Goal: Task Accomplishment & Management: Complete application form

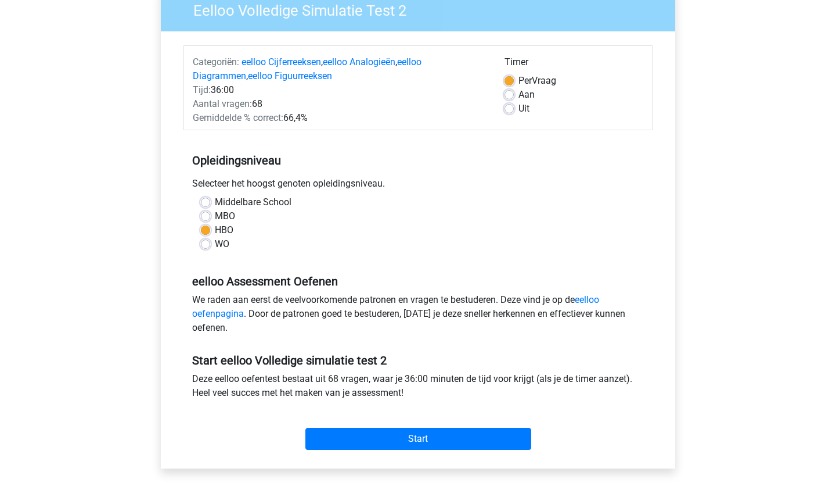
scroll to position [12, 0]
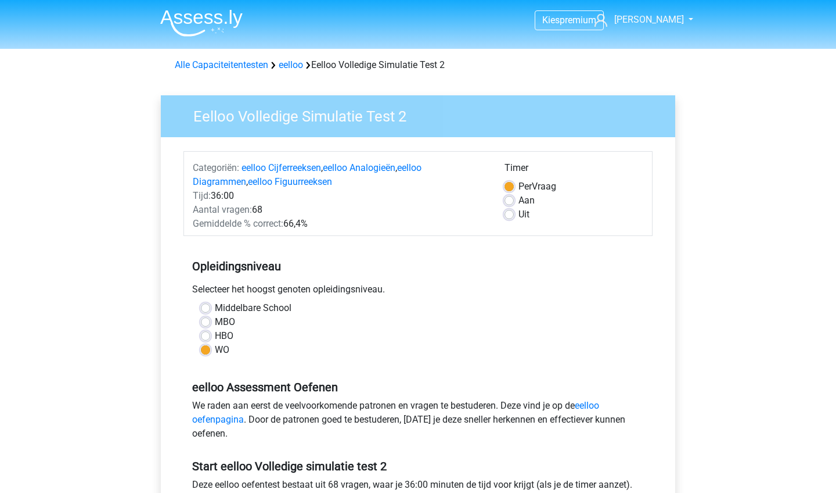
scroll to position [12, 0]
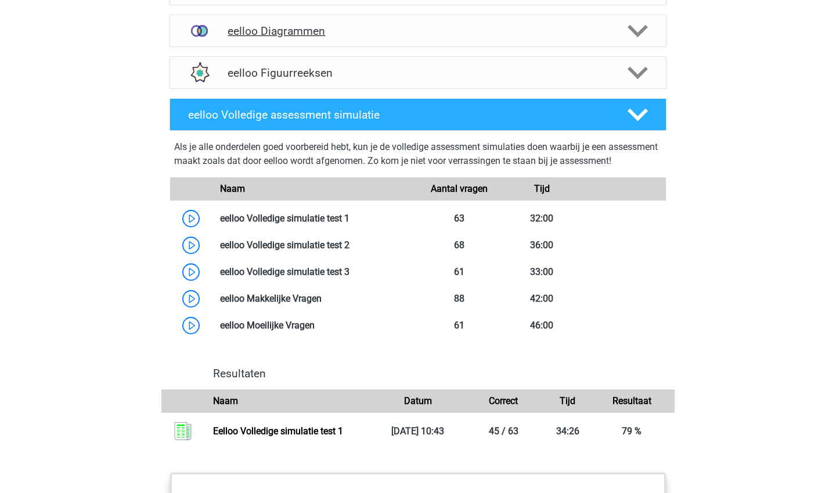
scroll to position [842, 0]
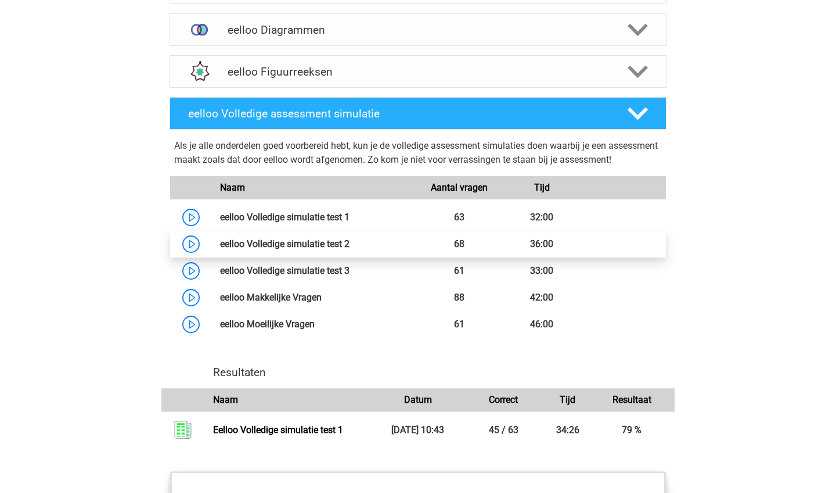
click at [350, 249] on link at bounding box center [350, 243] width 0 height 11
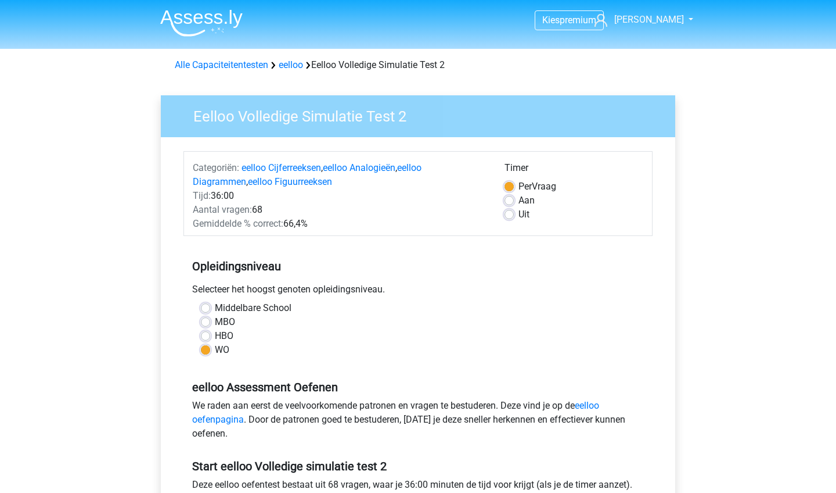
click at [225, 338] on label "HBO" at bounding box center [224, 336] width 19 height 14
click at [210, 338] on input "HBO" at bounding box center [205, 335] width 9 height 12
radio input "true"
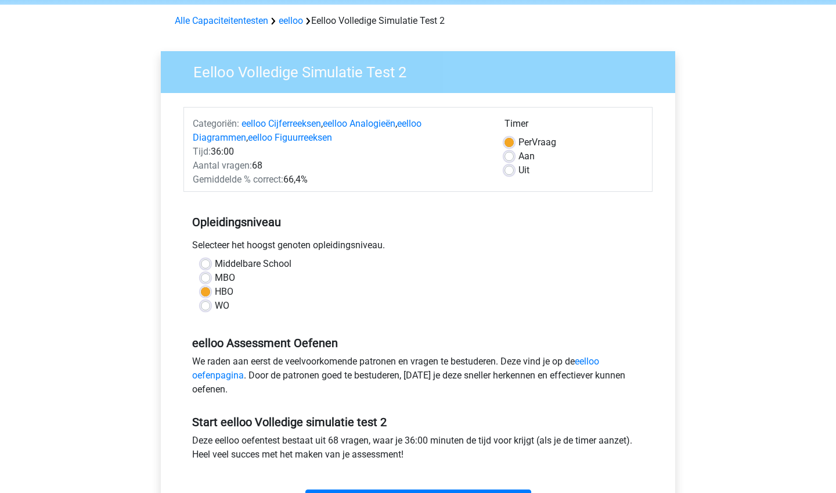
scroll to position [267, 0]
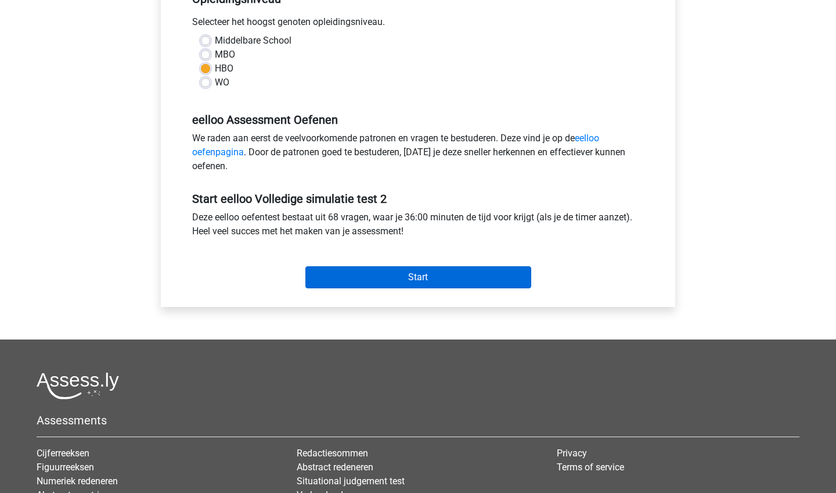
click at [388, 281] on input "Start" at bounding box center [419, 277] width 226 height 22
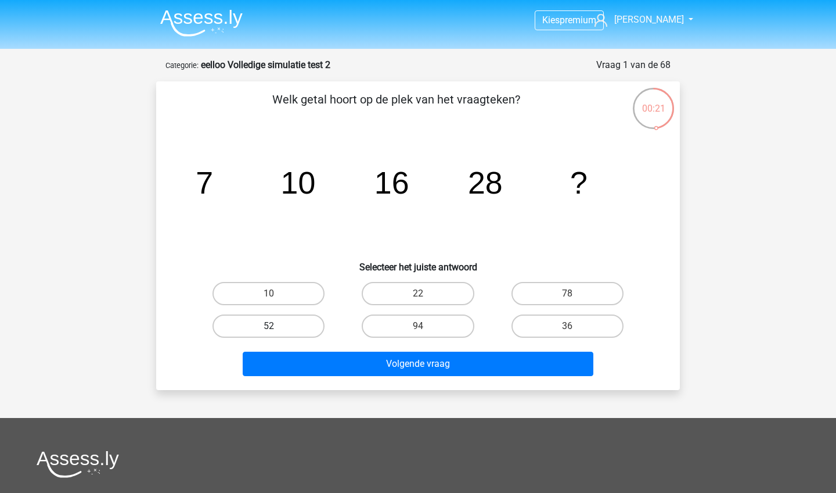
click at [296, 326] on label "52" at bounding box center [269, 325] width 112 height 23
click at [276, 326] on input "52" at bounding box center [273, 330] width 8 height 8
radio input "true"
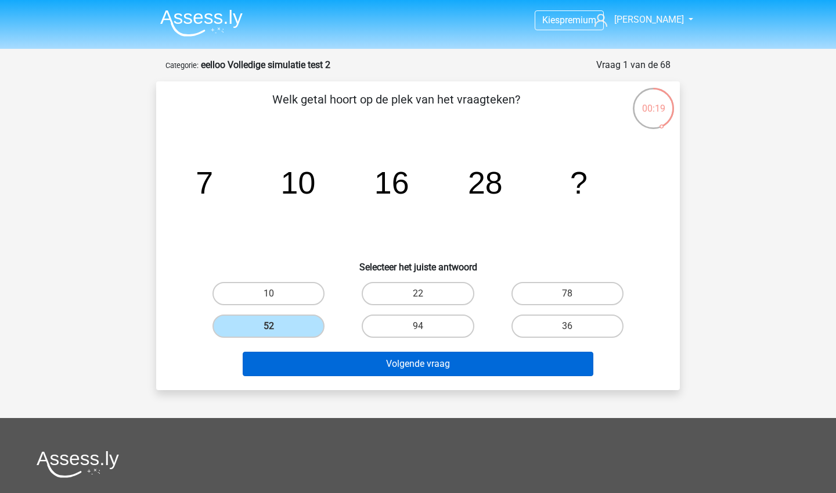
click at [354, 362] on button "Volgende vraag" at bounding box center [418, 363] width 351 height 24
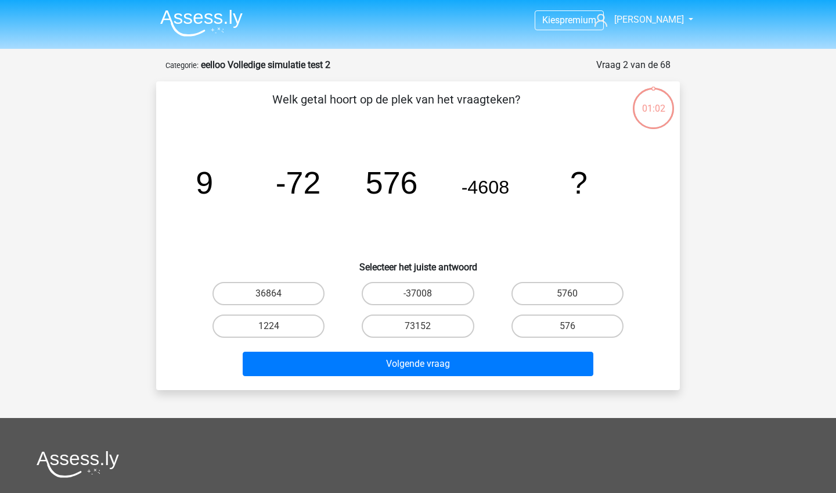
scroll to position [58, 0]
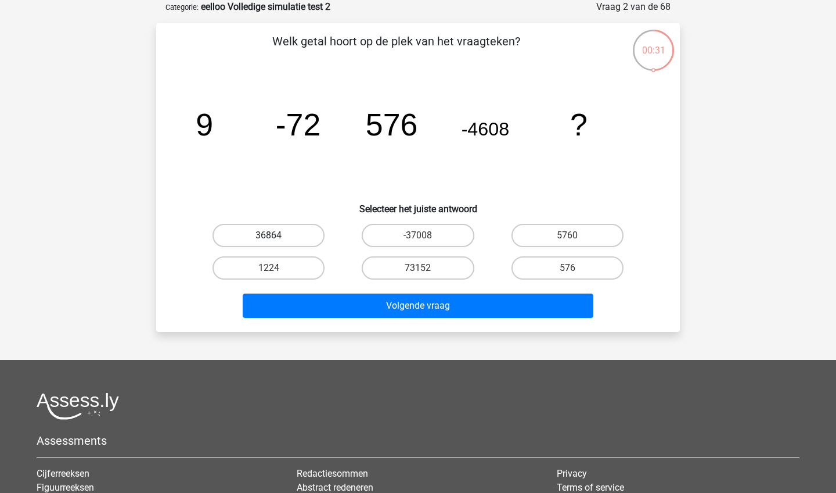
click at [260, 234] on label "36864" at bounding box center [269, 235] width 112 height 23
click at [269, 235] on input "36864" at bounding box center [273, 239] width 8 height 8
radio input "true"
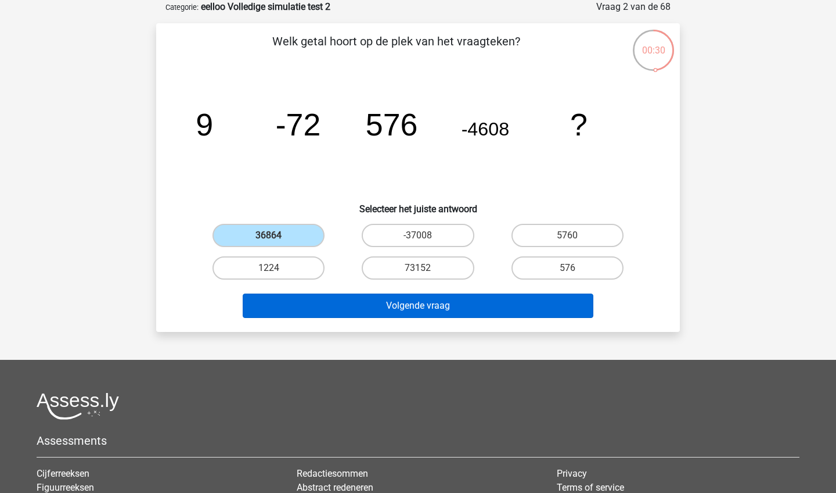
click at [340, 313] on button "Volgende vraag" at bounding box center [418, 305] width 351 height 24
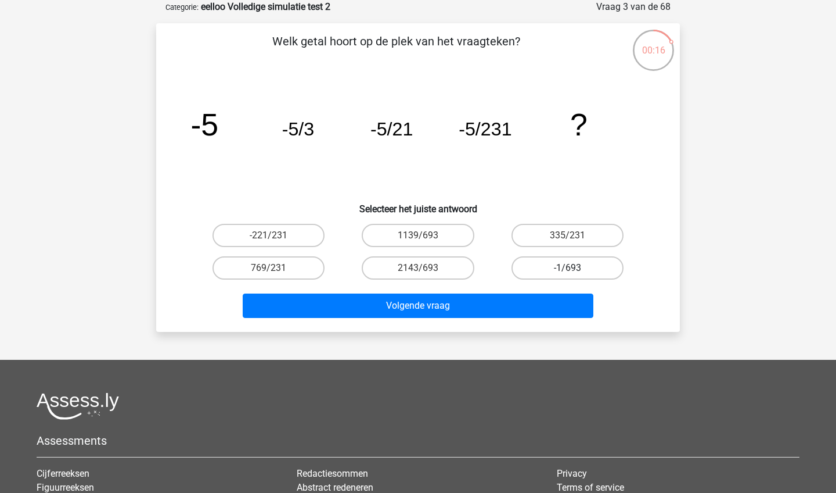
click at [541, 261] on label "-1/693" at bounding box center [568, 267] width 112 height 23
click at [568, 268] on input "-1/693" at bounding box center [572, 272] width 8 height 8
radio input "true"
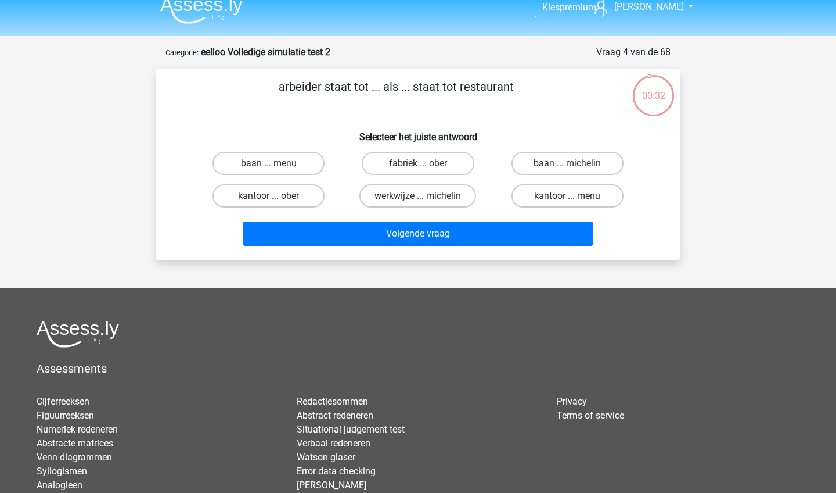
scroll to position [10, 0]
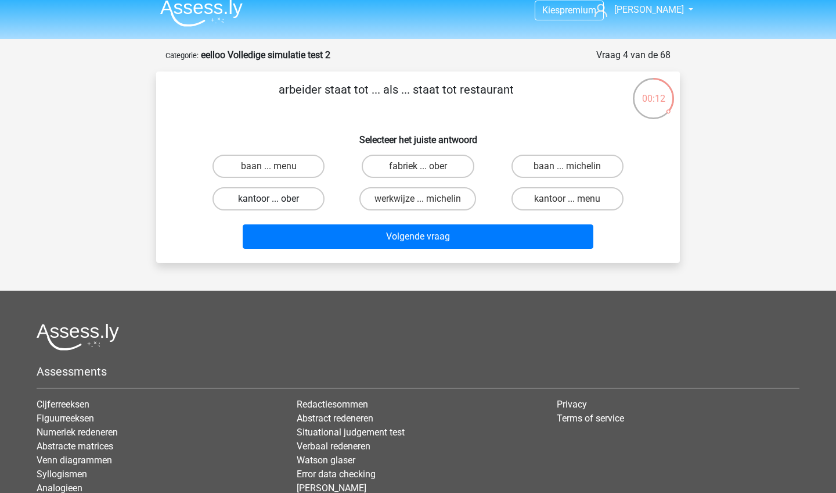
click at [271, 196] on label "kantoor ... ober" at bounding box center [269, 198] width 112 height 23
click at [271, 199] on input "kantoor ... ober" at bounding box center [273, 203] width 8 height 8
radio input "true"
click at [395, 174] on label "fabriek ... ober" at bounding box center [418, 166] width 112 height 23
click at [418, 174] on input "fabriek ... ober" at bounding box center [422, 170] width 8 height 8
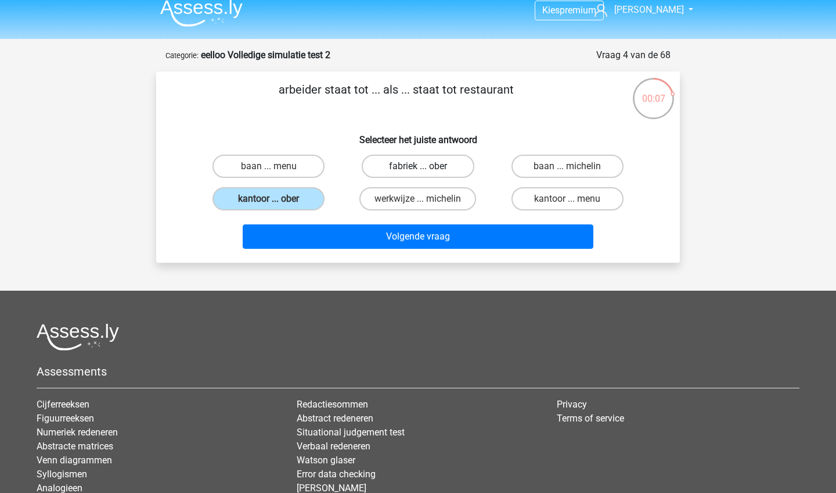
radio input "true"
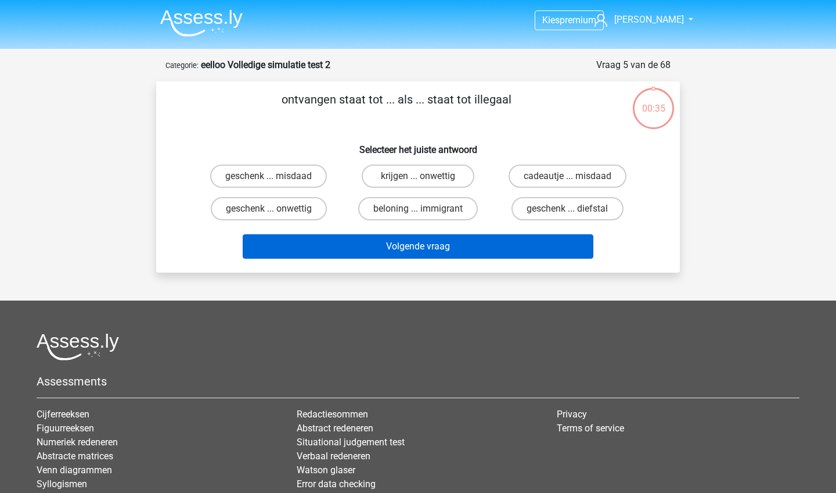
scroll to position [10, 0]
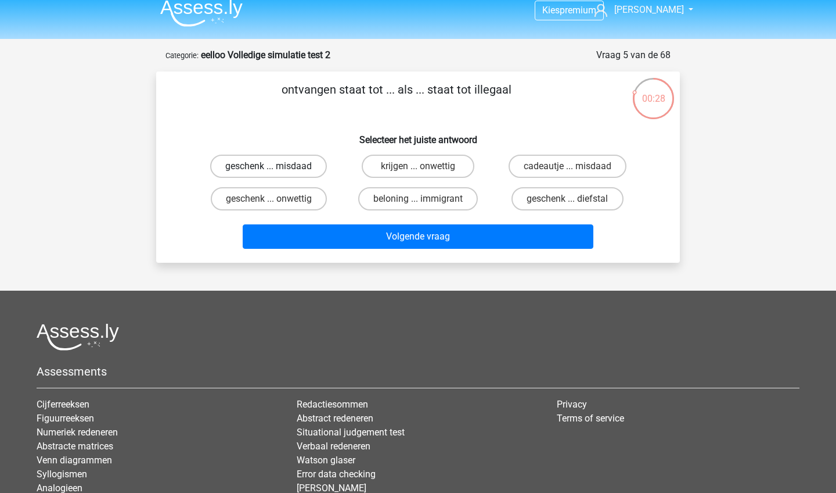
click at [278, 168] on label "geschenk ... misdaad" at bounding box center [268, 166] width 117 height 23
click at [276, 168] on input "geschenk ... misdaad" at bounding box center [273, 170] width 8 height 8
radio input "true"
click at [586, 197] on label "geschenk ... diefstal" at bounding box center [568, 198] width 112 height 23
click at [575, 199] on input "geschenk ... diefstal" at bounding box center [572, 203] width 8 height 8
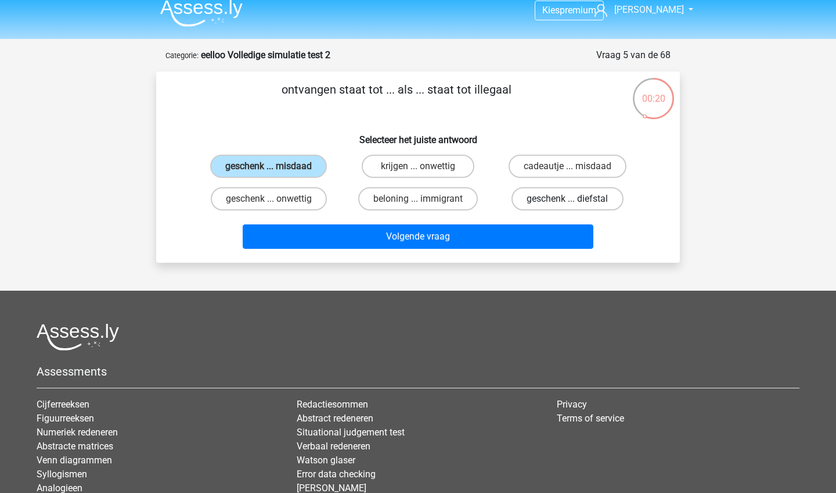
radio input "true"
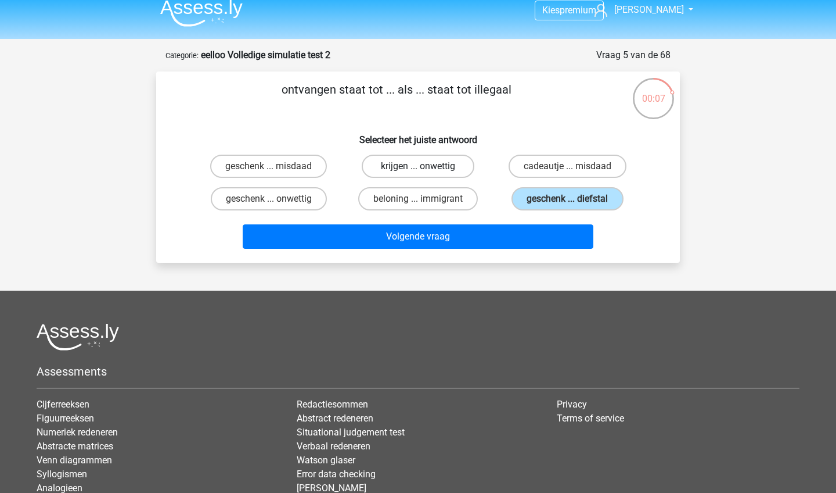
click at [388, 170] on label "krijgen ... onwettig" at bounding box center [418, 166] width 112 height 23
click at [418, 170] on input "krijgen ... onwettig" at bounding box center [422, 170] width 8 height 8
radio input "true"
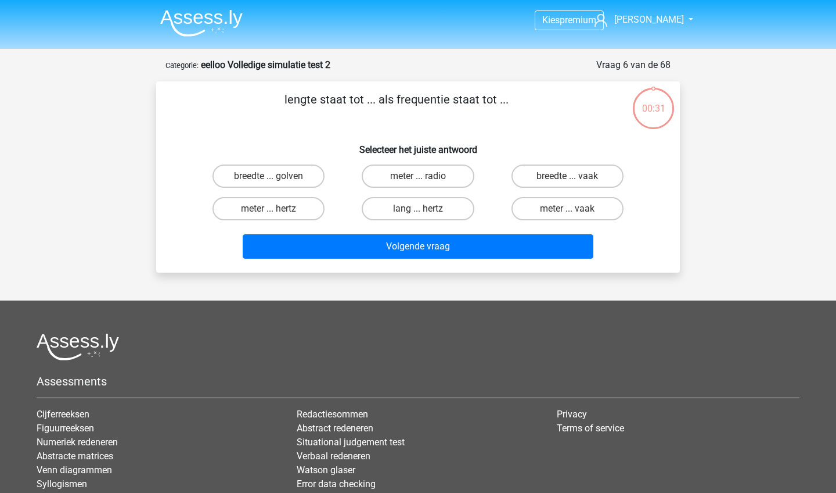
scroll to position [10, 0]
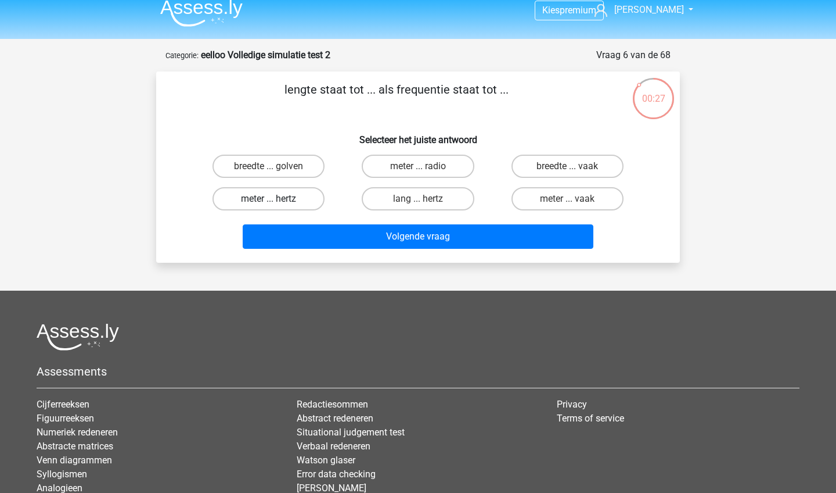
click at [271, 195] on label "meter ... hertz" at bounding box center [269, 198] width 112 height 23
click at [271, 199] on input "meter ... hertz" at bounding box center [273, 203] width 8 height 8
radio input "true"
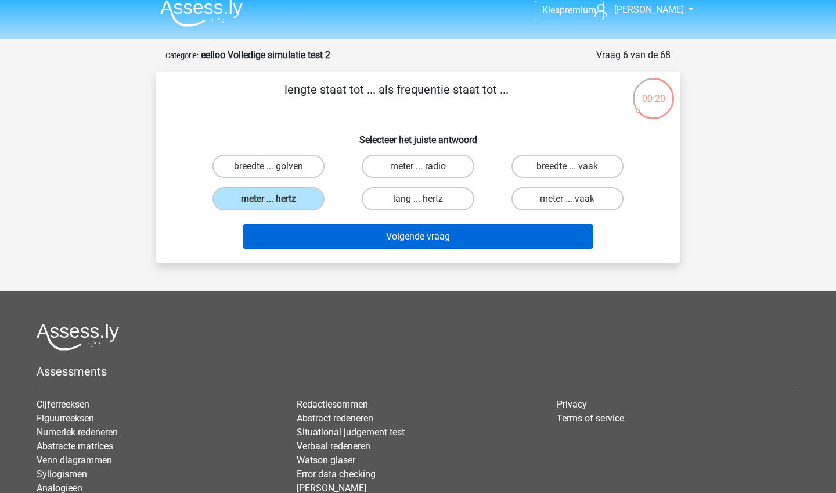
click at [346, 245] on button "Volgende vraag" at bounding box center [418, 236] width 351 height 24
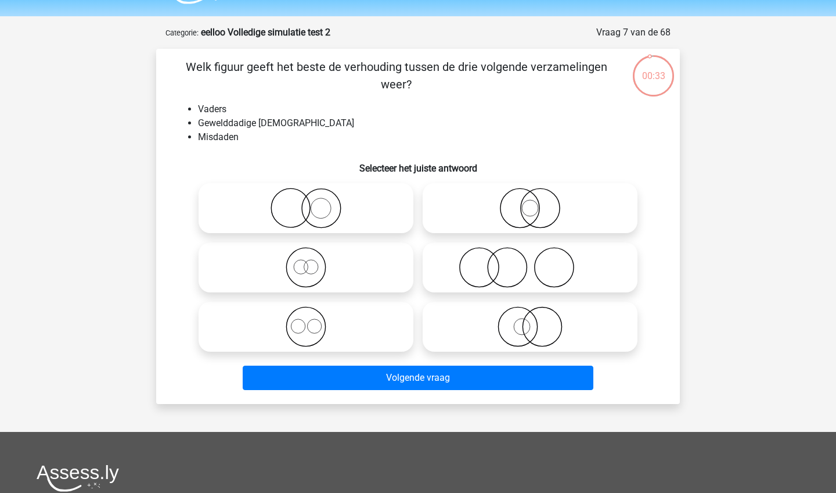
scroll to position [31, 0]
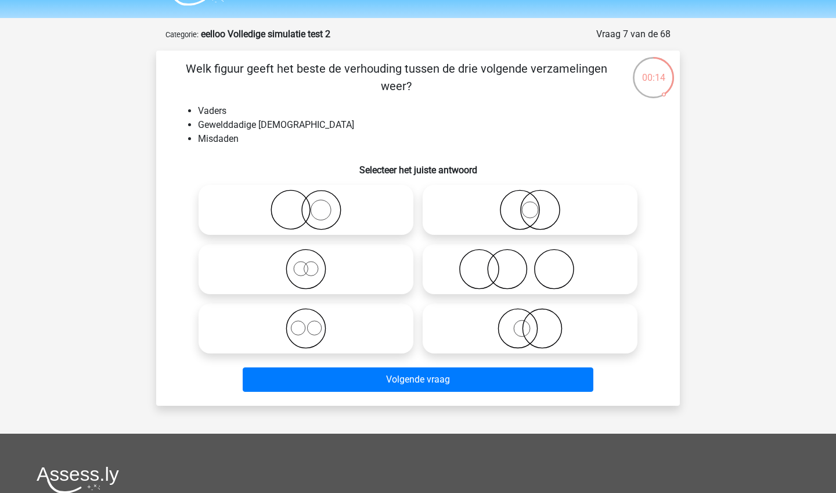
click at [480, 264] on icon at bounding box center [531, 269] width 206 height 41
click at [530, 263] on input "radio" at bounding box center [534, 260] width 8 height 8
radio input "true"
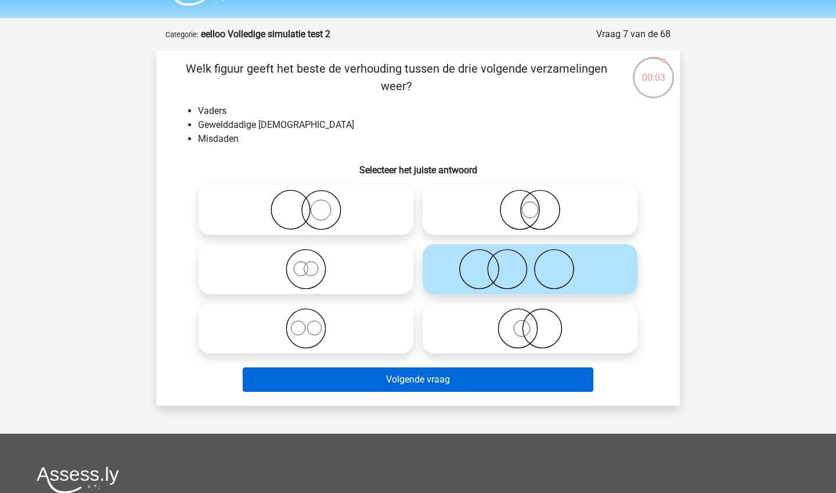
click at [446, 379] on button "Volgende vraag" at bounding box center [418, 379] width 351 height 24
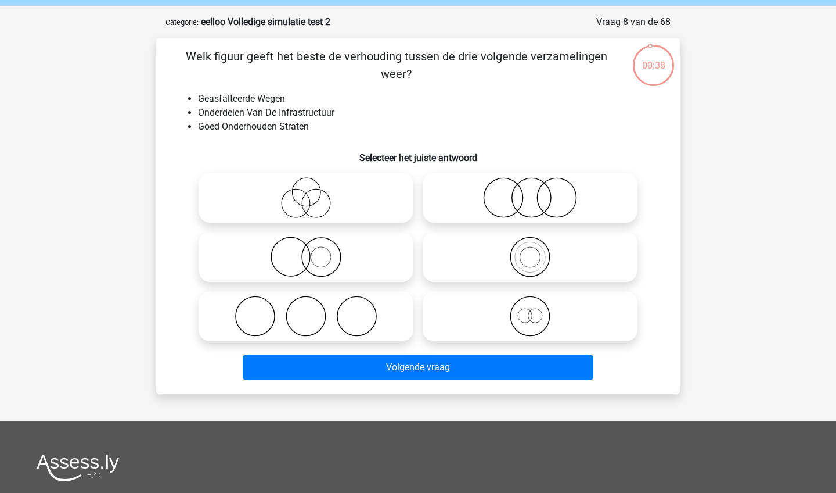
scroll to position [34, 0]
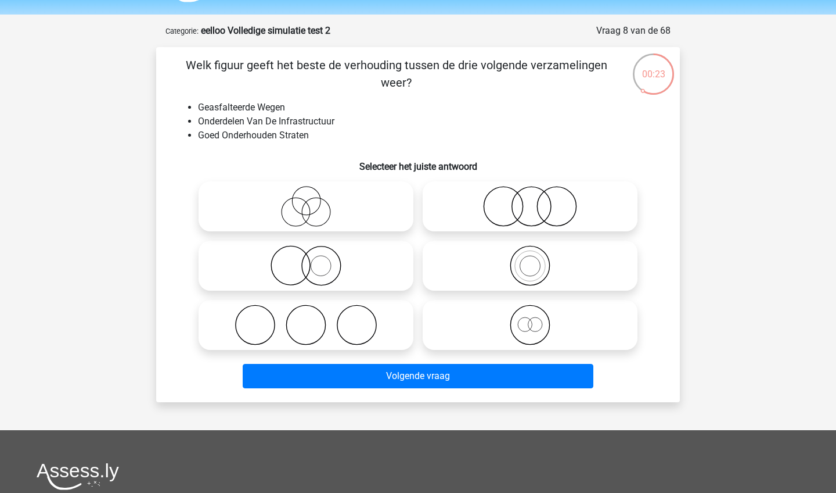
click at [479, 315] on icon at bounding box center [531, 324] width 206 height 41
click at [530, 315] on input "radio" at bounding box center [534, 315] width 8 height 8
radio input "true"
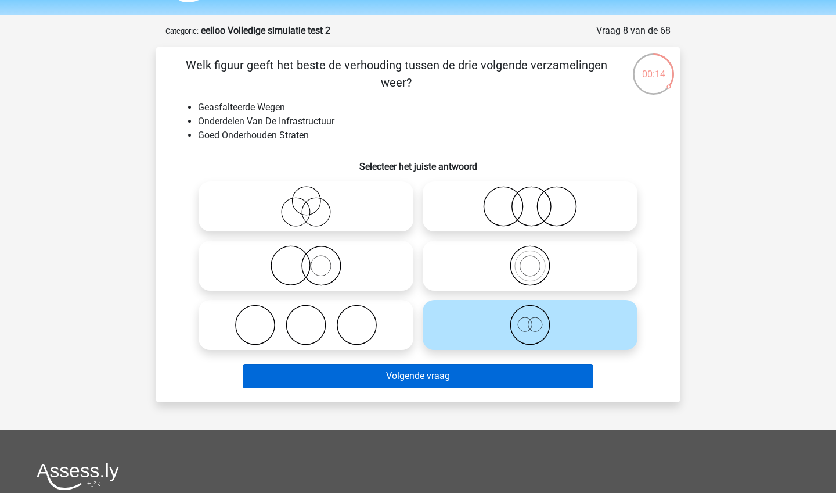
click at [425, 386] on button "Volgende vraag" at bounding box center [418, 376] width 351 height 24
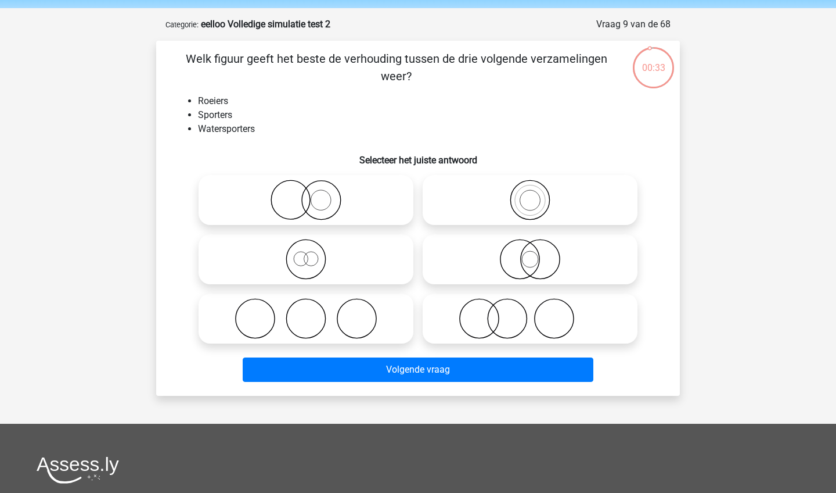
scroll to position [31, 0]
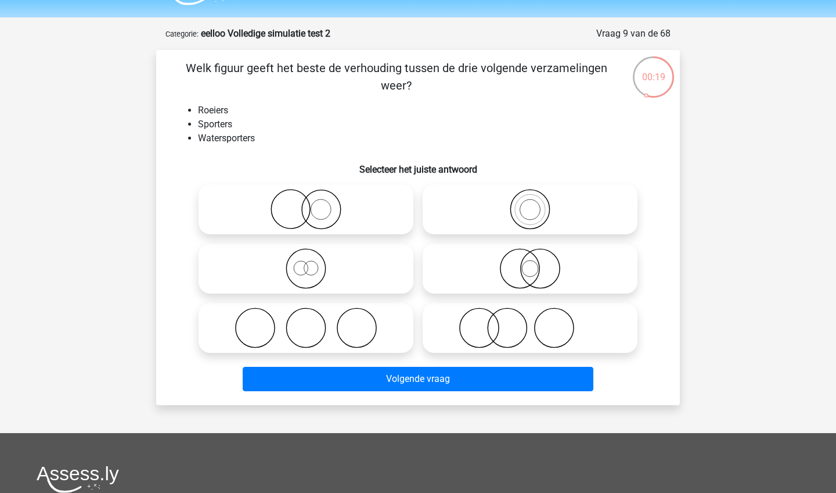
click at [529, 276] on circle at bounding box center [530, 268] width 16 height 16
click at [530, 263] on input "radio" at bounding box center [534, 259] width 8 height 8
radio input "true"
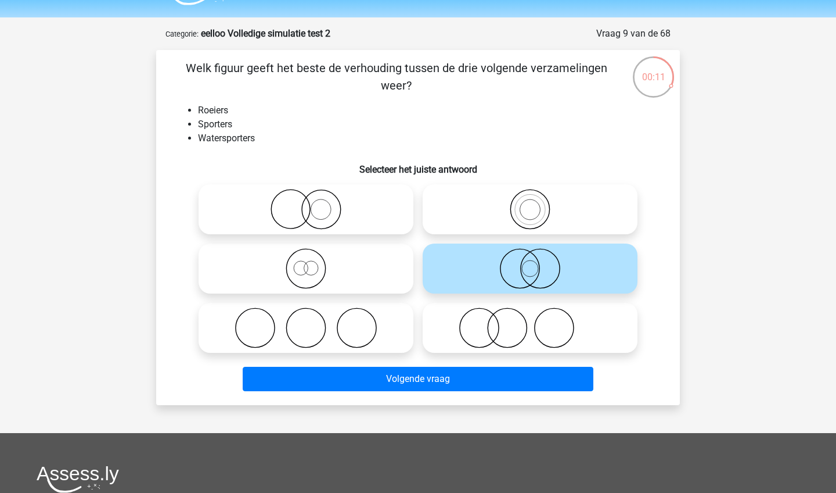
click at [357, 278] on icon at bounding box center [306, 268] width 206 height 41
click at [314, 263] on input "radio" at bounding box center [310, 259] width 8 height 8
radio input "true"
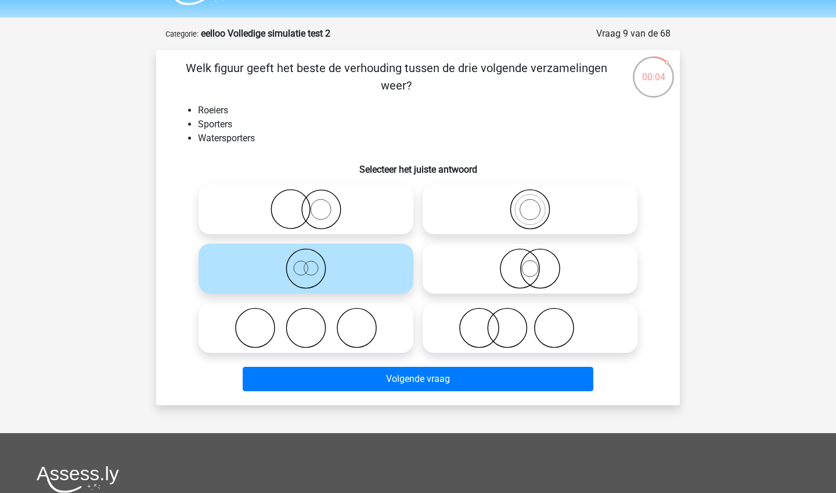
click at [493, 219] on icon at bounding box center [531, 209] width 206 height 41
click at [530, 203] on input "radio" at bounding box center [534, 200] width 8 height 8
radio input "true"
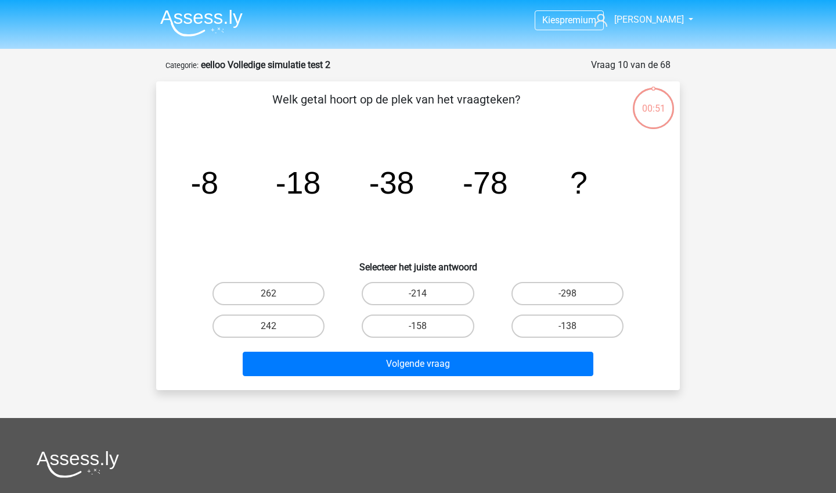
scroll to position [31, 0]
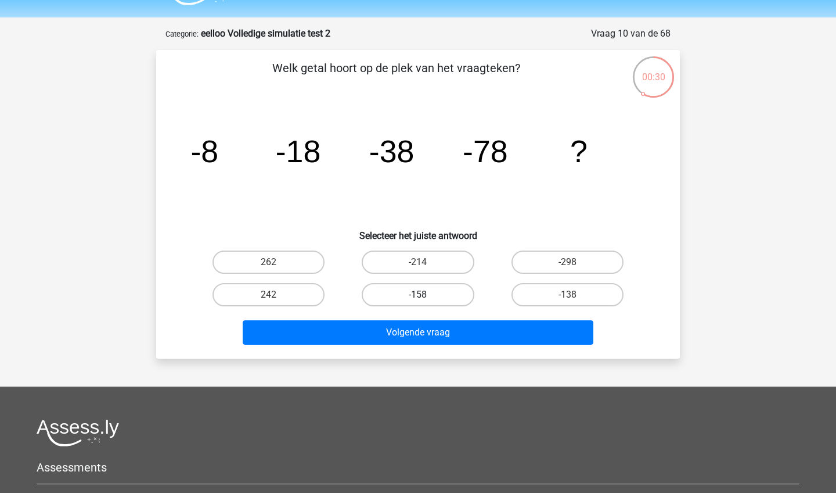
click at [459, 297] on label "-158" at bounding box center [418, 294] width 112 height 23
click at [426, 297] on input "-158" at bounding box center [422, 299] width 8 height 8
radio input "true"
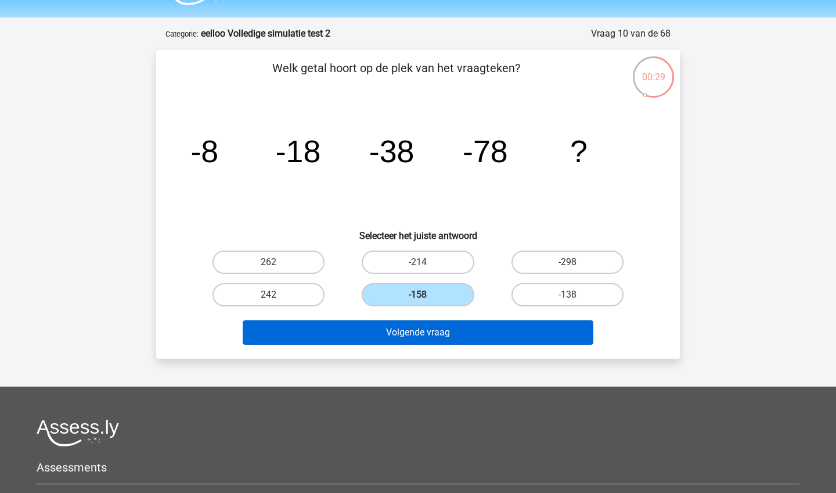
click at [447, 332] on button "Volgende vraag" at bounding box center [418, 332] width 351 height 24
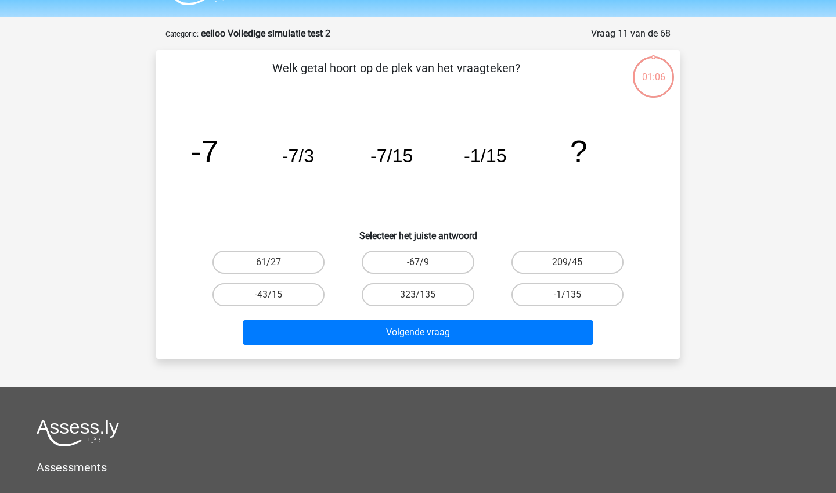
scroll to position [58, 0]
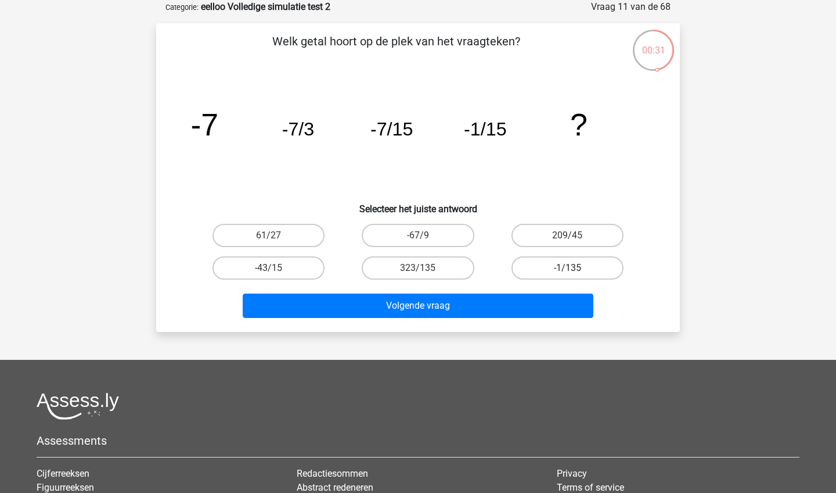
click at [594, 263] on label "-1/135" at bounding box center [568, 267] width 112 height 23
click at [575, 268] on input "-1/135" at bounding box center [572, 272] width 8 height 8
radio input "true"
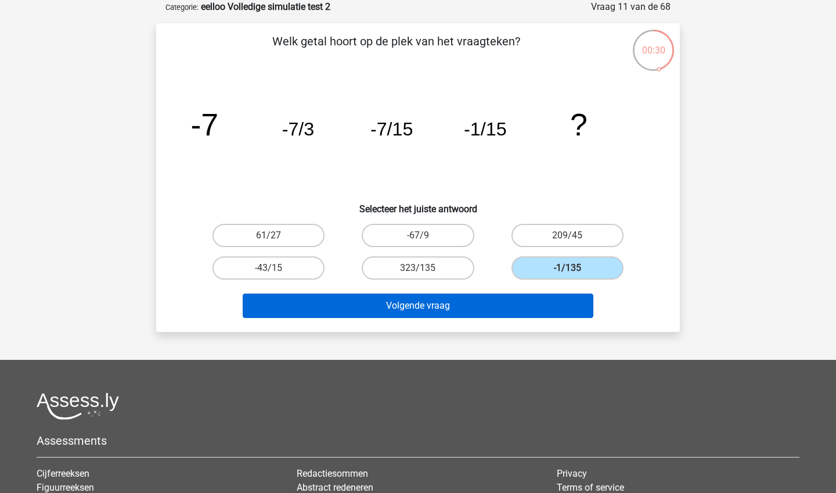
click at [551, 303] on button "Volgende vraag" at bounding box center [418, 305] width 351 height 24
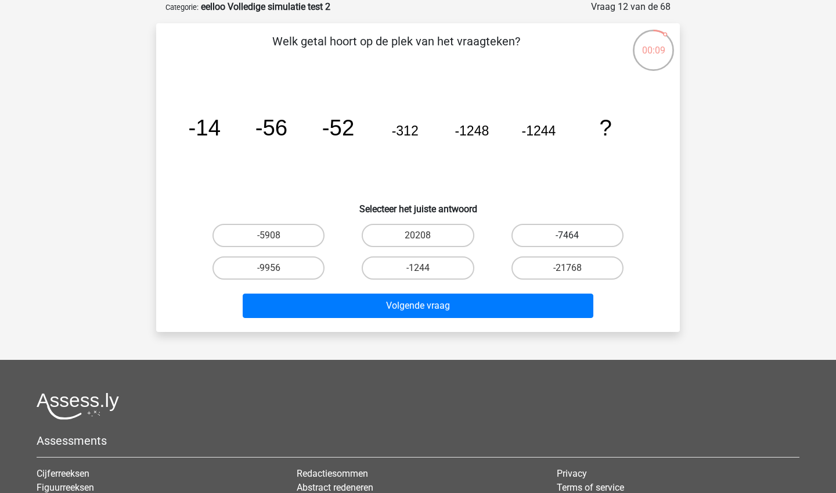
click at [567, 242] on label "-7464" at bounding box center [568, 235] width 112 height 23
click at [568, 242] on input "-7464" at bounding box center [572, 239] width 8 height 8
radio input "true"
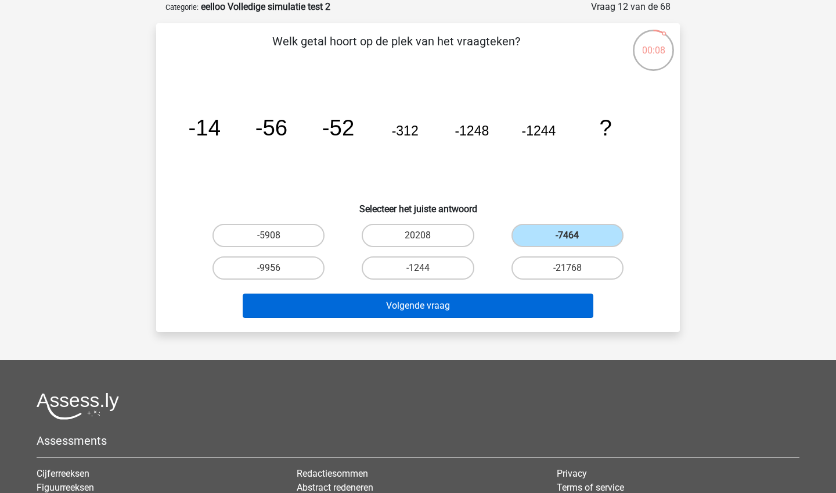
click at [484, 301] on button "Volgende vraag" at bounding box center [418, 305] width 351 height 24
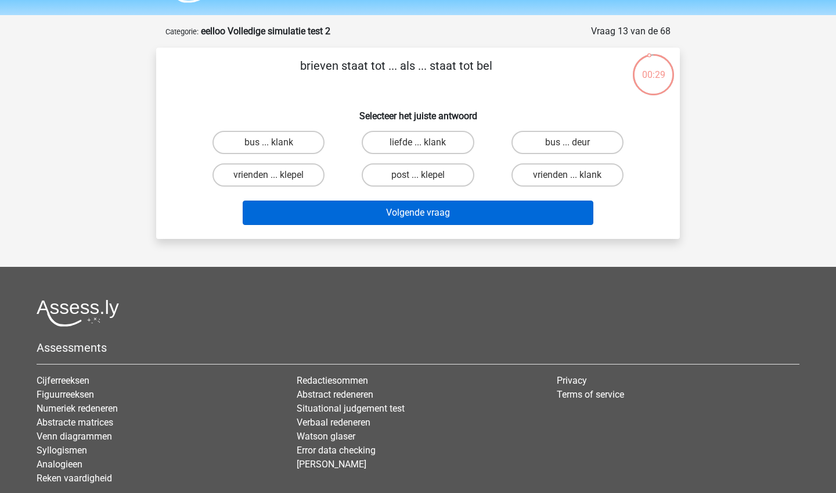
scroll to position [33, 0]
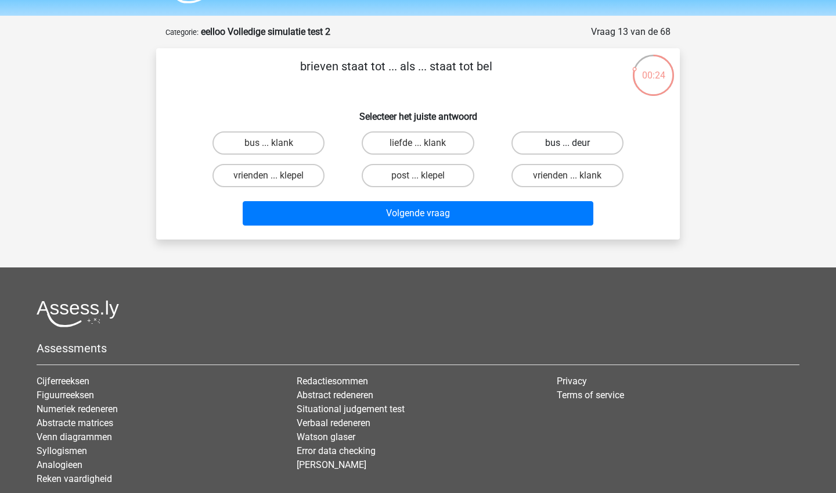
click at [558, 148] on label "bus ... deur" at bounding box center [568, 142] width 112 height 23
click at [568, 148] on input "bus ... deur" at bounding box center [572, 147] width 8 height 8
radio input "true"
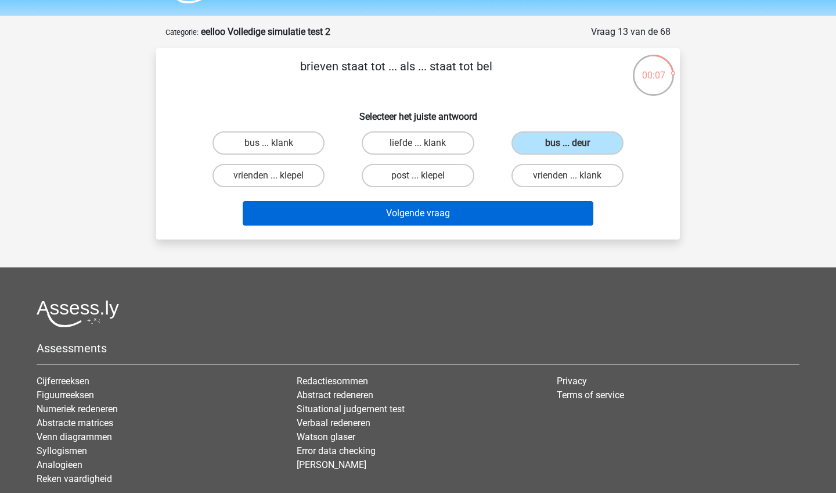
click at [511, 210] on button "Volgende vraag" at bounding box center [418, 213] width 351 height 24
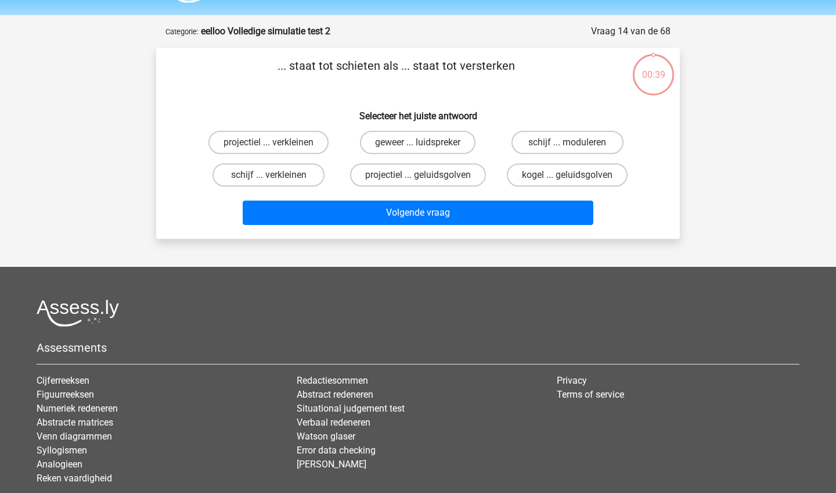
scroll to position [26, 0]
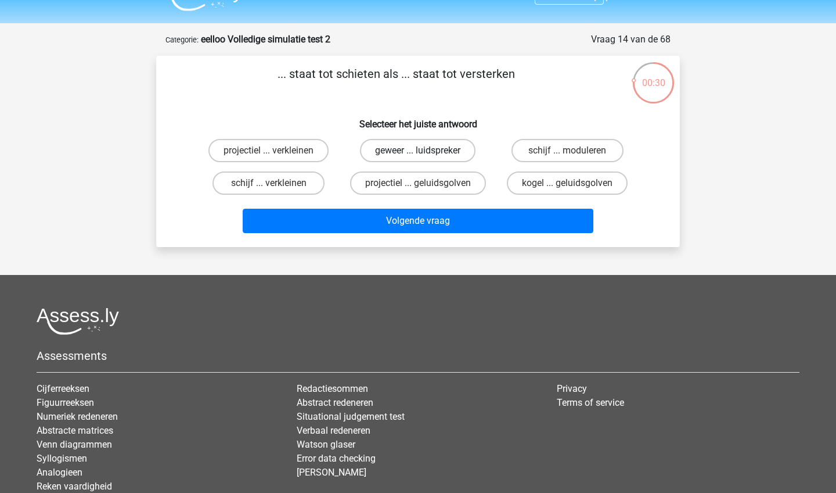
click at [410, 159] on label "geweer ... luidspreker" at bounding box center [418, 150] width 116 height 23
click at [418, 158] on input "geweer ... luidspreker" at bounding box center [422, 154] width 8 height 8
radio input "true"
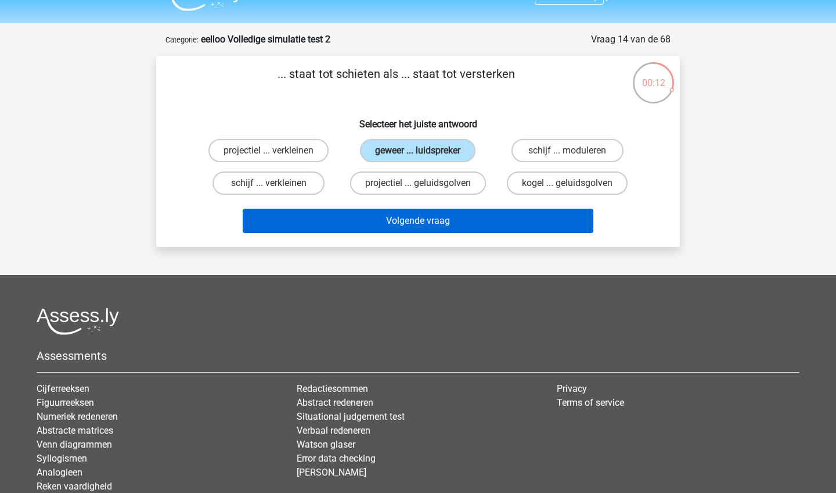
click at [410, 217] on button "Volgende vraag" at bounding box center [418, 221] width 351 height 24
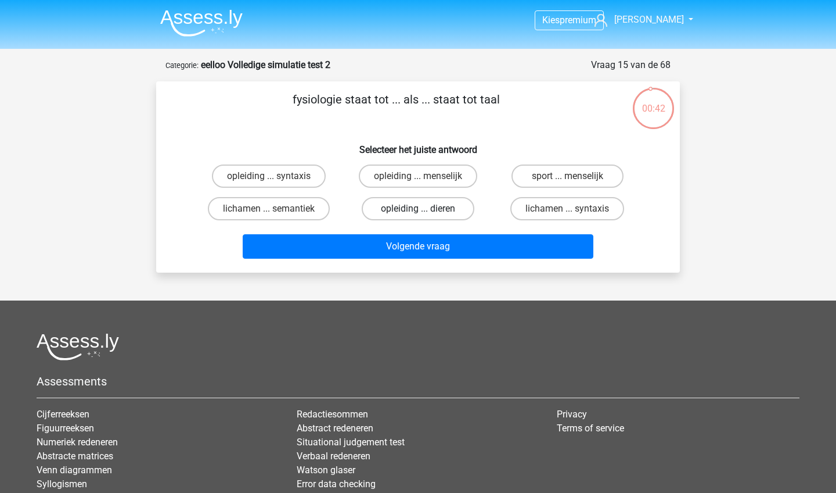
scroll to position [0, 0]
click at [297, 206] on label "lichamen ... semantiek" at bounding box center [269, 208] width 122 height 23
click at [276, 209] on input "lichamen ... semantiek" at bounding box center [273, 213] width 8 height 8
radio input "true"
click at [612, 210] on label "lichamen ... syntaxis" at bounding box center [568, 208] width 114 height 23
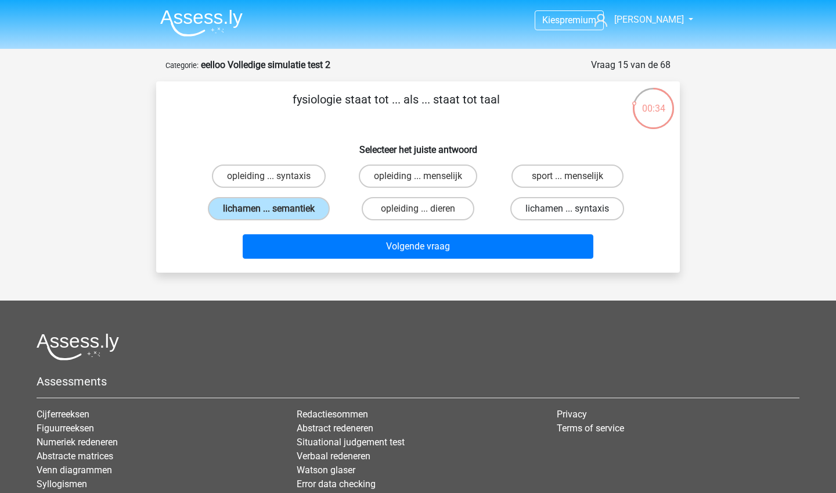
click at [575, 210] on input "lichamen ... syntaxis" at bounding box center [572, 213] width 8 height 8
radio input "true"
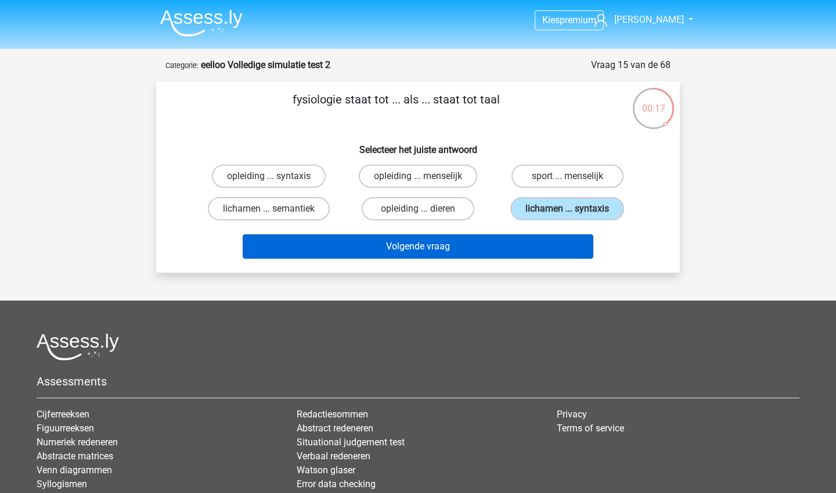
click at [507, 240] on button "Volgende vraag" at bounding box center [418, 246] width 351 height 24
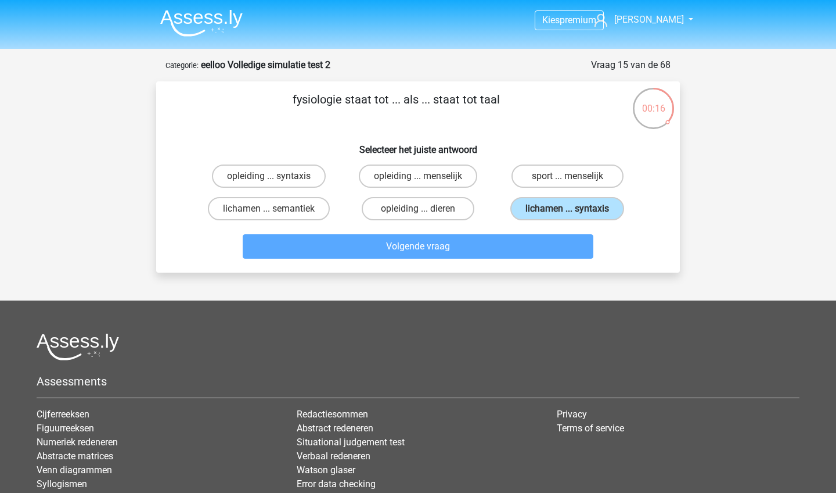
scroll to position [58, 0]
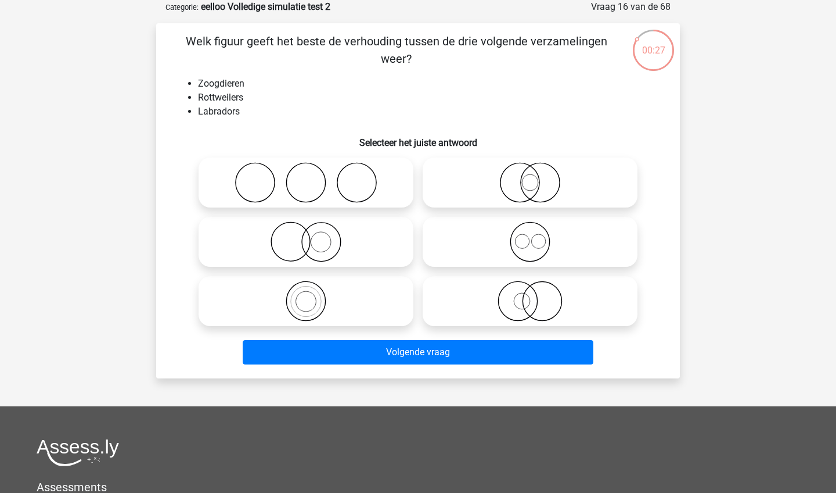
click at [531, 247] on icon at bounding box center [531, 241] width 206 height 41
click at [531, 236] on input "radio" at bounding box center [534, 232] width 8 height 8
radio input "true"
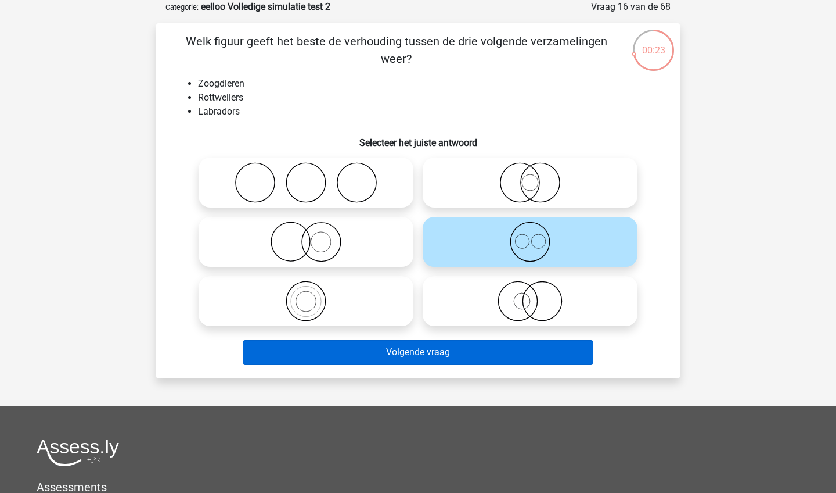
click at [486, 344] on button "Volgende vraag" at bounding box center [418, 352] width 351 height 24
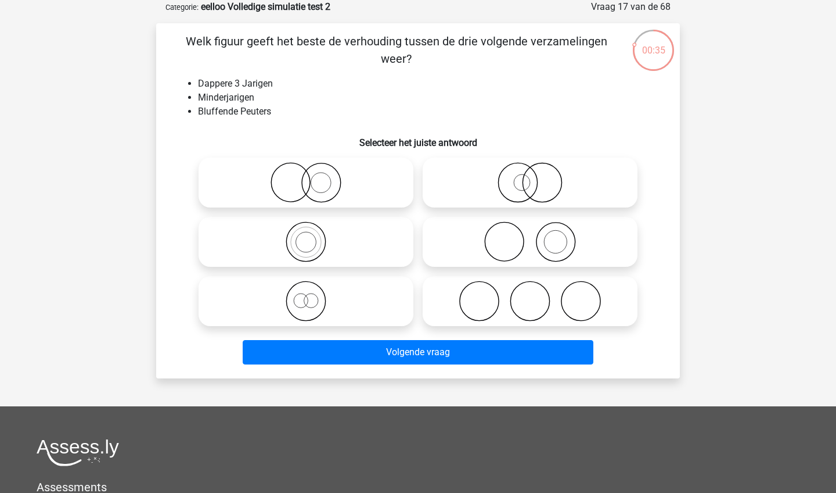
click at [396, 308] on icon at bounding box center [306, 301] width 206 height 41
click at [314, 295] on input "radio" at bounding box center [310, 292] width 8 height 8
radio input "true"
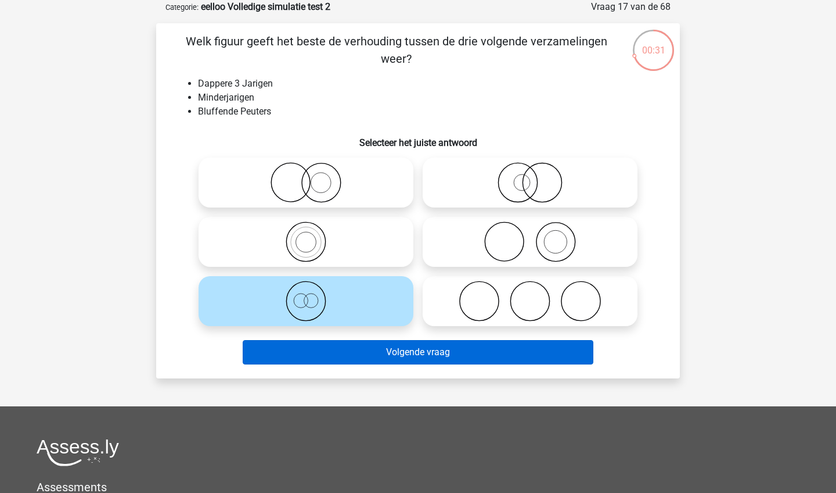
click at [381, 352] on button "Volgende vraag" at bounding box center [418, 352] width 351 height 24
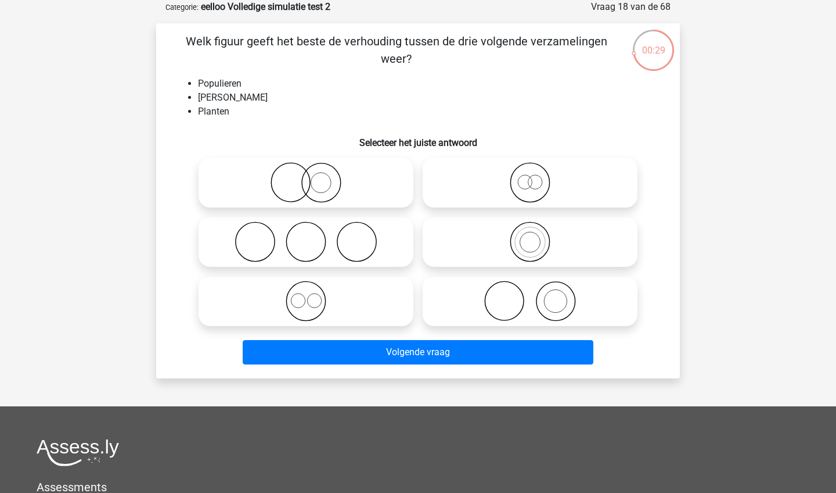
click at [360, 176] on icon at bounding box center [306, 182] width 206 height 41
click at [314, 176] on input "radio" at bounding box center [310, 173] width 8 height 8
radio input "true"
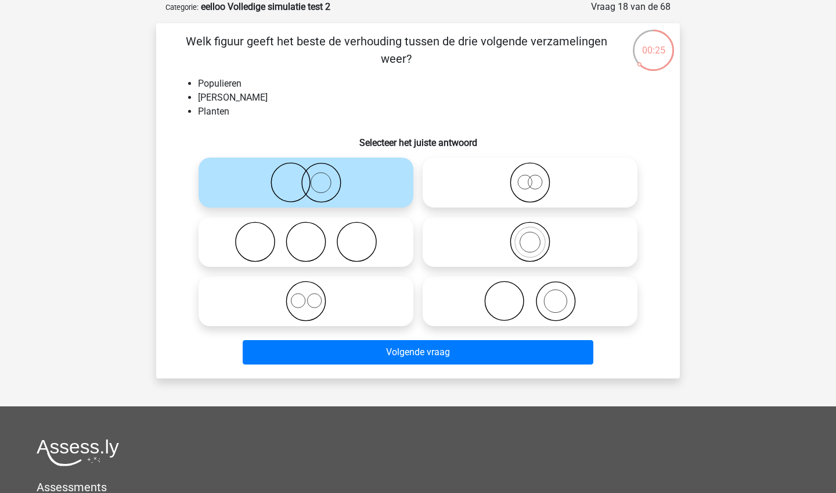
click at [369, 243] on icon at bounding box center [306, 241] width 206 height 41
click at [314, 236] on input "radio" at bounding box center [310, 232] width 8 height 8
radio input "true"
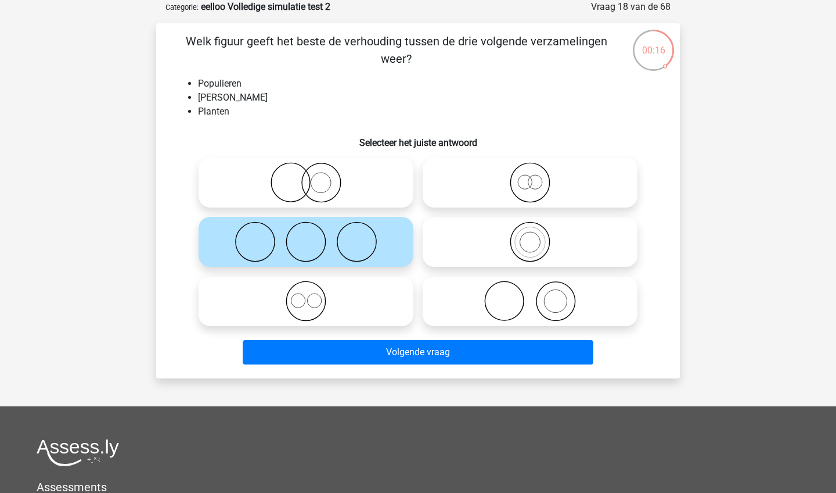
click at [378, 193] on icon at bounding box center [306, 182] width 206 height 41
click at [314, 177] on input "radio" at bounding box center [310, 173] width 8 height 8
radio input "true"
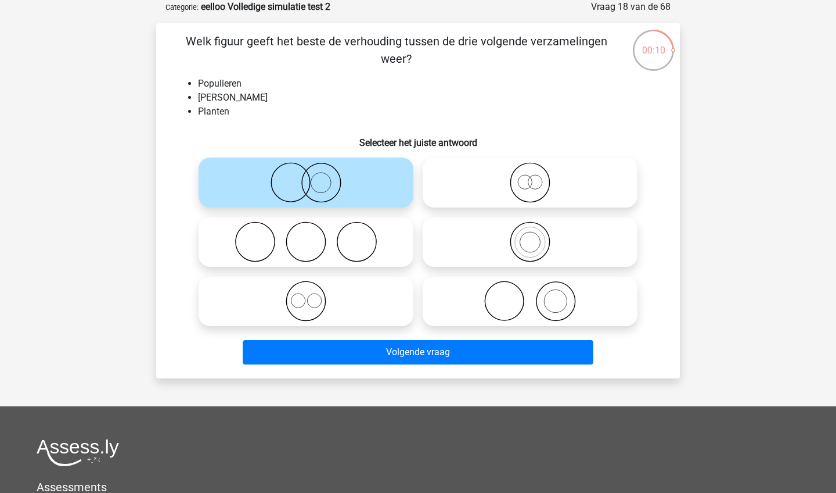
click at [475, 291] on icon at bounding box center [531, 301] width 206 height 41
click at [530, 291] on input "radio" at bounding box center [534, 292] width 8 height 8
radio input "true"
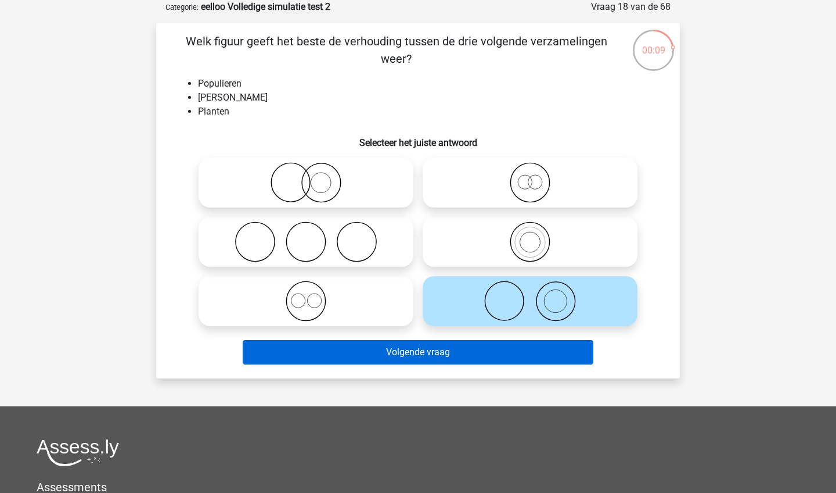
click at [443, 346] on button "Volgende vraag" at bounding box center [418, 352] width 351 height 24
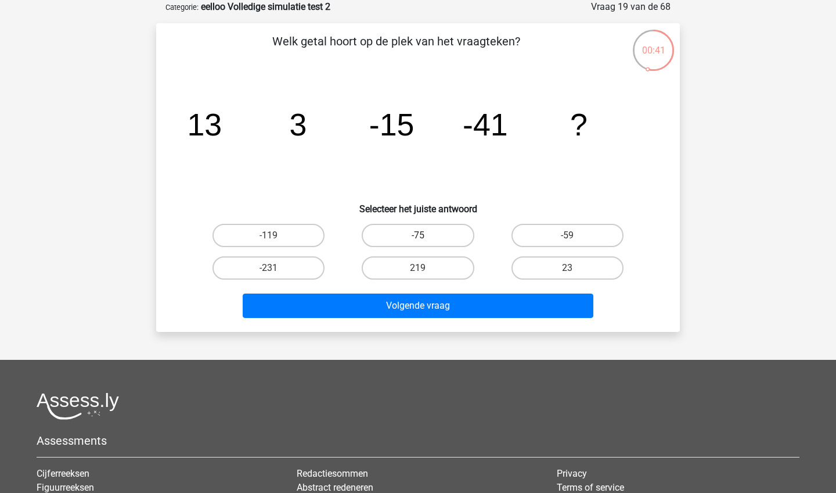
click at [439, 225] on label "-75" at bounding box center [418, 235] width 112 height 23
click at [426, 235] on input "-75" at bounding box center [422, 239] width 8 height 8
radio input "true"
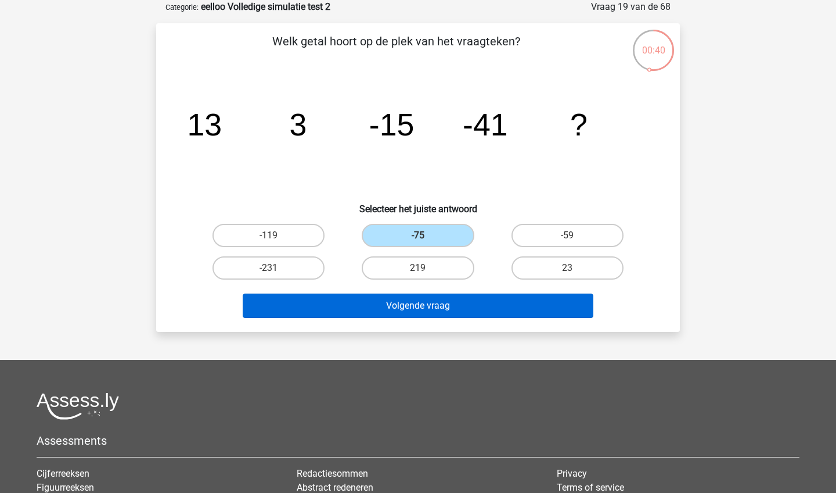
click at [415, 314] on button "Volgende vraag" at bounding box center [418, 305] width 351 height 24
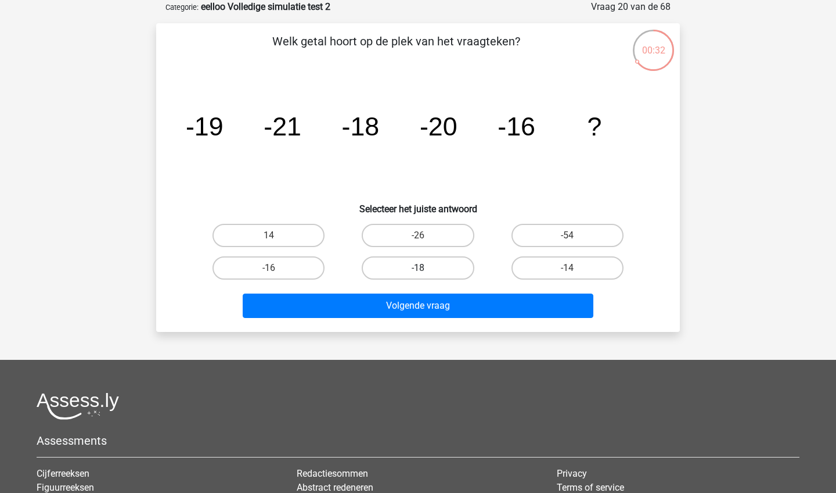
click at [371, 265] on label "-18" at bounding box center [418, 267] width 112 height 23
click at [418, 268] on input "-18" at bounding box center [422, 272] width 8 height 8
radio input "true"
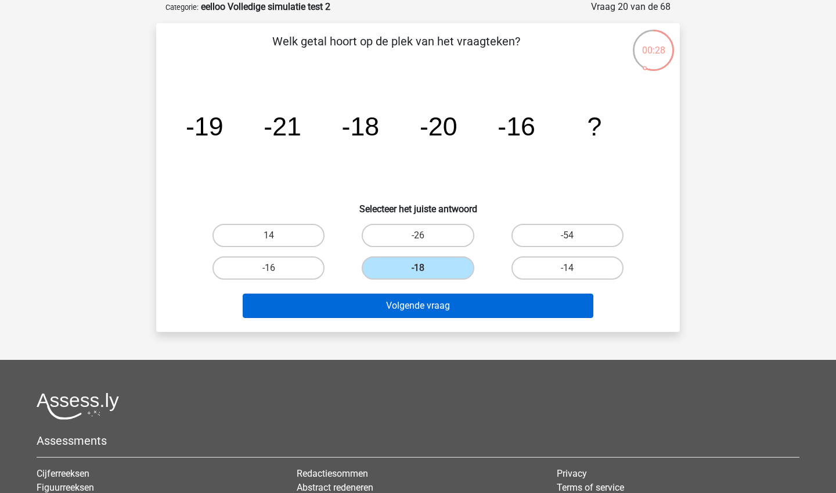
click at [374, 307] on button "Volgende vraag" at bounding box center [418, 305] width 351 height 24
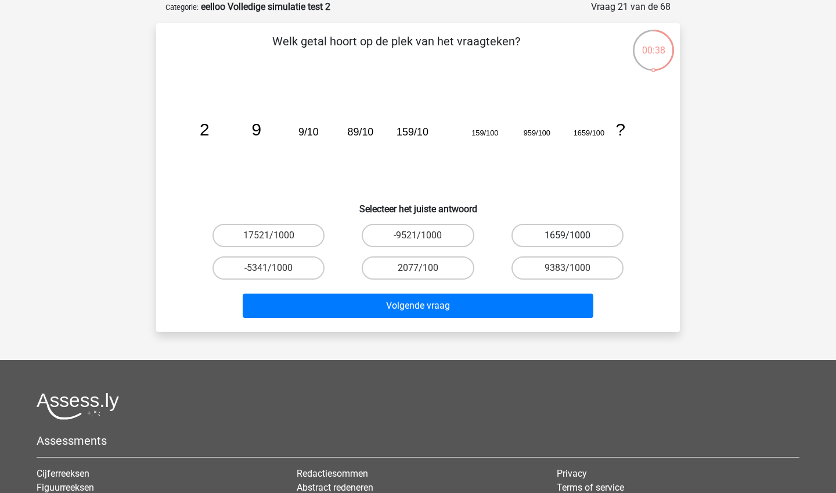
click at [550, 241] on label "1659/1000" at bounding box center [568, 235] width 112 height 23
click at [568, 241] on input "1659/1000" at bounding box center [572, 239] width 8 height 8
radio input "true"
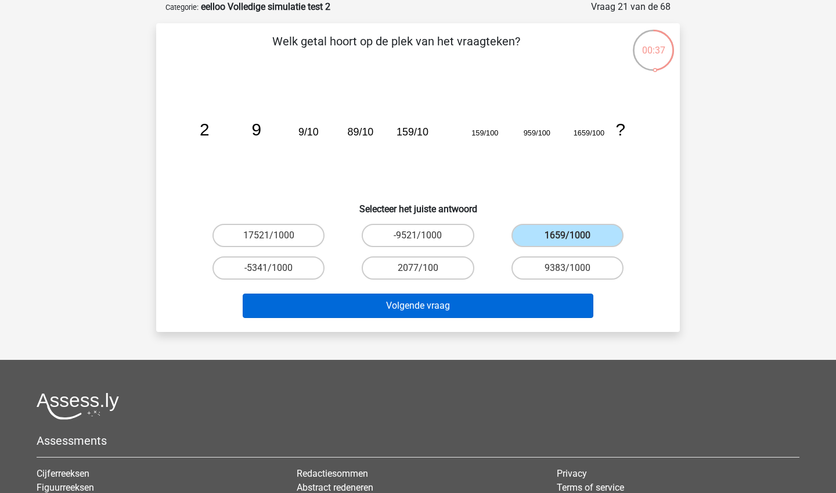
click at [462, 306] on button "Volgende vraag" at bounding box center [418, 305] width 351 height 24
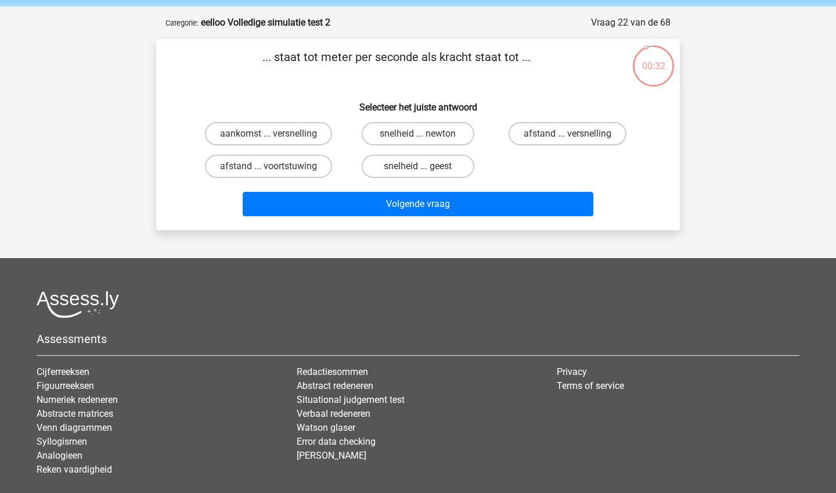
scroll to position [19, 0]
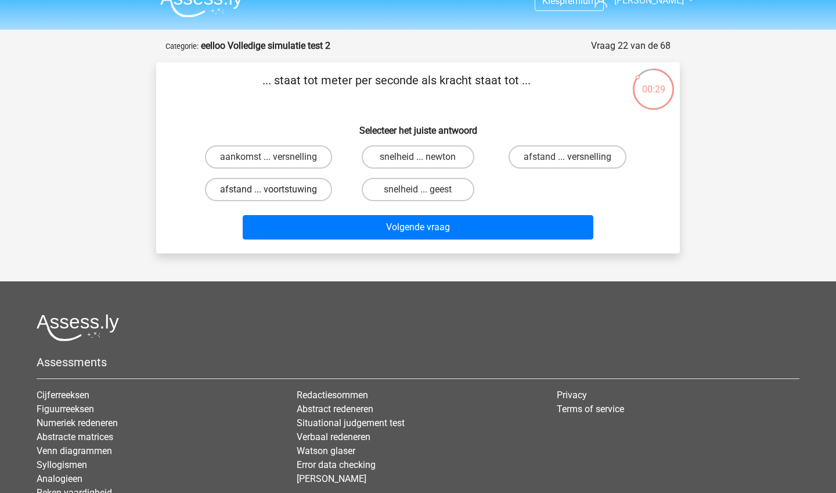
click at [226, 186] on label "afstand ... voortstuwing" at bounding box center [268, 189] width 127 height 23
click at [269, 189] on input "afstand ... voortstuwing" at bounding box center [273, 193] width 8 height 8
radio input "true"
click at [558, 152] on label "afstand ... versnelling" at bounding box center [568, 156] width 118 height 23
click at [568, 157] on input "afstand ... versnelling" at bounding box center [572, 161] width 8 height 8
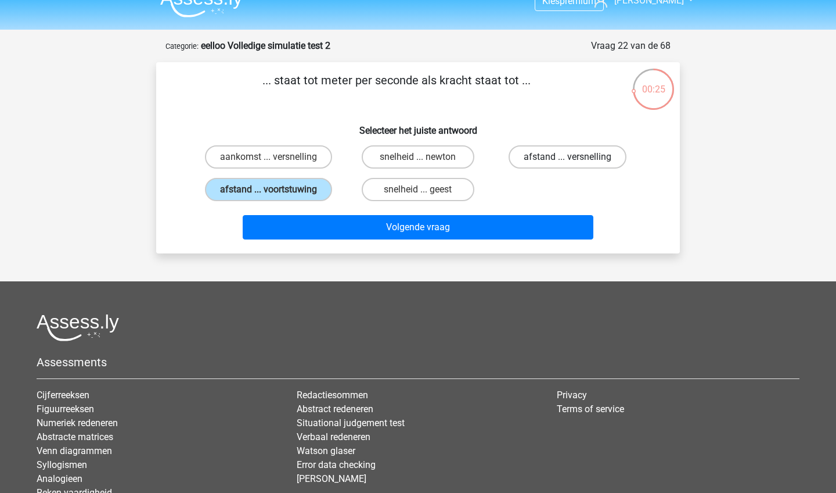
radio input "true"
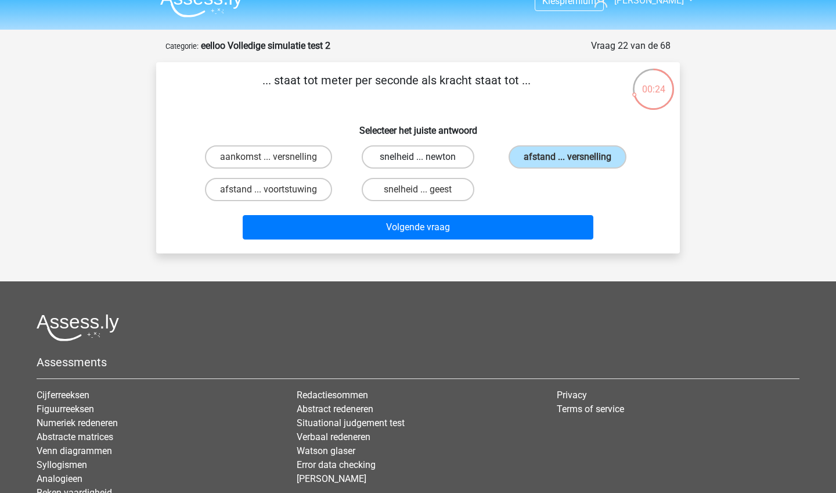
click at [453, 148] on label "snelheid ... newton" at bounding box center [418, 156] width 112 height 23
click at [426, 157] on input "snelheid ... newton" at bounding box center [422, 161] width 8 height 8
radio input "true"
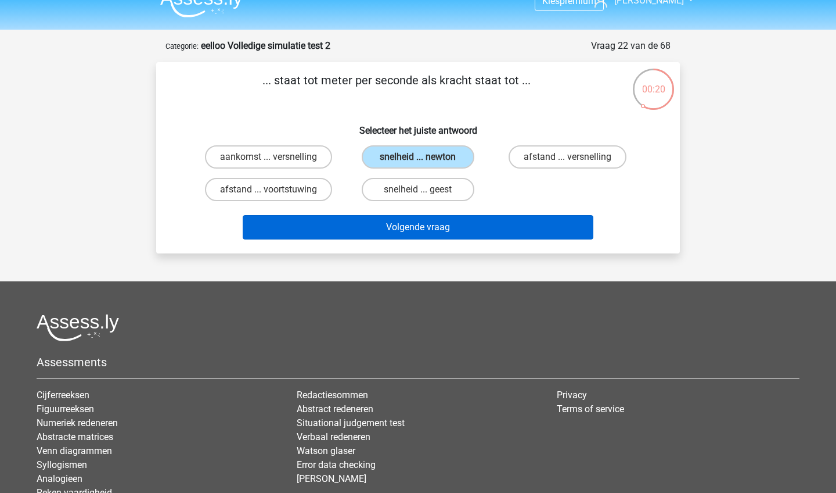
click at [390, 224] on button "Volgende vraag" at bounding box center [418, 227] width 351 height 24
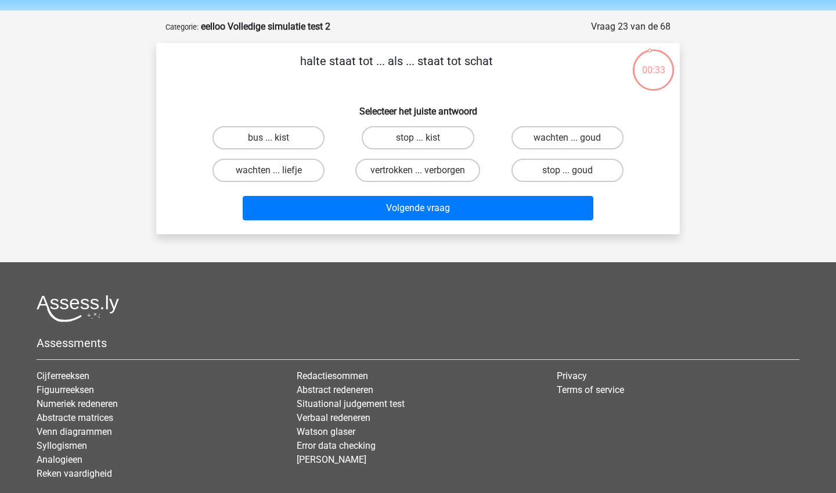
scroll to position [25, 0]
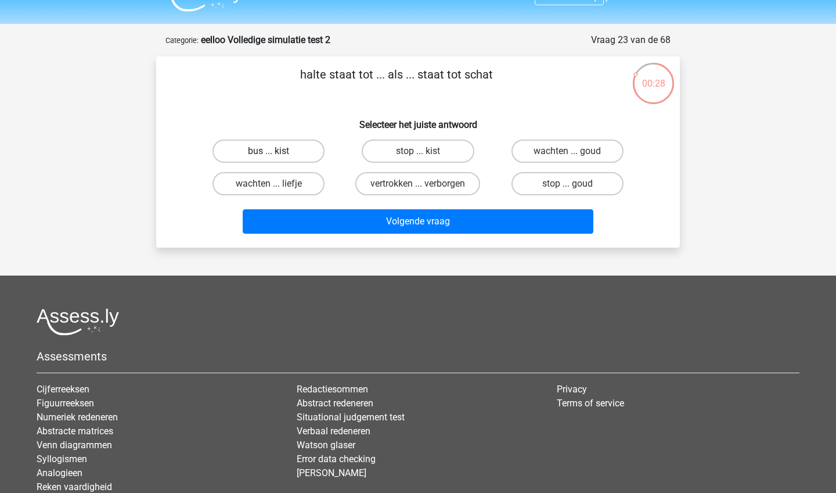
click at [244, 148] on label "bus ... kist" at bounding box center [269, 150] width 112 height 23
click at [269, 151] on input "bus ... kist" at bounding box center [273, 155] width 8 height 8
radio input "true"
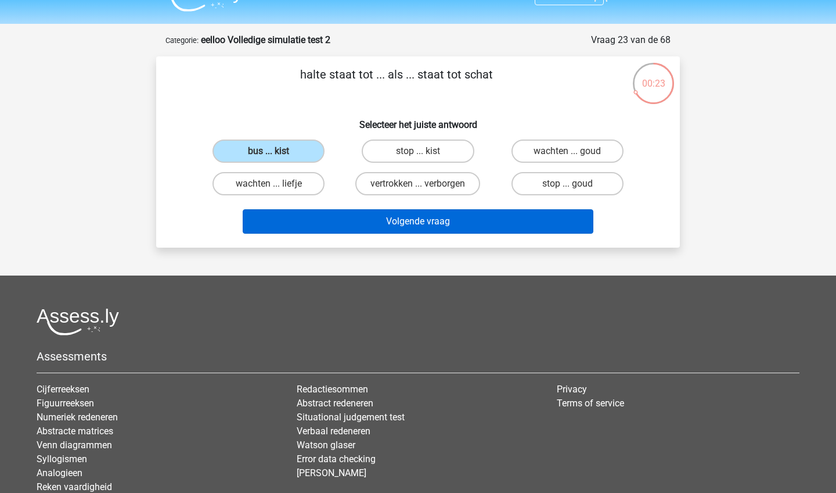
click at [378, 219] on button "Volgende vraag" at bounding box center [418, 221] width 351 height 24
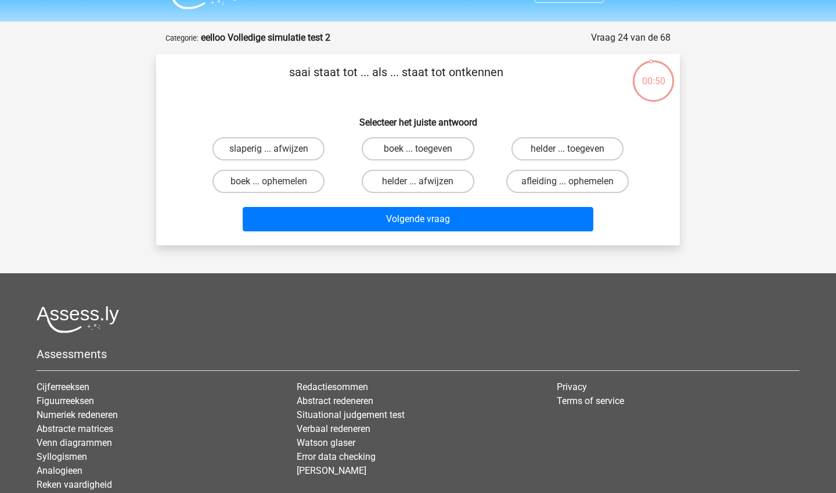
scroll to position [23, 0]
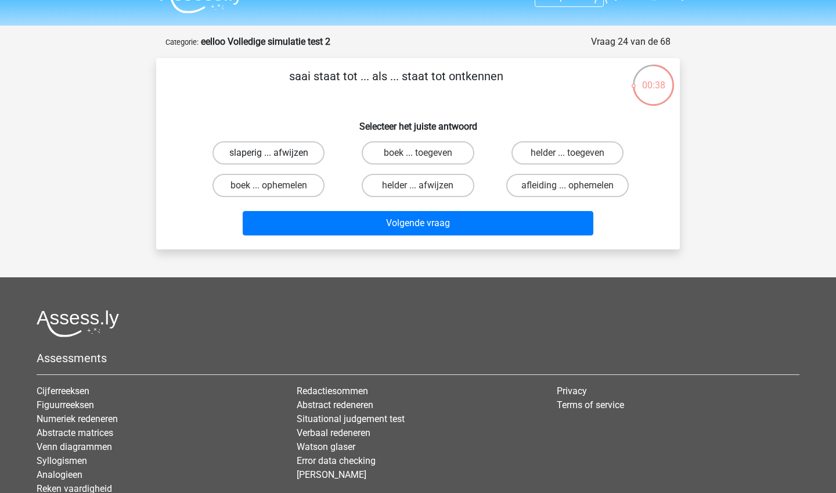
click at [265, 148] on label "slaperig ... afwijzen" at bounding box center [269, 152] width 112 height 23
click at [269, 153] on input "slaperig ... afwijzen" at bounding box center [273, 157] width 8 height 8
radio input "true"
click at [537, 152] on label "helder ... toegeven" at bounding box center [568, 152] width 112 height 23
click at [568, 153] on input "helder ... toegeven" at bounding box center [572, 157] width 8 height 8
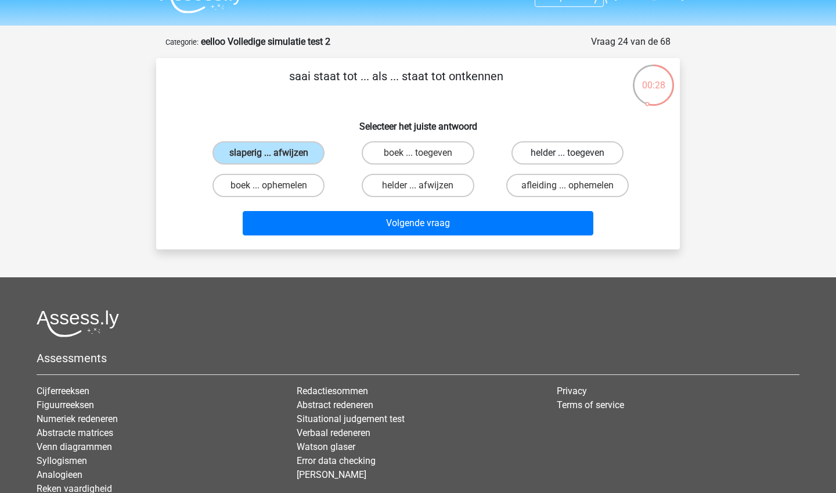
radio input "true"
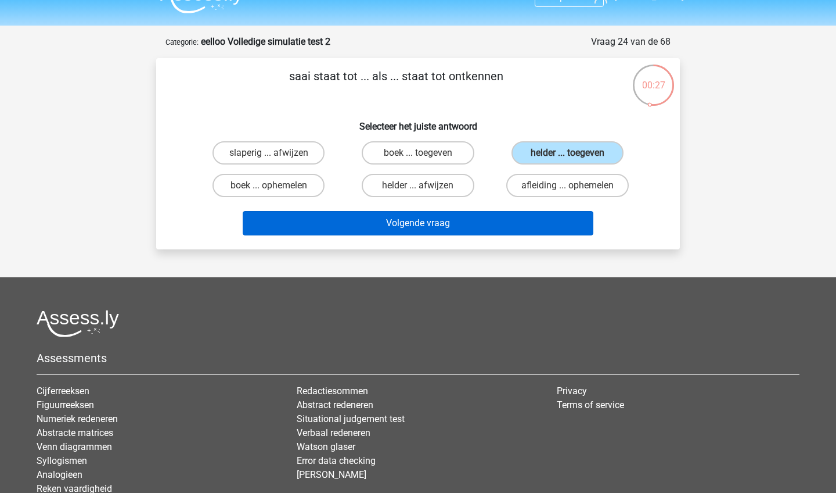
click at [497, 227] on button "Volgende vraag" at bounding box center [418, 223] width 351 height 24
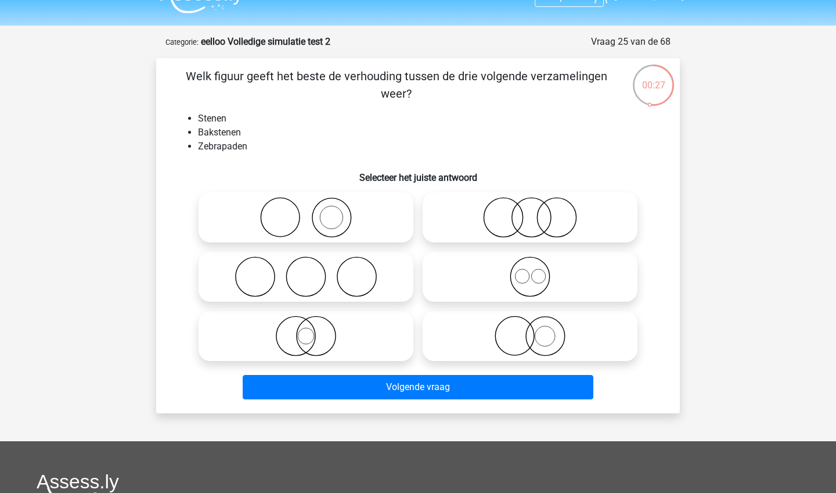
scroll to position [58, 0]
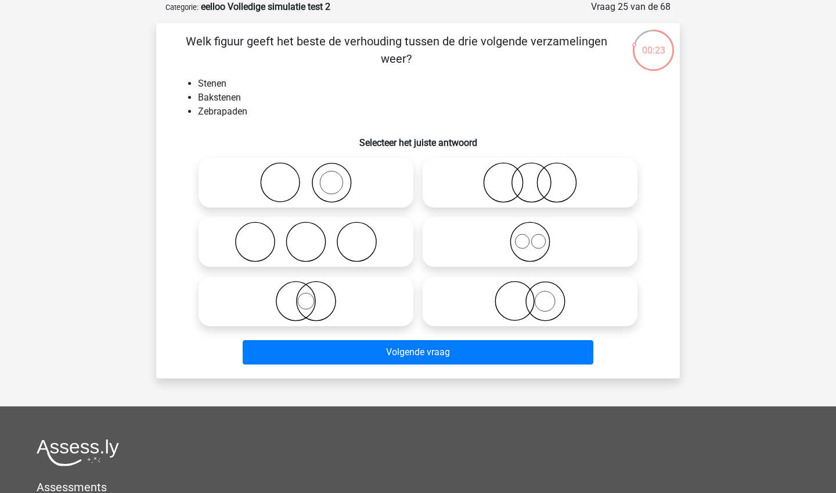
click at [324, 179] on icon at bounding box center [306, 182] width 206 height 41
click at [314, 177] on input "radio" at bounding box center [310, 173] width 8 height 8
radio input "true"
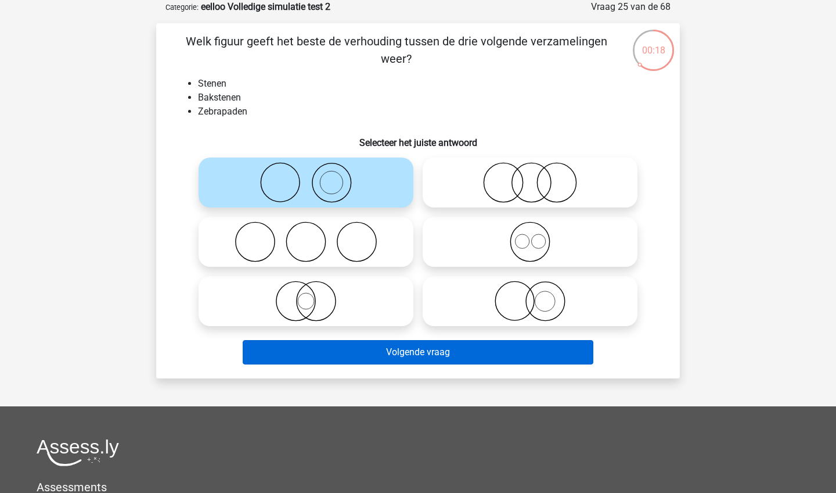
click at [371, 350] on button "Volgende vraag" at bounding box center [418, 352] width 351 height 24
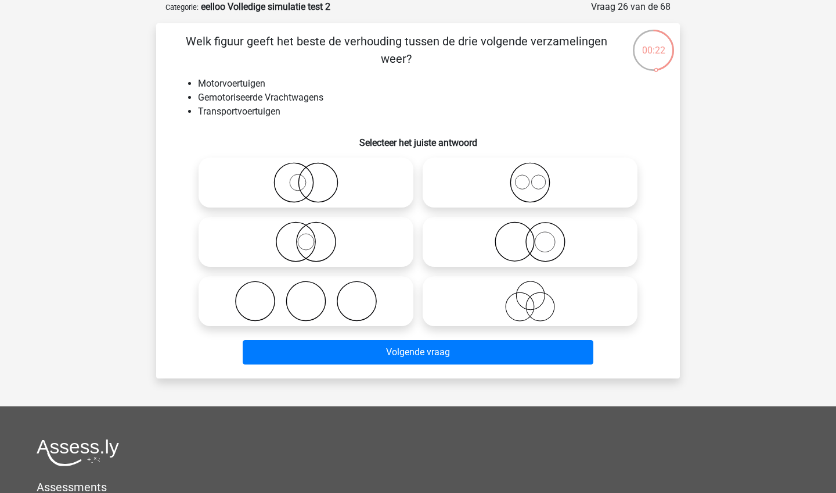
click at [342, 198] on icon at bounding box center [306, 182] width 206 height 41
click at [314, 177] on input "radio" at bounding box center [310, 173] width 8 height 8
radio input "true"
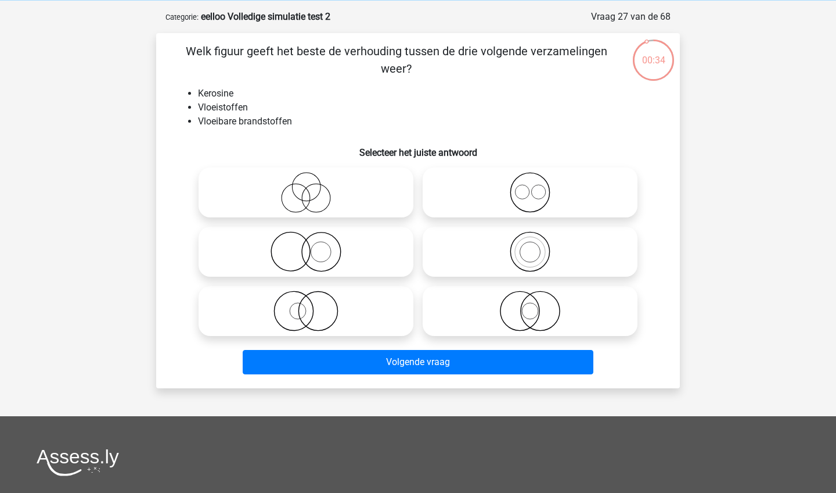
scroll to position [46, 0]
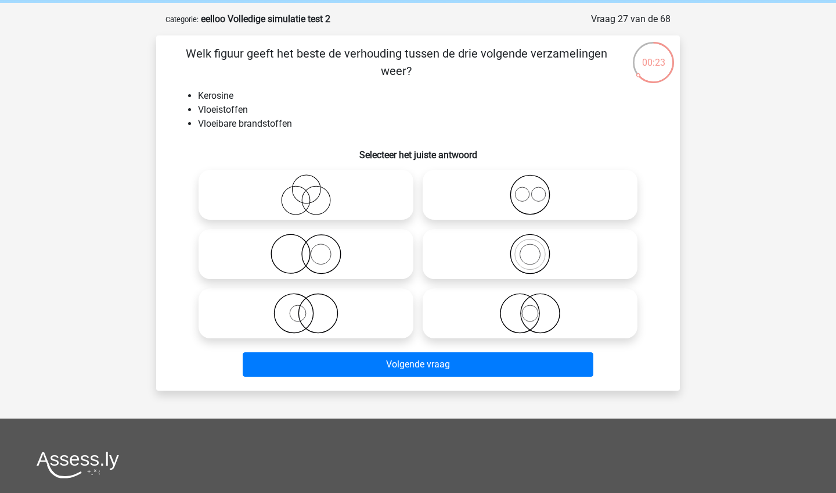
click at [507, 252] on icon at bounding box center [531, 254] width 206 height 41
click at [530, 248] on input "radio" at bounding box center [534, 244] width 8 height 8
radio input "true"
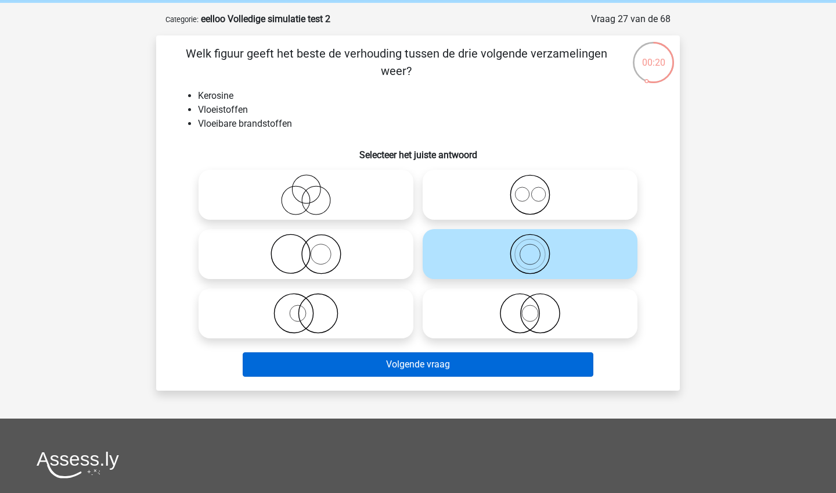
click at [444, 365] on button "Volgende vraag" at bounding box center [418, 364] width 351 height 24
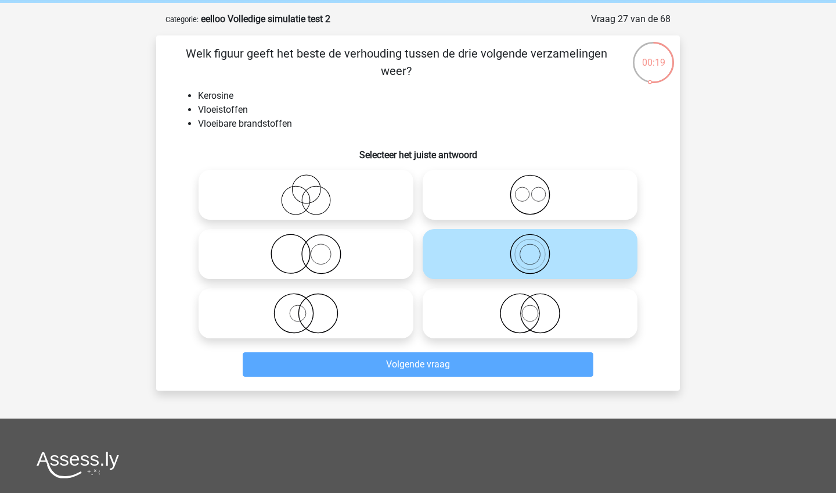
scroll to position [58, 0]
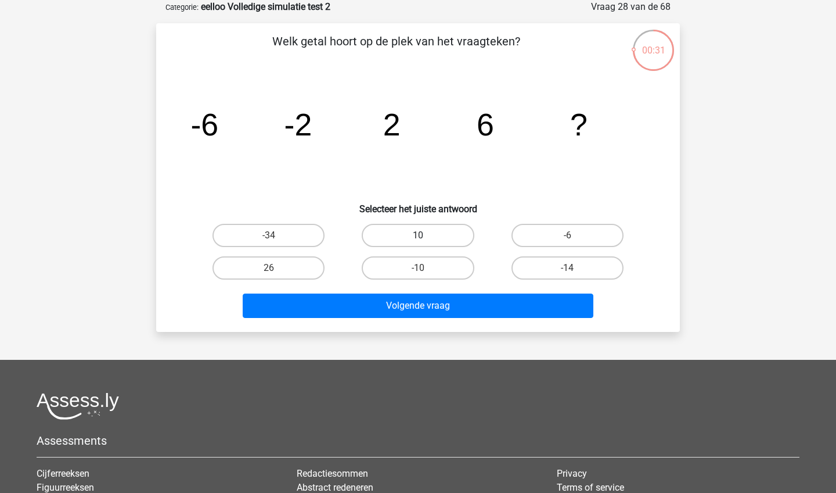
click at [444, 240] on label "10" at bounding box center [418, 235] width 112 height 23
click at [426, 240] on input "10" at bounding box center [422, 239] width 8 height 8
radio input "true"
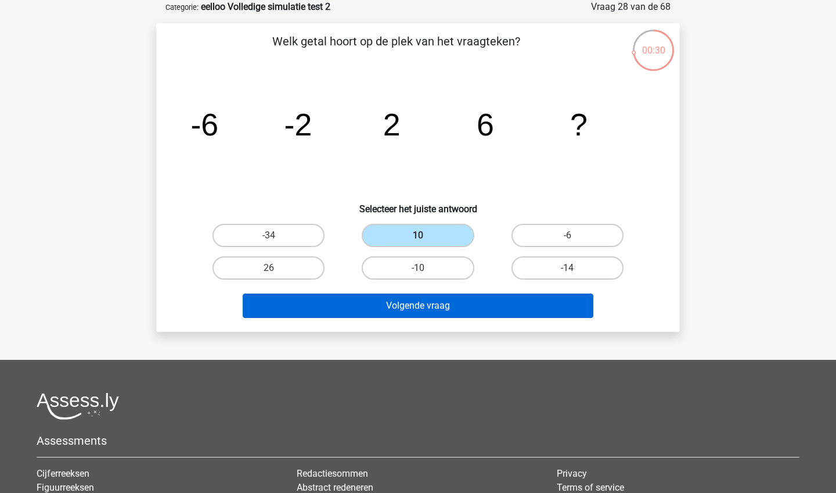
click at [429, 306] on button "Volgende vraag" at bounding box center [418, 305] width 351 height 24
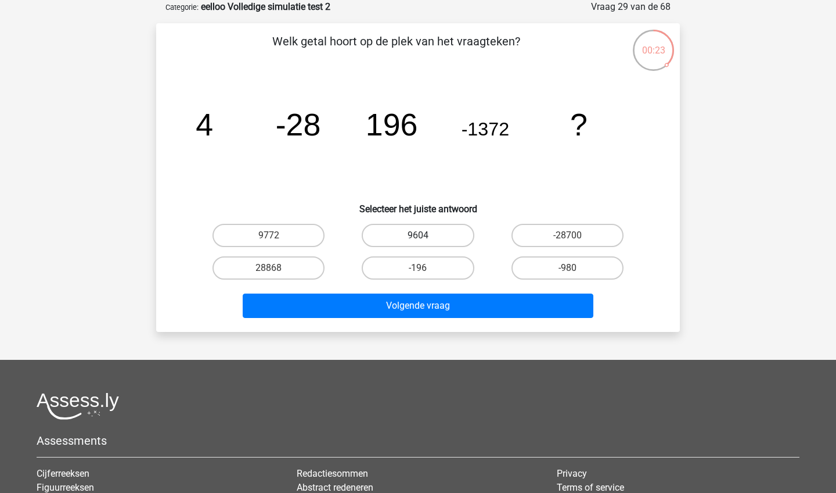
click at [435, 234] on label "9604" at bounding box center [418, 235] width 112 height 23
click at [426, 235] on input "9604" at bounding box center [422, 239] width 8 height 8
radio input "true"
click at [301, 232] on label "9772" at bounding box center [269, 235] width 112 height 23
click at [276, 235] on input "9772" at bounding box center [273, 239] width 8 height 8
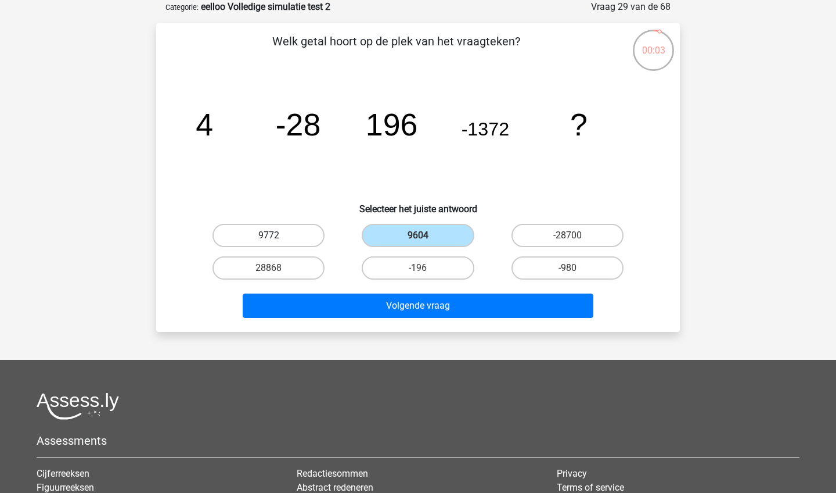
radio input "true"
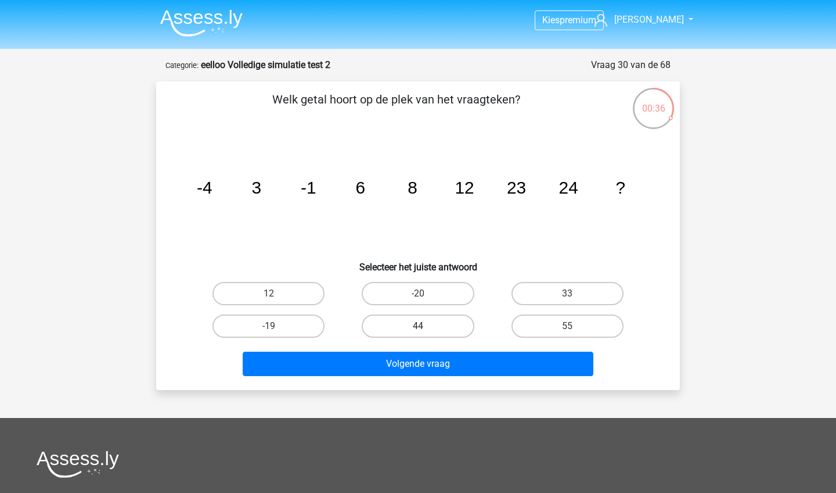
click at [446, 330] on label "44" at bounding box center [418, 325] width 112 height 23
click at [426, 330] on input "44" at bounding box center [422, 330] width 8 height 8
radio input "true"
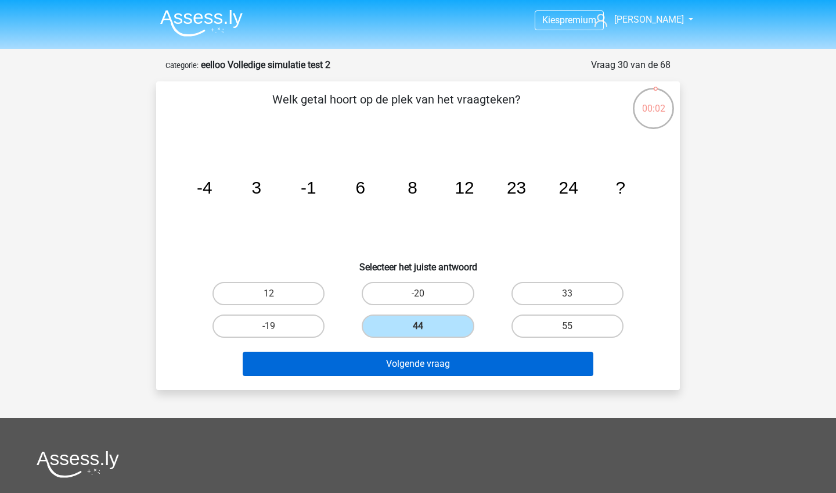
click at [450, 363] on button "Volgende vraag" at bounding box center [418, 363] width 351 height 24
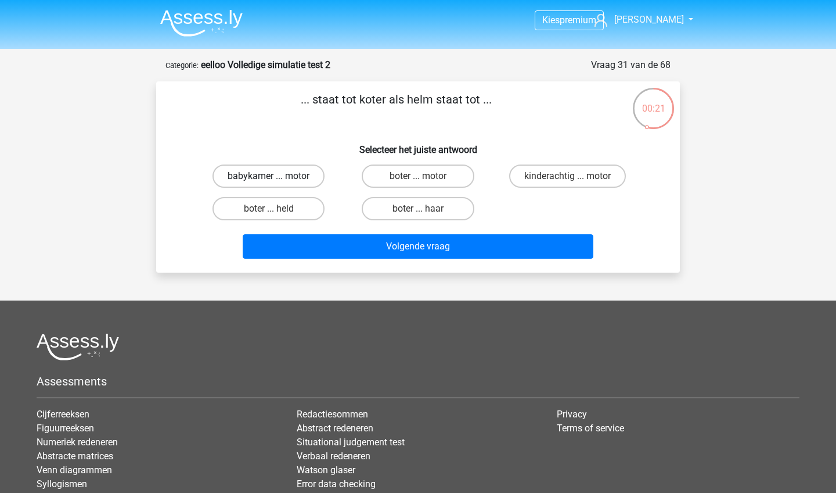
click at [287, 177] on label "babykamer ... motor" at bounding box center [269, 175] width 112 height 23
click at [276, 177] on input "babykamer ... motor" at bounding box center [273, 180] width 8 height 8
radio input "true"
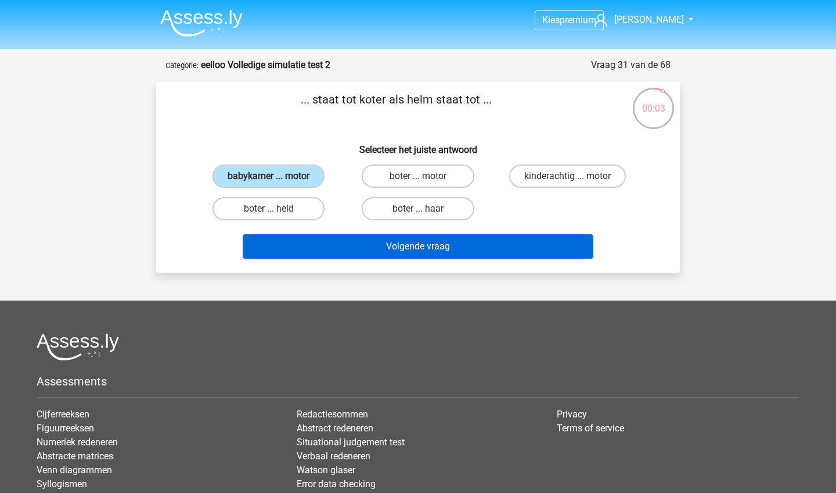
click at [346, 256] on button "Volgende vraag" at bounding box center [418, 246] width 351 height 24
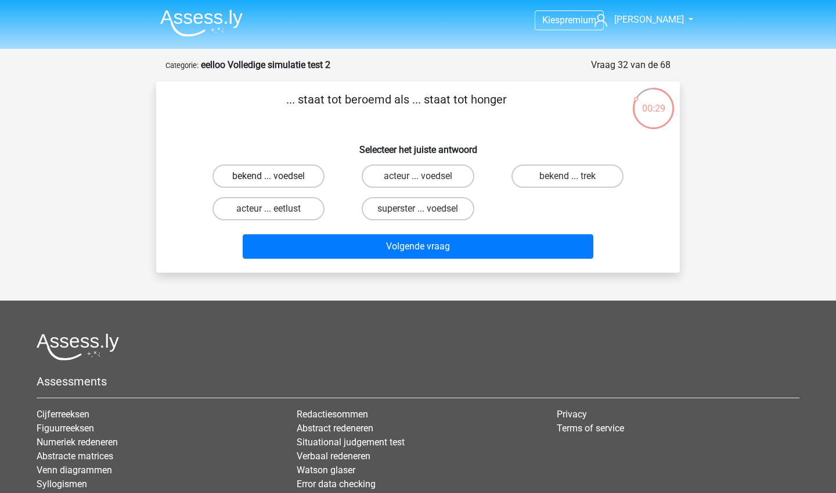
click at [235, 181] on label "bekend ... voedsel" at bounding box center [269, 175] width 112 height 23
click at [269, 181] on input "bekend ... voedsel" at bounding box center [273, 180] width 8 height 8
radio input "true"
click at [539, 177] on label "bekend ... trek" at bounding box center [568, 175] width 112 height 23
click at [568, 177] on input "bekend ... trek" at bounding box center [572, 180] width 8 height 8
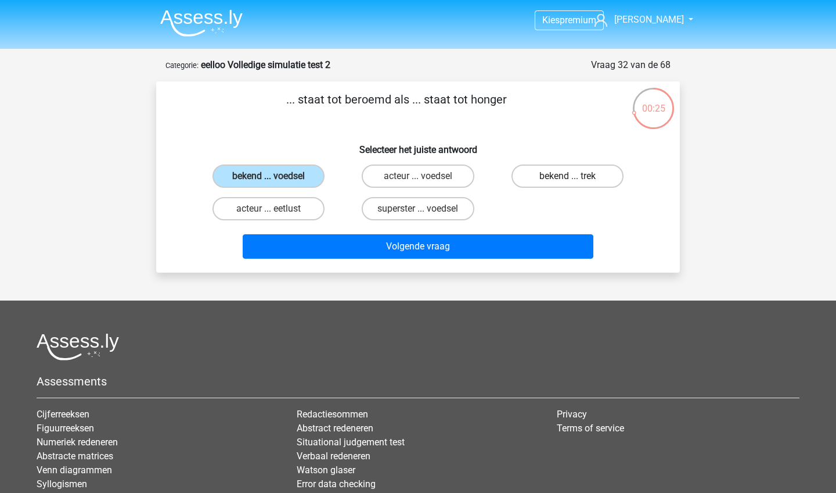
radio input "true"
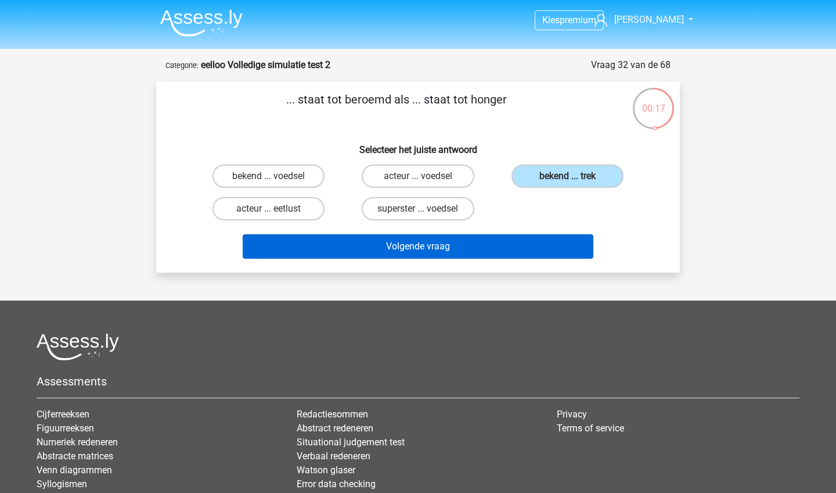
click at [484, 251] on button "Volgende vraag" at bounding box center [418, 246] width 351 height 24
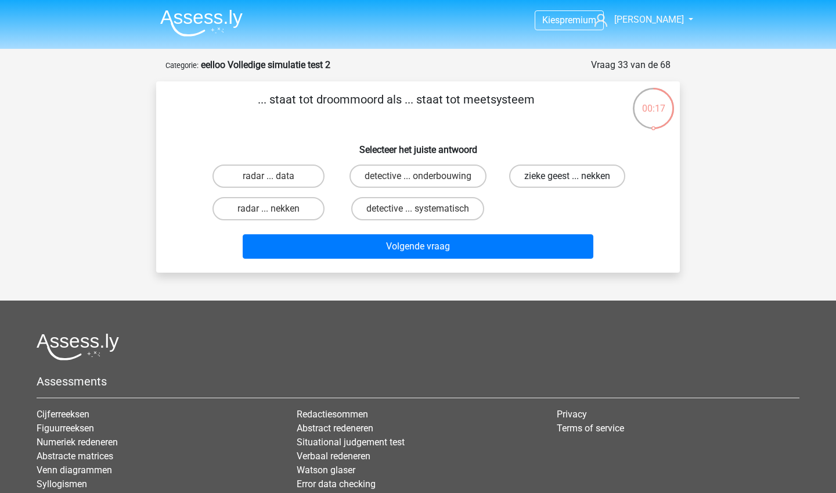
click at [582, 180] on label "zieke geest ... nekken" at bounding box center [567, 175] width 116 height 23
click at [575, 180] on input "zieke geest ... nekken" at bounding box center [572, 180] width 8 height 8
radio input "true"
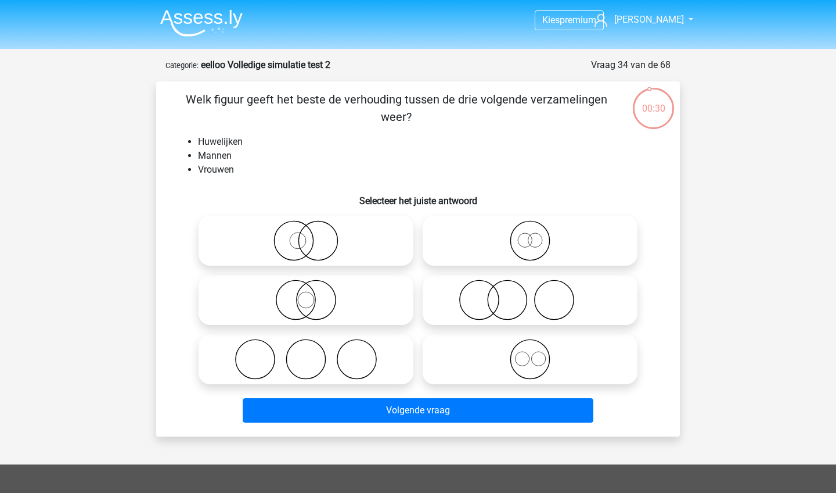
click at [165, 260] on div "Welk figuur geeft het beste de verhouding tussen de drie volgende verzamelingen…" at bounding box center [418, 259] width 515 height 336
click at [343, 354] on icon at bounding box center [306, 359] width 206 height 41
click at [314, 353] on input "radio" at bounding box center [310, 350] width 8 height 8
radio input "true"
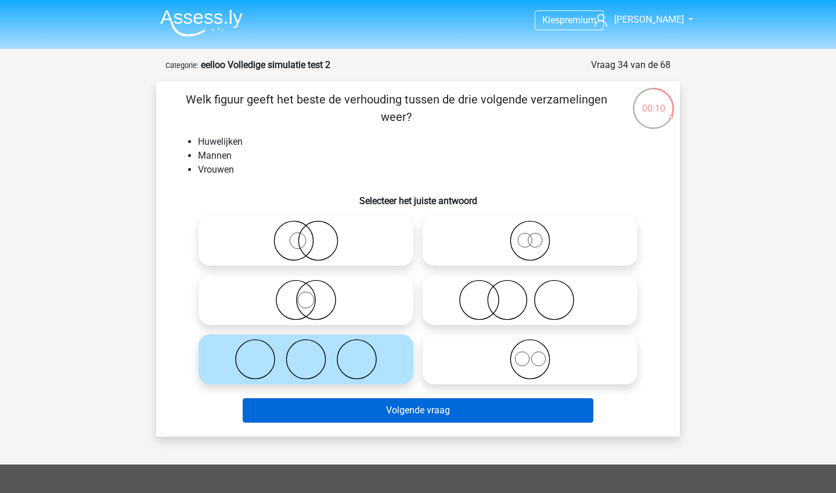
click at [355, 407] on button "Volgende vraag" at bounding box center [418, 410] width 351 height 24
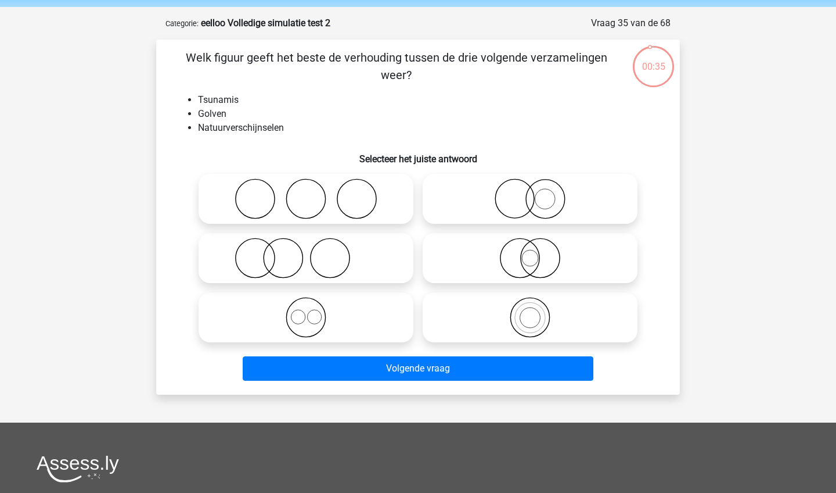
scroll to position [41, 0]
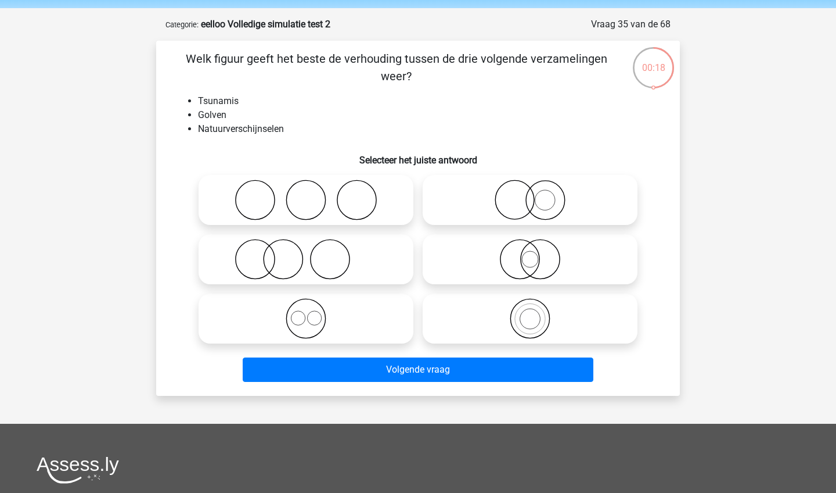
click at [490, 321] on icon at bounding box center [531, 318] width 206 height 41
click at [530, 313] on input "radio" at bounding box center [534, 309] width 8 height 8
radio input "true"
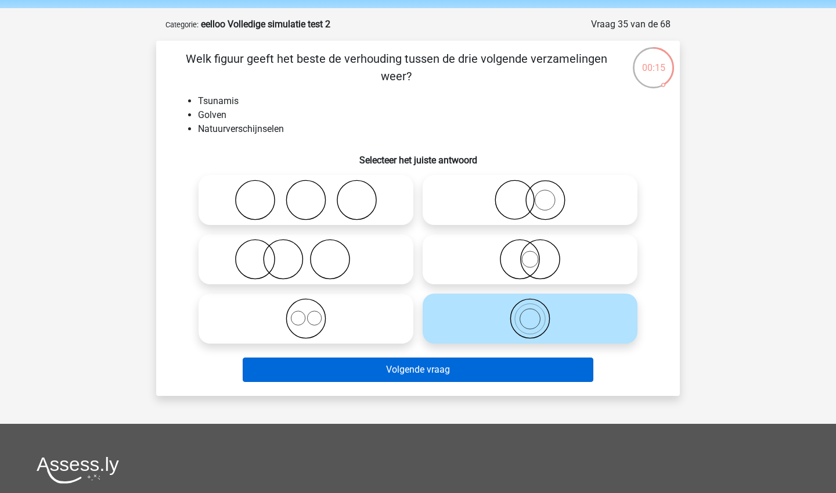
click at [476, 368] on button "Volgende vraag" at bounding box center [418, 369] width 351 height 24
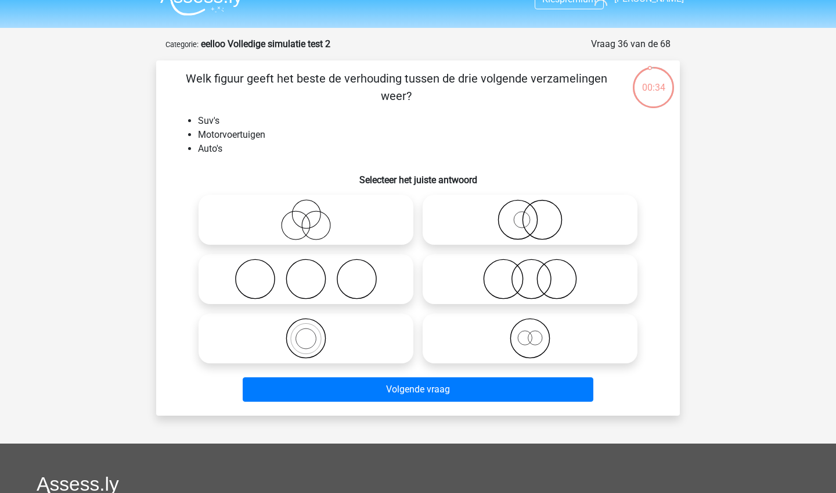
click at [108, 220] on div "Kies premium nick nickwaals@hotmail.com" at bounding box center [418, 364] width 836 height 771
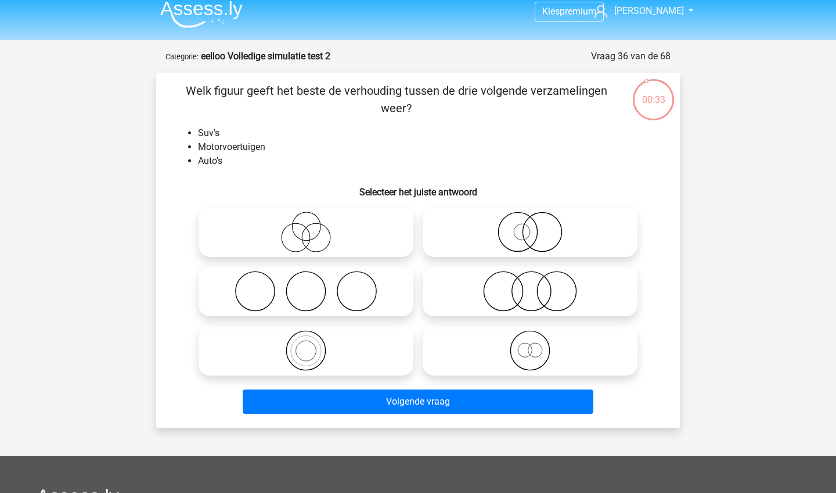
scroll to position [7, 0]
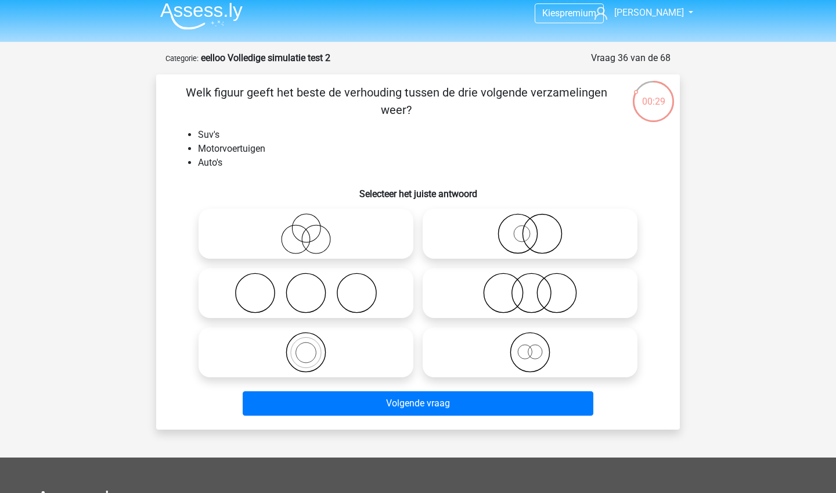
click at [348, 357] on icon at bounding box center [306, 352] width 206 height 41
click at [314, 346] on input "radio" at bounding box center [310, 343] width 8 height 8
radio input "true"
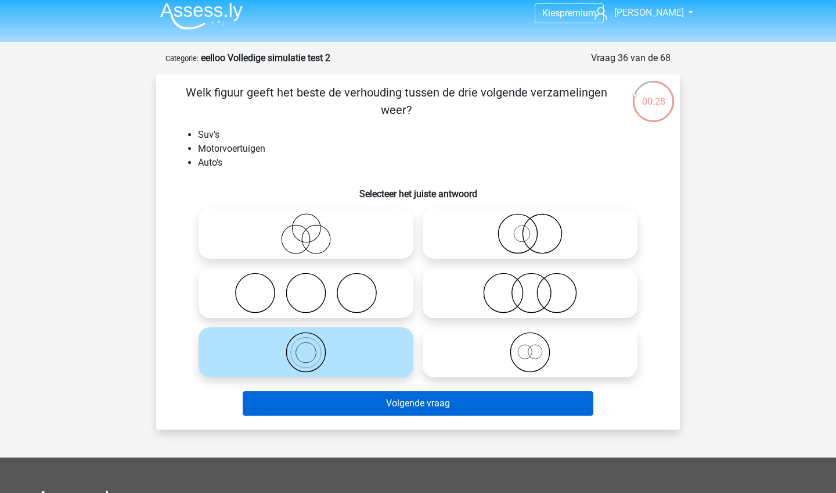
click at [353, 404] on button "Volgende vraag" at bounding box center [418, 403] width 351 height 24
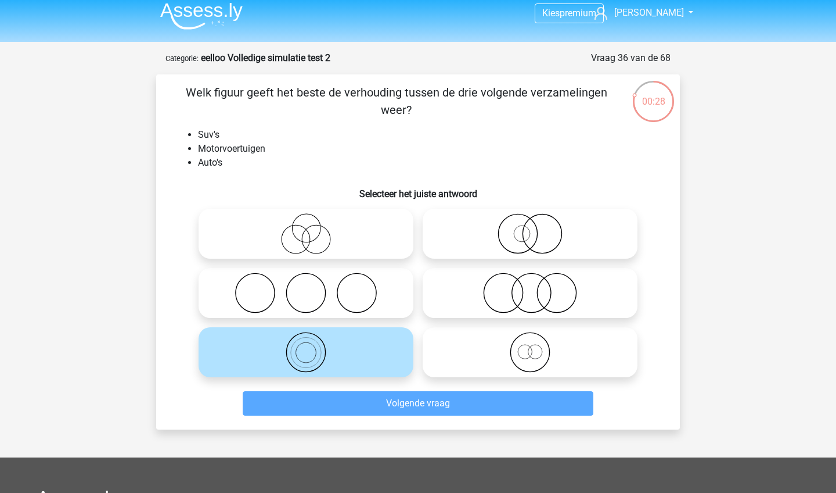
scroll to position [58, 0]
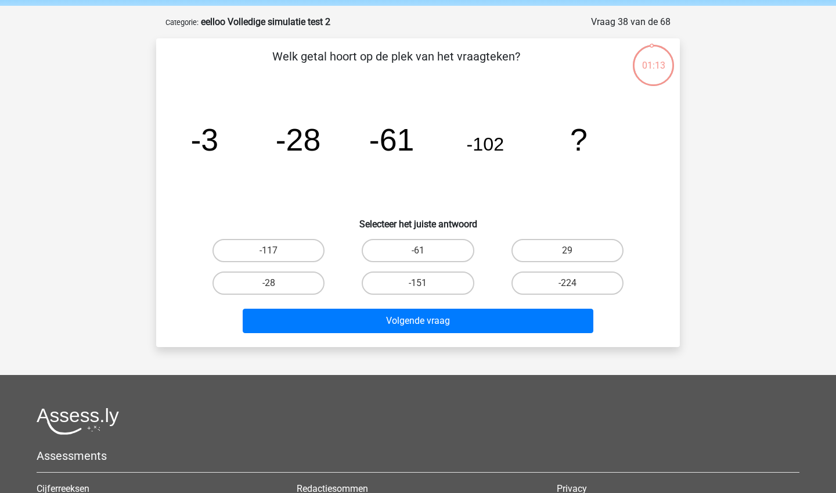
scroll to position [41, 0]
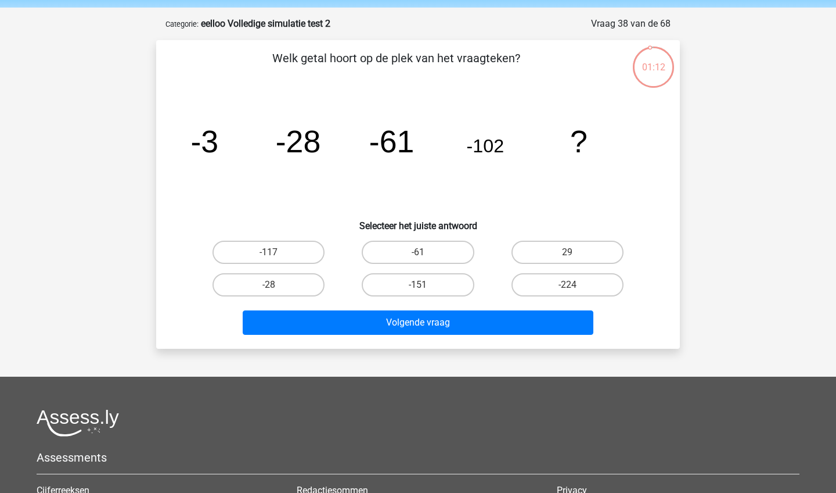
click at [338, 191] on icon "image/svg+xml -3 -28 -61 -102 ?" at bounding box center [418, 152] width 468 height 117
click at [395, 285] on label "-151" at bounding box center [418, 284] width 112 height 23
click at [418, 285] on input "-151" at bounding box center [422, 289] width 8 height 8
radio input "true"
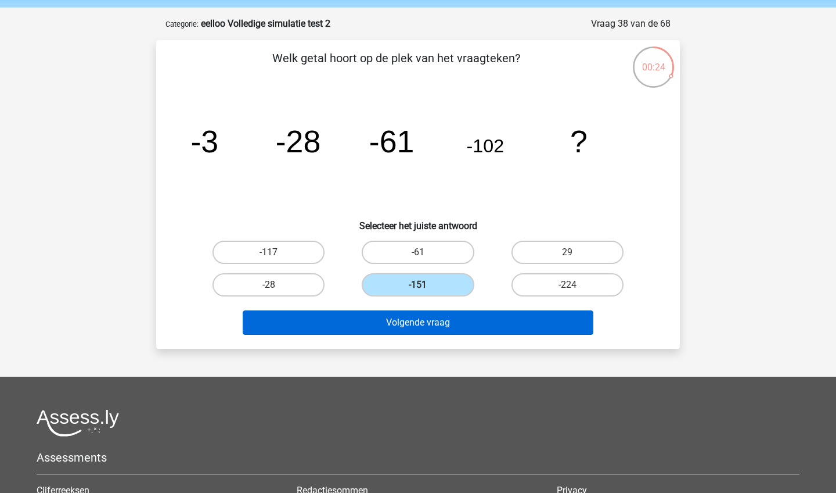
click at [395, 322] on button "Volgende vraag" at bounding box center [418, 322] width 351 height 24
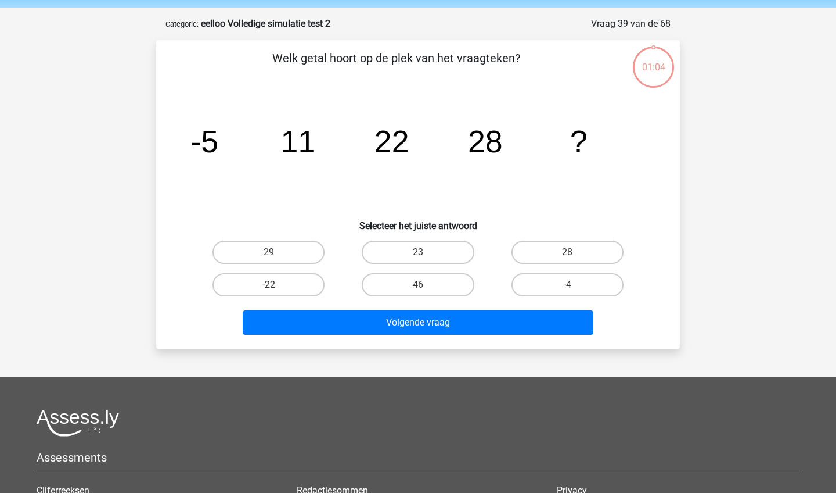
scroll to position [58, 0]
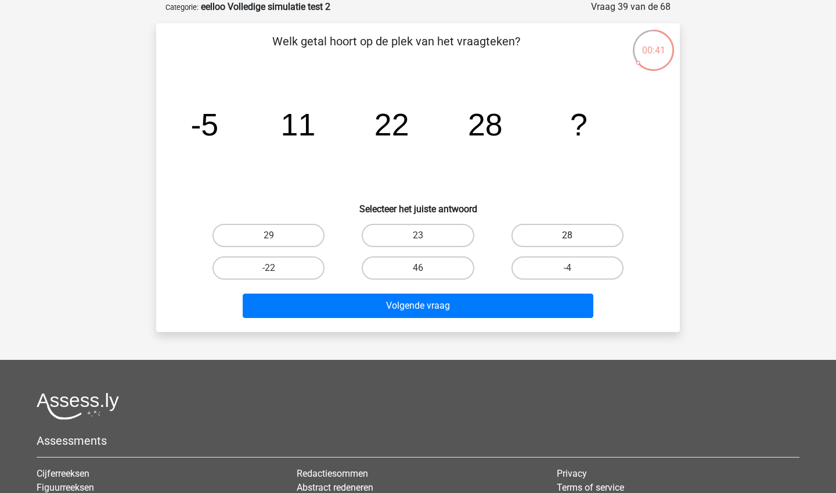
click at [585, 231] on label "28" at bounding box center [568, 235] width 112 height 23
click at [575, 235] on input "28" at bounding box center [572, 239] width 8 height 8
radio input "true"
click at [275, 239] on input "29" at bounding box center [273, 239] width 8 height 8
radio input "true"
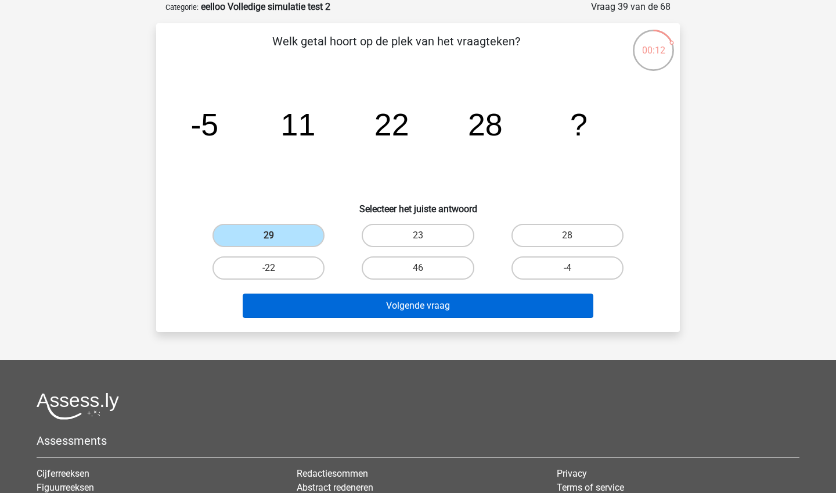
click at [322, 306] on button "Volgende vraag" at bounding box center [418, 305] width 351 height 24
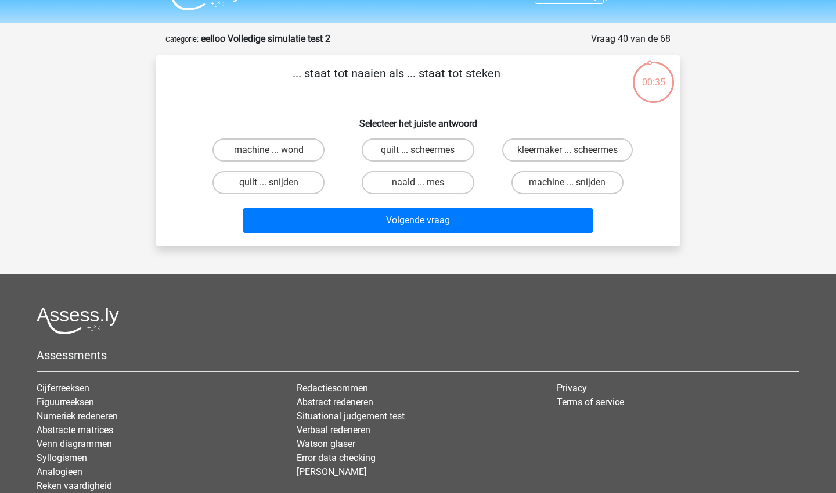
scroll to position [26, 0]
click at [411, 192] on label "naald ... mes" at bounding box center [418, 182] width 112 height 23
click at [418, 191] on input "naald ... mes" at bounding box center [422, 187] width 8 height 8
radio input "true"
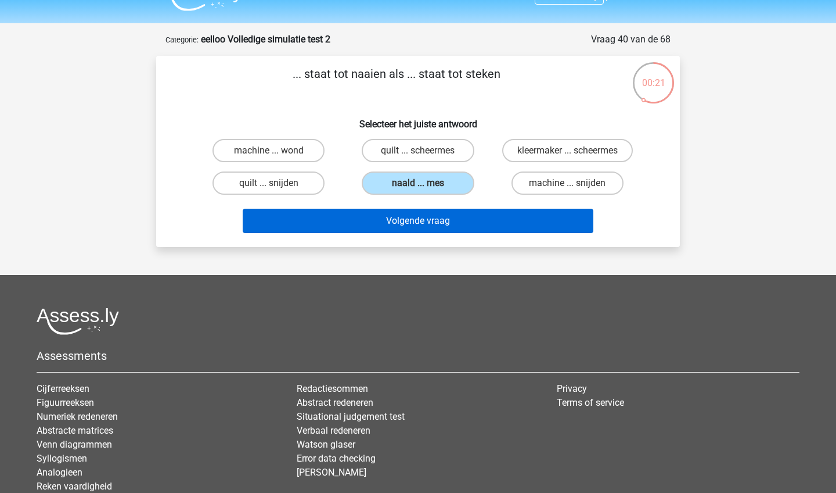
click at [409, 229] on button "Volgende vraag" at bounding box center [418, 221] width 351 height 24
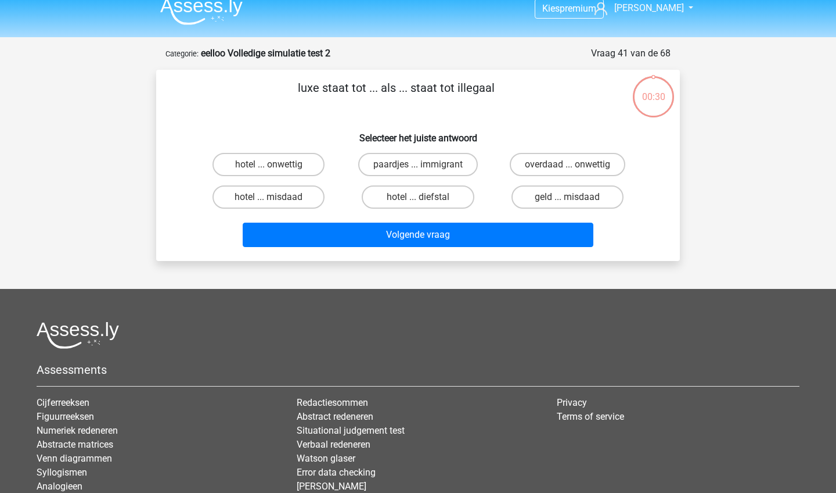
scroll to position [10, 0]
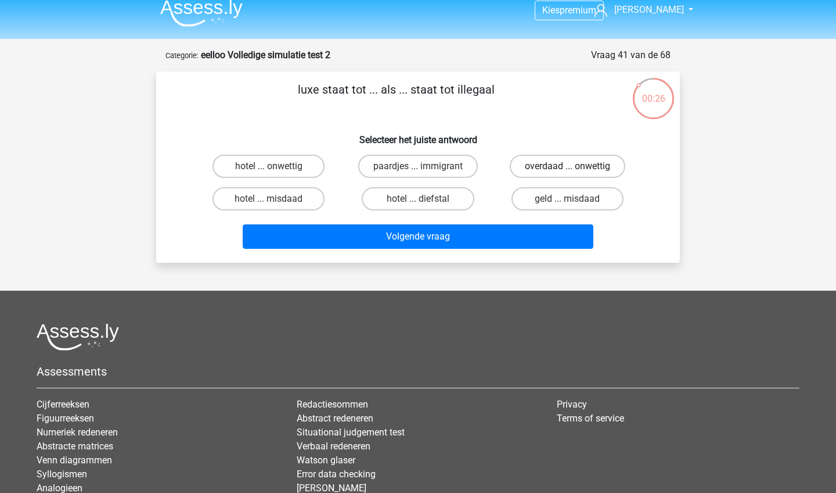
click at [541, 167] on label "overdaad ... onwettig" at bounding box center [568, 166] width 116 height 23
click at [568, 167] on input "overdaad ... onwettig" at bounding box center [572, 170] width 8 height 8
radio input "true"
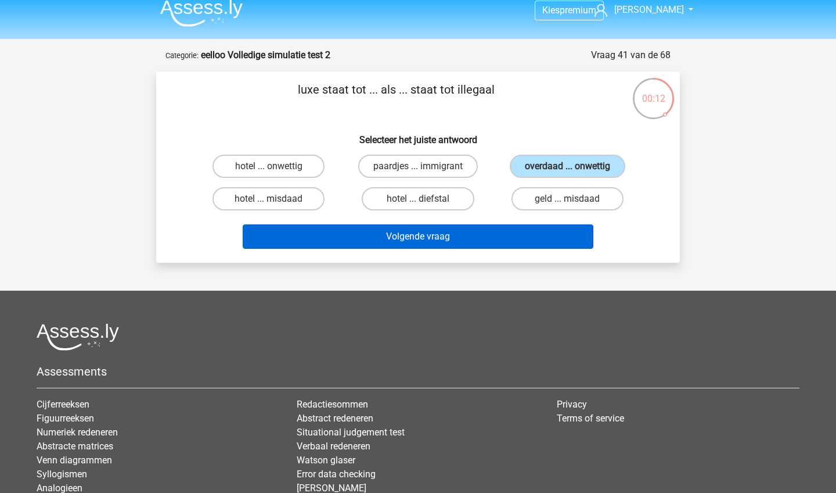
click at [507, 229] on button "Volgende vraag" at bounding box center [418, 236] width 351 height 24
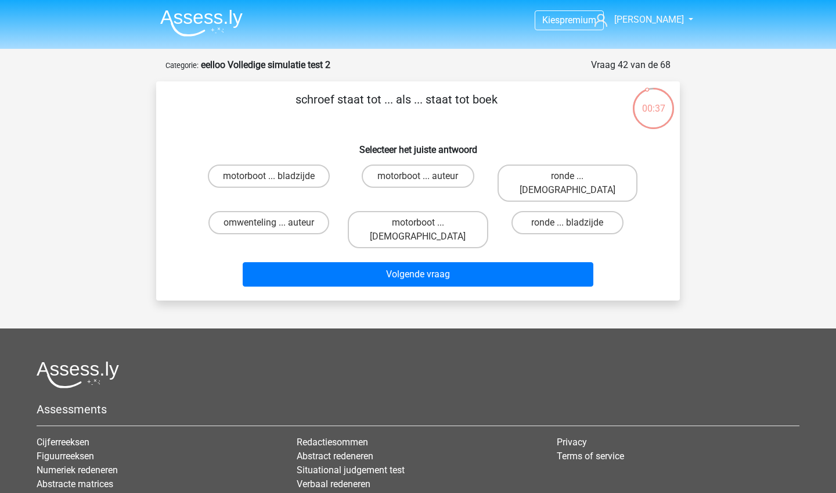
scroll to position [0, 0]
click at [285, 179] on label "motorboot ... bladzijde" at bounding box center [269, 175] width 122 height 23
click at [276, 179] on input "motorboot ... bladzijde" at bounding box center [273, 180] width 8 height 8
radio input "true"
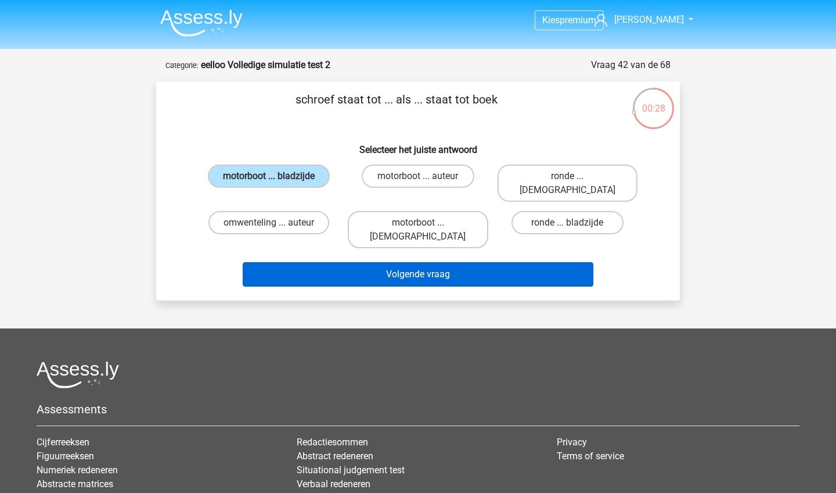
click at [364, 262] on button "Volgende vraag" at bounding box center [418, 274] width 351 height 24
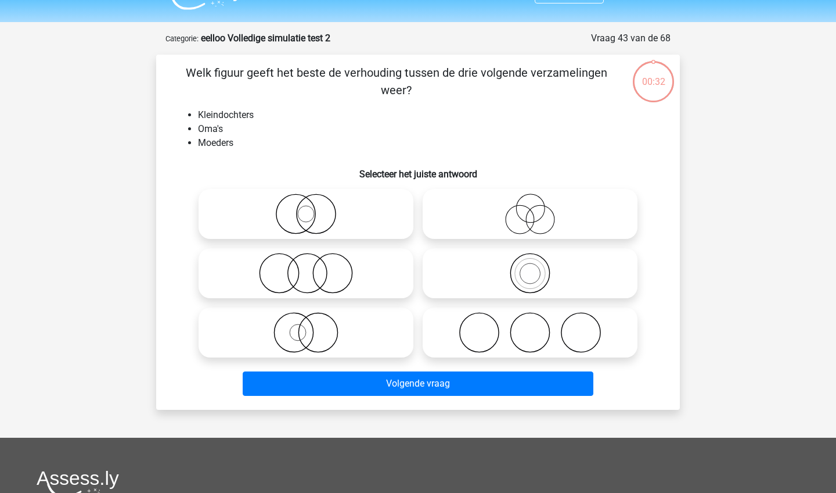
scroll to position [25, 0]
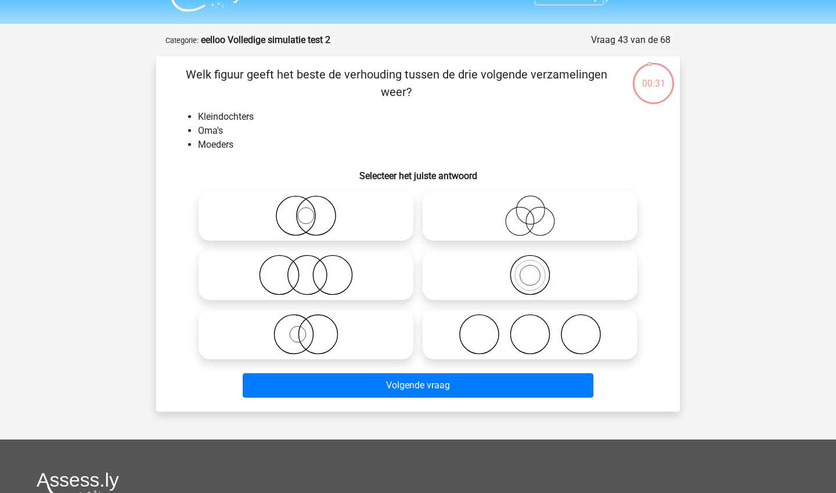
click at [160, 264] on div "Welk figuur geeft het beste de verhouding tussen de drie volgende verzamelingen…" at bounding box center [418, 233] width 524 height 355
click at [336, 276] on icon at bounding box center [306, 274] width 206 height 41
click at [314, 269] on input "radio" at bounding box center [310, 265] width 8 height 8
radio input "true"
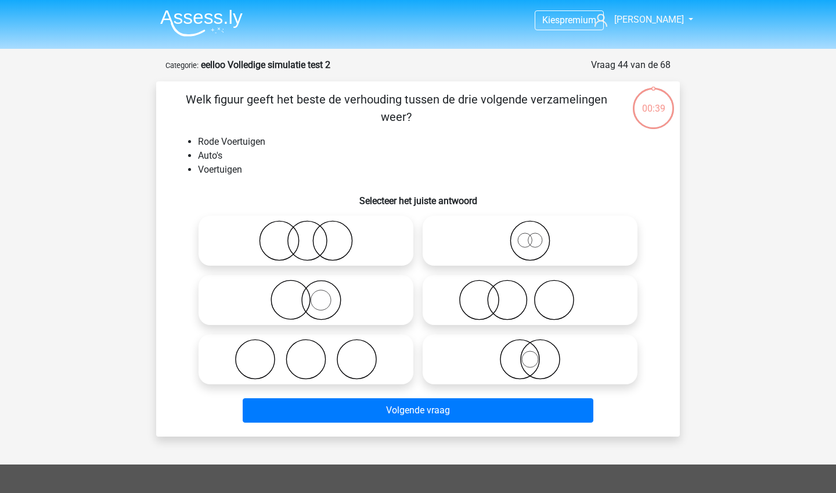
scroll to position [25, 0]
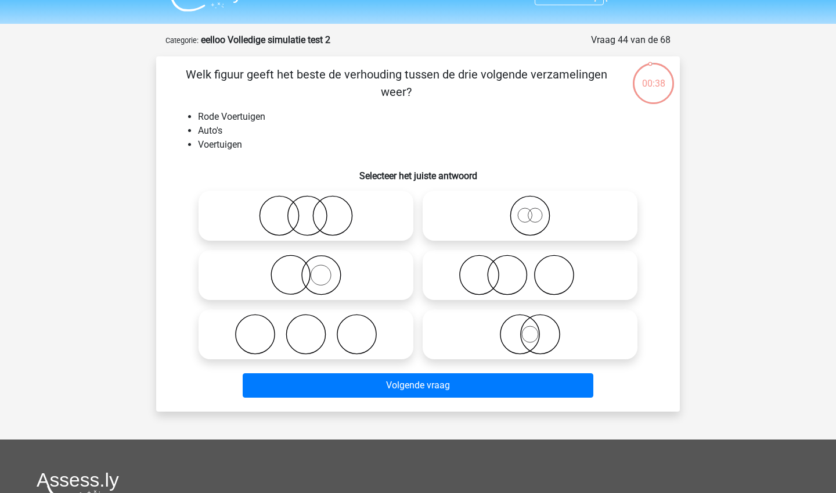
click at [188, 207] on div at bounding box center [418, 275] width 487 height 178
click at [543, 217] on icon at bounding box center [531, 215] width 206 height 41
click at [538, 210] on input "radio" at bounding box center [534, 206] width 8 height 8
radio input "true"
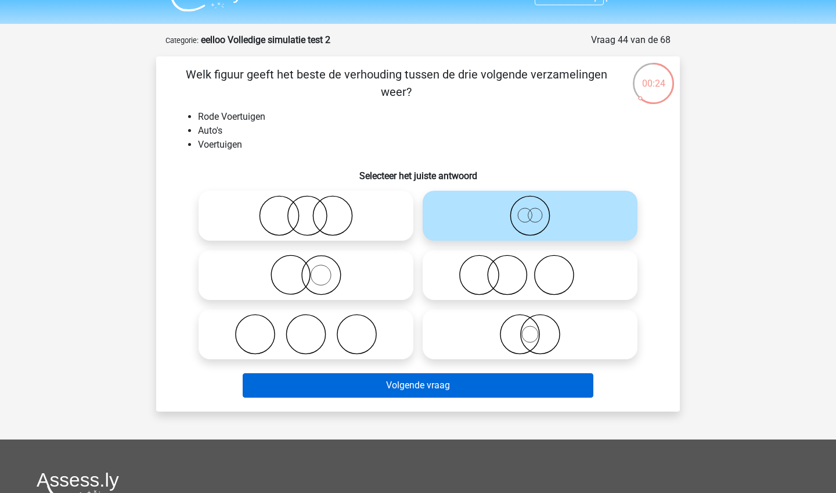
click at [429, 379] on button "Volgende vraag" at bounding box center [418, 385] width 351 height 24
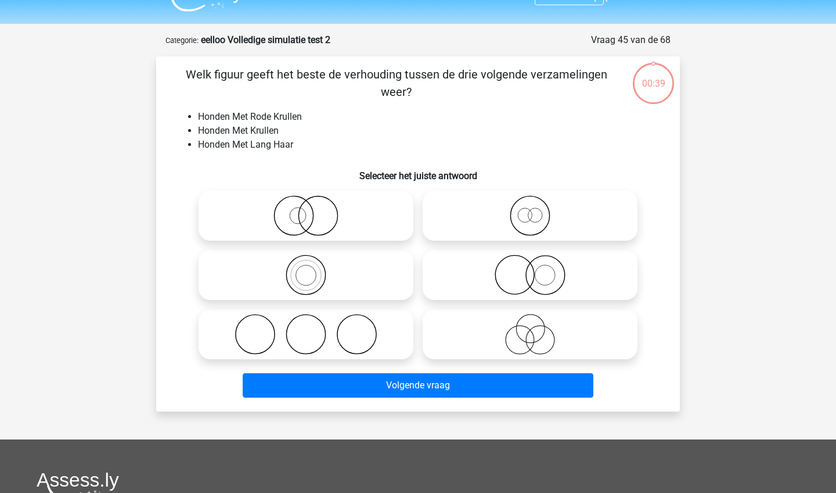
scroll to position [58, 0]
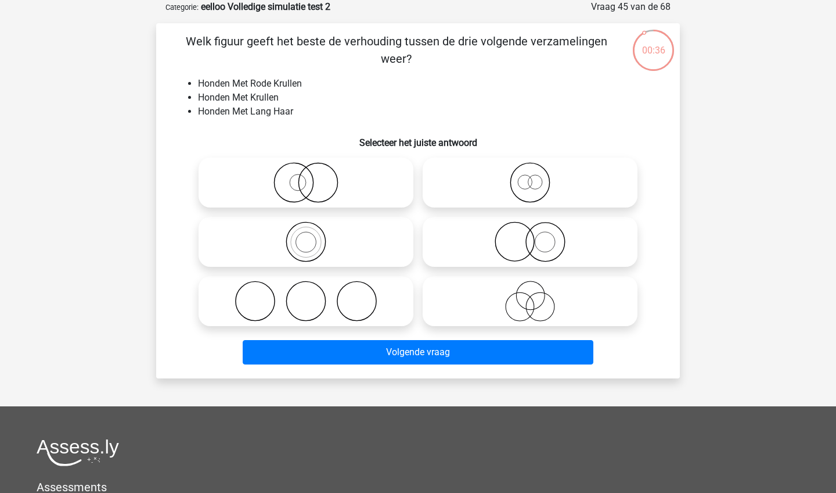
click at [175, 225] on div at bounding box center [418, 242] width 487 height 178
click at [264, 288] on icon at bounding box center [306, 301] width 206 height 41
click at [306, 288] on input "radio" at bounding box center [310, 292] width 8 height 8
radio input "true"
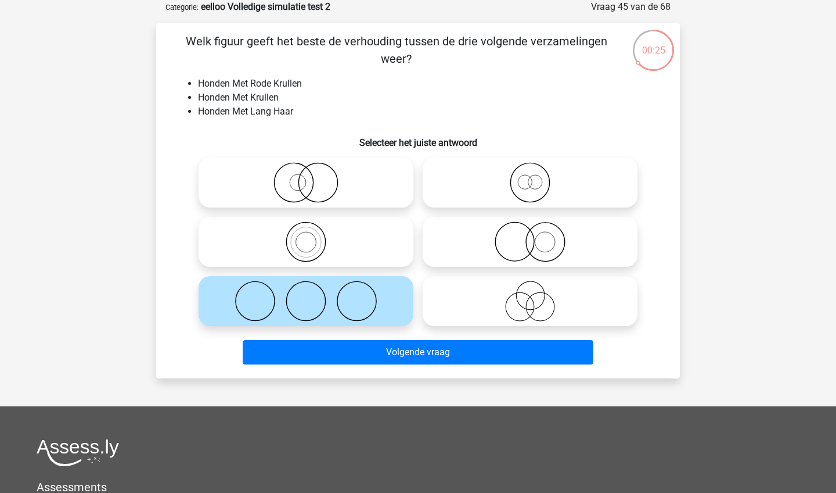
click at [322, 195] on icon at bounding box center [306, 182] width 206 height 41
click at [314, 177] on input "radio" at bounding box center [310, 173] width 8 height 8
radio input "true"
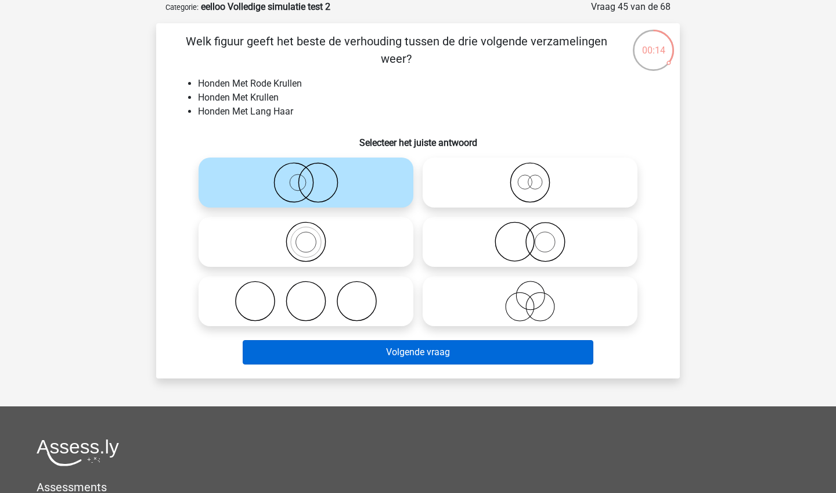
click at [480, 362] on button "Volgende vraag" at bounding box center [418, 352] width 351 height 24
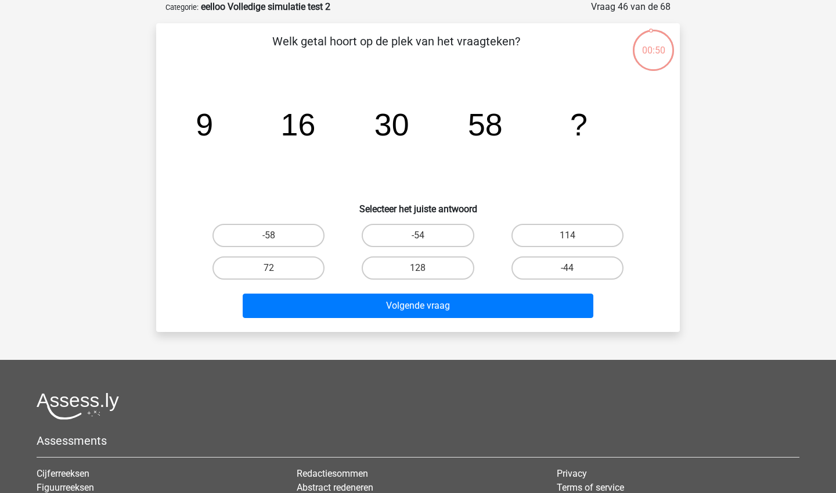
click at [170, 200] on div "Welk getal hoort op de plek van het vraagteken? image/svg+xml 9 16 30 58 ? Sele…" at bounding box center [418, 178] width 515 height 290
click at [565, 243] on label "114" at bounding box center [568, 235] width 112 height 23
click at [568, 243] on input "114" at bounding box center [572, 239] width 8 height 8
radio input "true"
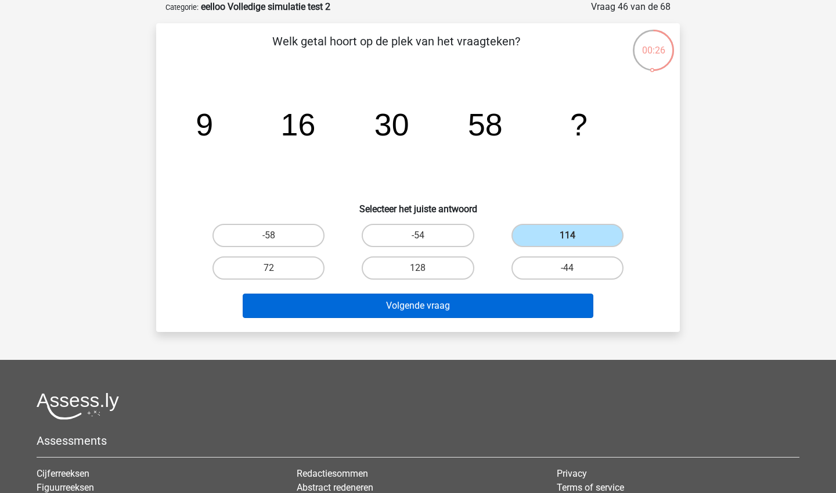
click at [517, 307] on button "Volgende vraag" at bounding box center [418, 305] width 351 height 24
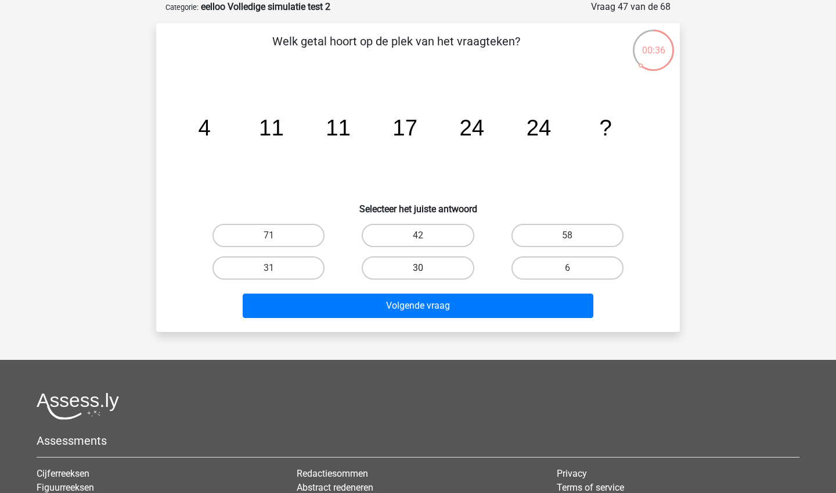
click at [383, 274] on label "30" at bounding box center [418, 267] width 112 height 23
click at [418, 274] on input "30" at bounding box center [422, 272] width 8 height 8
radio input "true"
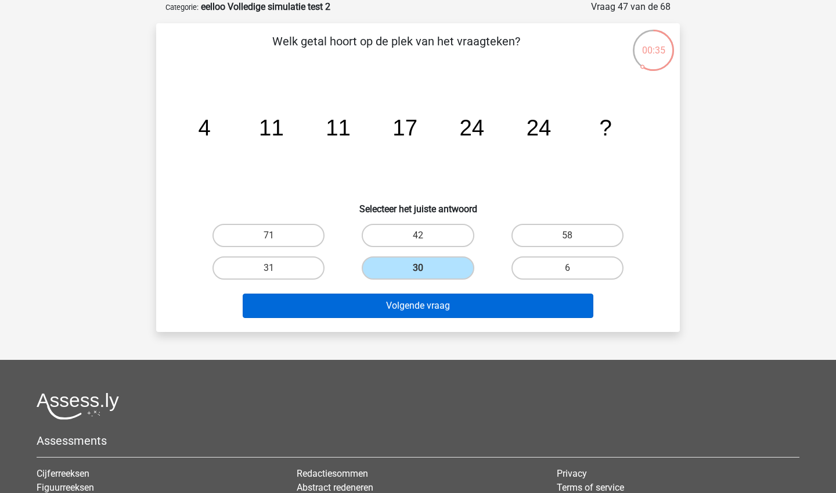
click at [381, 313] on button "Volgende vraag" at bounding box center [418, 305] width 351 height 24
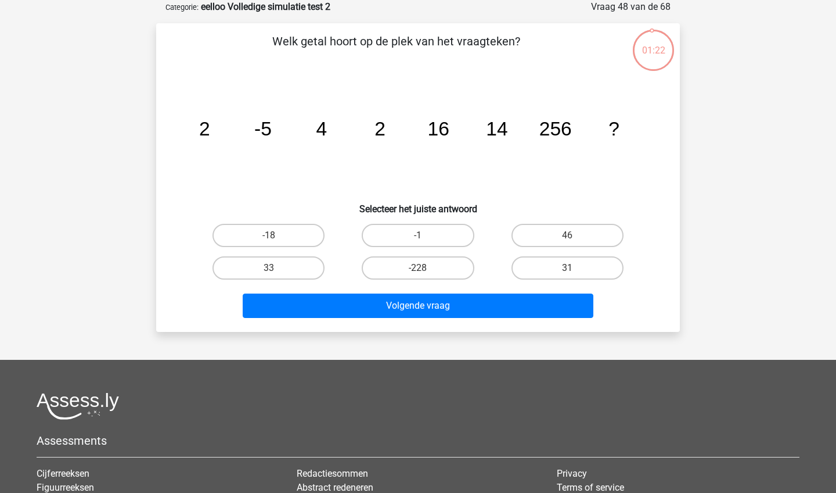
click at [172, 250] on div "Welk getal hoort op de plek van het vraagteken? image/svg+xml 2 -5 4 2 16 14 25…" at bounding box center [418, 178] width 515 height 290
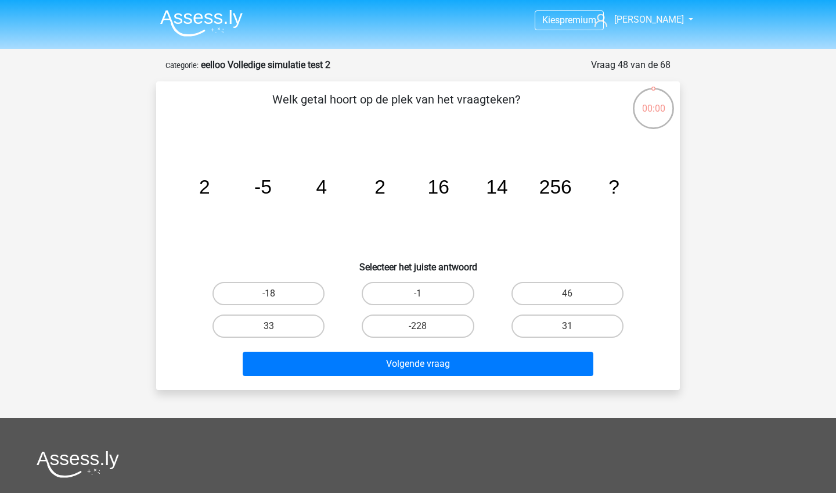
scroll to position [58, 0]
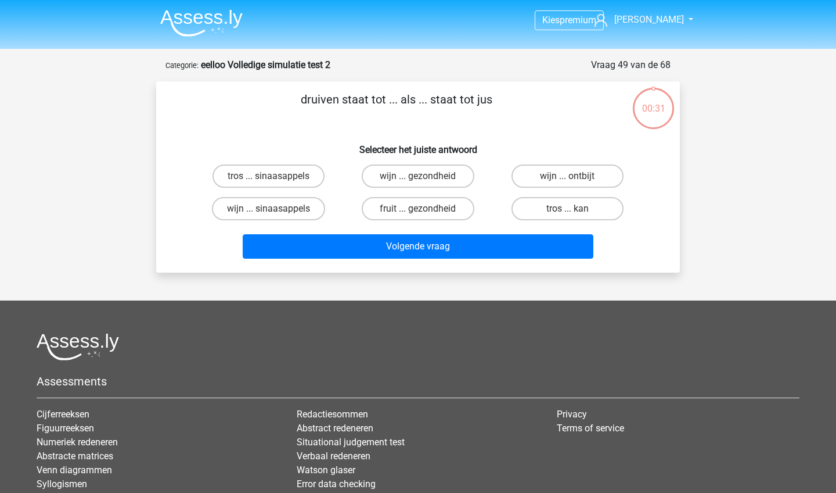
scroll to position [58, 0]
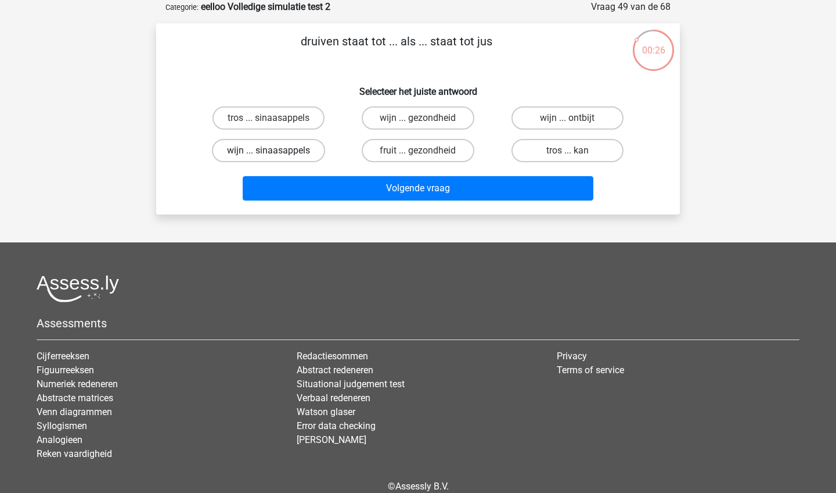
click at [252, 154] on label "wijn ... sinaasappels" at bounding box center [268, 150] width 113 height 23
click at [269, 154] on input "wijn ... sinaasappels" at bounding box center [273, 154] width 8 height 8
radio input "true"
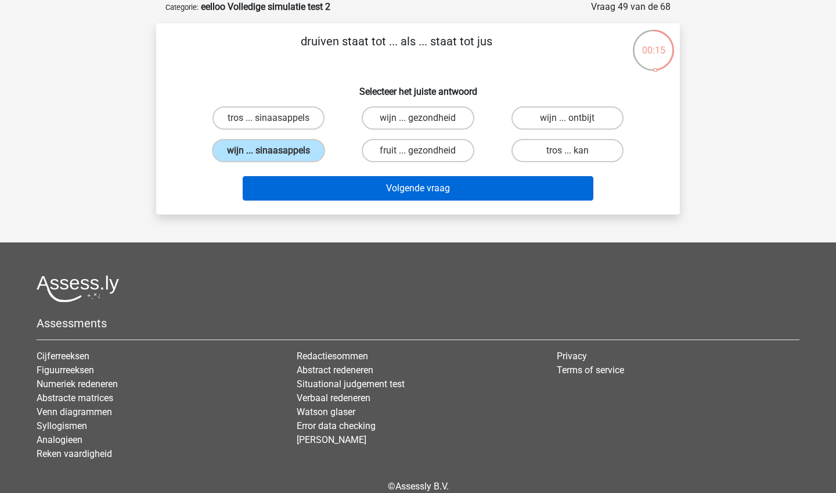
click at [382, 192] on button "Volgende vraag" at bounding box center [418, 188] width 351 height 24
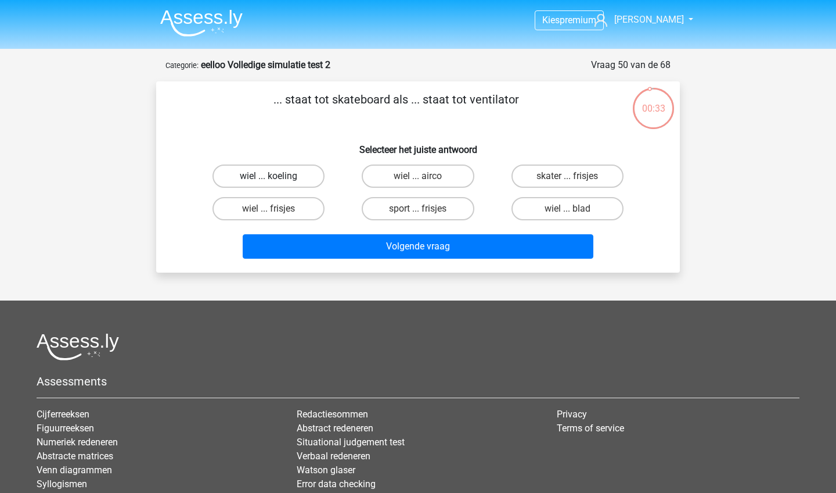
scroll to position [0, 0]
click at [182, 159] on div "... staat tot skateboard als ... staat tot ventilator Selecteer het juiste antw…" at bounding box center [418, 177] width 515 height 173
click at [536, 210] on label "wiel ... blad" at bounding box center [568, 208] width 112 height 23
click at [568, 210] on input "wiel ... blad" at bounding box center [572, 213] width 8 height 8
radio input "true"
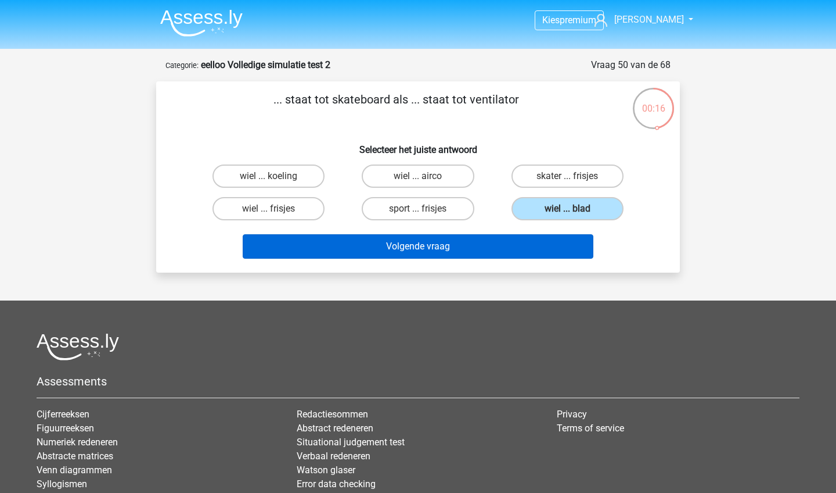
click at [497, 250] on button "Volgende vraag" at bounding box center [418, 246] width 351 height 24
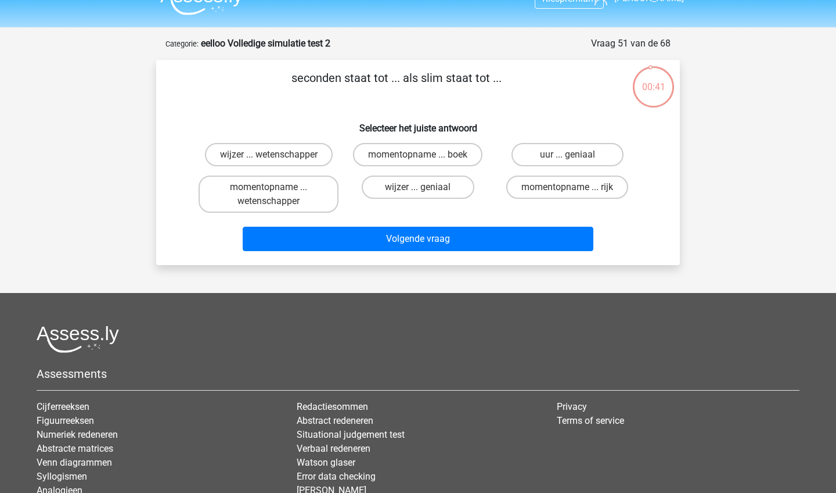
scroll to position [18, 0]
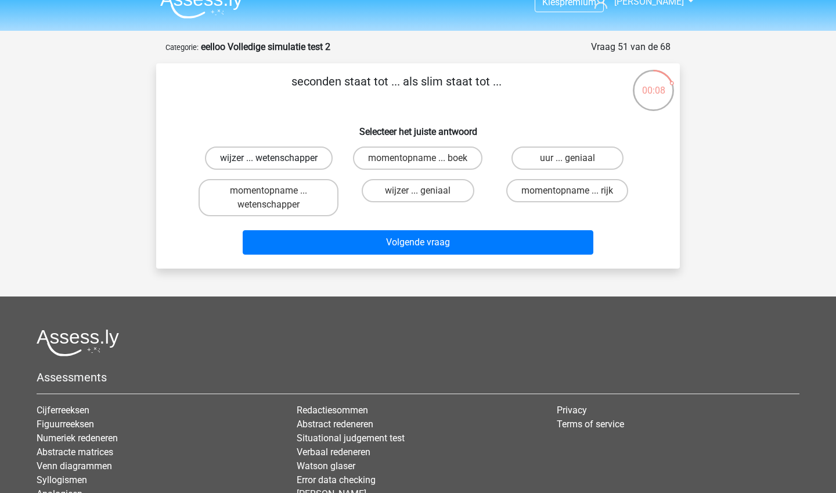
click at [276, 166] on label "wijzer ... wetenschapper" at bounding box center [269, 157] width 128 height 23
click at [276, 166] on input "wijzer ... wetenschapper" at bounding box center [273, 162] width 8 height 8
radio input "true"
click at [274, 198] on input "momentopname ... wetenschapper" at bounding box center [273, 195] width 8 height 8
radio input "true"
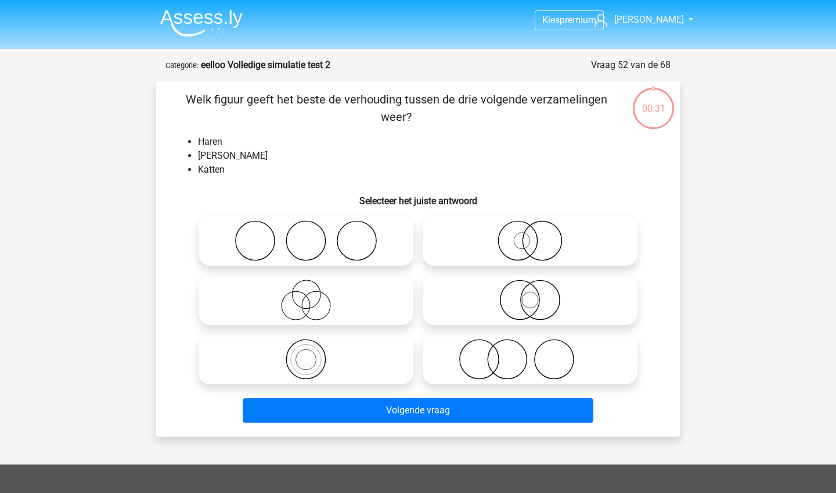
scroll to position [18, 0]
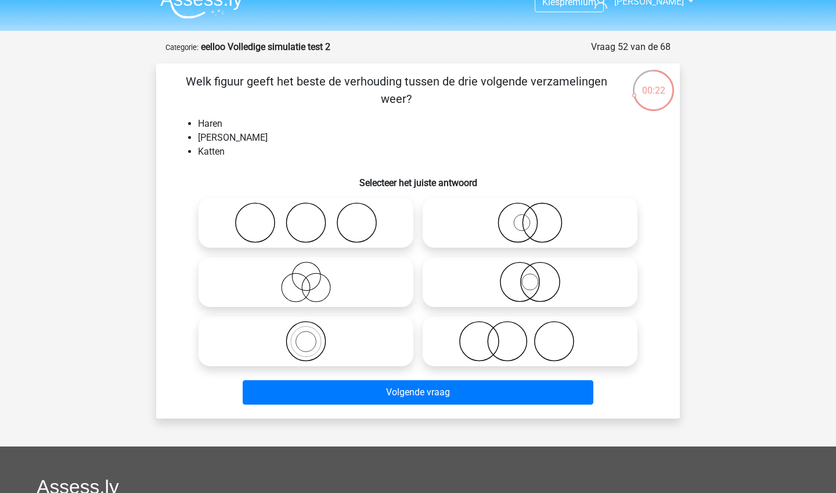
click at [256, 288] on icon at bounding box center [306, 281] width 206 height 41
click at [306, 276] on input "radio" at bounding box center [310, 272] width 8 height 8
radio input "true"
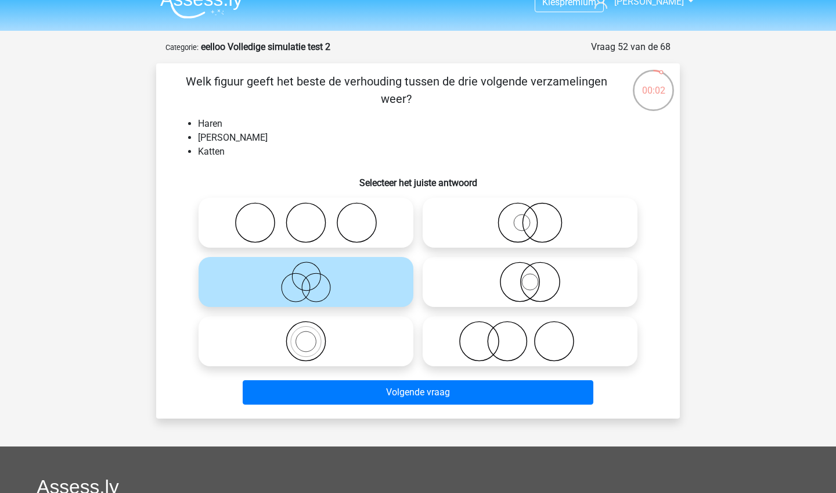
click at [483, 216] on icon at bounding box center [531, 222] width 206 height 41
click at [530, 216] on input "radio" at bounding box center [534, 213] width 8 height 8
radio input "true"
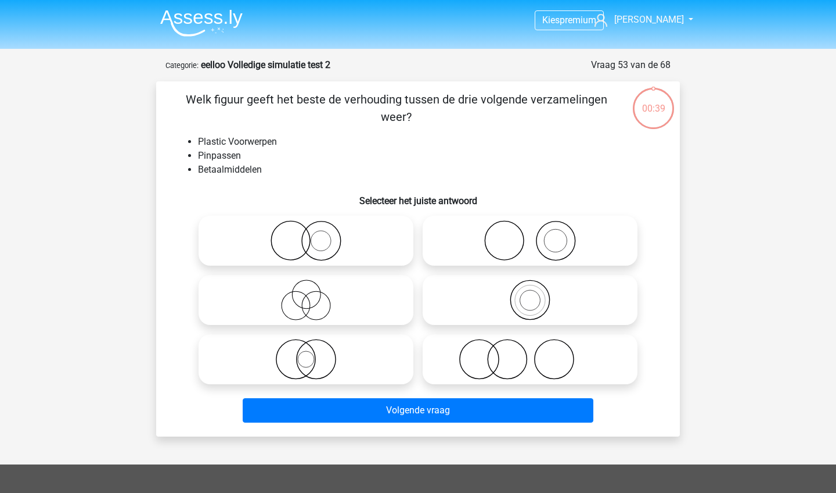
scroll to position [18, 0]
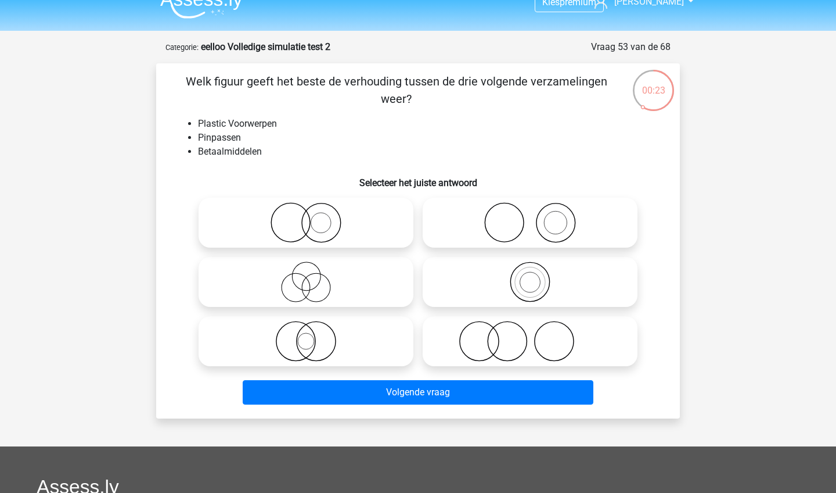
click at [592, 216] on icon at bounding box center [531, 222] width 206 height 41
click at [538, 216] on input "radio" at bounding box center [534, 213] width 8 height 8
radio input "true"
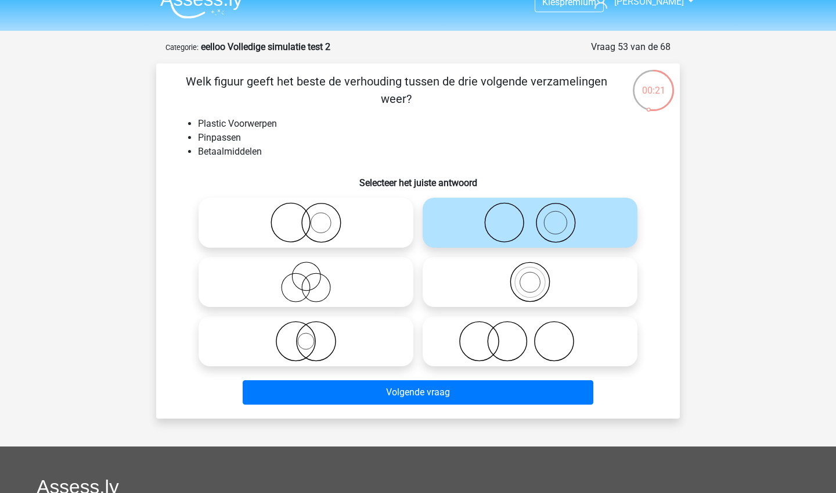
click at [352, 216] on icon at bounding box center [306, 222] width 206 height 41
click at [314, 216] on input "radio" at bounding box center [310, 213] width 8 height 8
radio input "true"
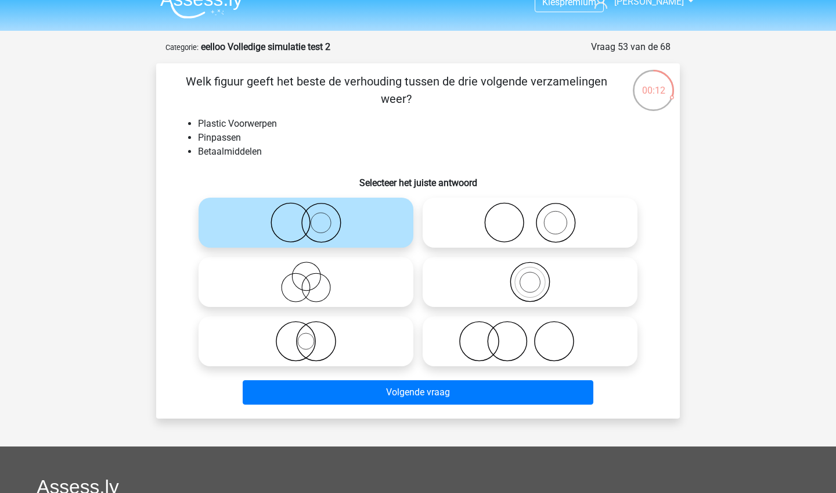
click at [336, 328] on icon at bounding box center [306, 341] width 206 height 41
click at [314, 328] on input "radio" at bounding box center [310, 332] width 8 height 8
radio input "true"
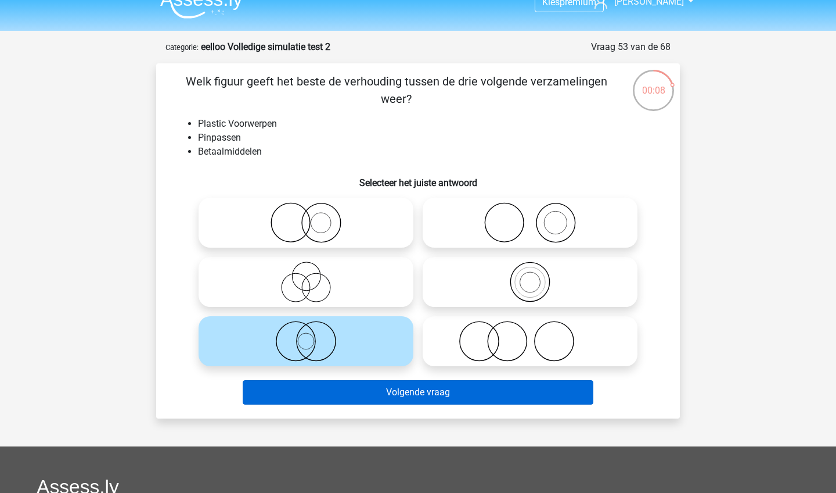
click at [357, 386] on button "Volgende vraag" at bounding box center [418, 392] width 351 height 24
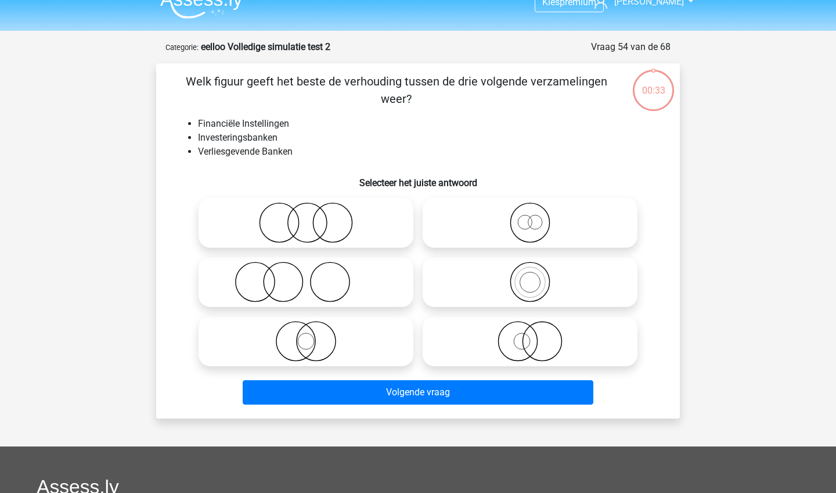
scroll to position [58, 0]
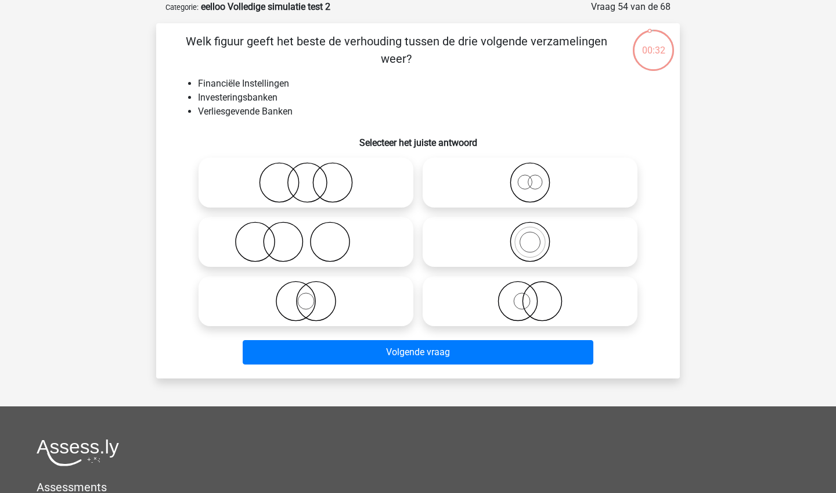
click at [161, 303] on div "Welk figuur geeft het beste de verhouding tussen de drie volgende verzamelingen…" at bounding box center [418, 201] width 515 height 336
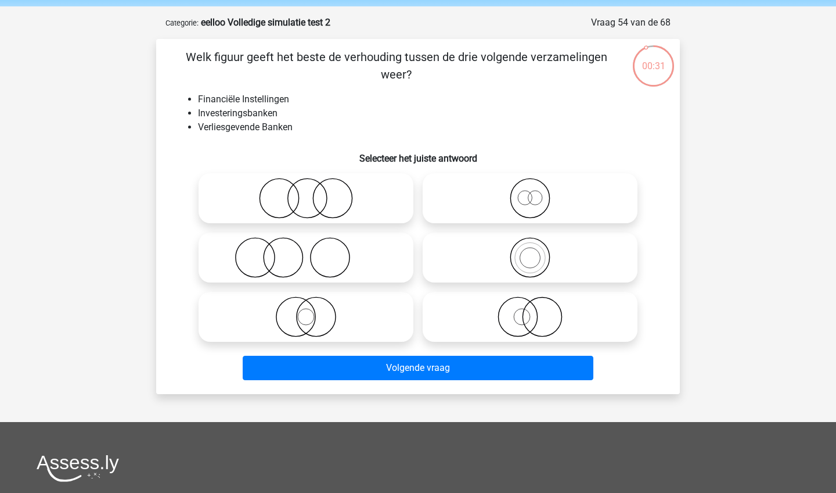
scroll to position [41, 0]
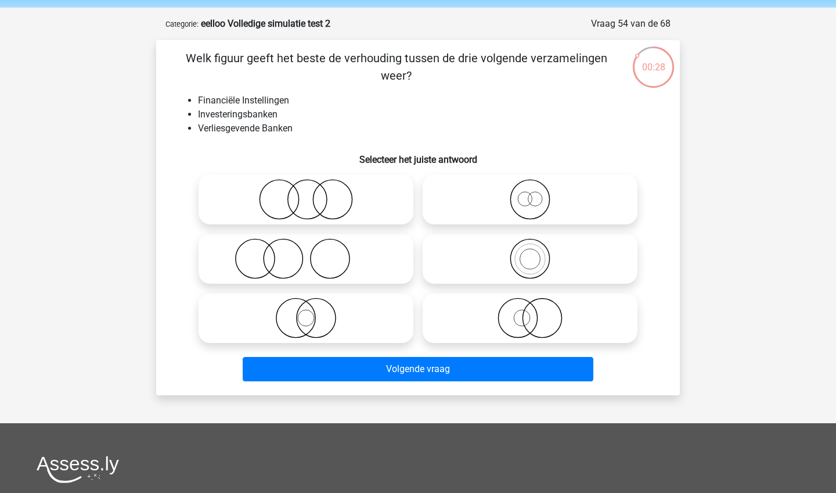
click at [245, 200] on icon at bounding box center [306, 199] width 206 height 41
click at [306, 193] on input "radio" at bounding box center [310, 190] width 8 height 8
radio input "true"
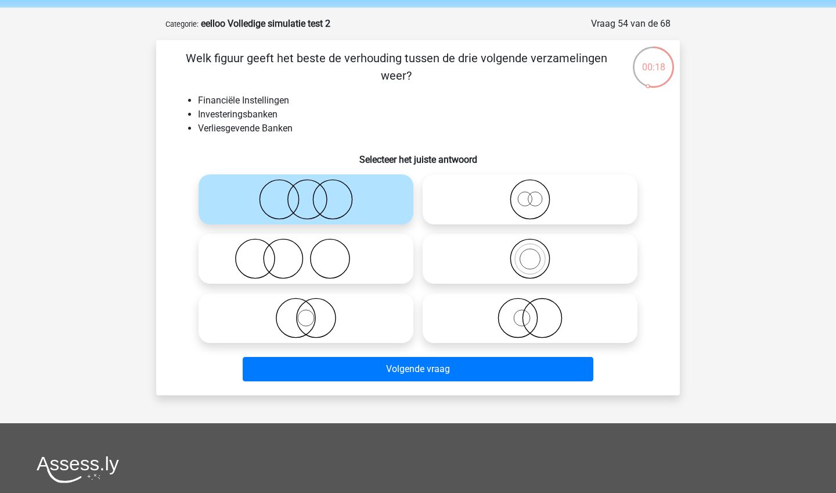
click at [477, 322] on icon at bounding box center [531, 317] width 206 height 41
click at [530, 312] on input "radio" at bounding box center [534, 308] width 8 height 8
radio input "true"
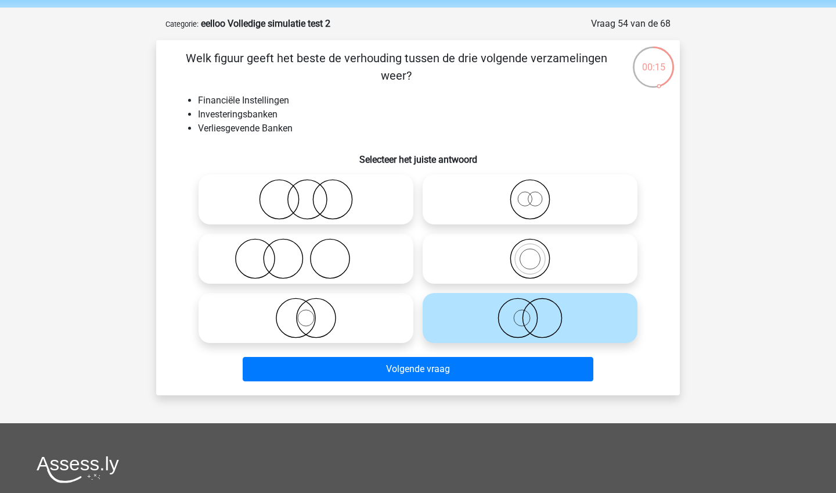
click at [321, 201] on icon at bounding box center [306, 199] width 206 height 41
click at [314, 193] on input "radio" at bounding box center [310, 190] width 8 height 8
radio input "true"
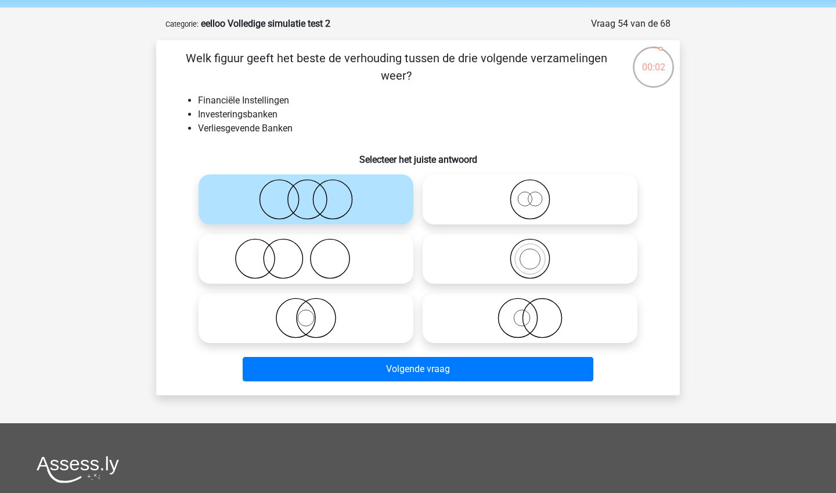
click at [497, 337] on icon at bounding box center [531, 317] width 206 height 41
click at [530, 312] on input "radio" at bounding box center [534, 308] width 8 height 8
radio input "true"
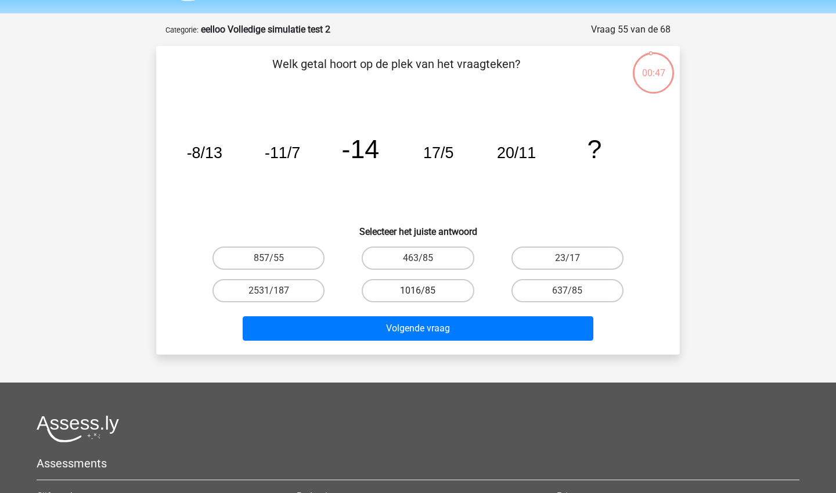
scroll to position [35, 0]
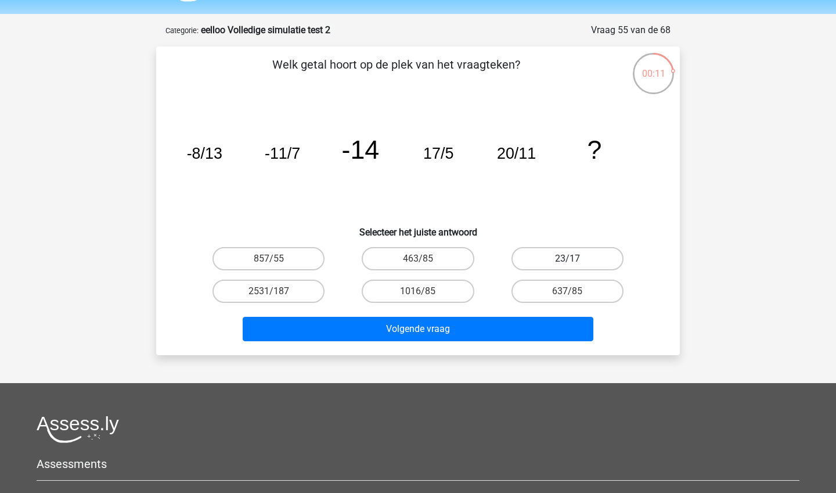
click at [584, 255] on label "23/17" at bounding box center [568, 258] width 112 height 23
click at [575, 258] on input "23/17" at bounding box center [572, 262] width 8 height 8
radio input "true"
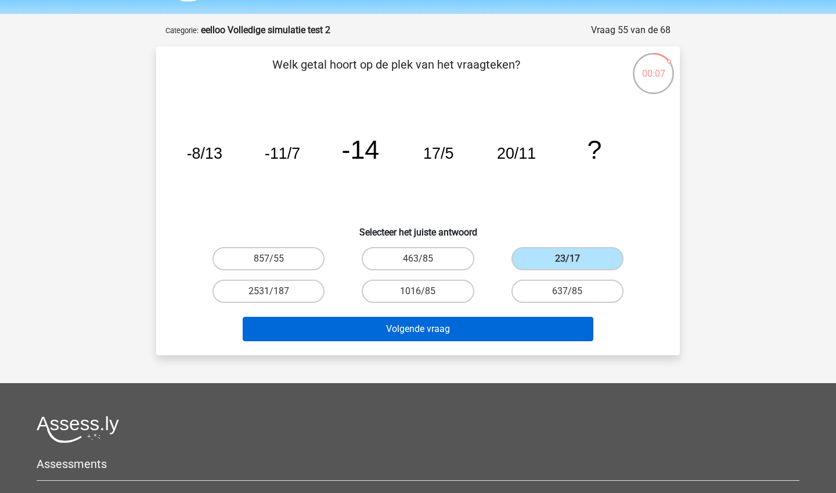
click at [488, 331] on button "Volgende vraag" at bounding box center [418, 329] width 351 height 24
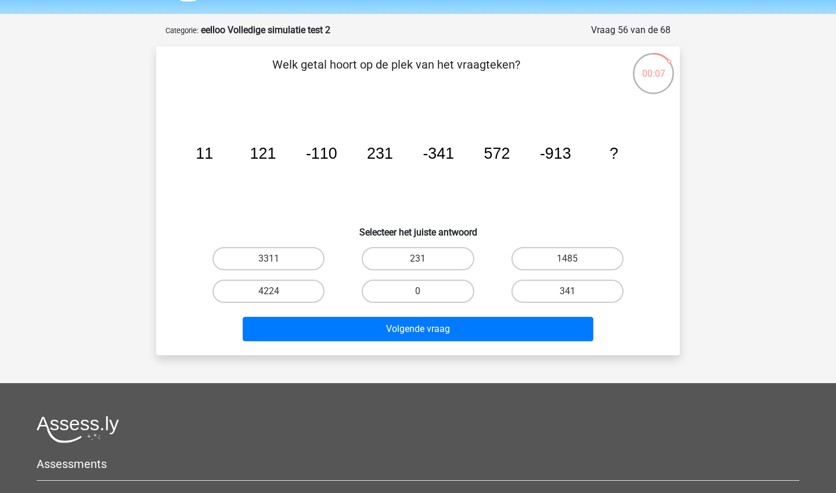
scroll to position [58, 0]
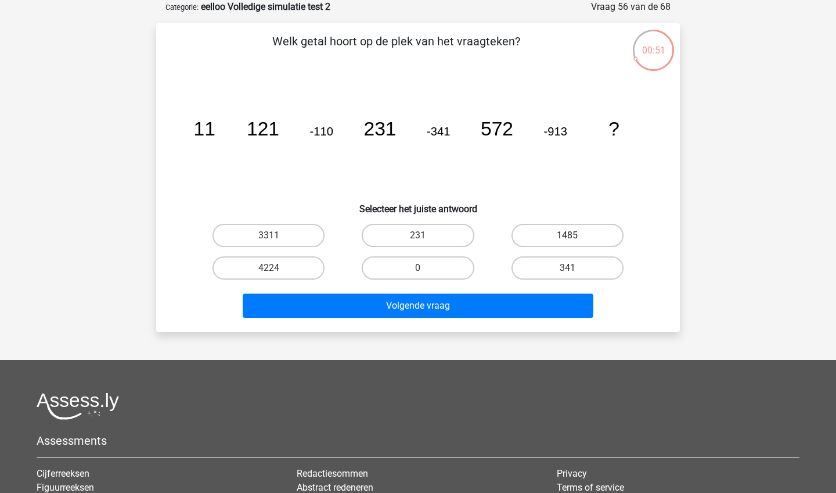
click at [554, 235] on label "1485" at bounding box center [568, 235] width 112 height 23
click at [568, 235] on input "1485" at bounding box center [572, 239] width 8 height 8
radio input "true"
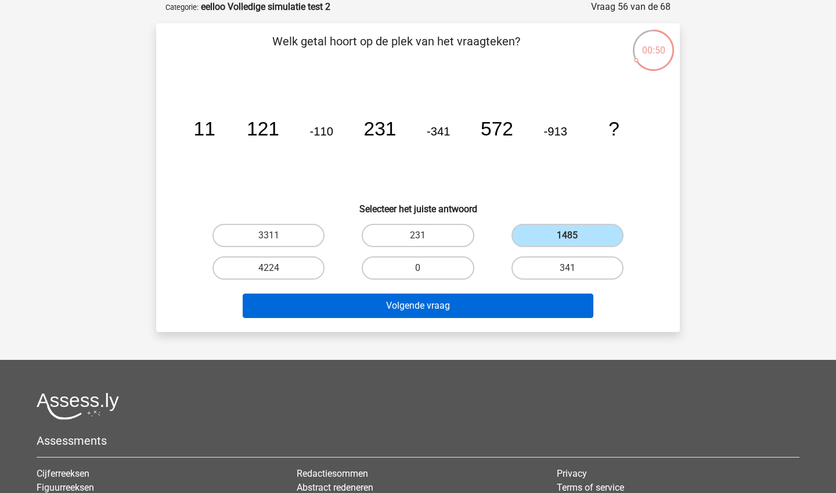
click at [434, 305] on button "Volgende vraag" at bounding box center [418, 305] width 351 height 24
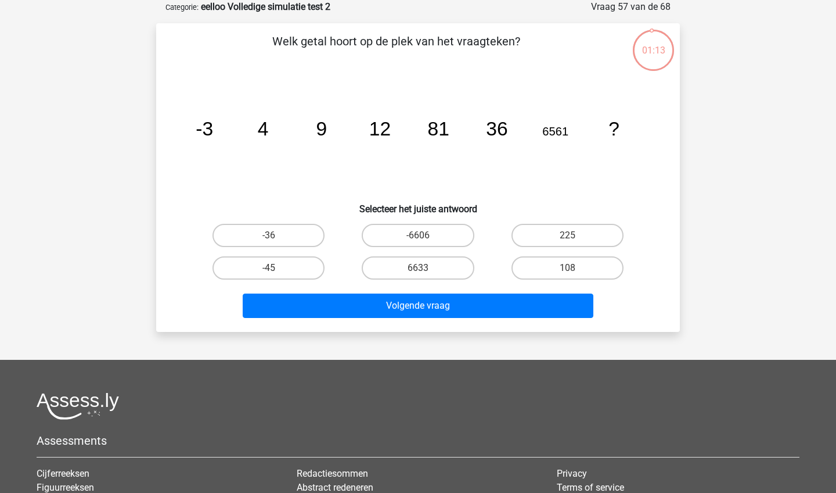
click at [184, 204] on h6 "Selecteer het juiste antwoord" at bounding box center [418, 204] width 487 height 20
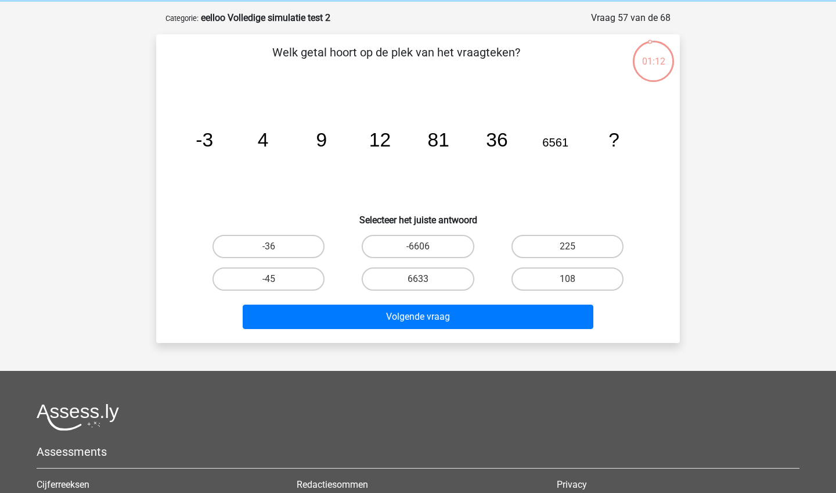
scroll to position [46, 0]
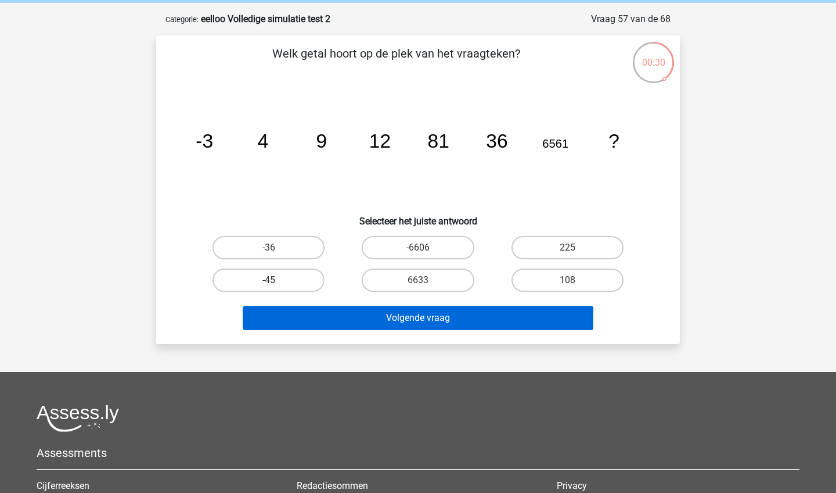
click at [341, 315] on button "Volgende vraag" at bounding box center [418, 318] width 351 height 24
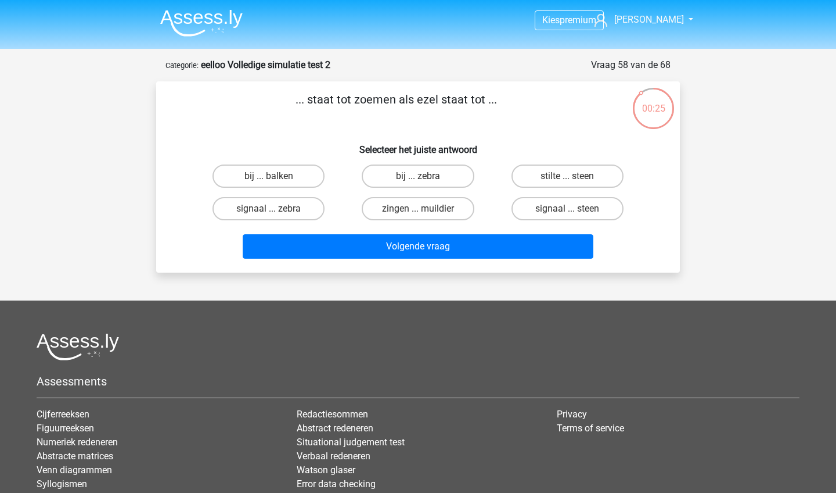
click at [270, 181] on input "bij ... balken" at bounding box center [273, 180] width 8 height 8
radio input "true"
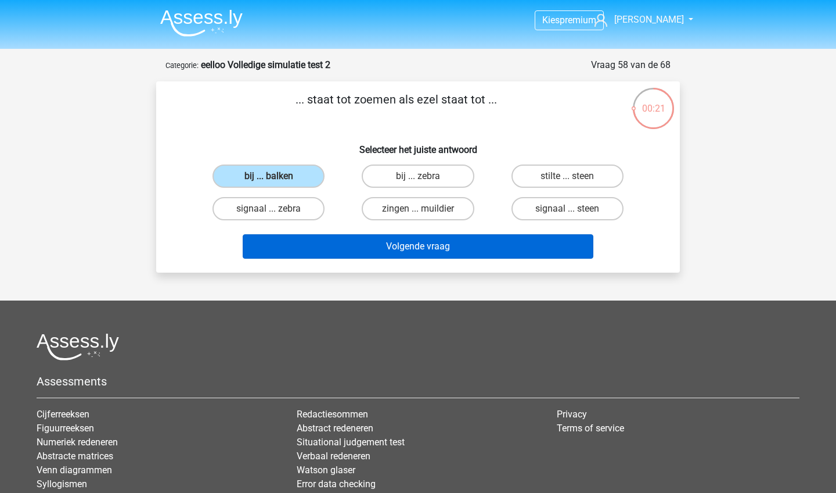
click at [308, 247] on button "Volgende vraag" at bounding box center [418, 246] width 351 height 24
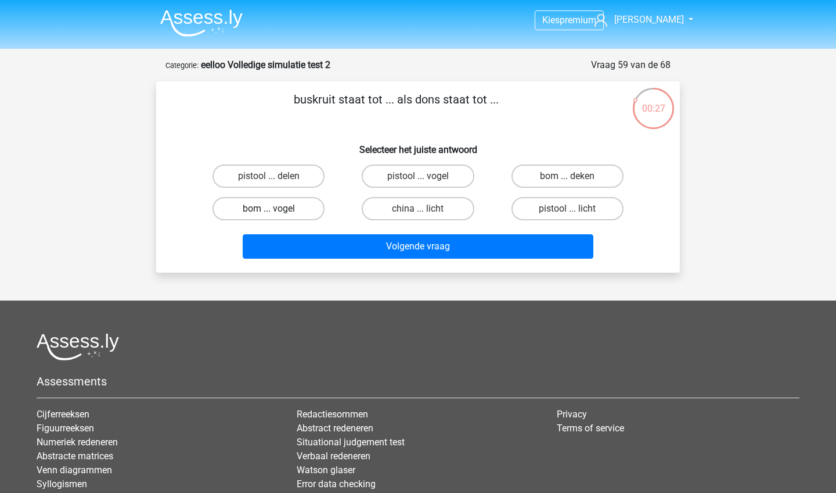
click at [263, 205] on label "bom ... vogel" at bounding box center [269, 208] width 112 height 23
click at [269, 209] on input "bom ... vogel" at bounding box center [273, 213] width 8 height 8
radio input "true"
click at [541, 181] on label "bom ... deken" at bounding box center [568, 175] width 112 height 23
click at [568, 181] on input "bom ... deken" at bounding box center [572, 180] width 8 height 8
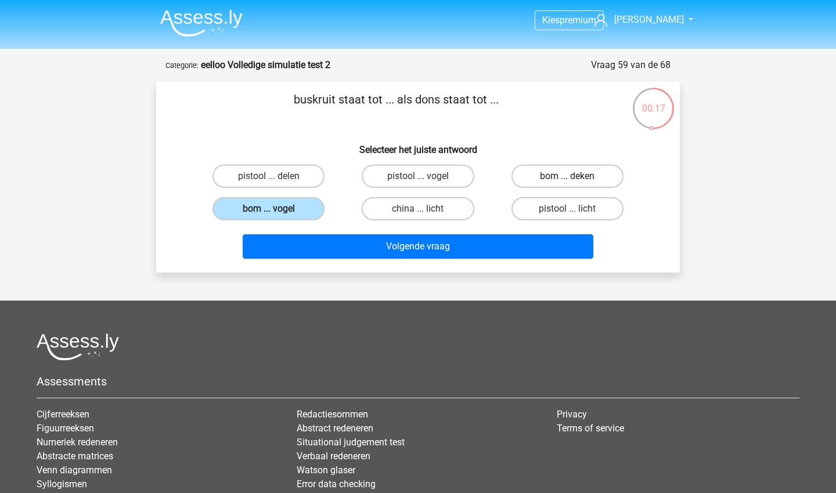
radio input "true"
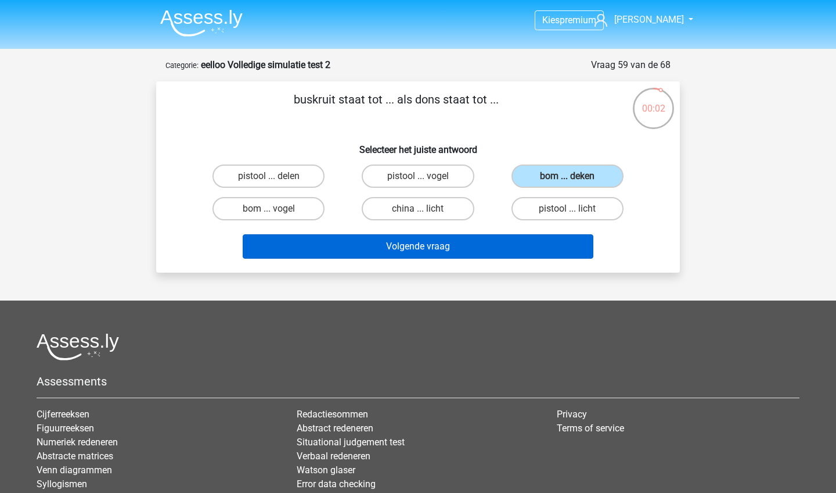
click at [498, 249] on button "Volgende vraag" at bounding box center [418, 246] width 351 height 24
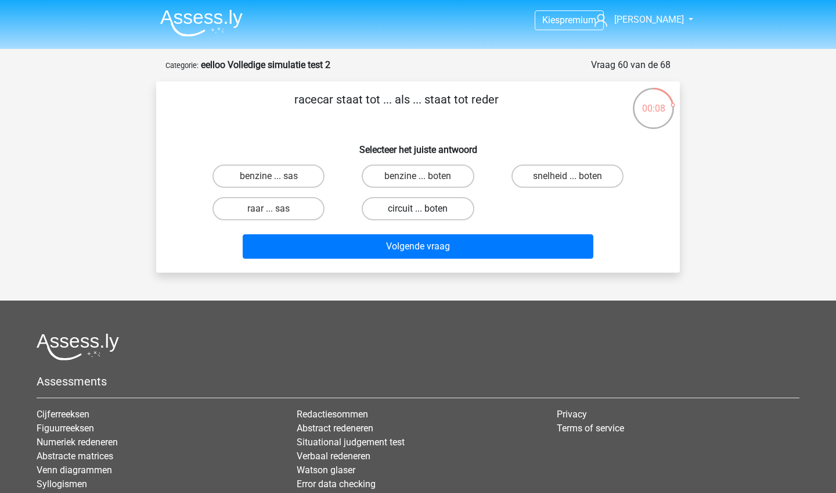
click at [395, 208] on label "circuit ... boten" at bounding box center [418, 208] width 112 height 23
click at [418, 209] on input "circuit ... boten" at bounding box center [422, 213] width 8 height 8
radio input "true"
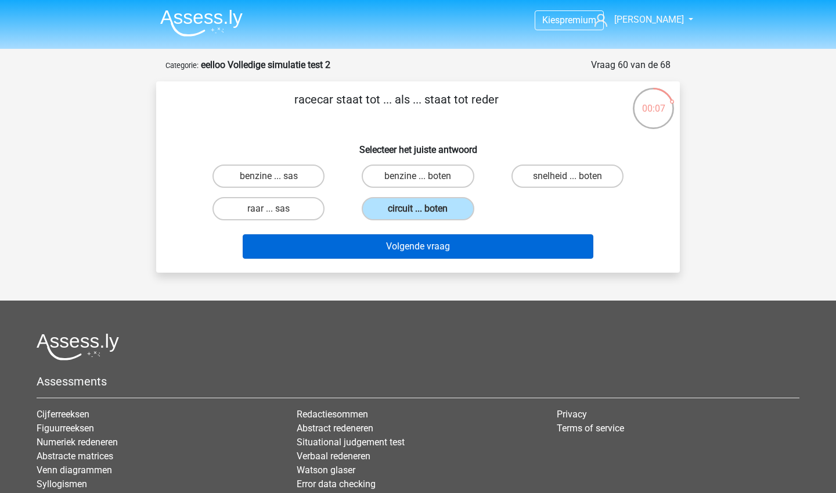
click at [395, 246] on button "Volgende vraag" at bounding box center [418, 246] width 351 height 24
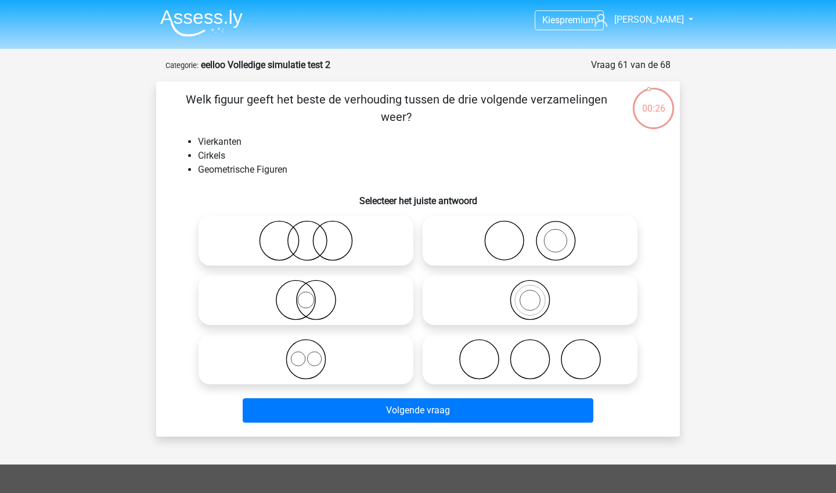
click at [166, 232] on div "Welk figuur geeft het beste de verhouding tussen de drie volgende verzamelingen…" at bounding box center [418, 259] width 515 height 336
click at [344, 337] on label at bounding box center [306, 359] width 215 height 50
click at [314, 346] on input "radio" at bounding box center [310, 350] width 8 height 8
radio input "true"
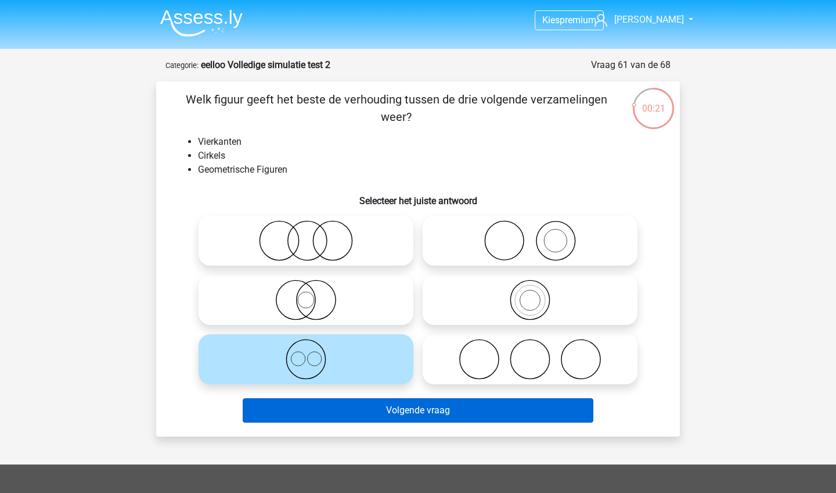
click at [346, 408] on button "Volgende vraag" at bounding box center [418, 410] width 351 height 24
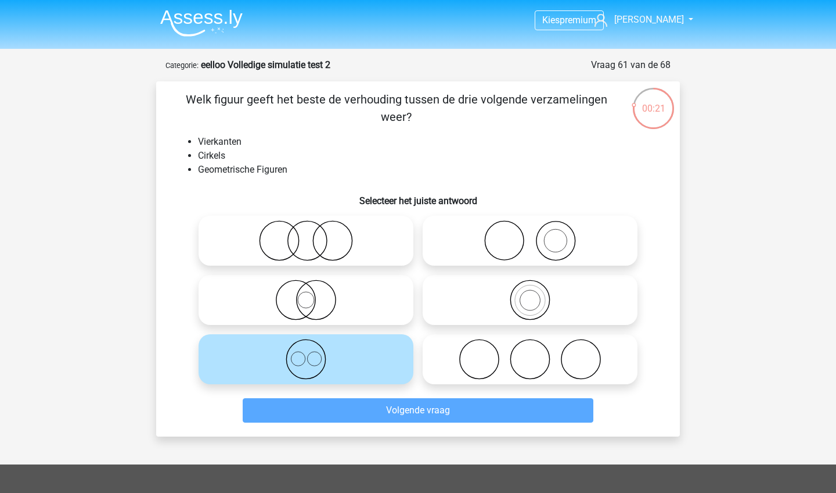
scroll to position [58, 0]
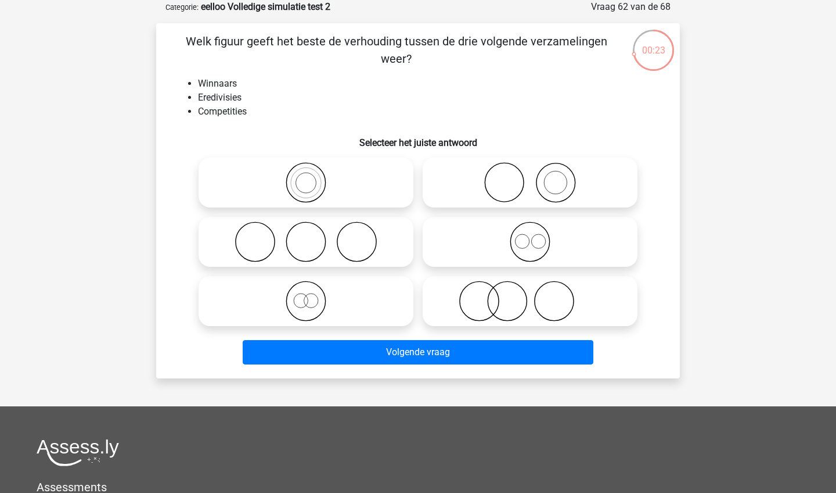
click at [517, 297] on icon at bounding box center [531, 301] width 206 height 41
click at [530, 295] on input "radio" at bounding box center [534, 292] width 8 height 8
radio input "true"
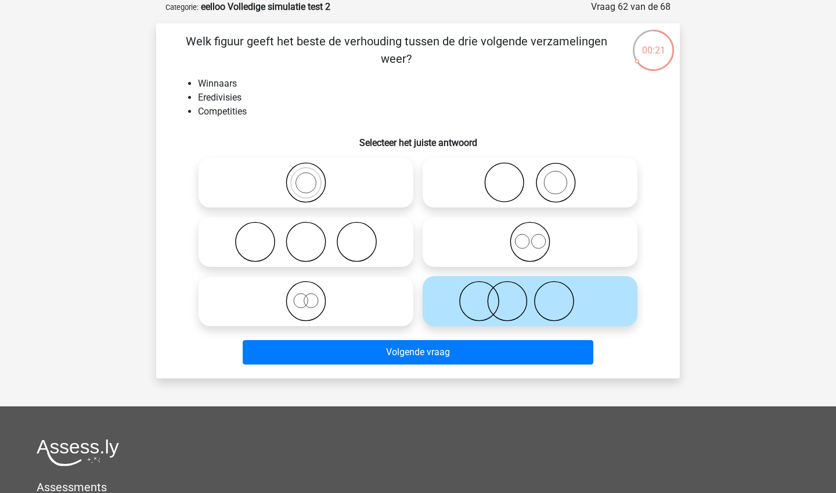
click at [512, 191] on icon at bounding box center [531, 182] width 206 height 41
click at [530, 177] on input "radio" at bounding box center [534, 173] width 8 height 8
radio input "true"
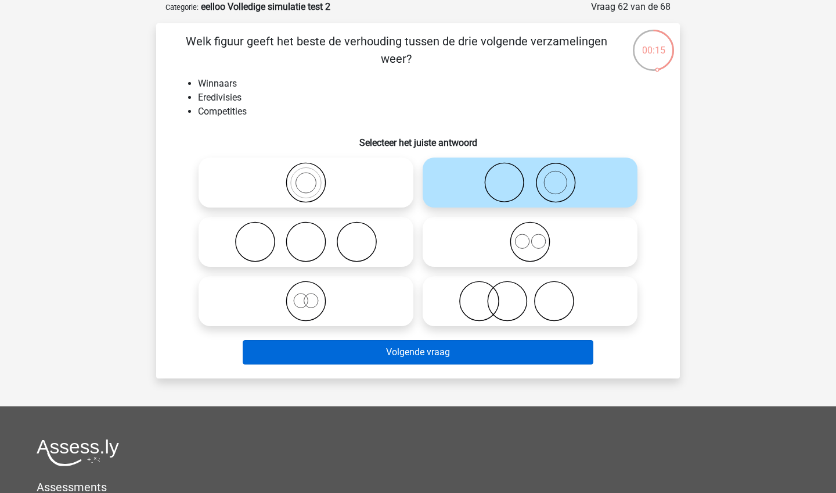
click at [435, 355] on button "Volgende vraag" at bounding box center [418, 352] width 351 height 24
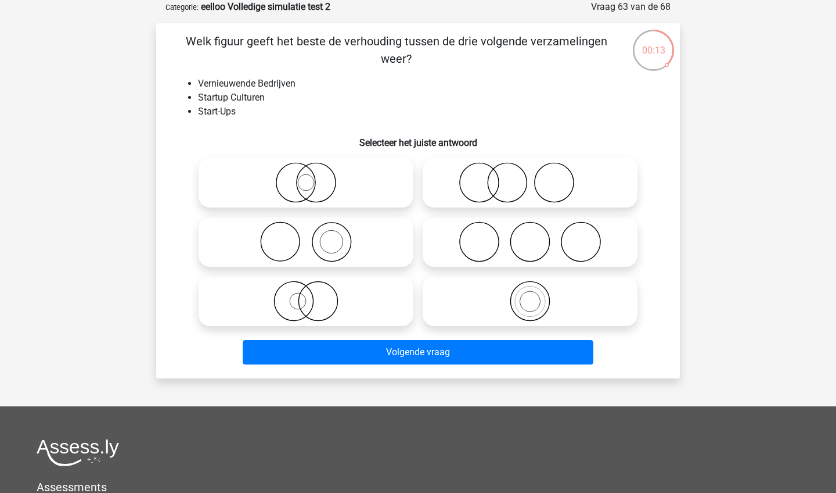
click at [464, 298] on icon at bounding box center [531, 301] width 206 height 41
click at [530, 295] on input "radio" at bounding box center [534, 292] width 8 height 8
radio input "true"
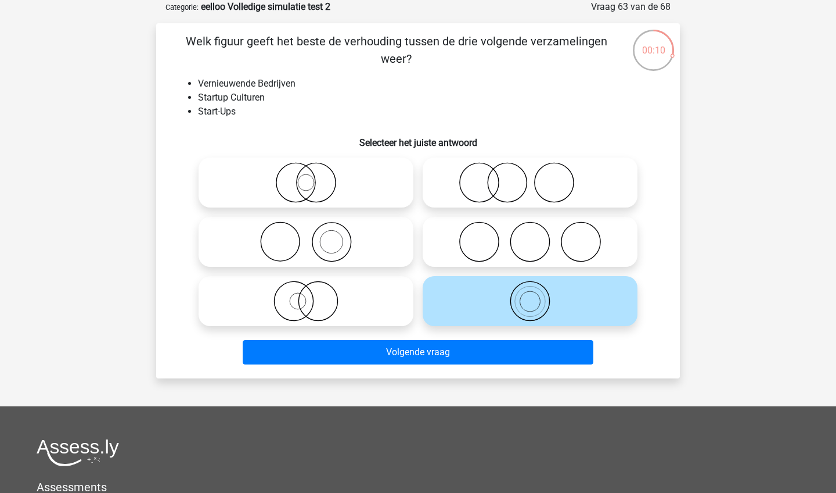
click at [353, 244] on icon at bounding box center [306, 241] width 206 height 41
click at [314, 236] on input "radio" at bounding box center [310, 232] width 8 height 8
radio input "true"
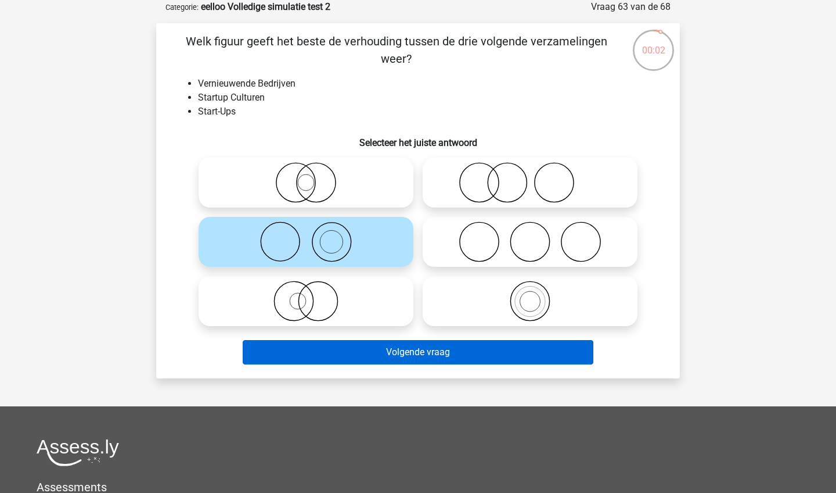
click at [366, 349] on button "Volgende vraag" at bounding box center [418, 352] width 351 height 24
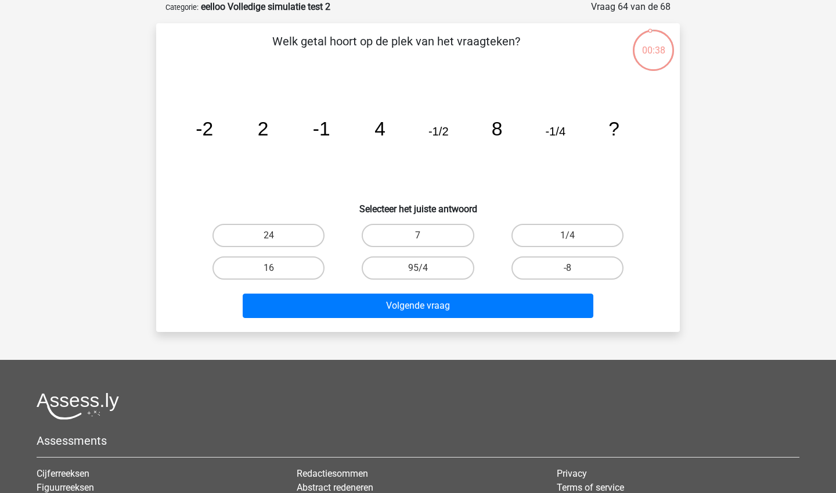
click at [192, 193] on icon "image/svg+xml -2 2 -1 4 -1/2 8 -1/4 ?" at bounding box center [418, 135] width 468 height 117
click at [526, 267] on label "-8" at bounding box center [568, 267] width 112 height 23
click at [568, 268] on input "-8" at bounding box center [572, 272] width 8 height 8
radio input "true"
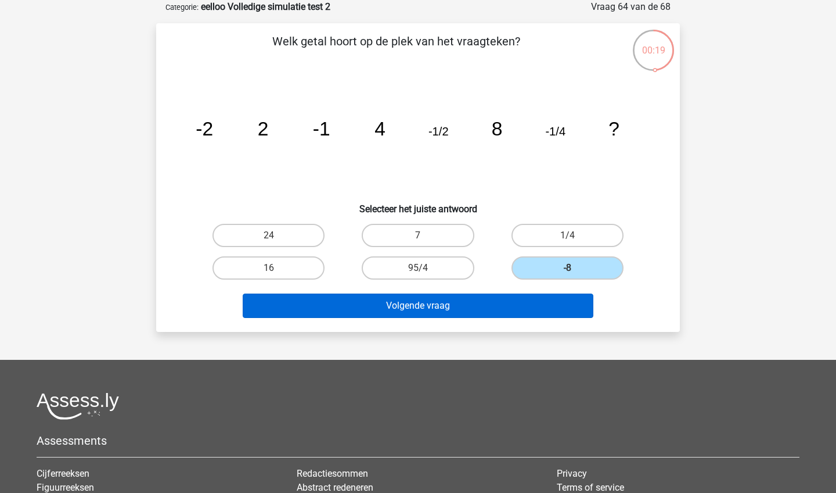
click at [504, 307] on button "Volgende vraag" at bounding box center [418, 305] width 351 height 24
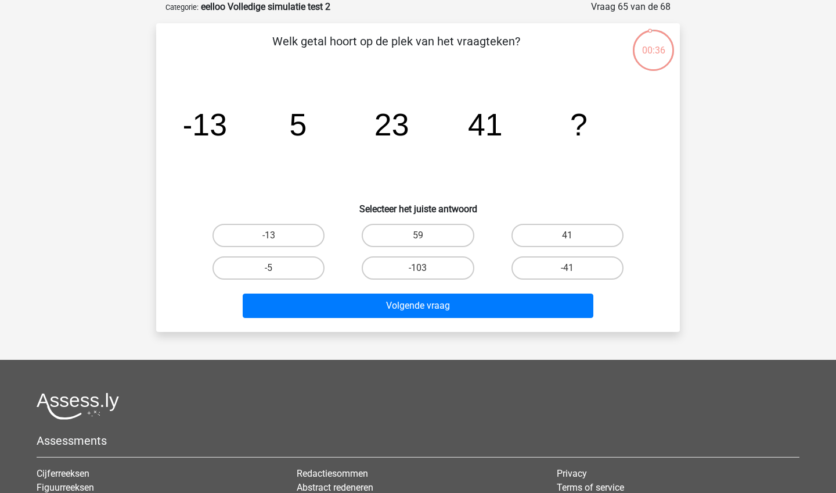
click at [185, 250] on div "-13 59 41 -5 -103" at bounding box center [418, 251] width 487 height 65
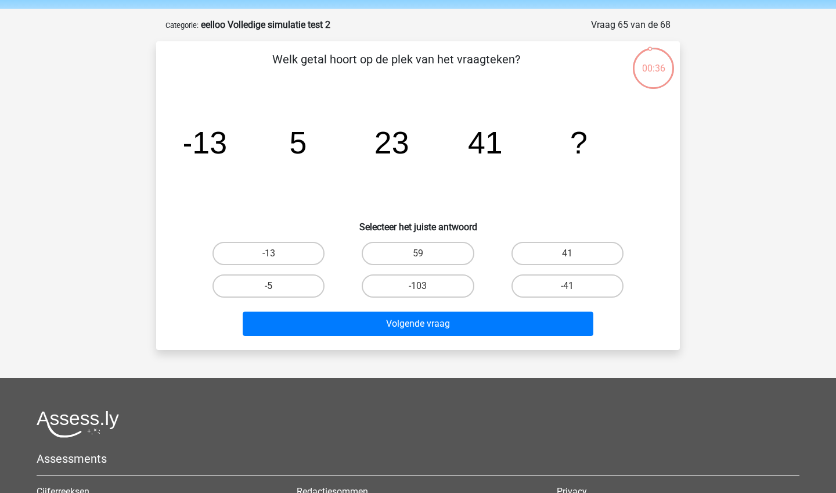
scroll to position [38, 0]
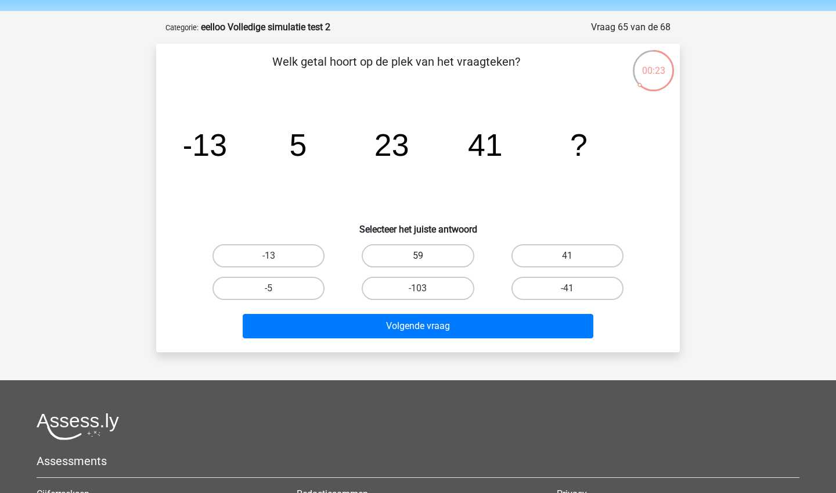
click at [407, 260] on label "59" at bounding box center [418, 255] width 112 height 23
click at [418, 260] on input "59" at bounding box center [422, 260] width 8 height 8
radio input "true"
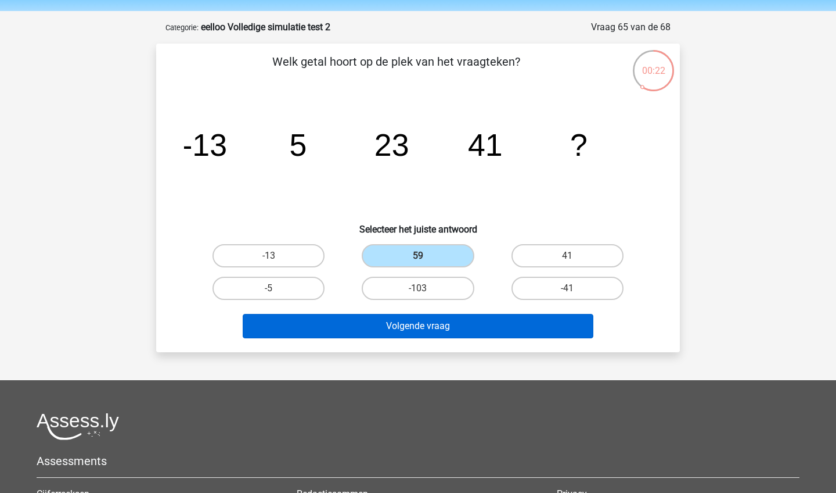
click at [392, 324] on button "Volgende vraag" at bounding box center [418, 326] width 351 height 24
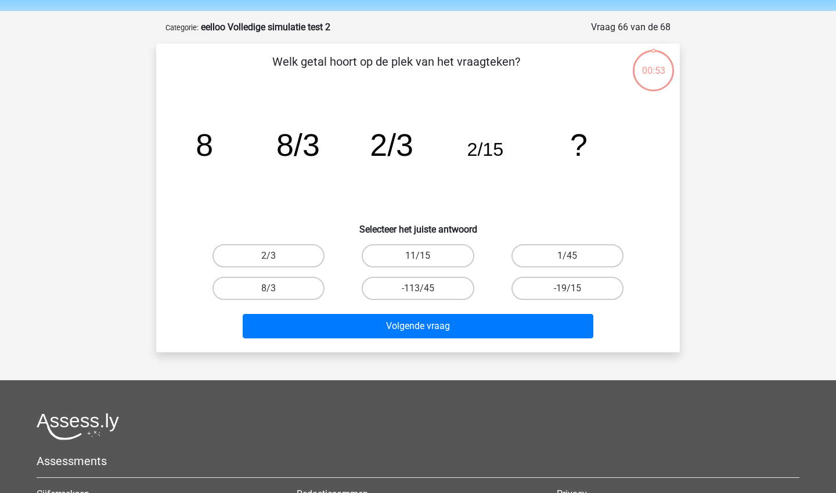
scroll to position [58, 0]
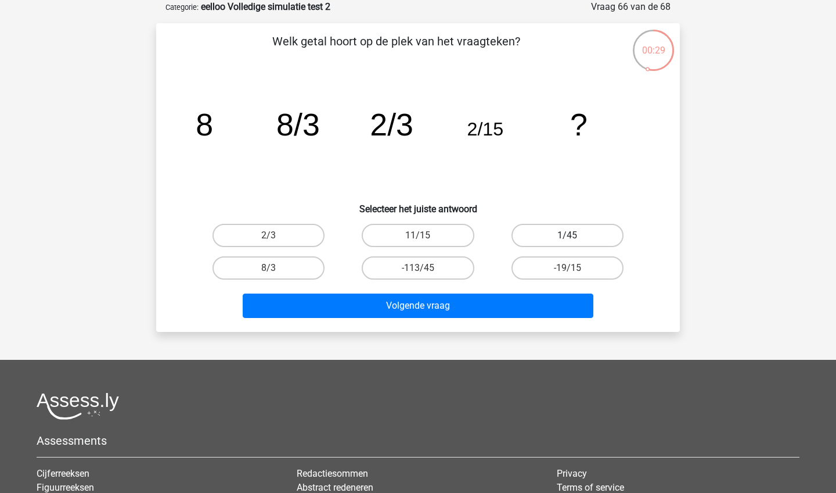
click at [529, 229] on label "1/45" at bounding box center [568, 235] width 112 height 23
click at [568, 235] on input "1/45" at bounding box center [572, 239] width 8 height 8
radio input "true"
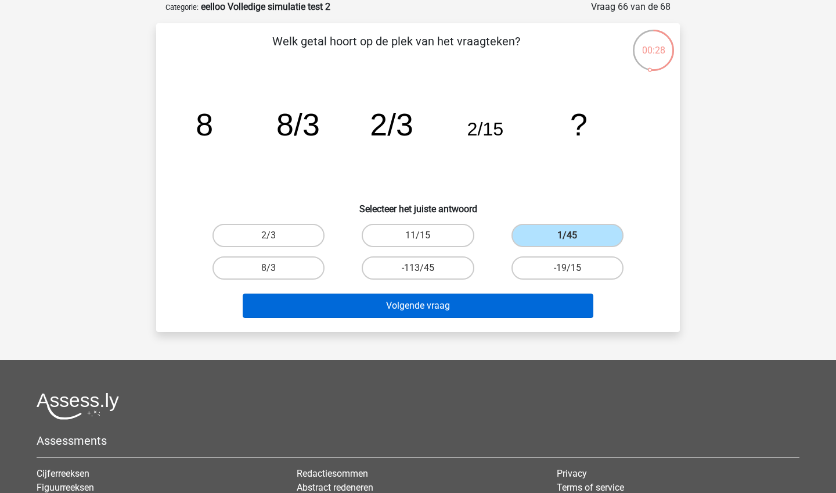
click at [481, 307] on button "Volgende vraag" at bounding box center [418, 305] width 351 height 24
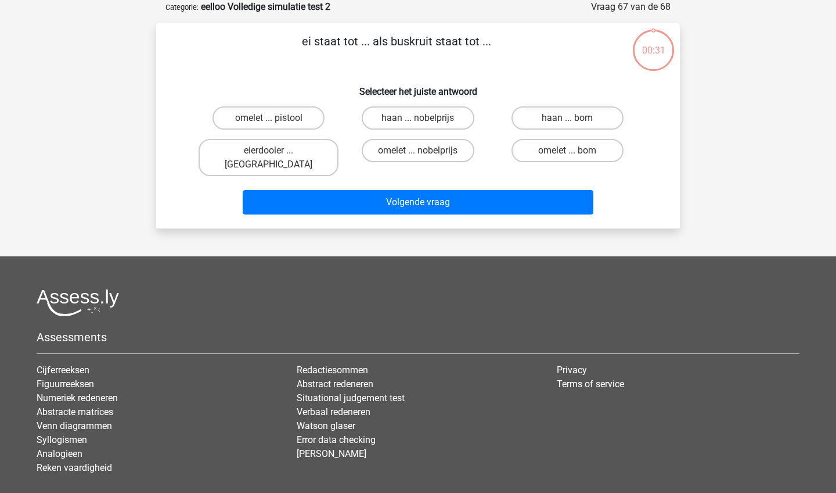
scroll to position [15, 0]
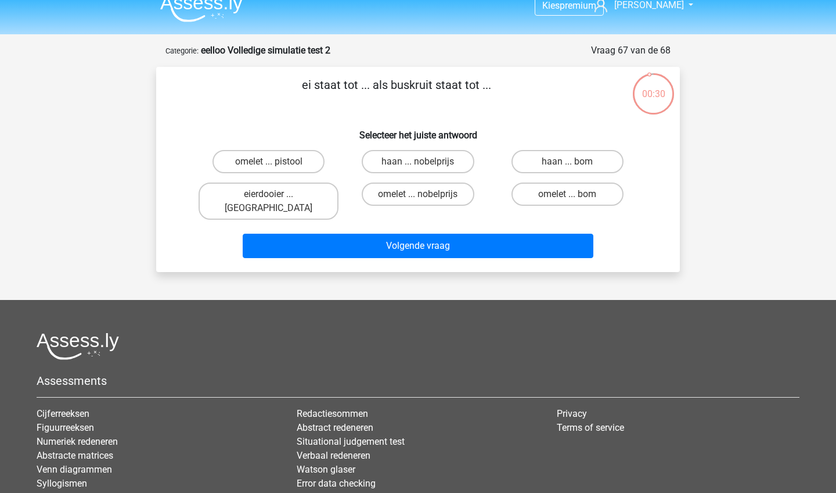
click at [160, 206] on div "ei staat tot ... als buskruit staat tot ... Selecteer het juiste antwoord omele…" at bounding box center [418, 169] width 524 height 205
click at [260, 197] on label "eierdooier ... china" at bounding box center [269, 200] width 140 height 37
click at [269, 197] on input "eierdooier ... china" at bounding box center [273, 198] width 8 height 8
radio input "true"
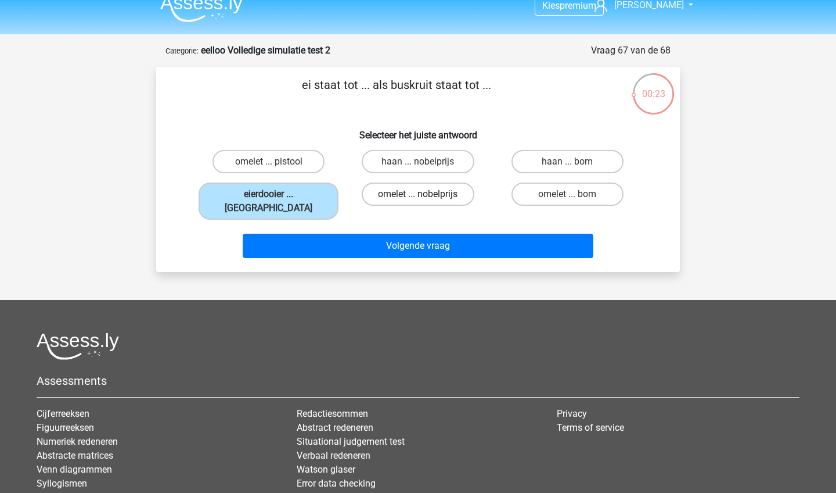
click at [443, 200] on label "omelet ... nobelprijs" at bounding box center [418, 193] width 112 height 23
click at [426, 200] on input "omelet ... nobelprijs" at bounding box center [422, 198] width 8 height 8
radio input "true"
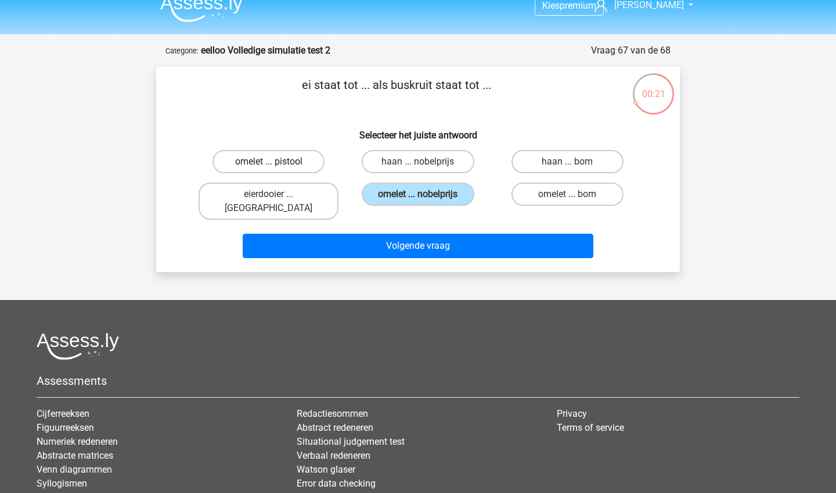
click at [289, 158] on label "omelet ... pistool" at bounding box center [269, 161] width 112 height 23
click at [276, 161] on input "omelet ... pistool" at bounding box center [273, 165] width 8 height 8
radio input "true"
click at [547, 195] on label "omelet ... bom" at bounding box center [568, 193] width 112 height 23
click at [568, 195] on input "omelet ... bom" at bounding box center [572, 198] width 8 height 8
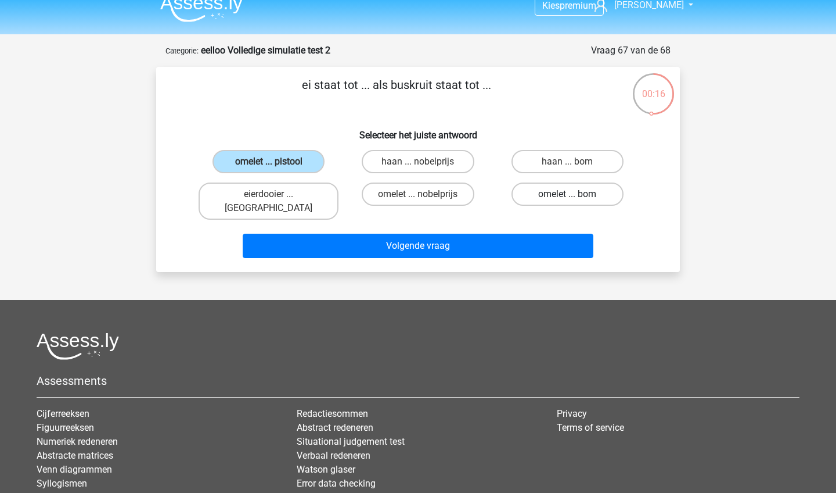
radio input "true"
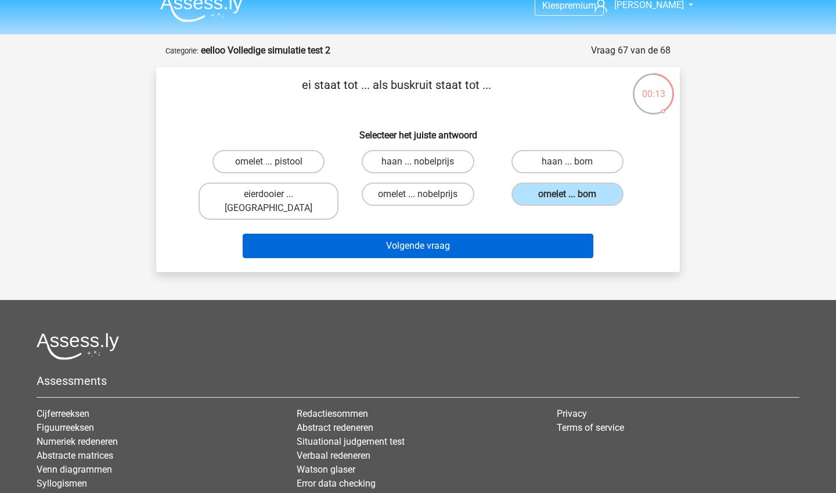
click at [518, 235] on button "Volgende vraag" at bounding box center [418, 246] width 351 height 24
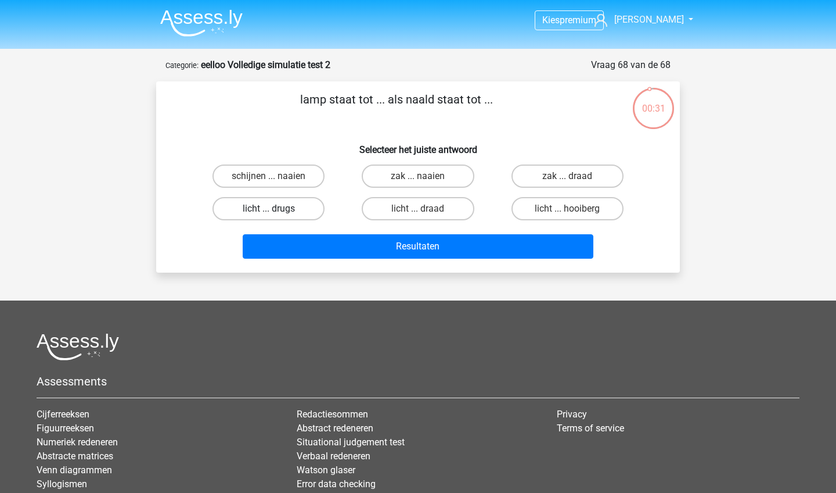
scroll to position [0, 0]
click at [383, 214] on label "licht ... draad" at bounding box center [418, 208] width 112 height 23
click at [418, 214] on input "licht ... draad" at bounding box center [422, 213] width 8 height 8
radio input "true"
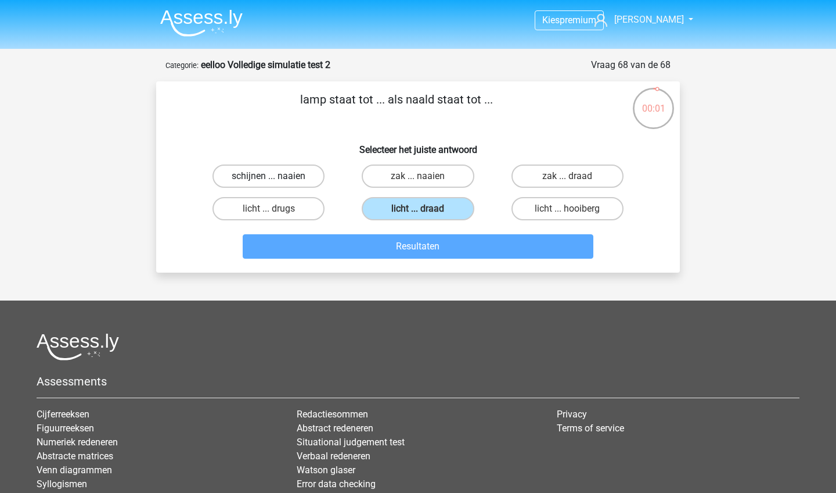
click at [287, 178] on label "schijnen ... naaien" at bounding box center [269, 175] width 112 height 23
click at [276, 178] on input "schijnen ... naaien" at bounding box center [273, 180] width 8 height 8
radio input "true"
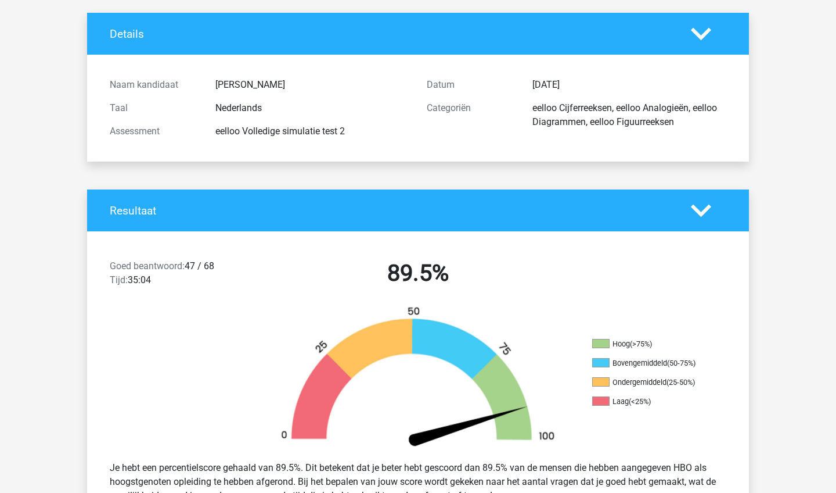
scroll to position [71, 0]
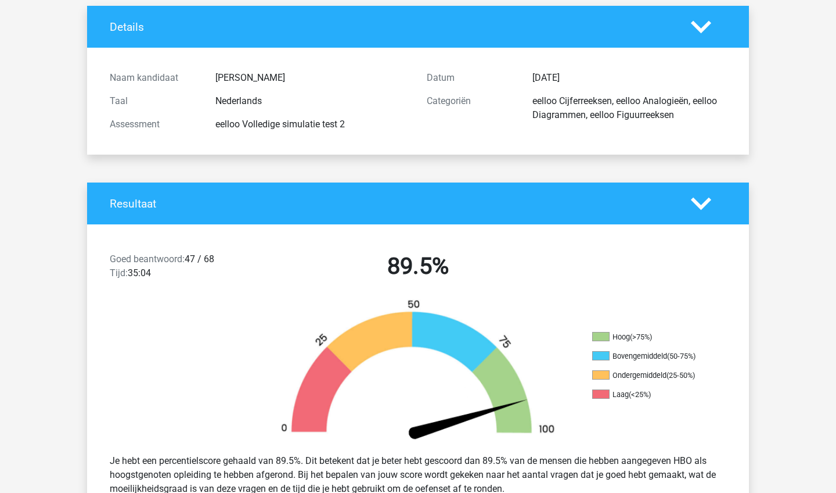
click at [279, 331] on img at bounding box center [418, 372] width 314 height 146
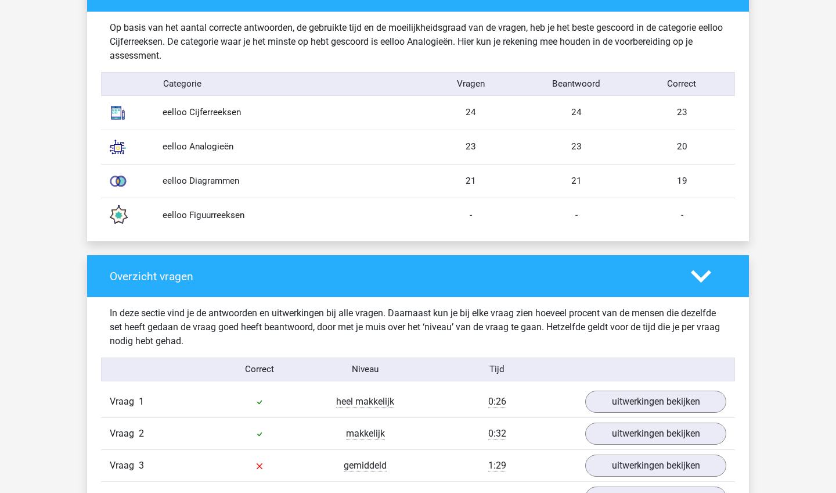
scroll to position [945, 0]
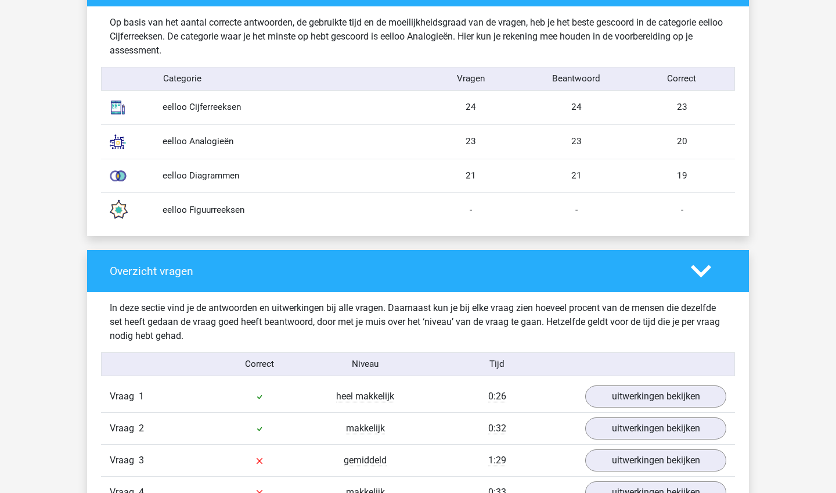
drag, startPoint x: 220, startPoint y: 213, endPoint x: 195, endPoint y: 213, distance: 24.4
click at [196, 213] on div "eelloo Figuurreeksen" at bounding box center [286, 209] width 264 height 13
click at [181, 208] on div "eelloo Figuurreeksen" at bounding box center [286, 209] width 264 height 13
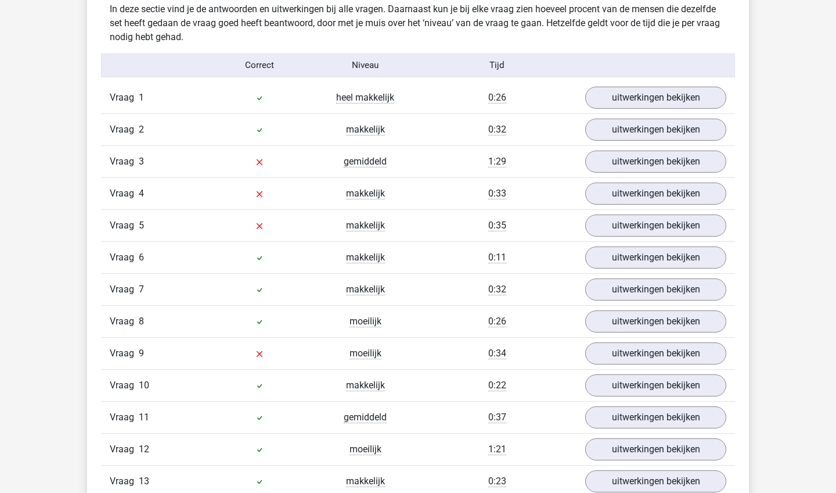
scroll to position [1243, 0]
click at [632, 95] on link "uitwerkingen bekijken" at bounding box center [656, 98] width 162 height 26
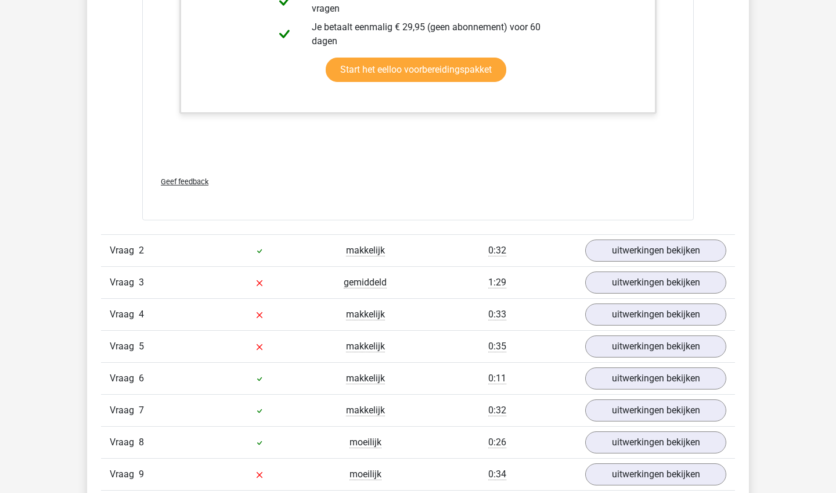
scroll to position [1839, 0]
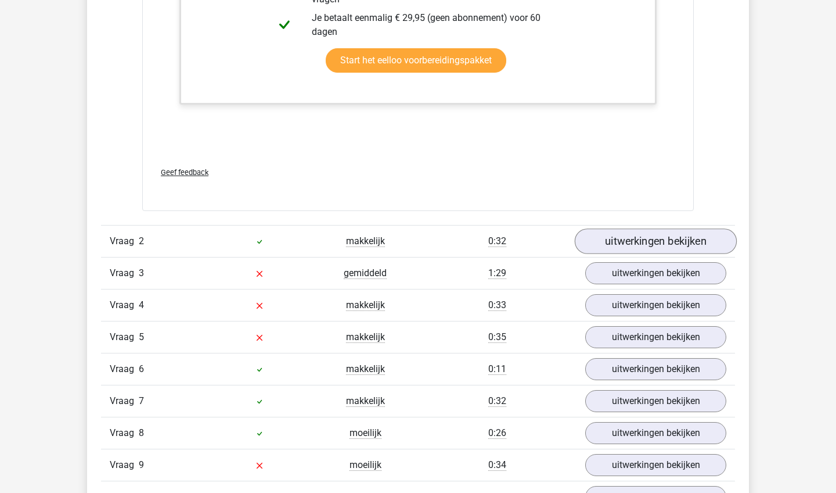
click at [639, 243] on link "uitwerkingen bekijken" at bounding box center [656, 241] width 162 height 26
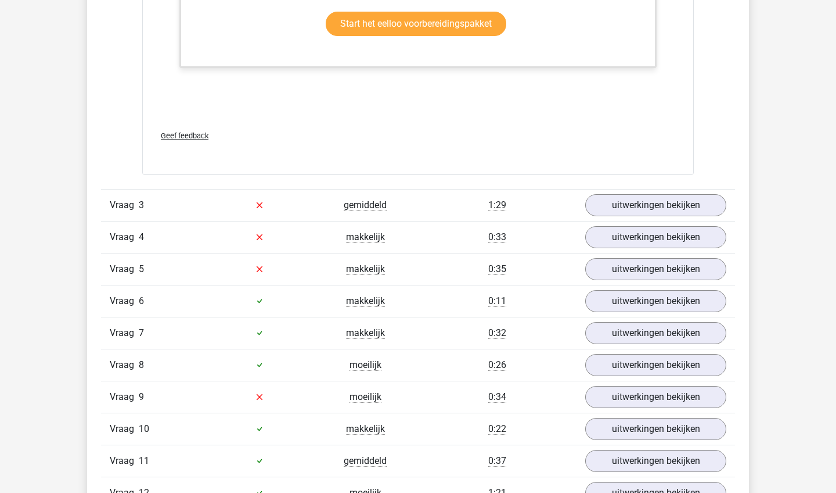
scroll to position [2616, 0]
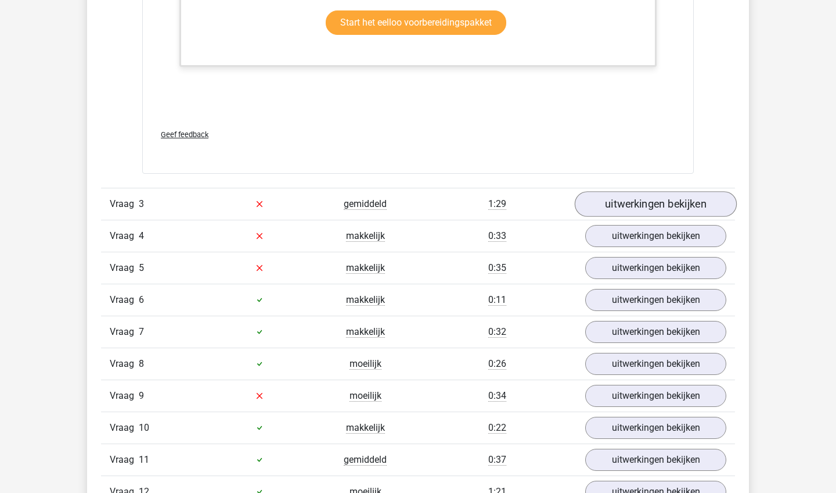
click at [638, 209] on link "uitwerkingen bekijken" at bounding box center [656, 204] width 162 height 26
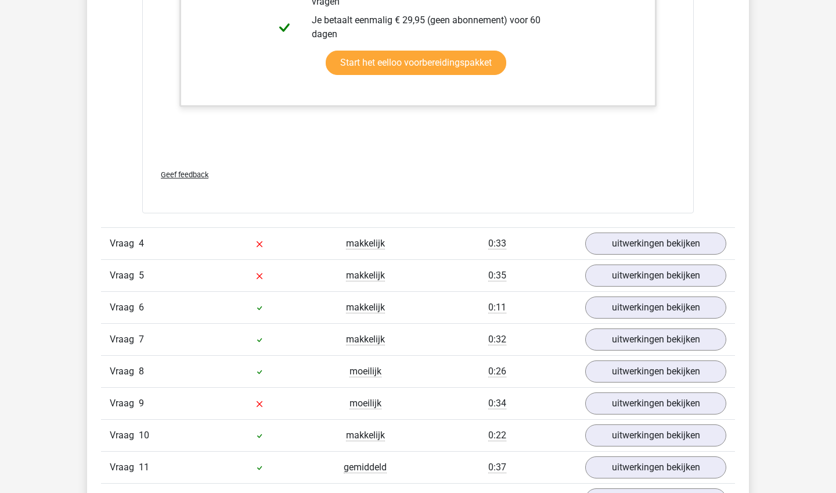
scroll to position [3318, 0]
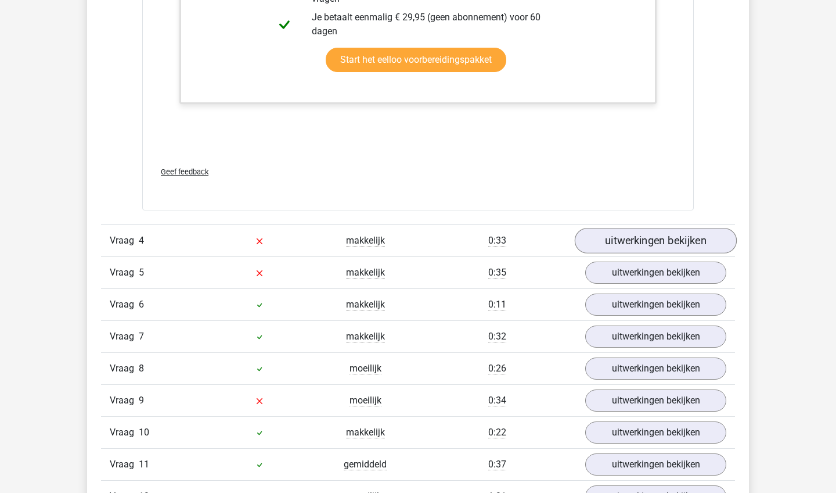
click at [638, 244] on link "uitwerkingen bekijken" at bounding box center [656, 241] width 162 height 26
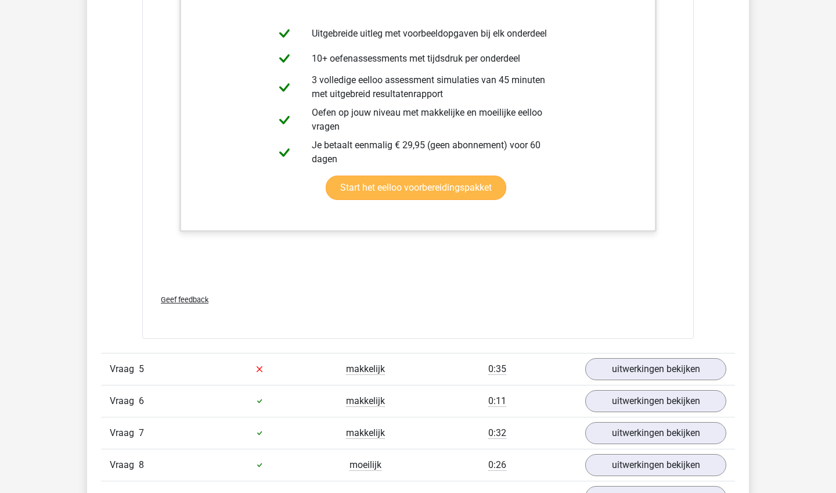
scroll to position [3803, 0]
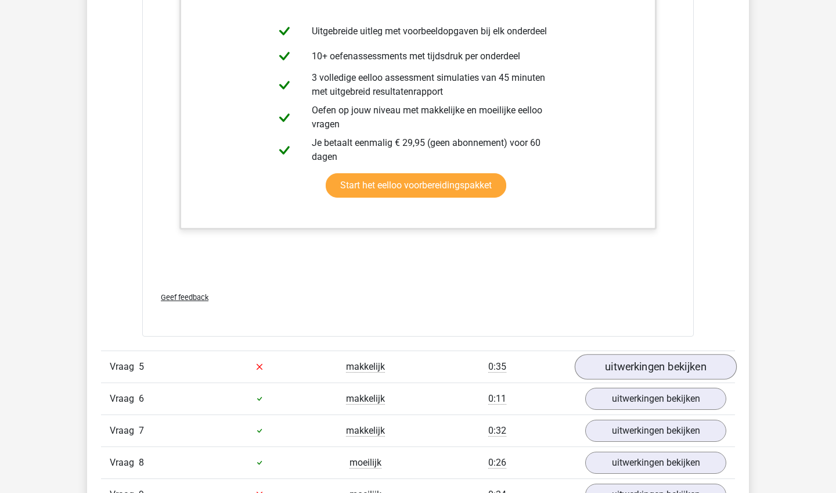
click at [642, 371] on link "uitwerkingen bekijken" at bounding box center [656, 367] width 162 height 26
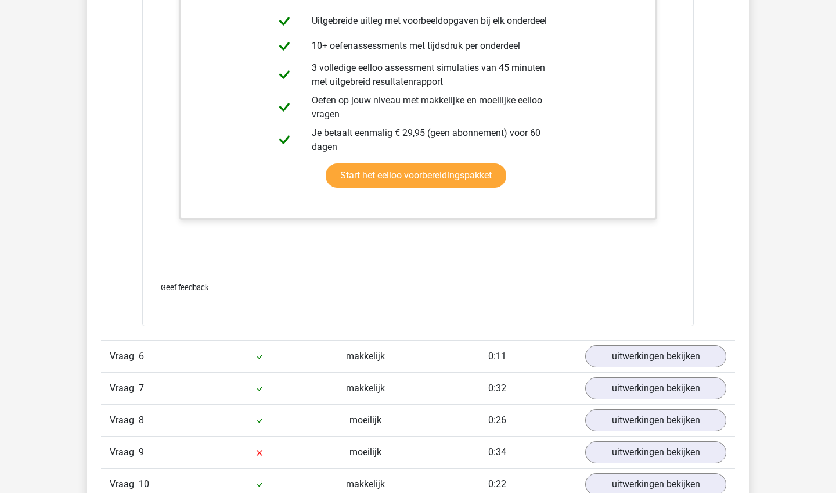
scroll to position [4426, 0]
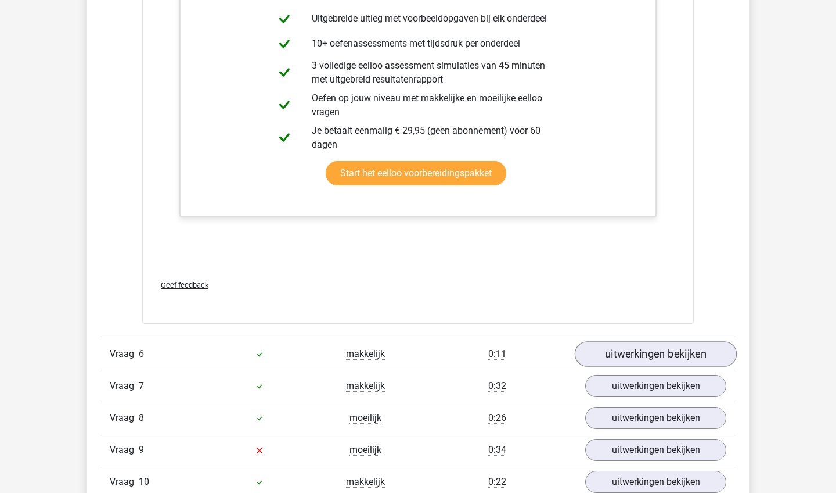
click at [652, 349] on link "uitwerkingen bekijken" at bounding box center [656, 354] width 162 height 26
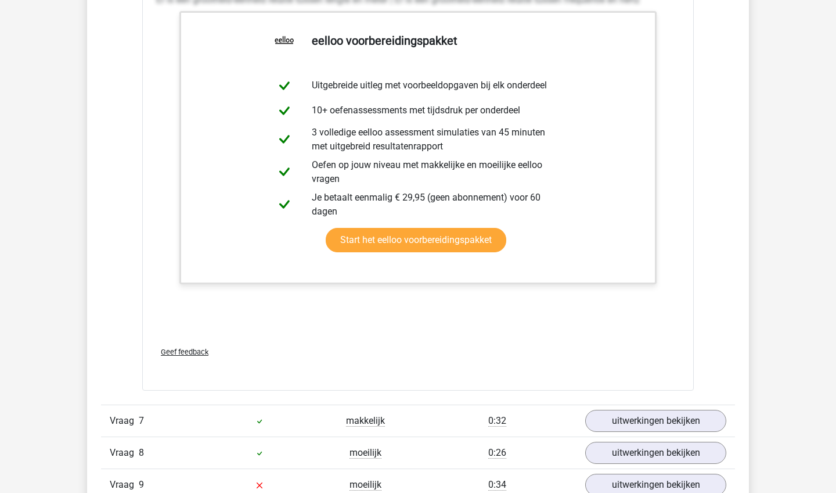
scroll to position [4987, 0]
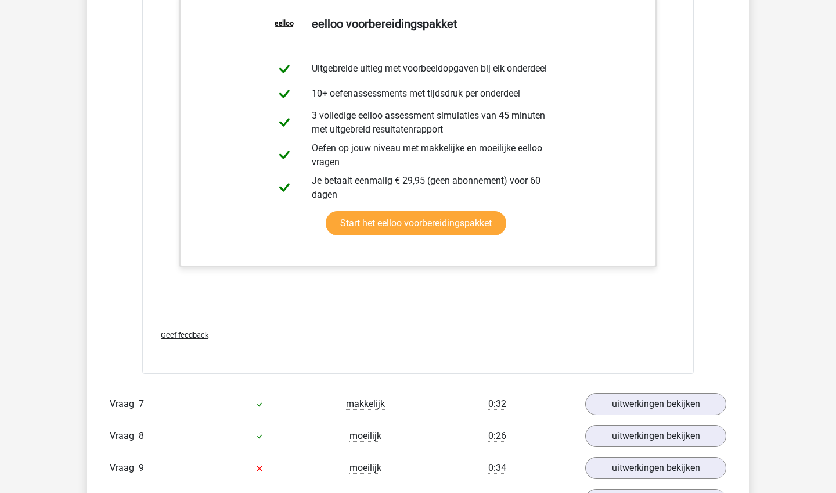
click at [653, 390] on div "Vraag 7 makkelijk 0:32 uitwerkingen bekijken" at bounding box center [418, 403] width 634 height 32
click at [648, 400] on link "uitwerkingen bekijken" at bounding box center [656, 404] width 162 height 26
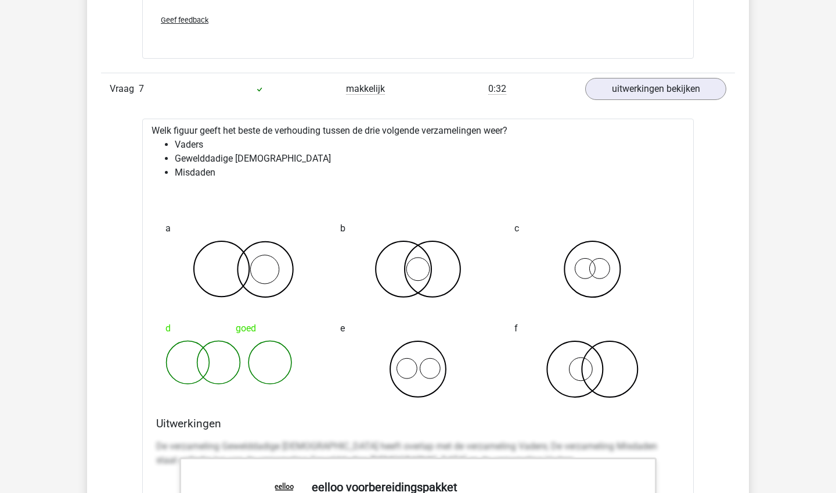
scroll to position [5303, 0]
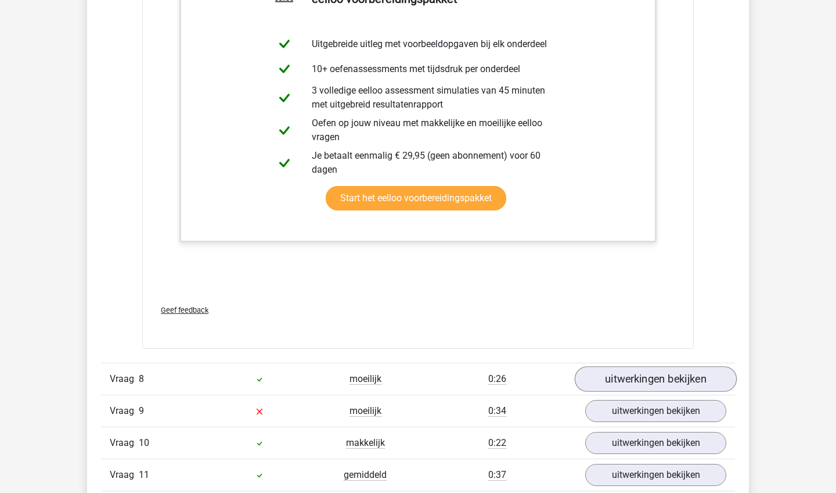
click at [651, 379] on link "uitwerkingen bekijken" at bounding box center [656, 379] width 162 height 26
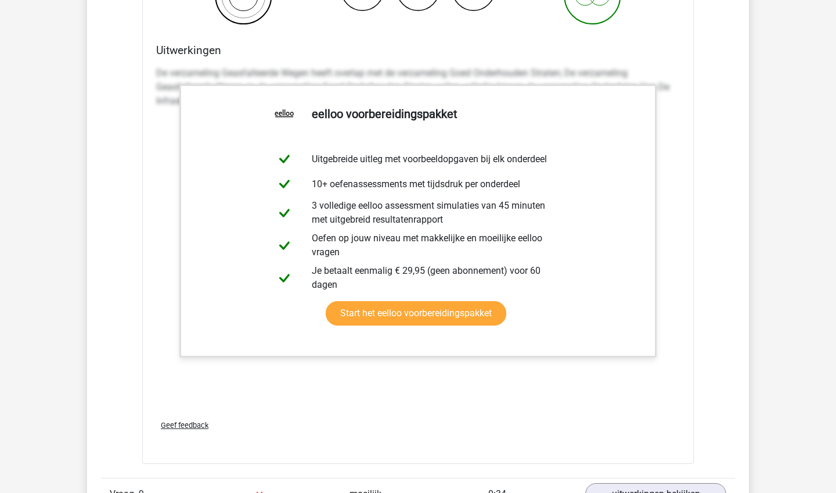
scroll to position [6541, 0]
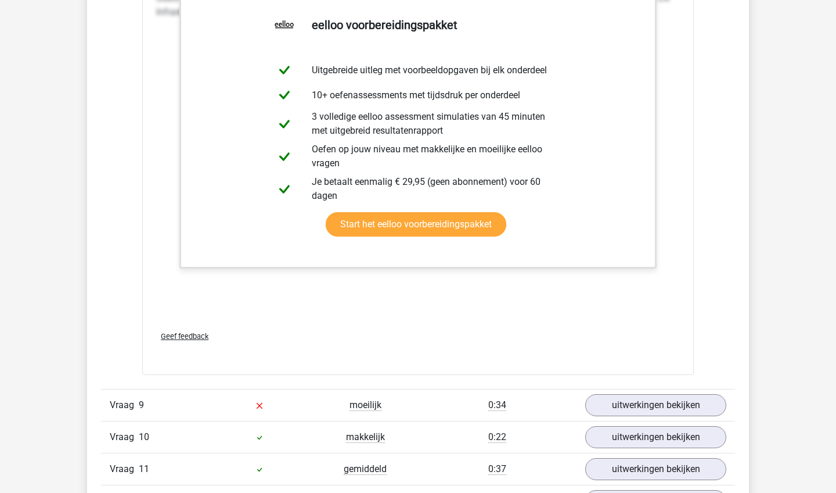
click at [649, 389] on div "Vraag 9 moeilijk 0:34 uitwerkingen bekijken" at bounding box center [418, 405] width 634 height 32
click at [645, 407] on link "uitwerkingen bekijken" at bounding box center [656, 406] width 162 height 26
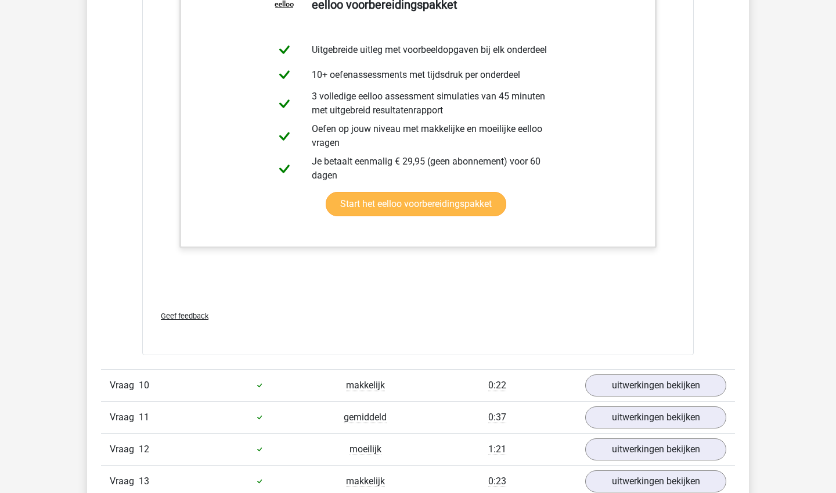
scroll to position [7343, 0]
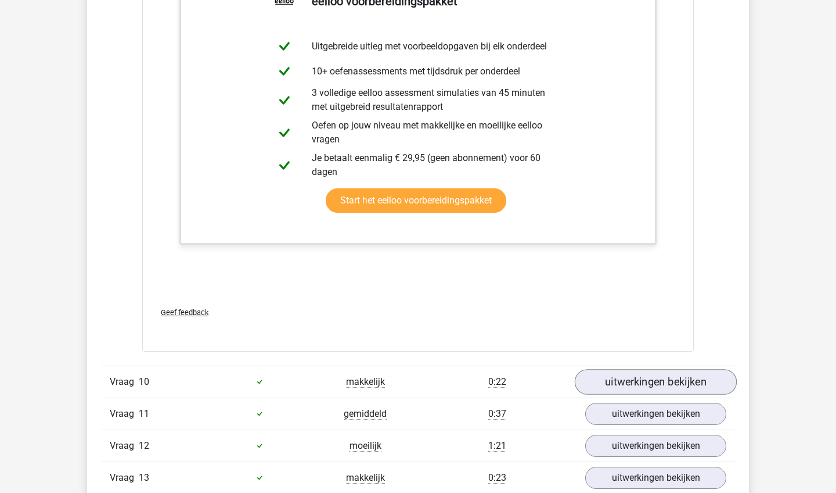
click at [651, 380] on link "uitwerkingen bekijken" at bounding box center [656, 382] width 162 height 26
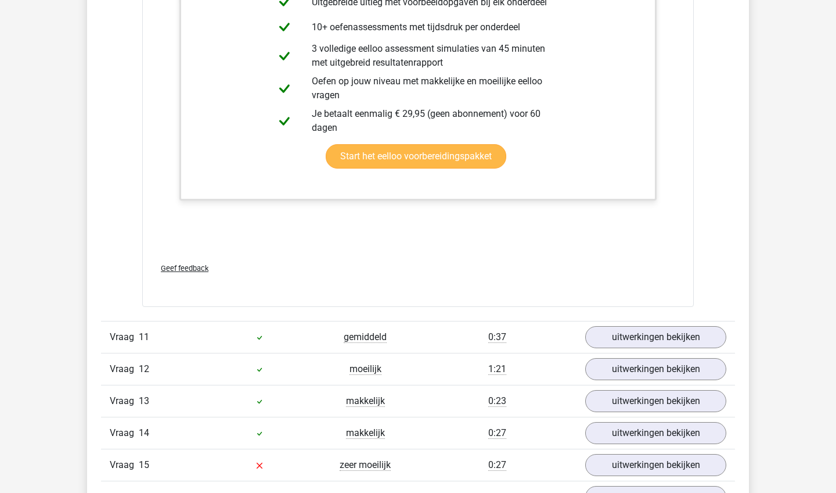
scroll to position [8136, 0]
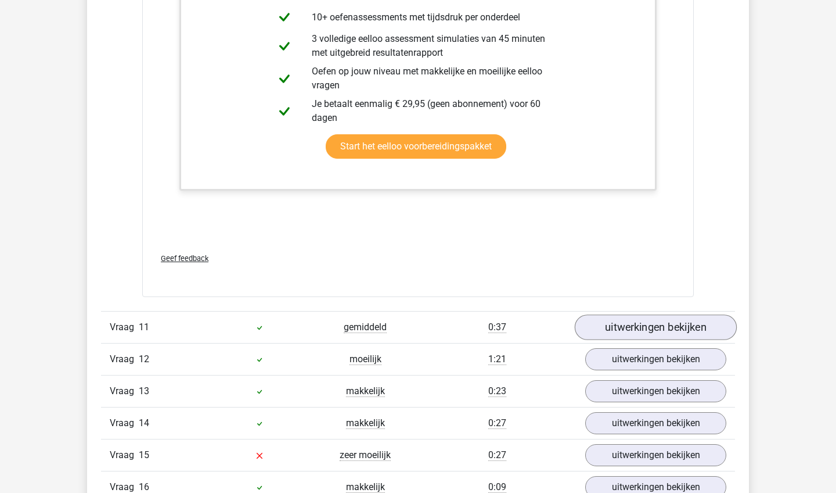
click at [657, 329] on link "uitwerkingen bekijken" at bounding box center [656, 328] width 162 height 26
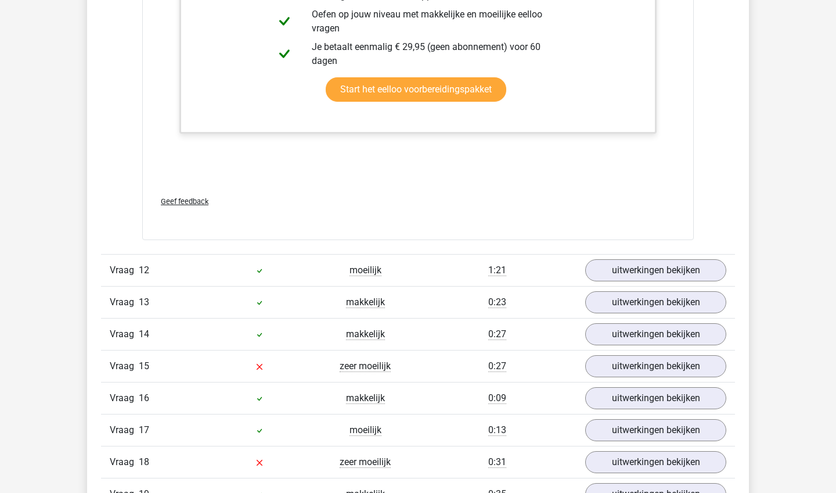
scroll to position [8934, 0]
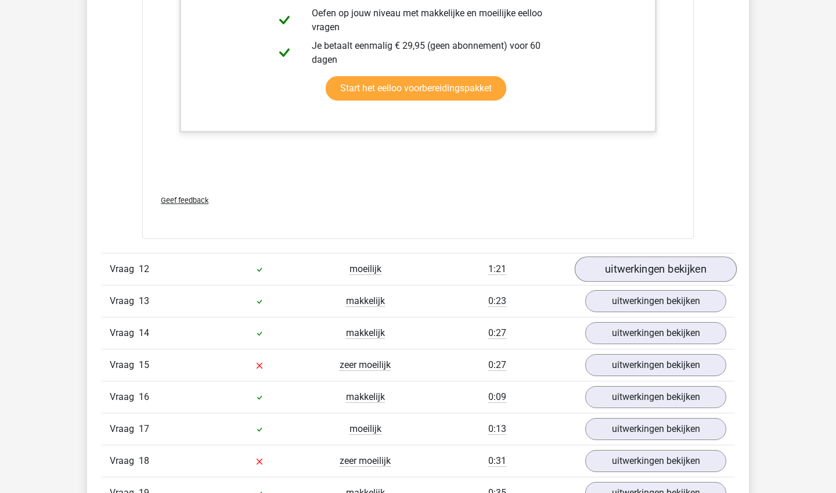
click at [656, 269] on link "uitwerkingen bekijken" at bounding box center [656, 269] width 162 height 26
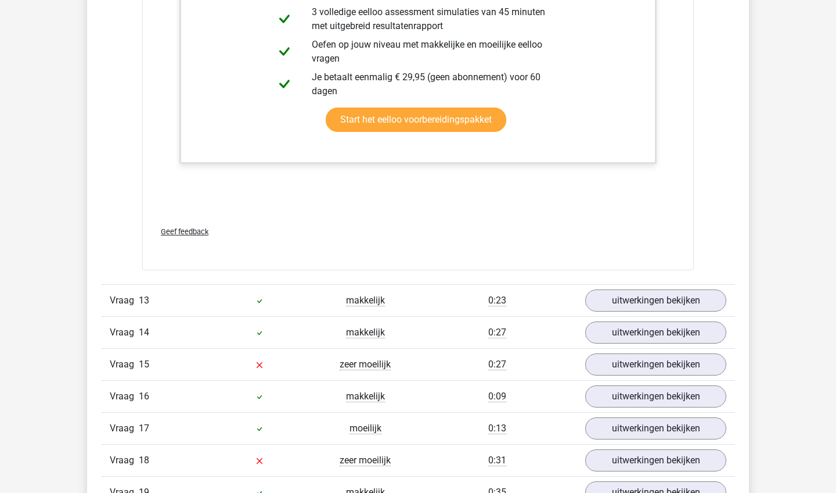
scroll to position [9644, 0]
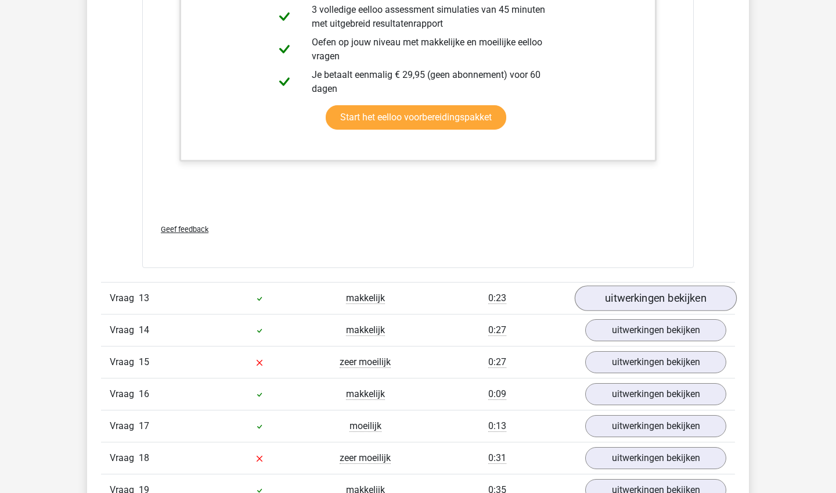
click at [647, 296] on link "uitwerkingen bekijken" at bounding box center [656, 298] width 162 height 26
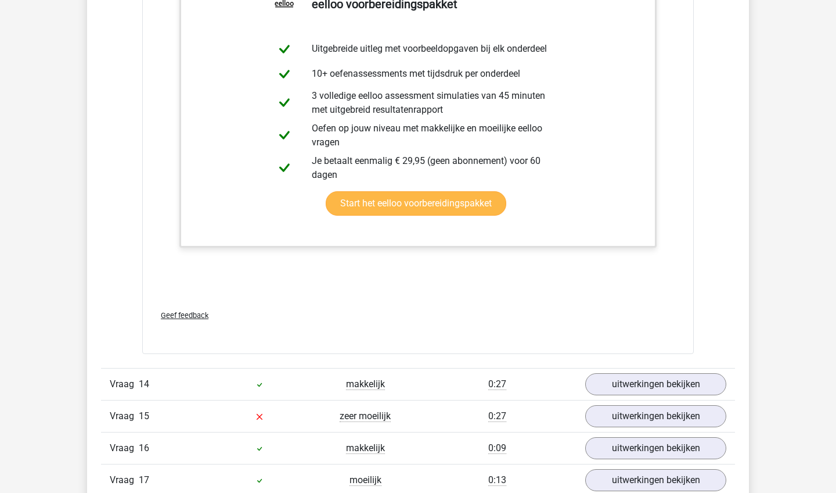
scroll to position [10222, 0]
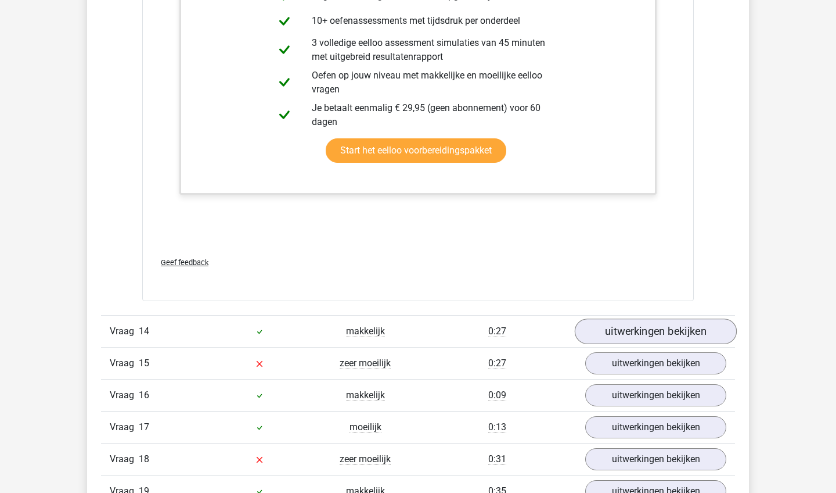
click at [644, 334] on link "uitwerkingen bekijken" at bounding box center [656, 331] width 162 height 26
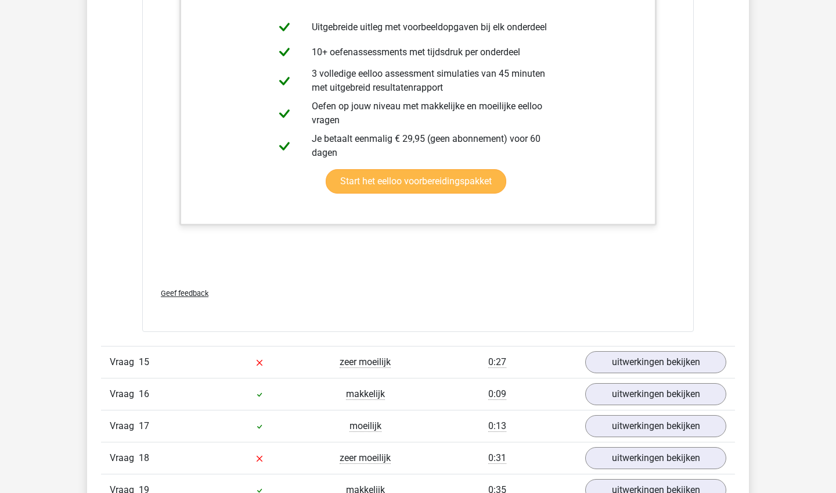
scroll to position [10803, 0]
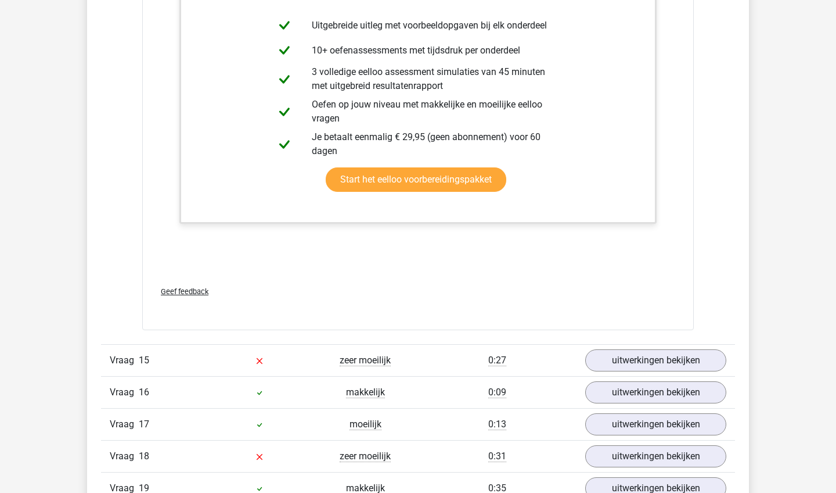
click at [644, 347] on div "Vraag 15 zeer moeilijk 0:27 uitwerkingen bekijken" at bounding box center [418, 360] width 634 height 32
click at [642, 359] on link "uitwerkingen bekijken" at bounding box center [656, 360] width 162 height 26
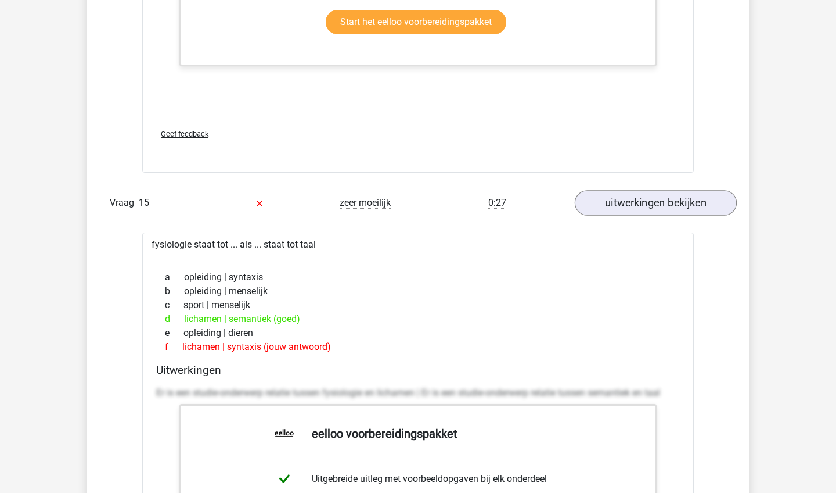
scroll to position [10965, 0]
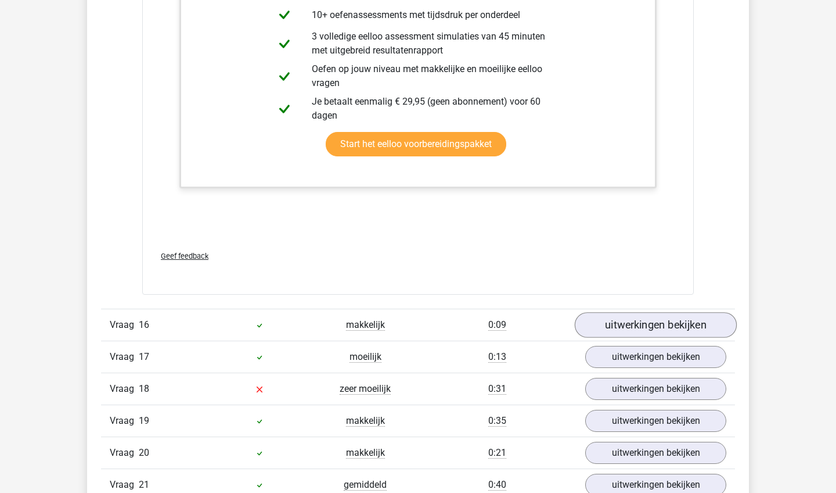
click at [656, 329] on link "uitwerkingen bekijken" at bounding box center [656, 326] width 162 height 26
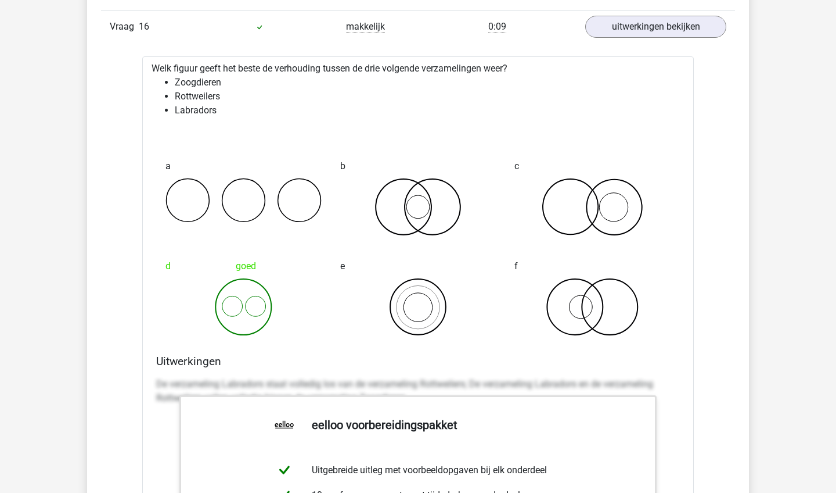
scroll to position [11749, 0]
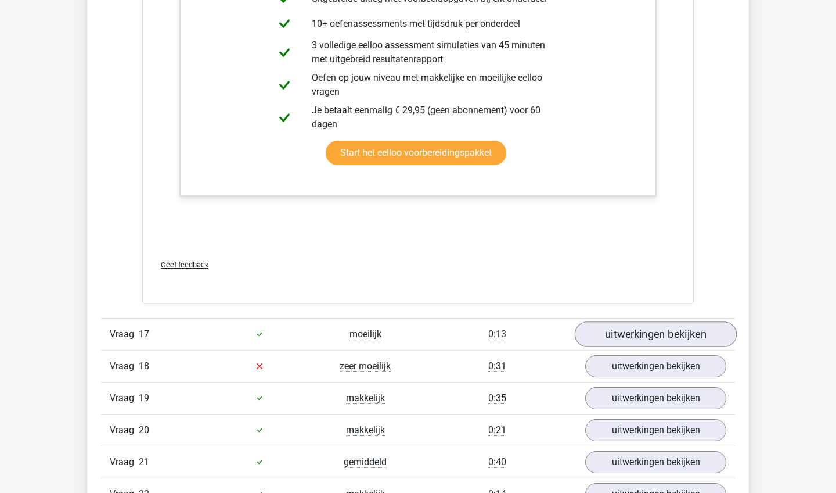
click at [652, 337] on link "uitwerkingen bekijken" at bounding box center [656, 334] width 162 height 26
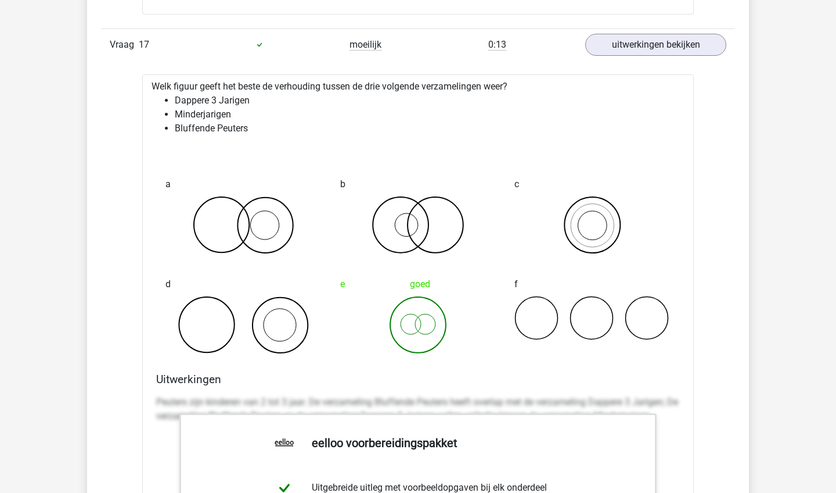
scroll to position [12521, 0]
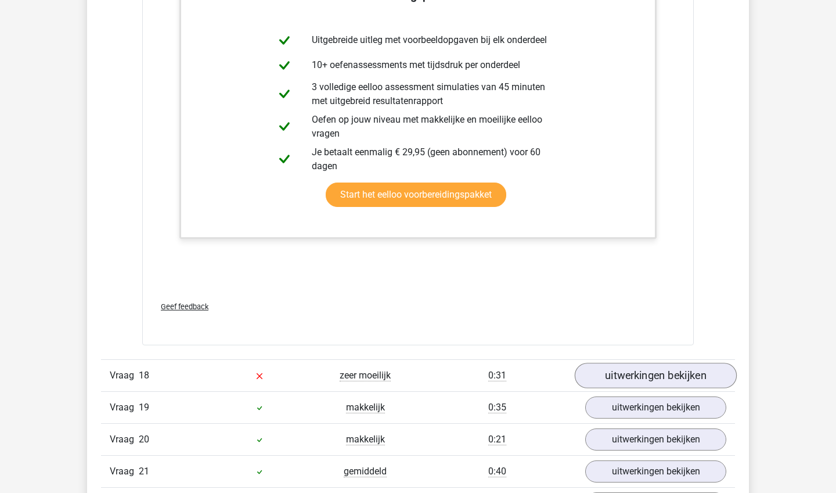
click at [639, 365] on link "uitwerkingen bekijken" at bounding box center [656, 375] width 162 height 26
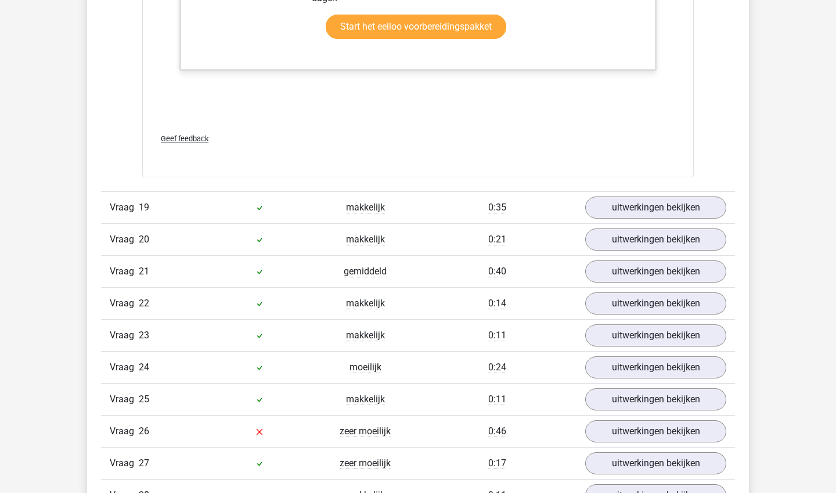
scroll to position [13917, 0]
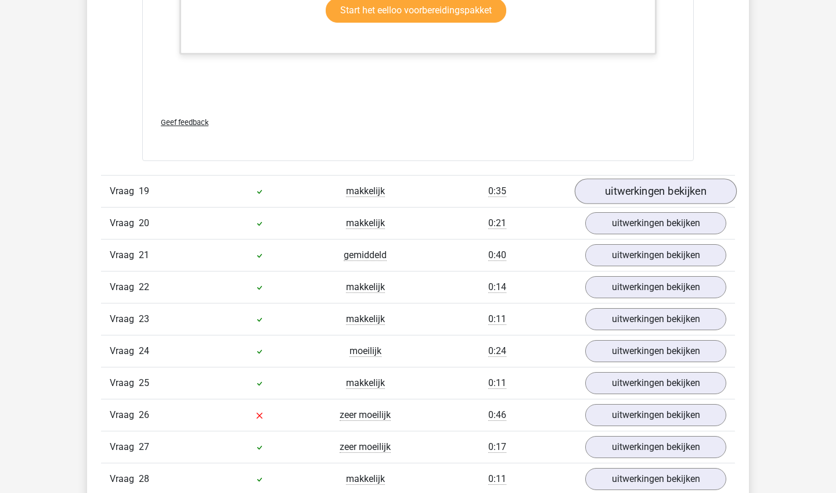
click at [663, 188] on link "uitwerkingen bekijken" at bounding box center [656, 191] width 162 height 26
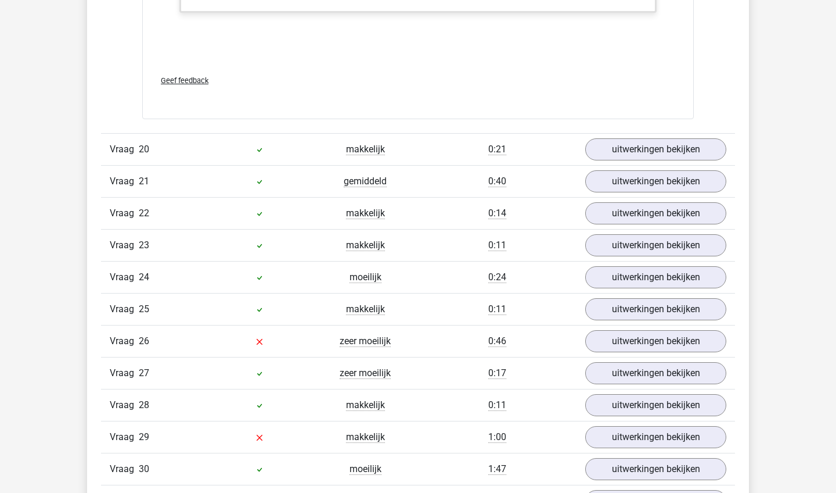
scroll to position [14700, 0]
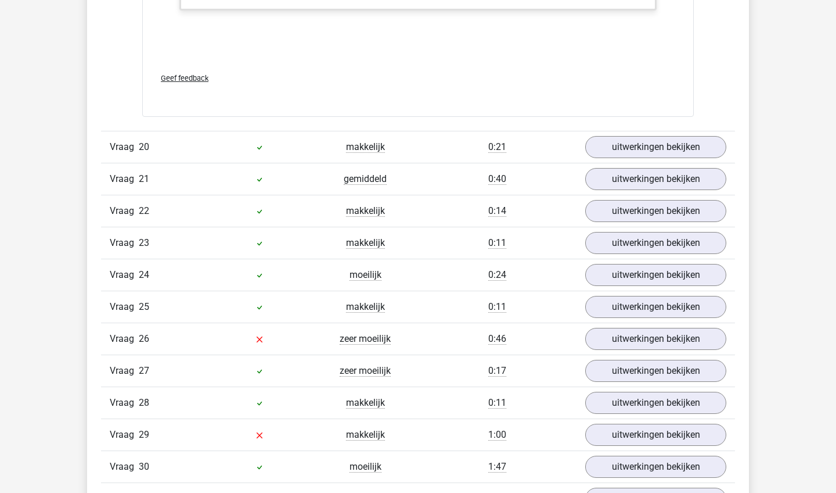
click at [658, 157] on div "Vraag 20 makkelijk 0:21 uitwerkingen bekijken" at bounding box center [418, 147] width 634 height 32
click at [666, 145] on link "uitwerkingen bekijken" at bounding box center [656, 147] width 162 height 26
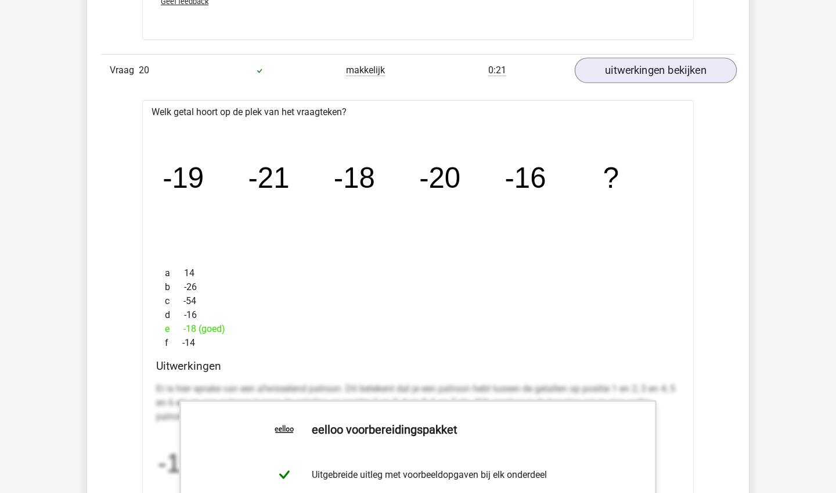
scroll to position [14779, 0]
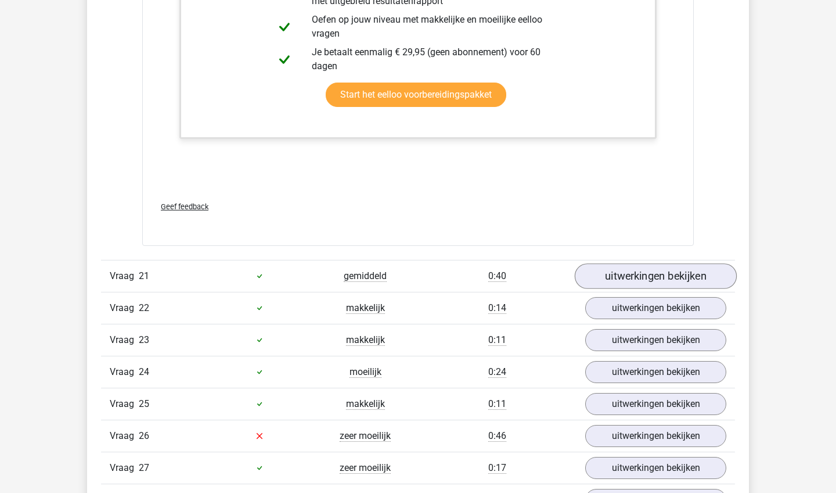
click at [663, 279] on link "uitwerkingen bekijken" at bounding box center [656, 276] width 162 height 26
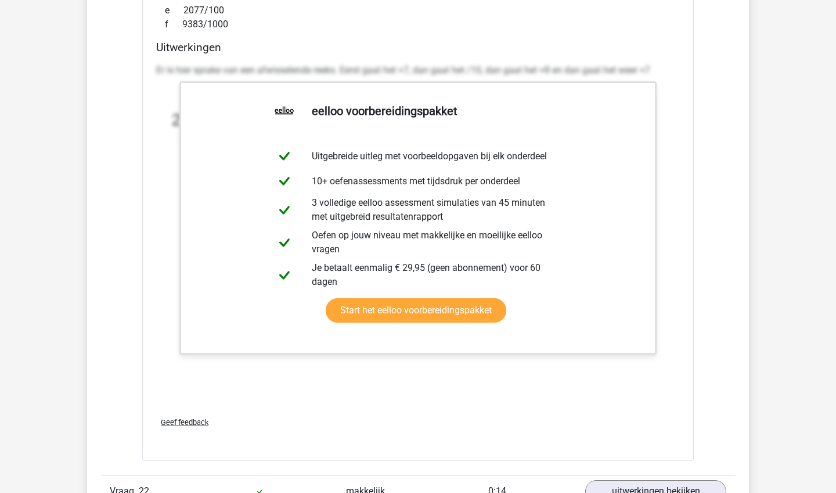
scroll to position [16051, 1]
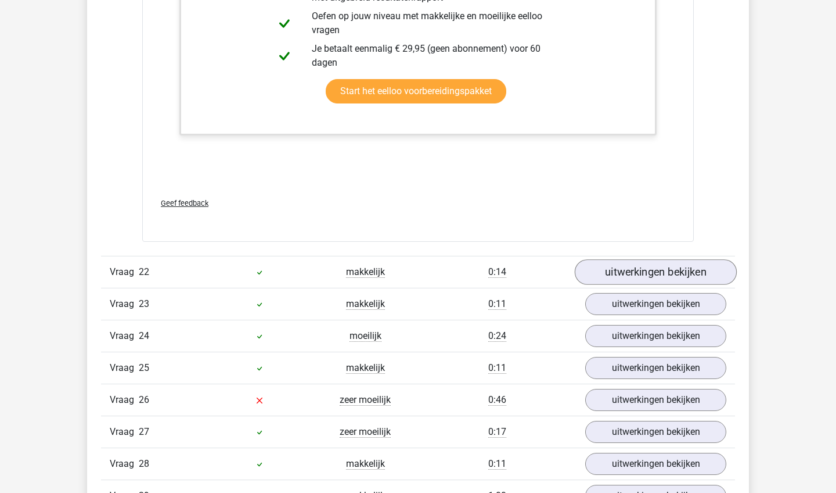
click at [658, 268] on link "uitwerkingen bekijken" at bounding box center [656, 272] width 162 height 26
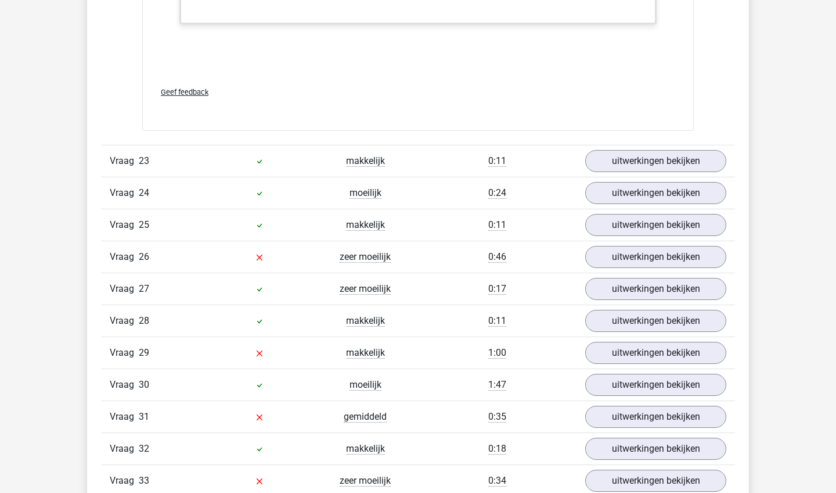
scroll to position [16762, 0]
click at [659, 160] on link "uitwerkingen bekijken" at bounding box center [656, 161] width 162 height 26
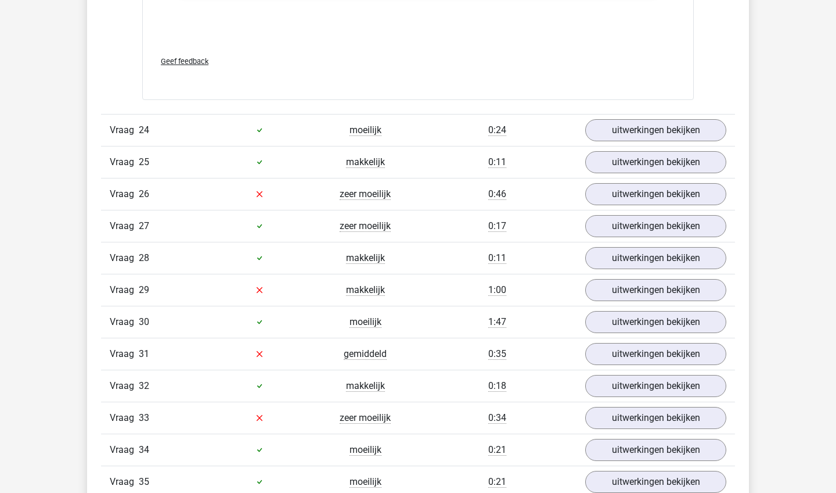
scroll to position [17405, 0]
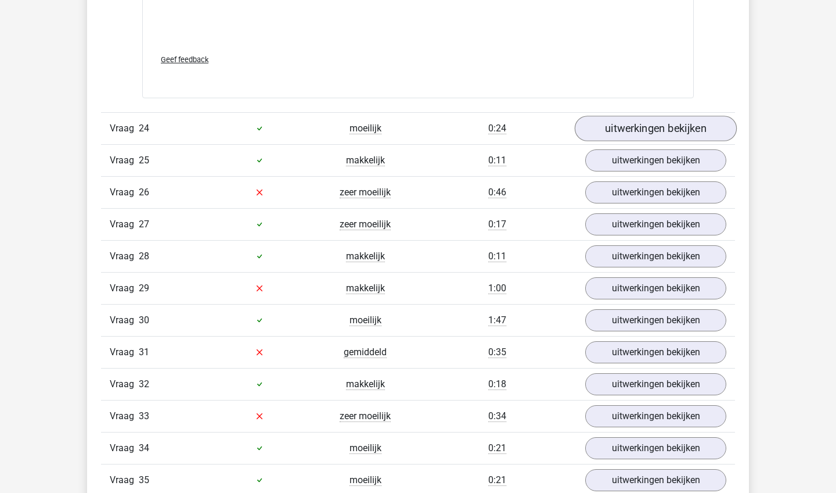
click at [674, 135] on link "uitwerkingen bekijken" at bounding box center [656, 129] width 162 height 26
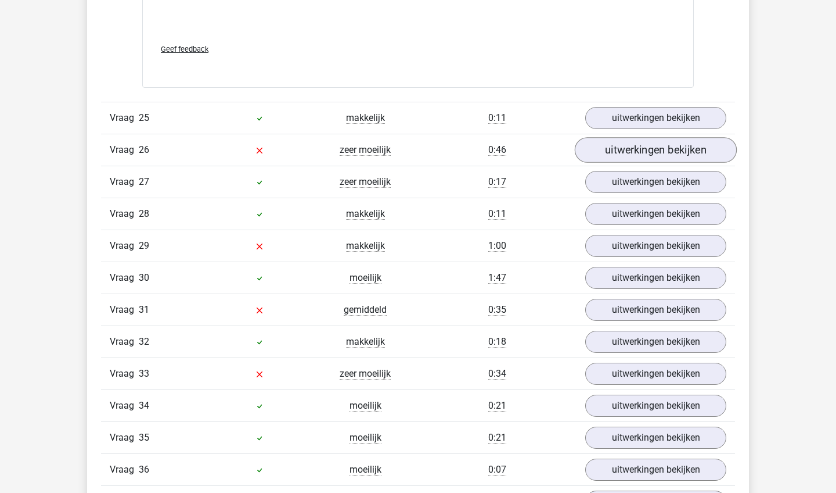
scroll to position [18028, 0]
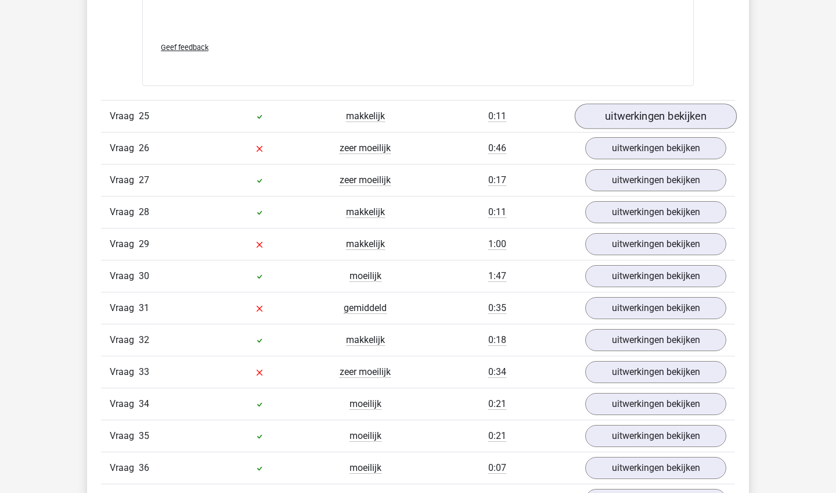
click at [660, 125] on link "uitwerkingen bekijken" at bounding box center [656, 116] width 162 height 26
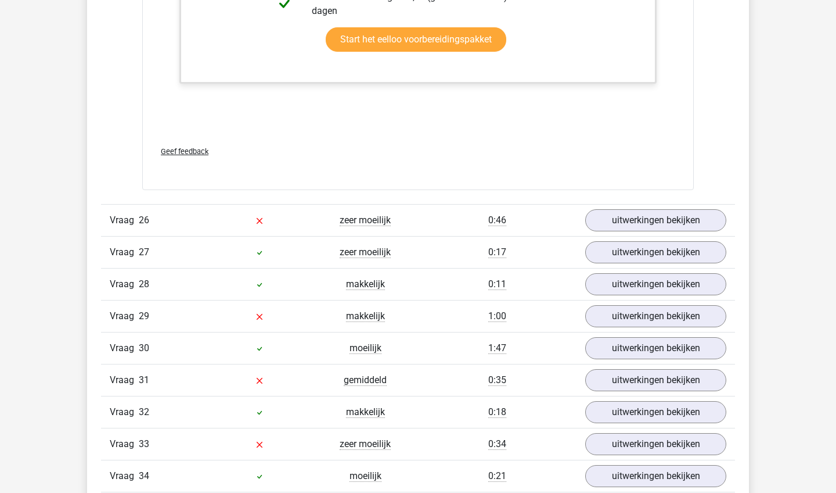
scroll to position [18702, 0]
click at [647, 218] on link "uitwerkingen bekijken" at bounding box center [656, 220] width 162 height 26
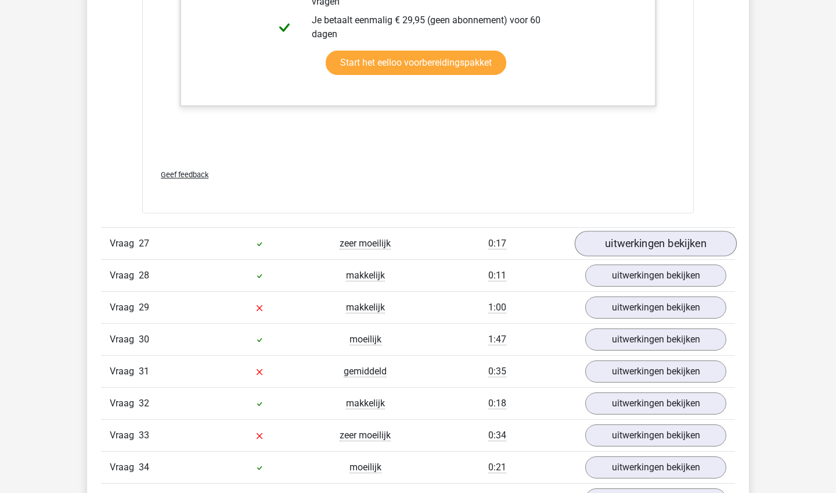
scroll to position [19551, 0]
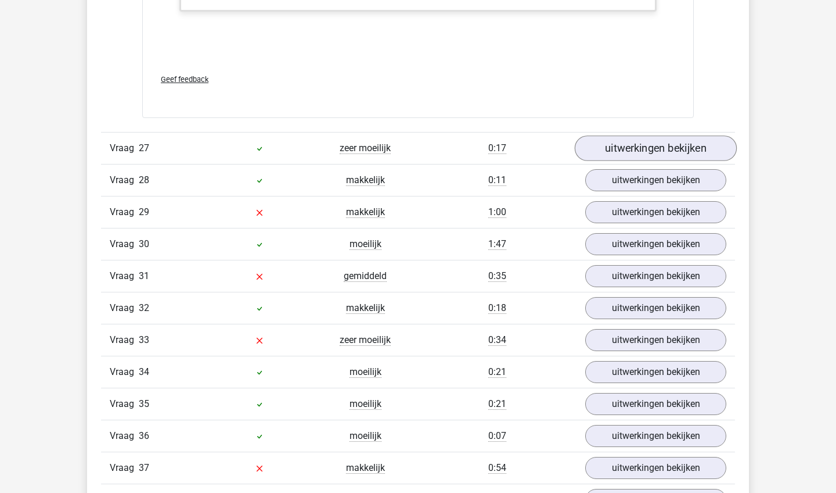
click at [685, 147] on link "uitwerkingen bekijken" at bounding box center [656, 149] width 162 height 26
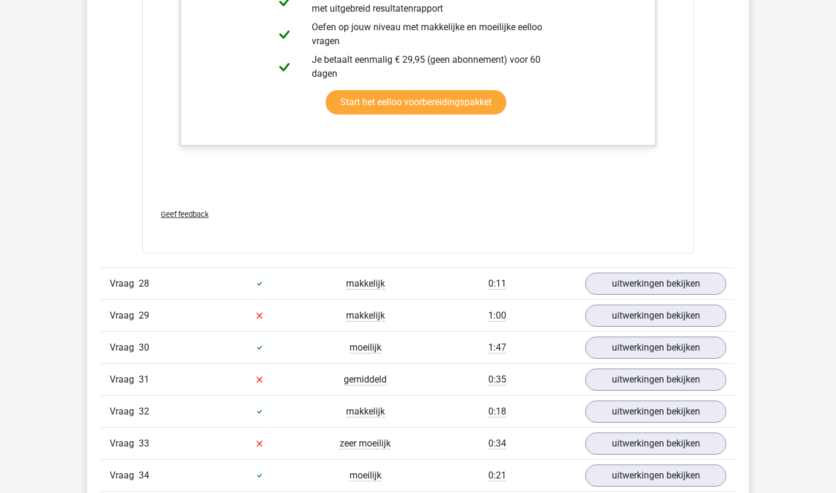
scroll to position [20214, 0]
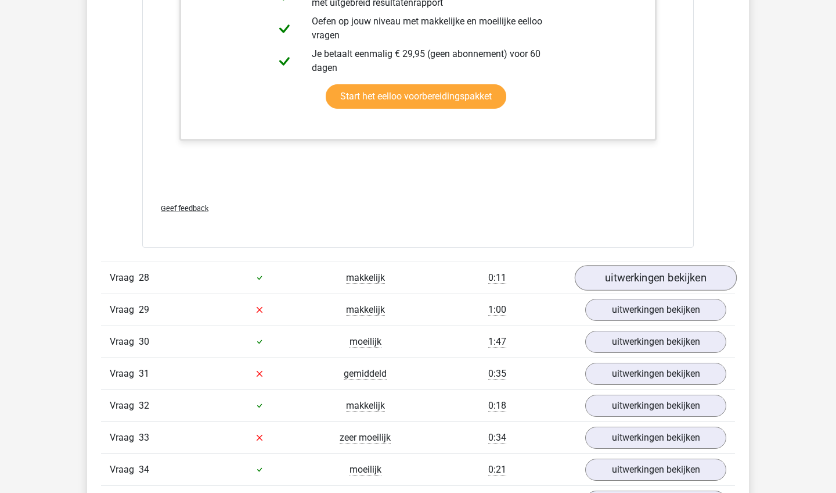
click at [702, 284] on link "uitwerkingen bekijken" at bounding box center [656, 278] width 162 height 26
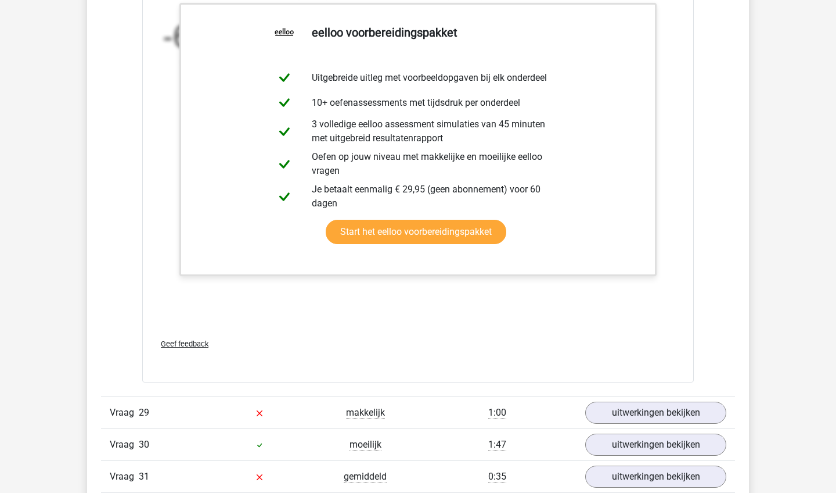
scroll to position [20818, 0]
click at [691, 415] on link "uitwerkingen bekijken" at bounding box center [656, 413] width 162 height 26
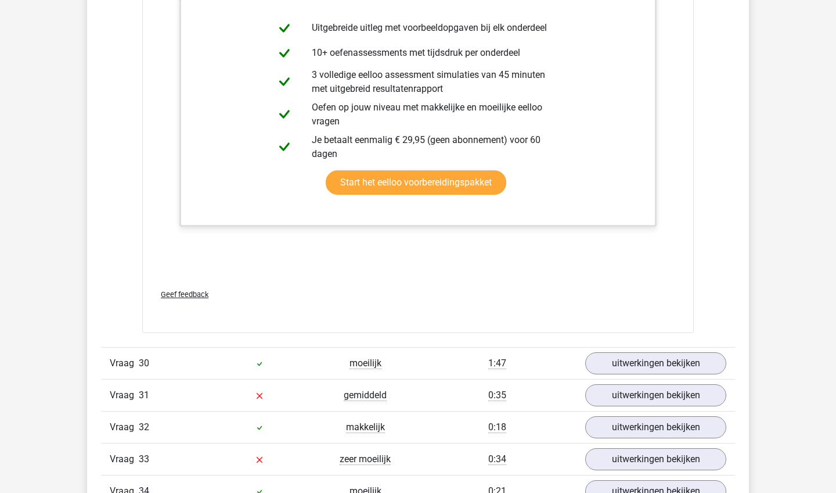
scroll to position [21744, 0]
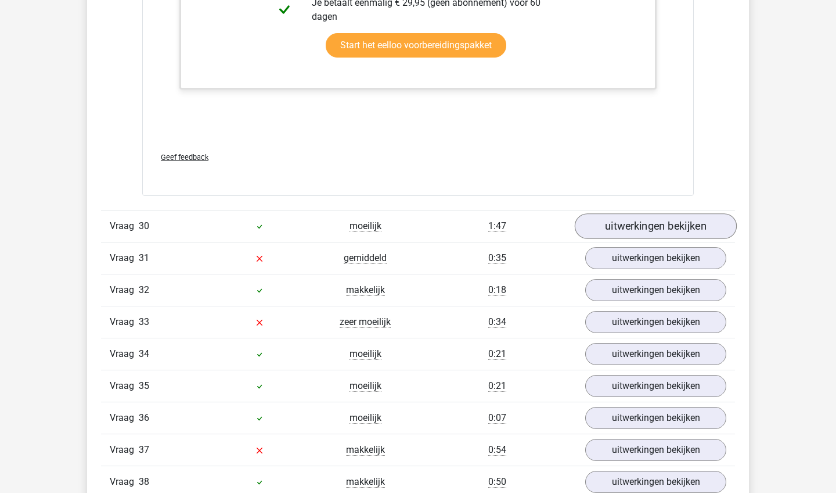
click at [646, 224] on link "uitwerkingen bekijken" at bounding box center [656, 226] width 162 height 26
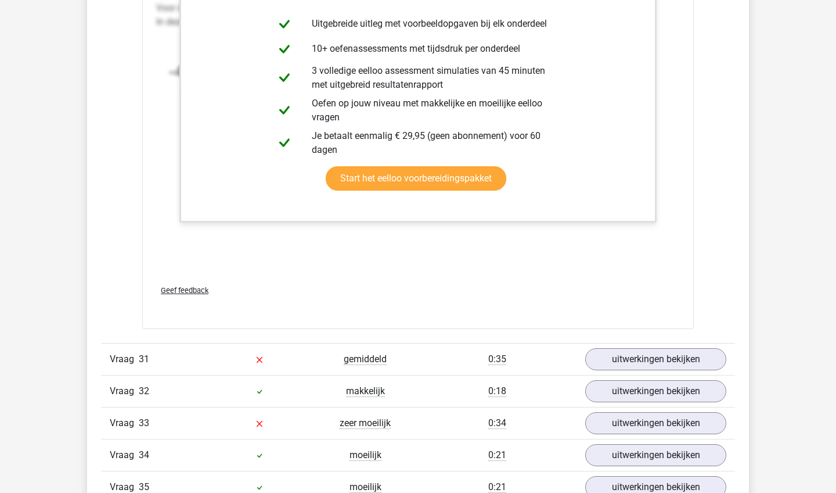
scroll to position [22359, 0]
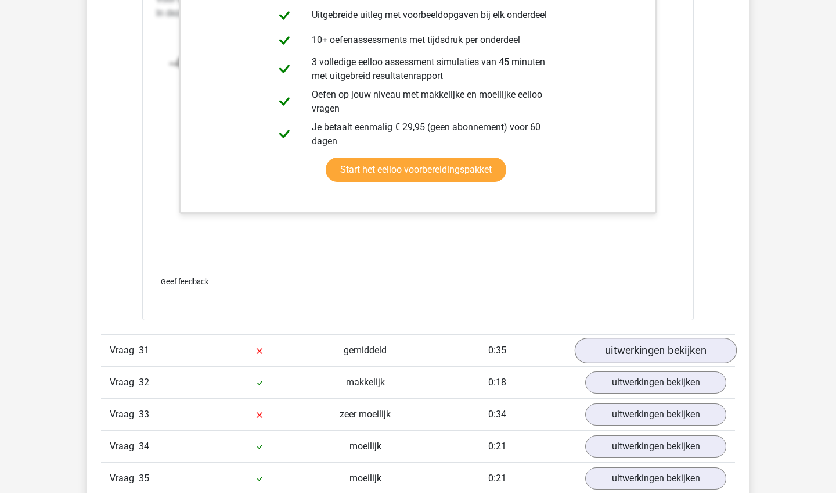
click at [648, 354] on link "uitwerkingen bekijken" at bounding box center [656, 350] width 162 height 26
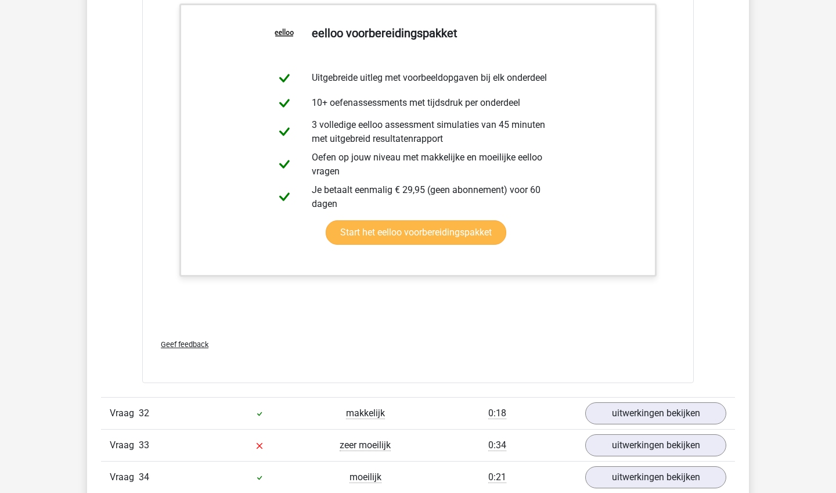
scroll to position [22894, 0]
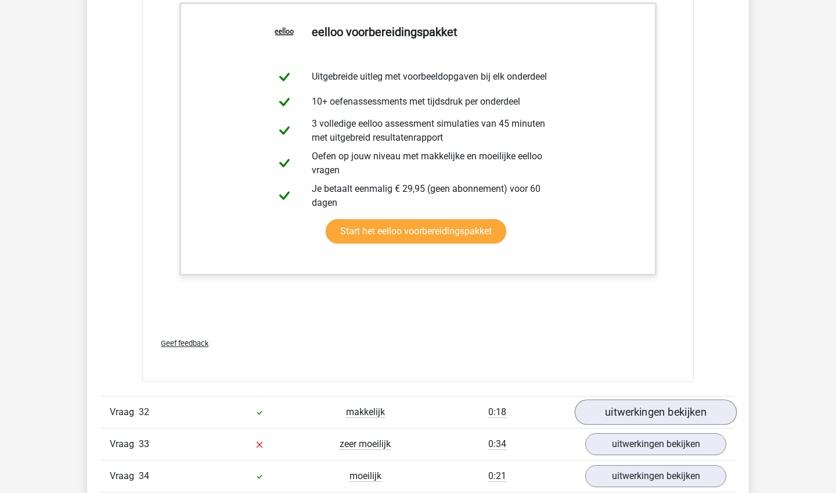
click at [641, 405] on link "uitwerkingen bekijken" at bounding box center [656, 412] width 162 height 26
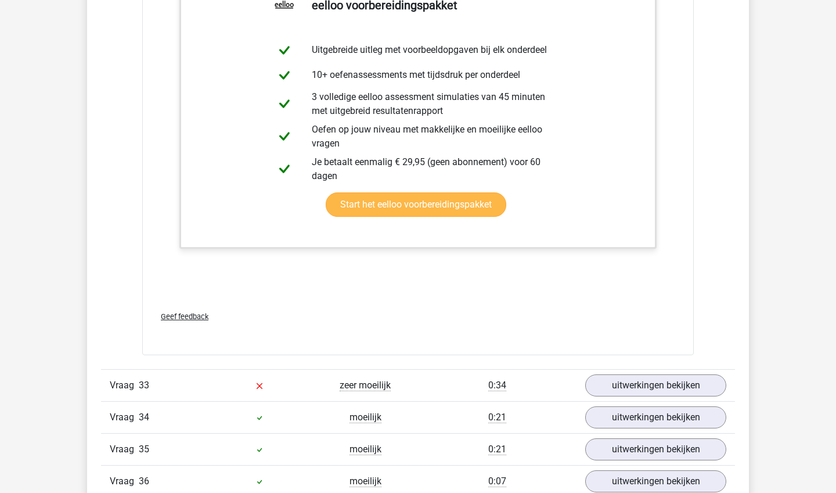
scroll to position [23558, 0]
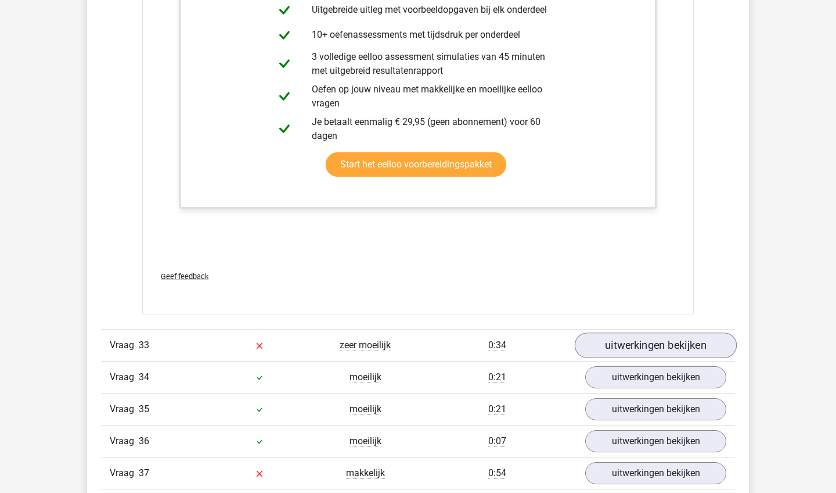
click at [647, 341] on link "uitwerkingen bekijken" at bounding box center [656, 345] width 162 height 26
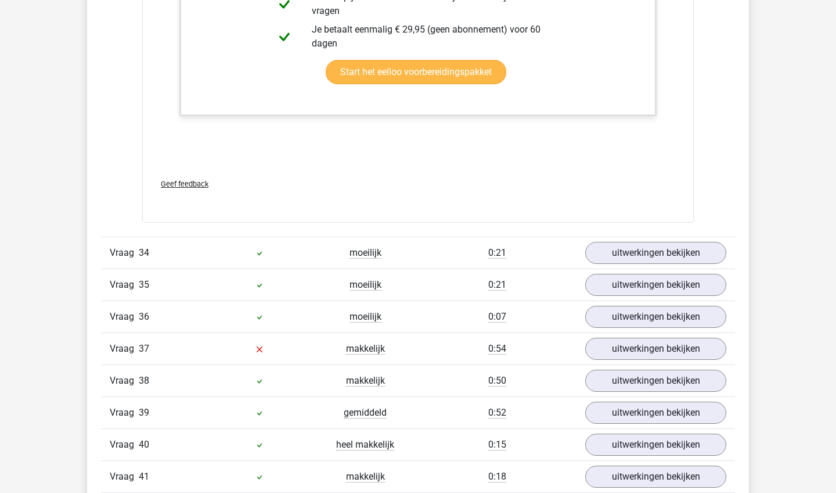
scroll to position [24248, 0]
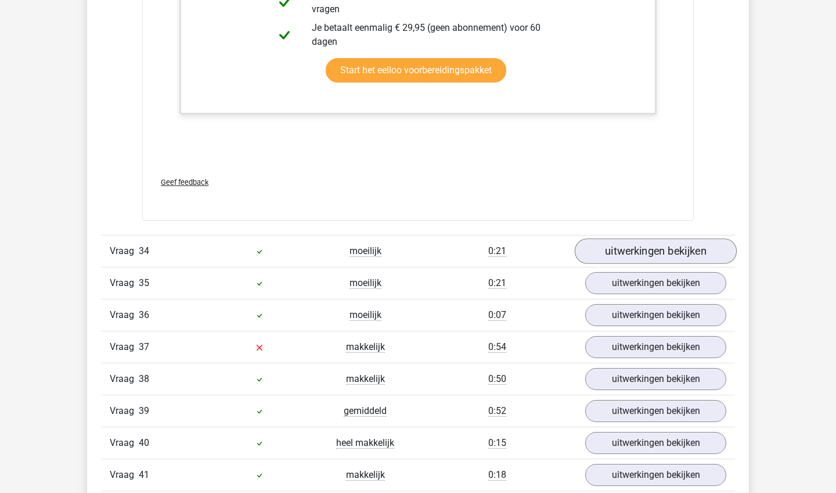
click at [661, 256] on link "uitwerkingen bekijken" at bounding box center [656, 252] width 162 height 26
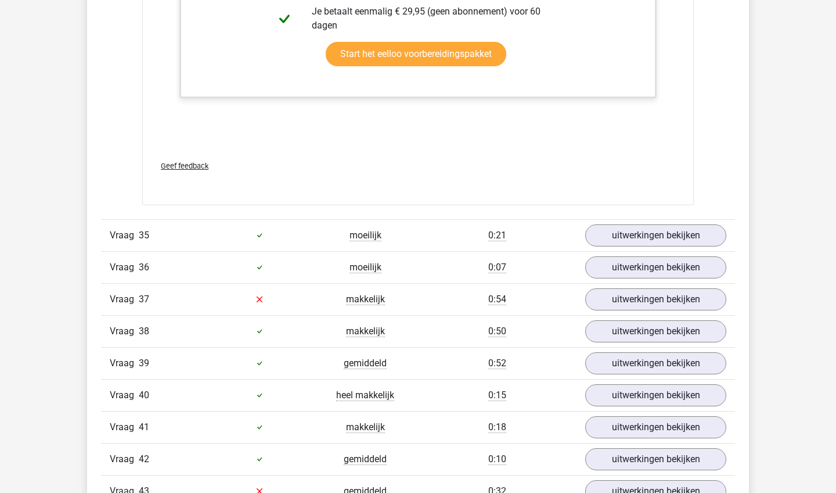
scroll to position [25046, 0]
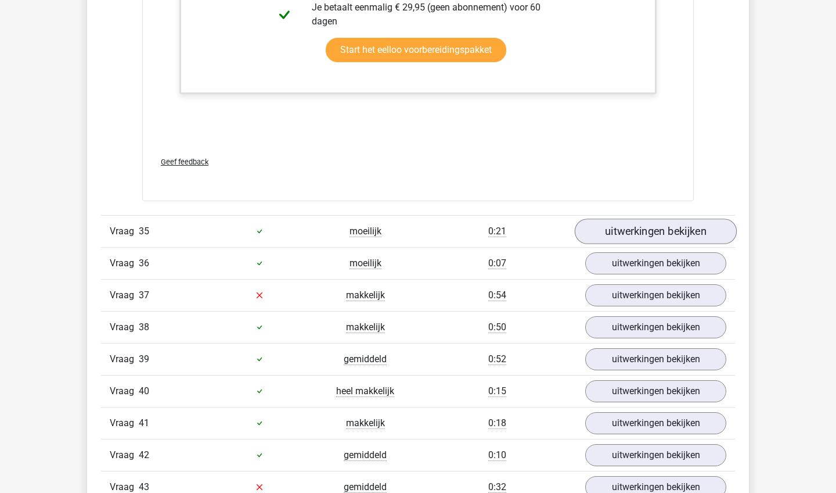
click at [673, 228] on link "uitwerkingen bekijken" at bounding box center [656, 231] width 162 height 26
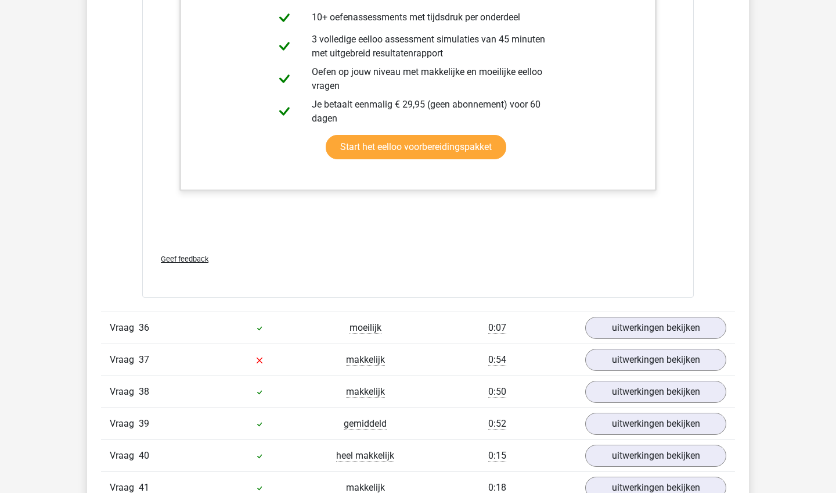
scroll to position [25737, 0]
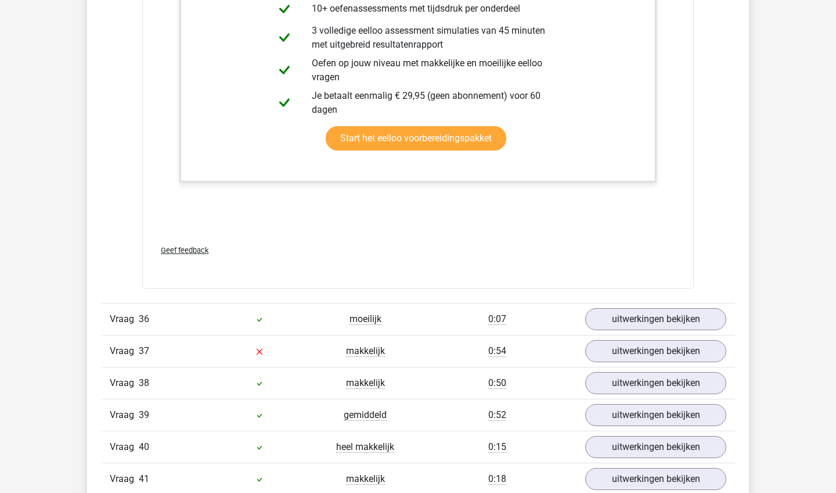
click at [655, 304] on div "Vraag 36 moeilijk 0:07 uitwerkingen bekijken" at bounding box center [418, 319] width 634 height 32
click at [651, 313] on link "uitwerkingen bekijken" at bounding box center [656, 319] width 162 height 26
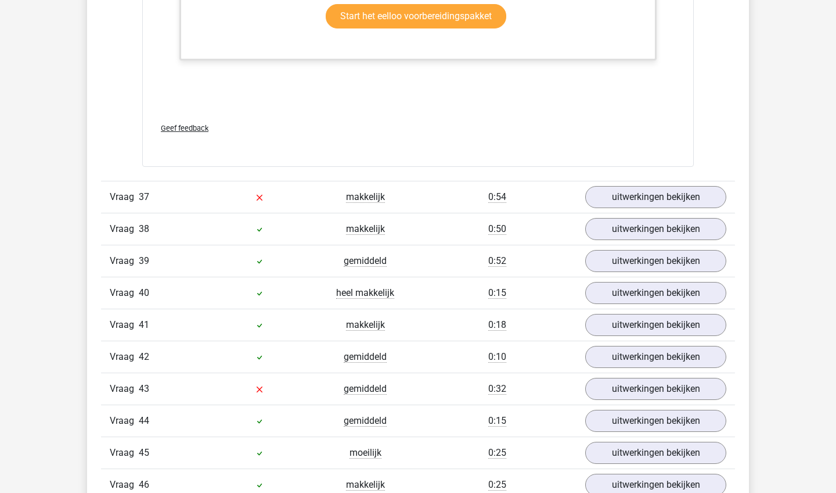
scroll to position [26637, 0]
click at [646, 204] on link "uitwerkingen bekijken" at bounding box center [656, 197] width 162 height 26
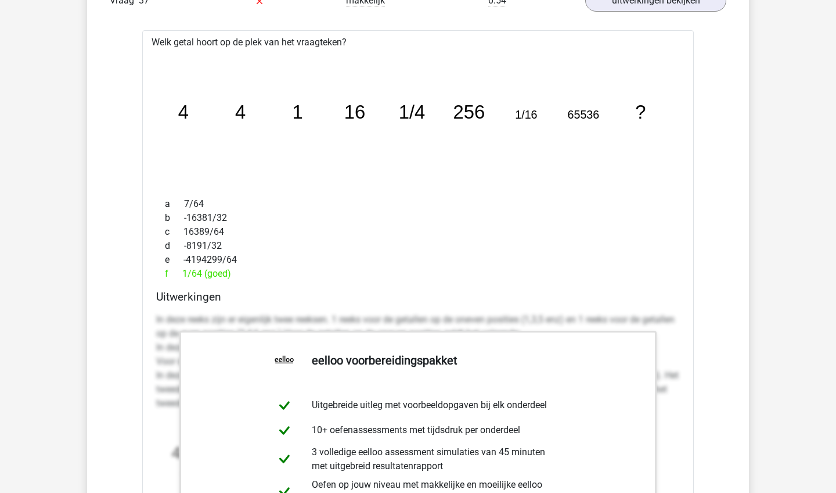
scroll to position [26833, 0]
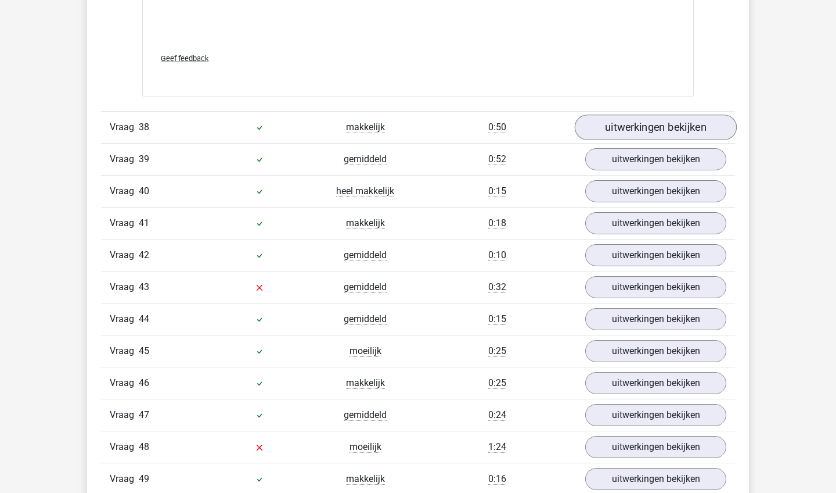
click at [660, 121] on link "uitwerkingen bekijken" at bounding box center [656, 127] width 162 height 26
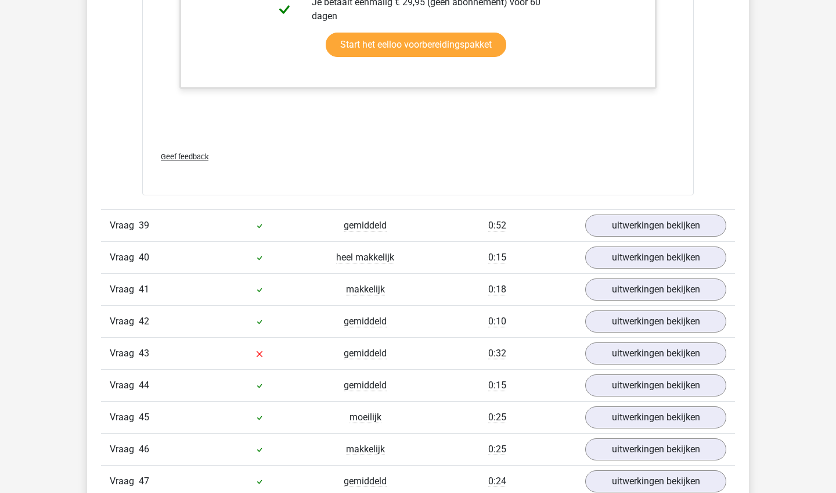
scroll to position [28089, 0]
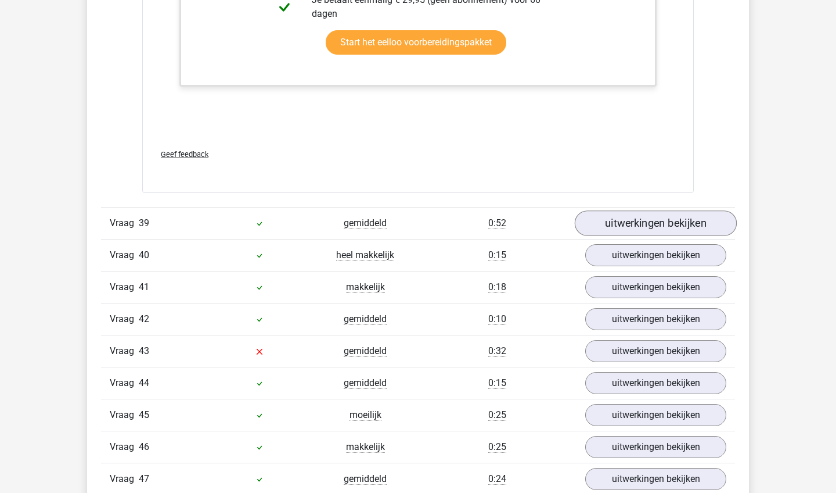
click at [656, 222] on link "uitwerkingen bekijken" at bounding box center [656, 224] width 162 height 26
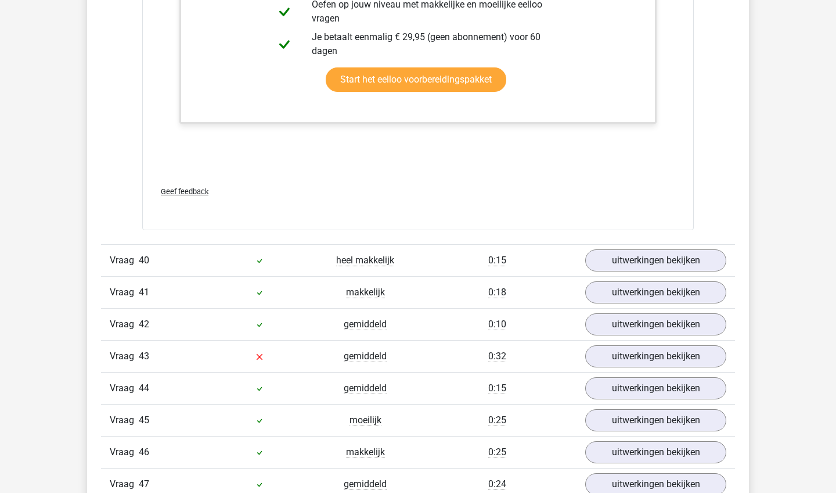
scroll to position [28791, 0]
click at [647, 257] on link "uitwerkingen bekijken" at bounding box center [656, 260] width 162 height 26
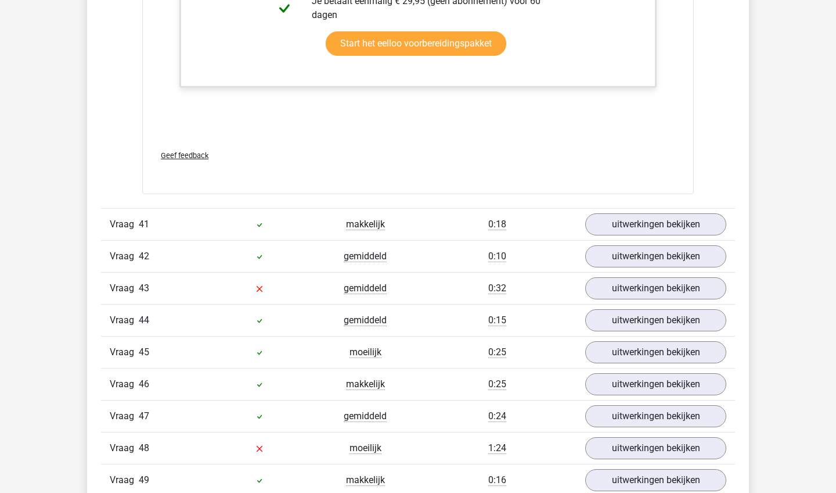
scroll to position [29439, 0]
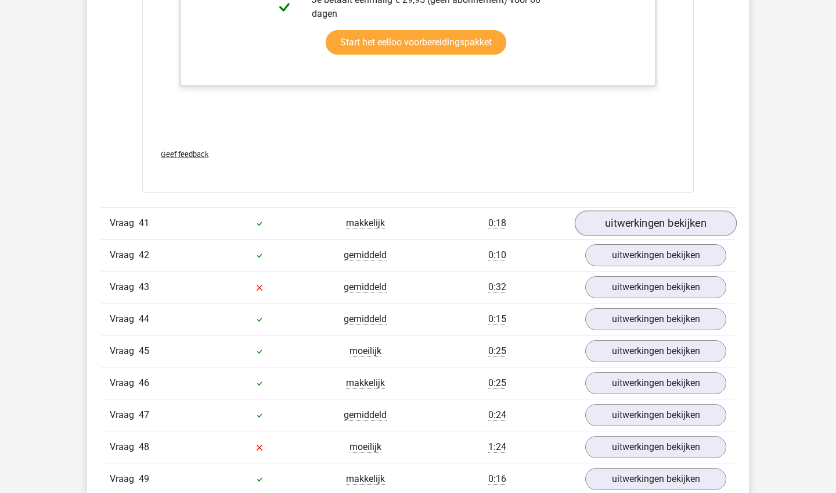
click at [665, 222] on link "uitwerkingen bekijken" at bounding box center [656, 224] width 162 height 26
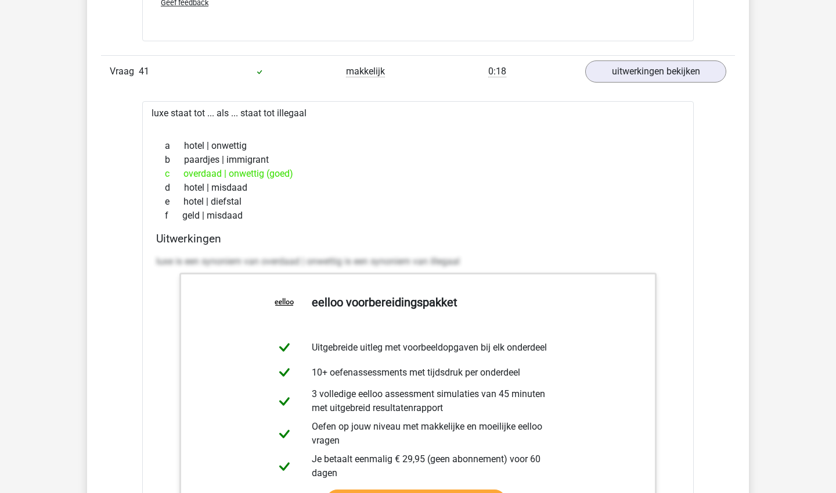
scroll to position [29597, 0]
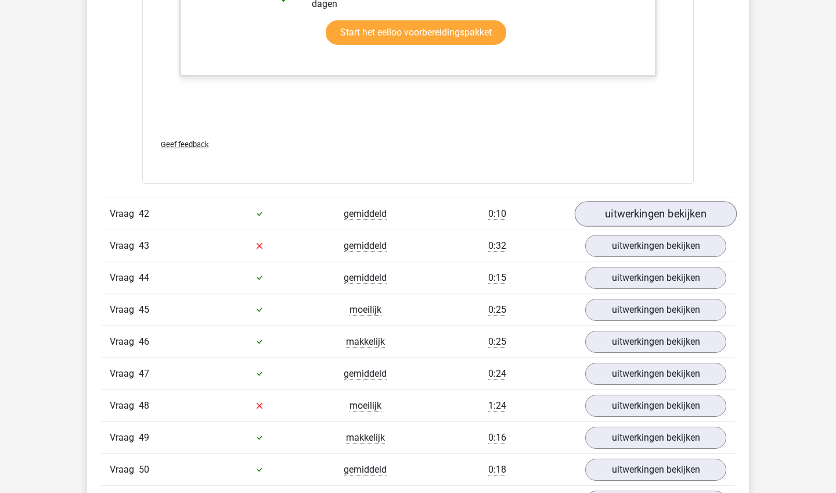
click at [671, 207] on link "uitwerkingen bekijken" at bounding box center [656, 214] width 162 height 26
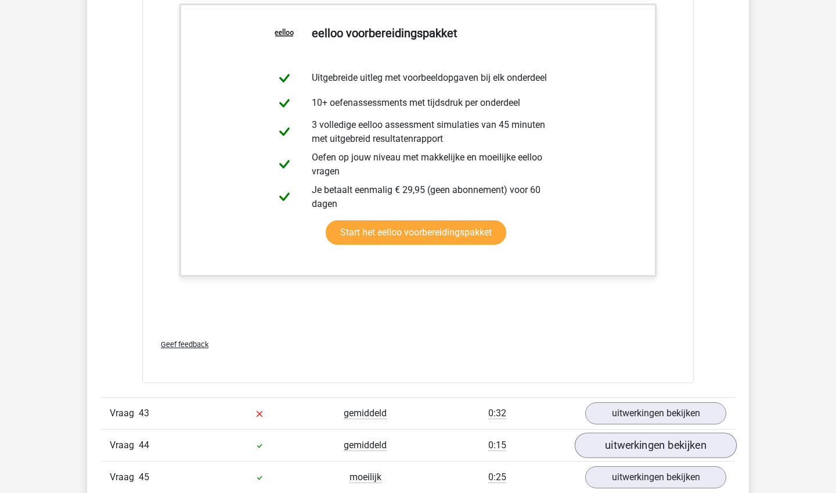
scroll to position [30477, 0]
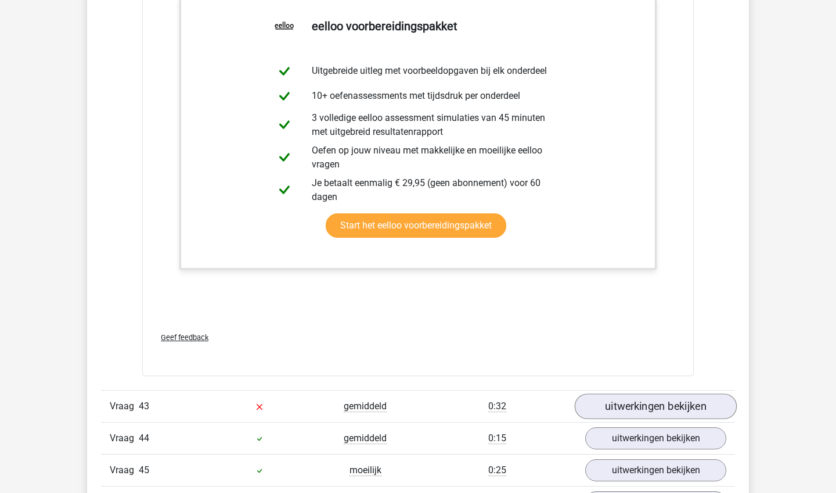
click at [667, 408] on link "uitwerkingen bekijken" at bounding box center [656, 406] width 162 height 26
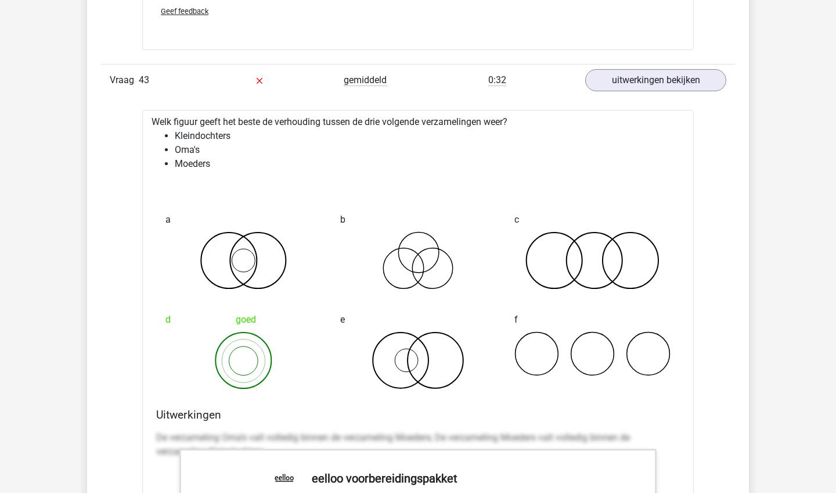
scroll to position [30815, 0]
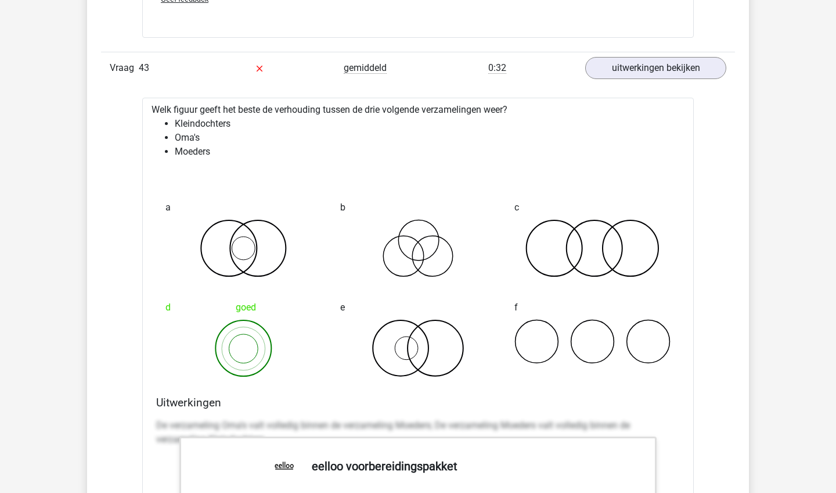
click at [274, 128] on li "Kleindochters" at bounding box center [430, 124] width 510 height 14
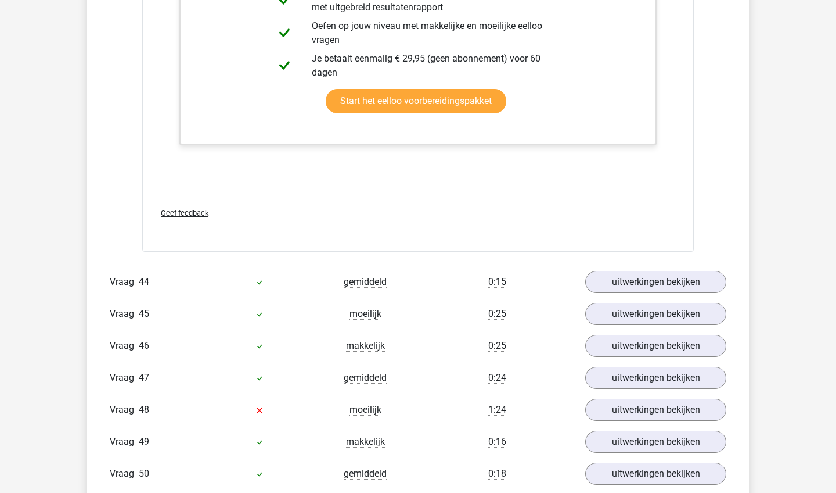
scroll to position [31382, 0]
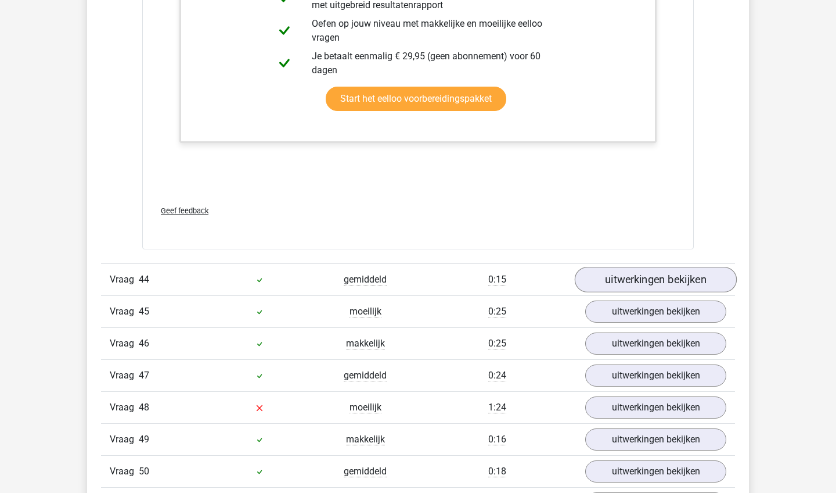
click at [648, 271] on link "uitwerkingen bekijken" at bounding box center [656, 280] width 162 height 26
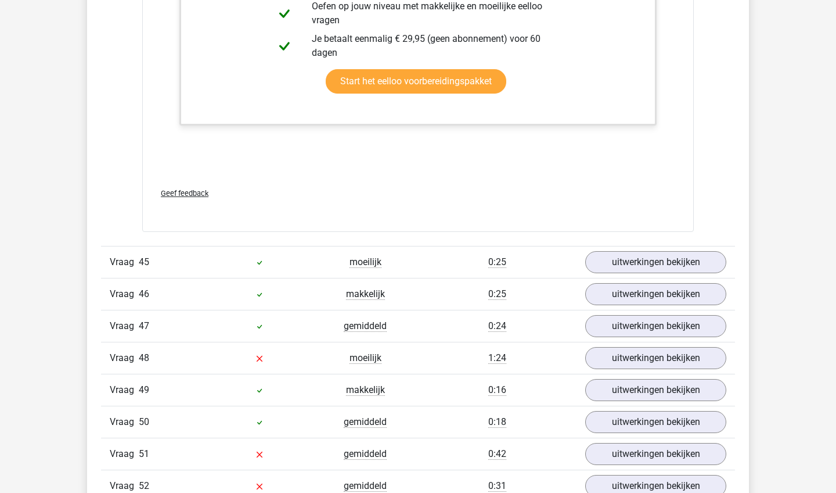
scroll to position [32179, 0]
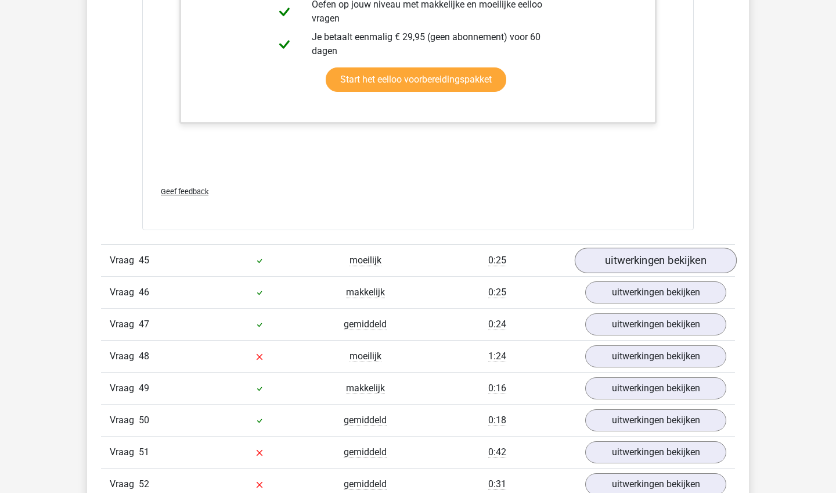
click at [720, 260] on link "uitwerkingen bekijken" at bounding box center [656, 260] width 162 height 26
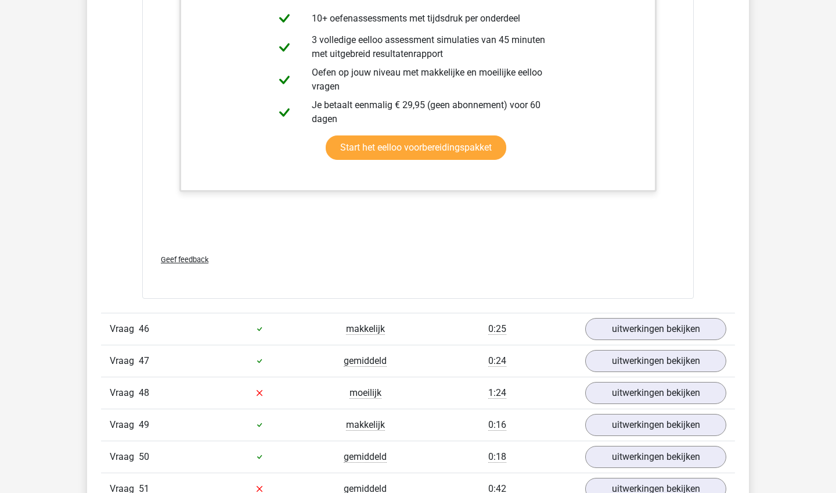
scroll to position [32897, 0]
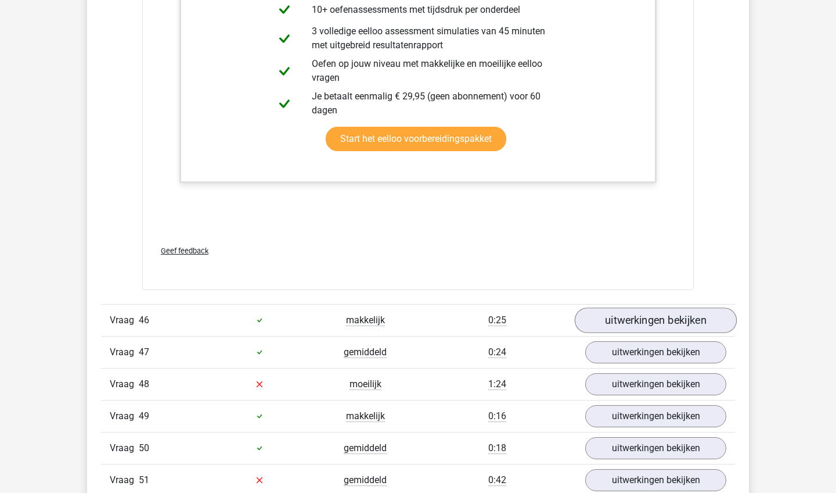
click at [676, 326] on link "uitwerkingen bekijken" at bounding box center [656, 320] width 162 height 26
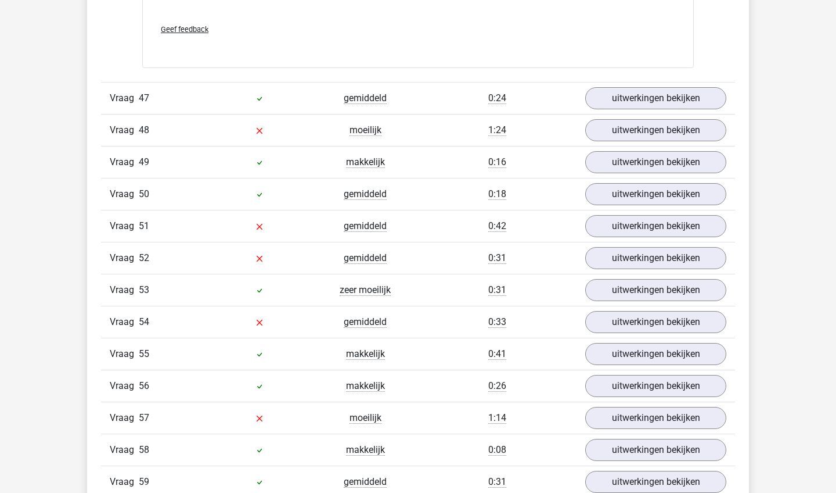
scroll to position [33812, 0]
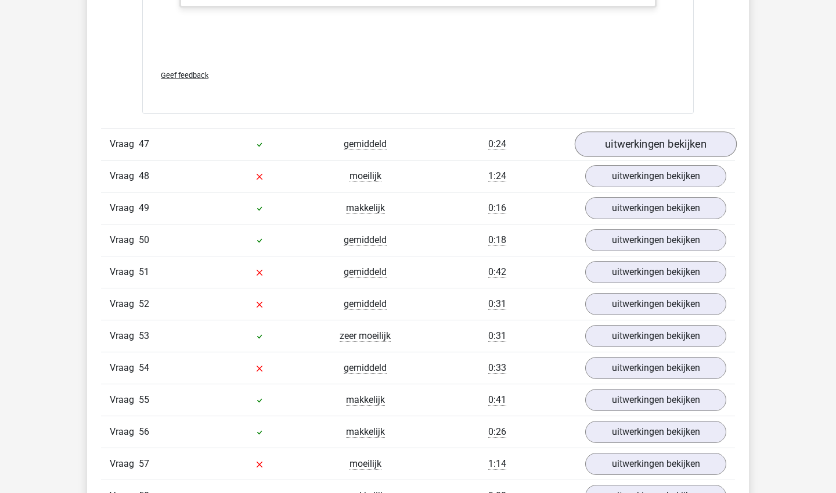
click at [688, 139] on link "uitwerkingen bekijken" at bounding box center [656, 144] width 162 height 26
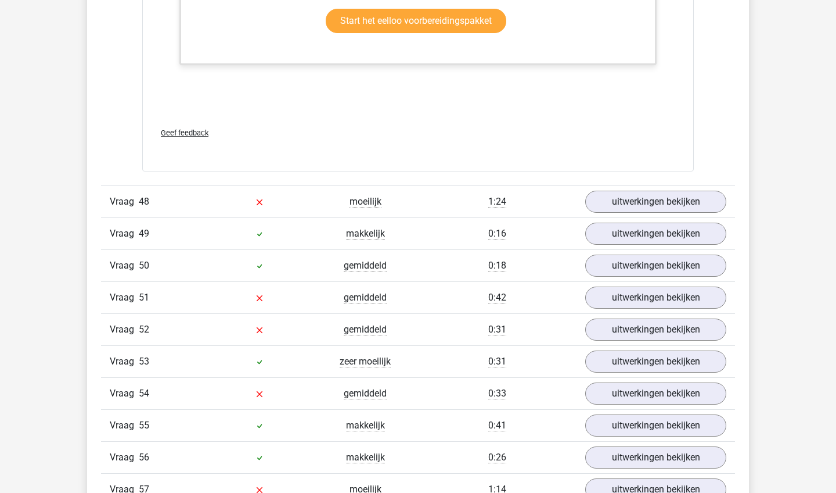
scroll to position [34504, 0]
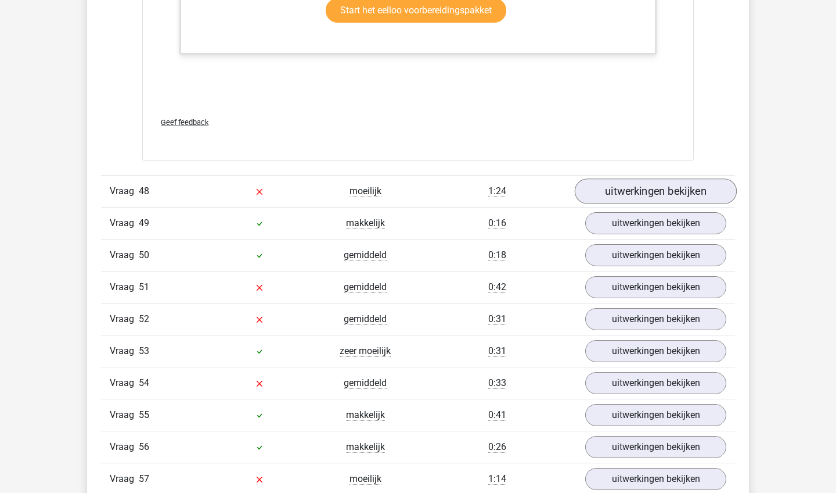
click at [715, 189] on link "uitwerkingen bekijken" at bounding box center [656, 191] width 162 height 26
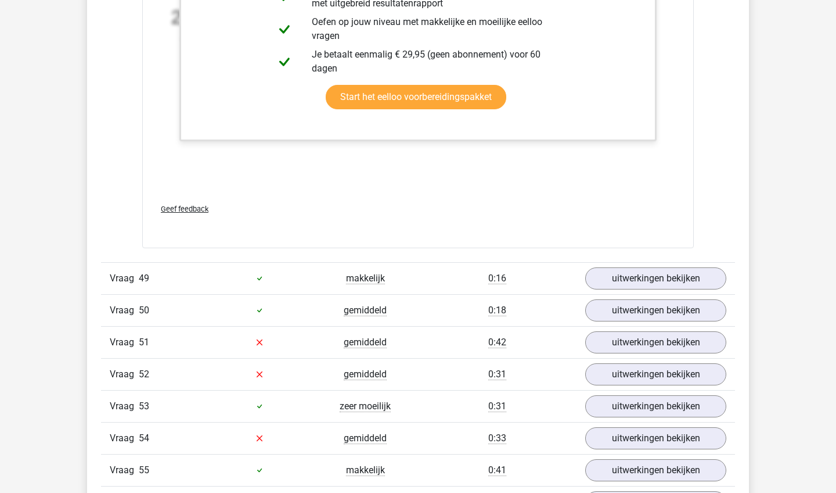
scroll to position [35161, 0]
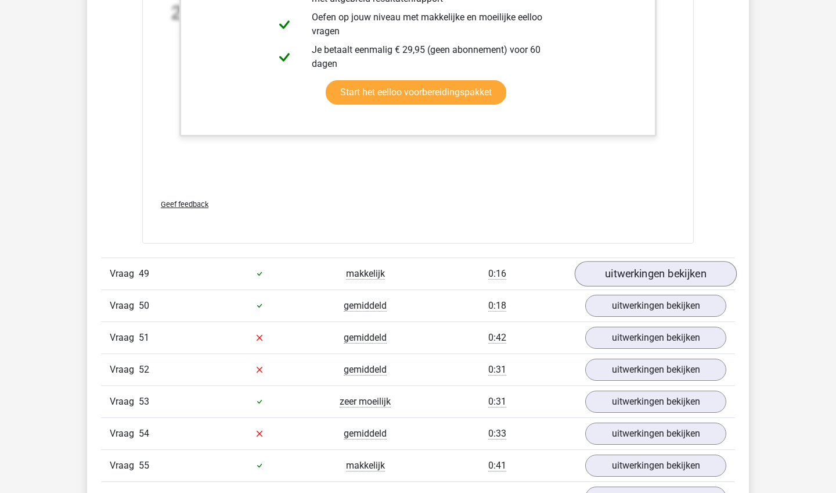
click at [658, 265] on link "uitwerkingen bekijken" at bounding box center [656, 274] width 162 height 26
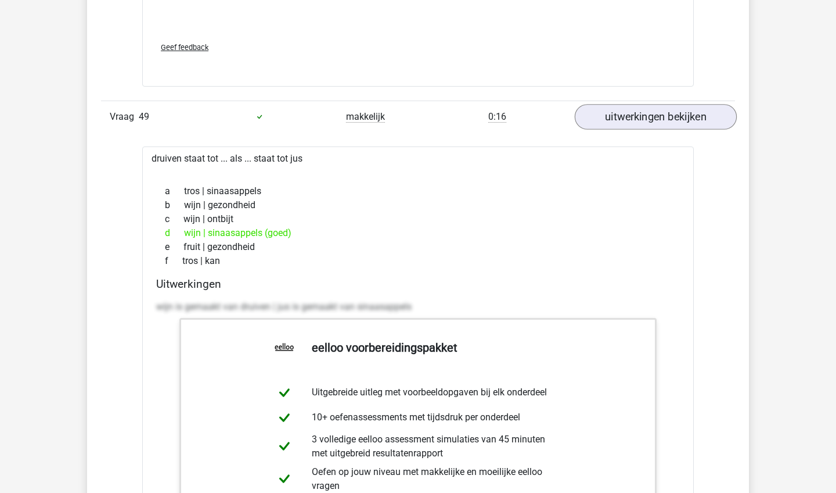
scroll to position [35319, 0]
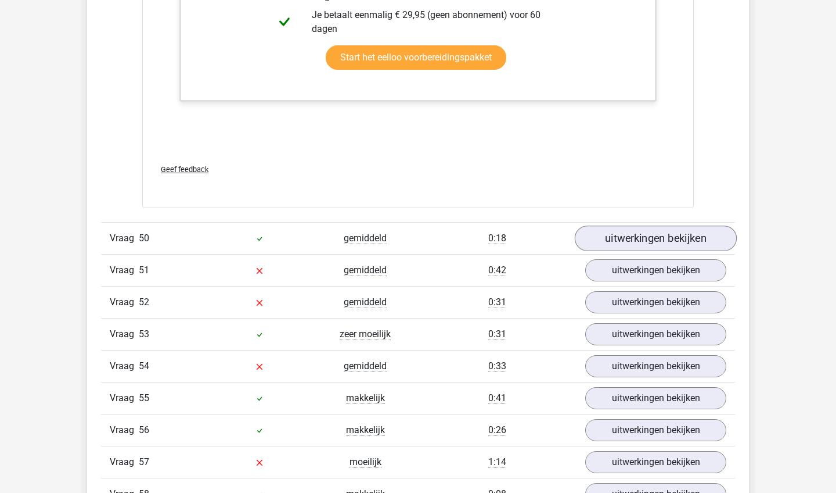
click at [662, 246] on link "uitwerkingen bekijken" at bounding box center [656, 238] width 162 height 26
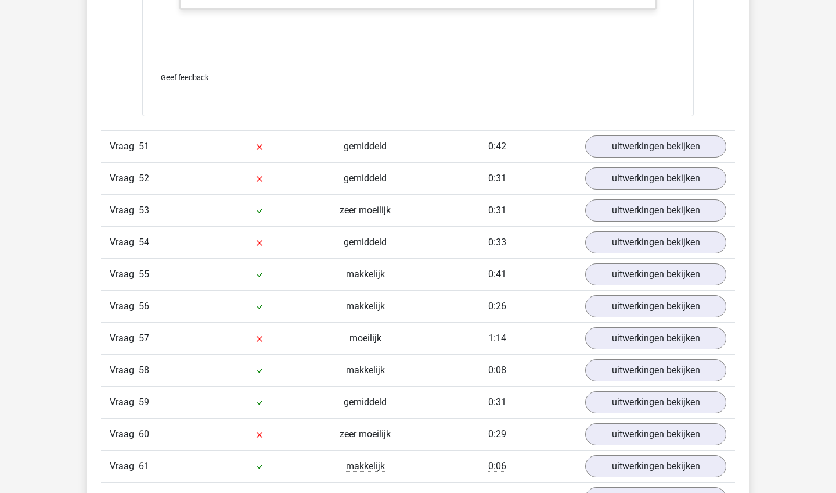
scroll to position [36511, 0]
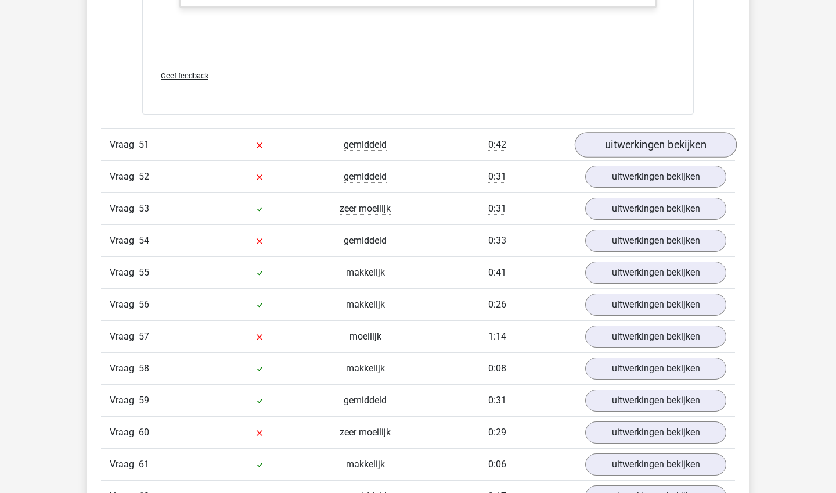
click at [669, 150] on link "uitwerkingen bekijken" at bounding box center [656, 145] width 162 height 26
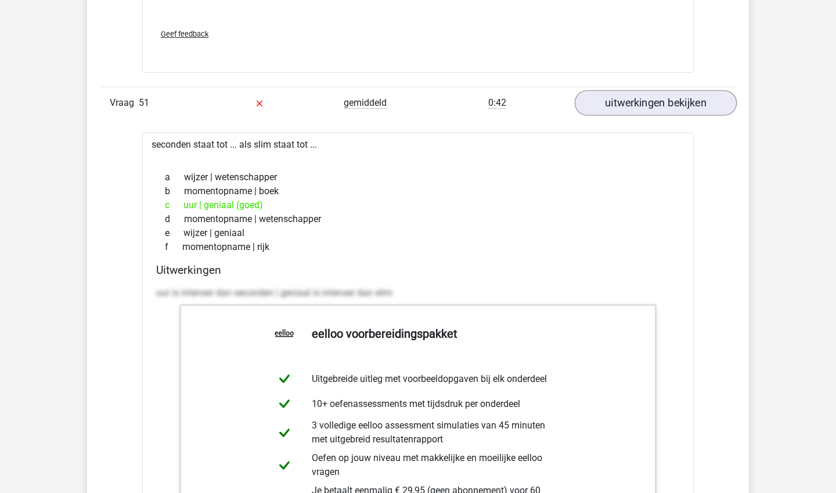
scroll to position [36554, 0]
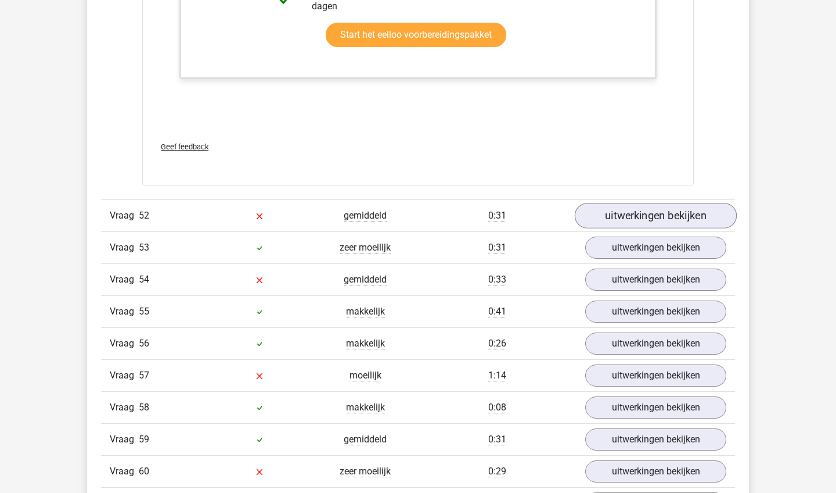
click at [651, 204] on link "uitwerkingen bekijken" at bounding box center [656, 216] width 162 height 26
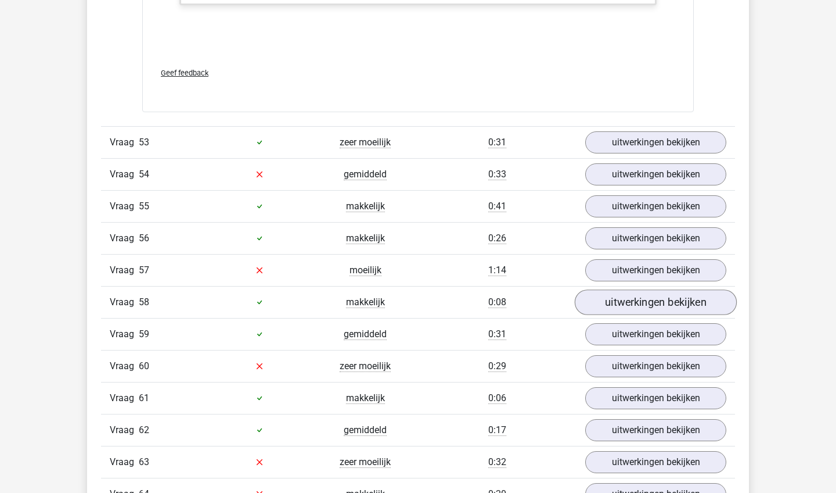
scroll to position [37904, 0]
click at [660, 139] on link "uitwerkingen bekijken" at bounding box center [656, 141] width 162 height 26
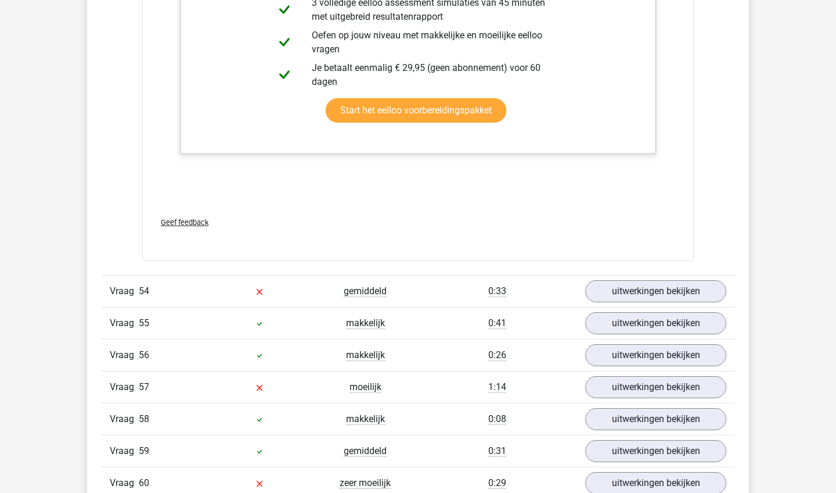
scroll to position [38542, 0]
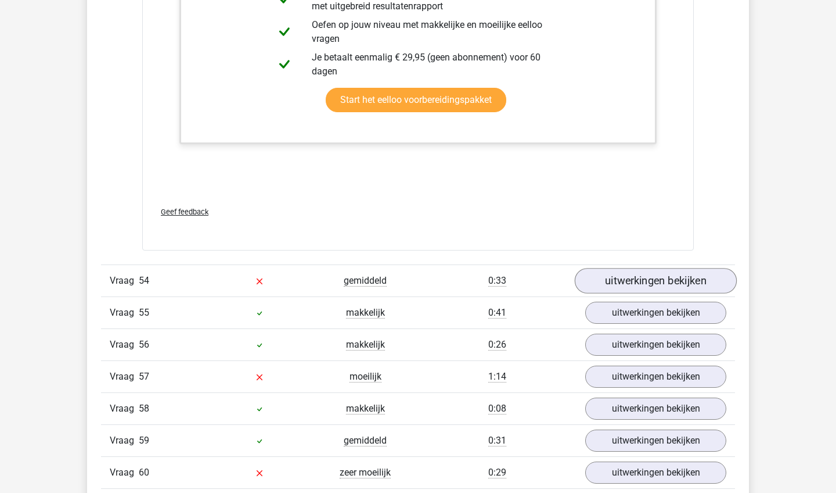
click at [710, 276] on link "uitwerkingen bekijken" at bounding box center [656, 281] width 162 height 26
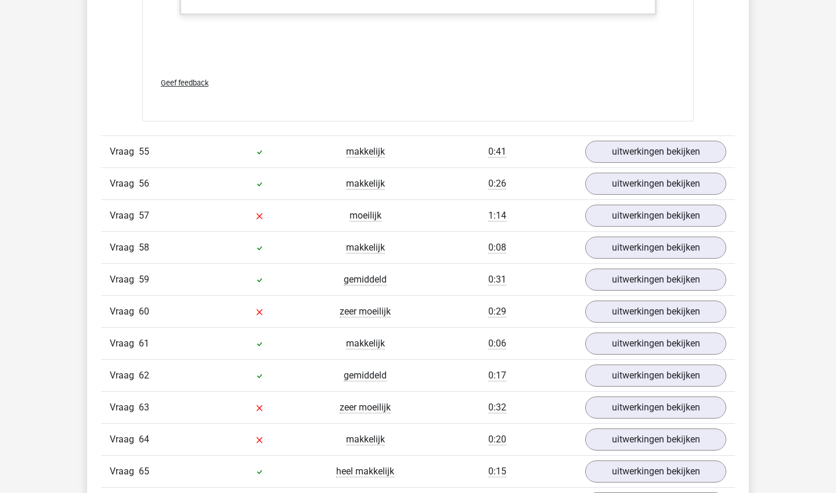
scroll to position [39451, 0]
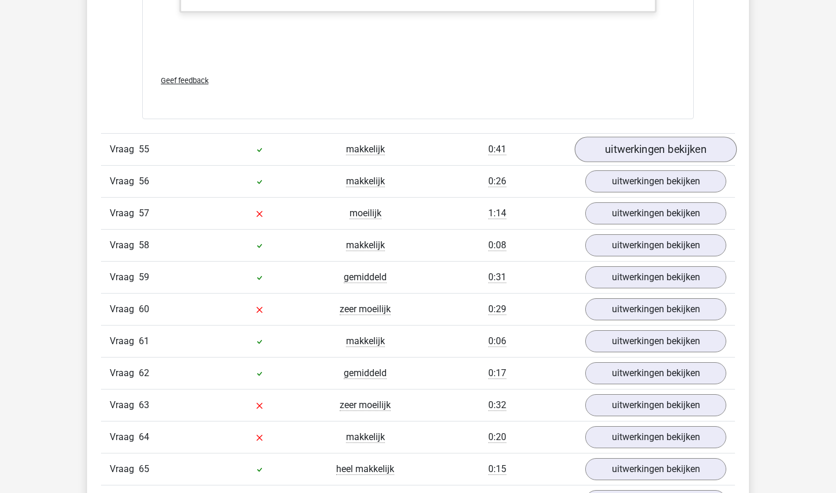
click at [699, 154] on link "uitwerkingen bekijken" at bounding box center [656, 150] width 162 height 26
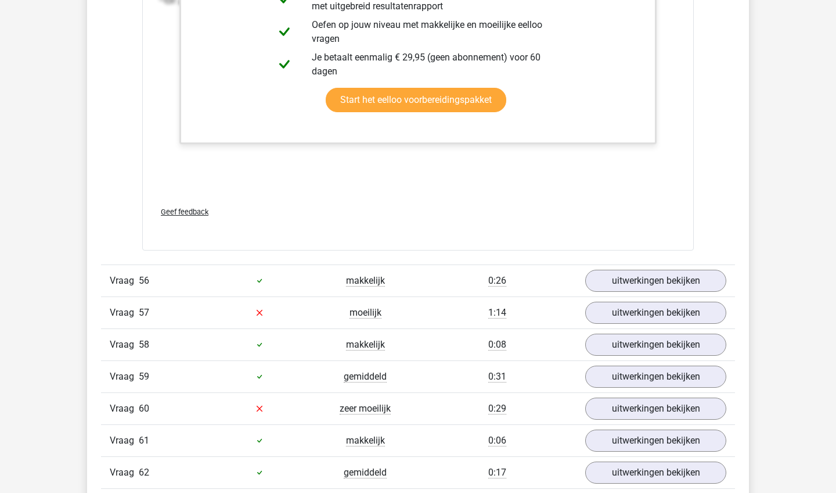
scroll to position [40134, 0]
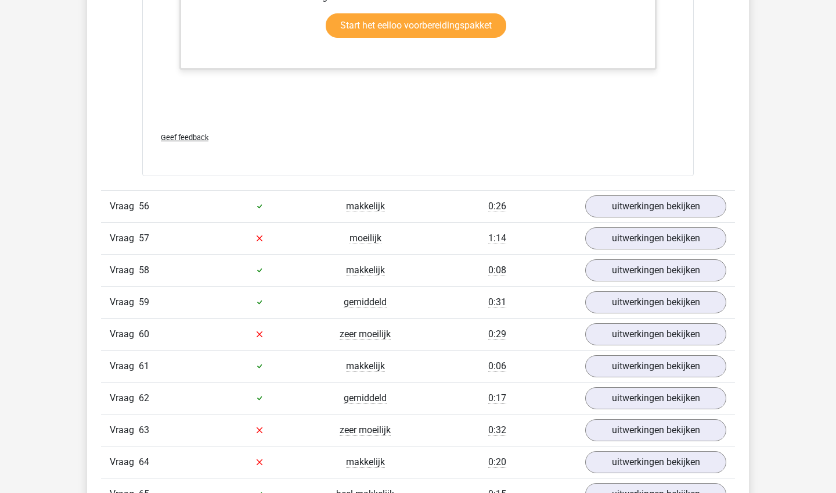
click at [672, 190] on div "Vraag 56 makkelijk 0:26 uitwerkingen bekijken" at bounding box center [418, 206] width 634 height 32
click at [669, 194] on link "uitwerkingen bekijken" at bounding box center [656, 206] width 162 height 26
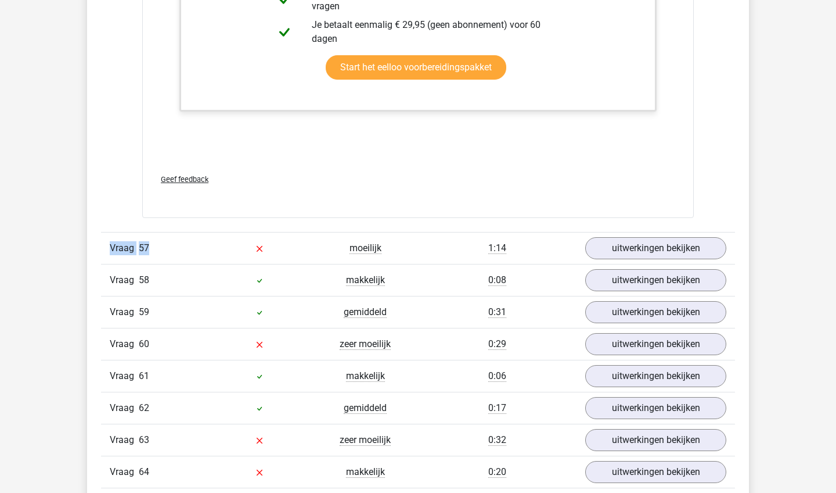
scroll to position [40876, 0]
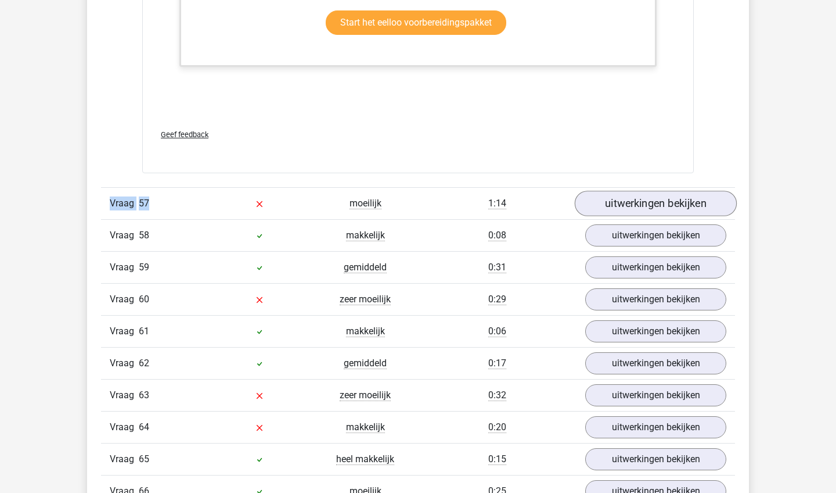
click at [670, 203] on link "uitwerkingen bekijken" at bounding box center [656, 204] width 162 height 26
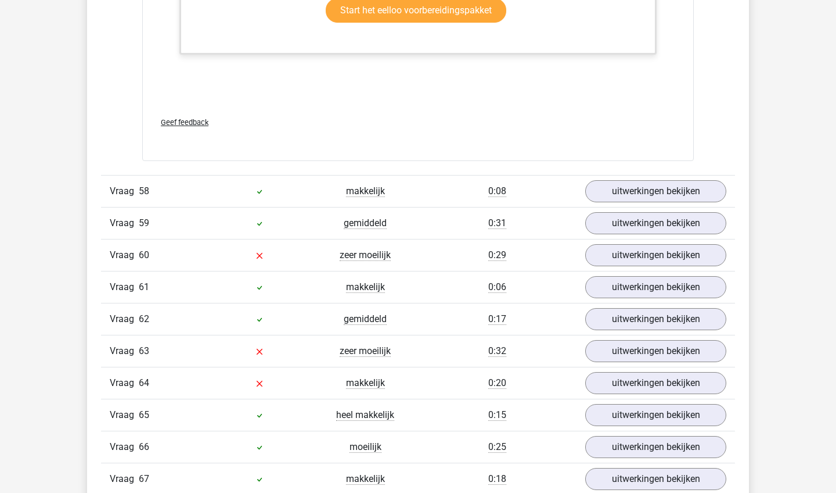
scroll to position [41662, 0]
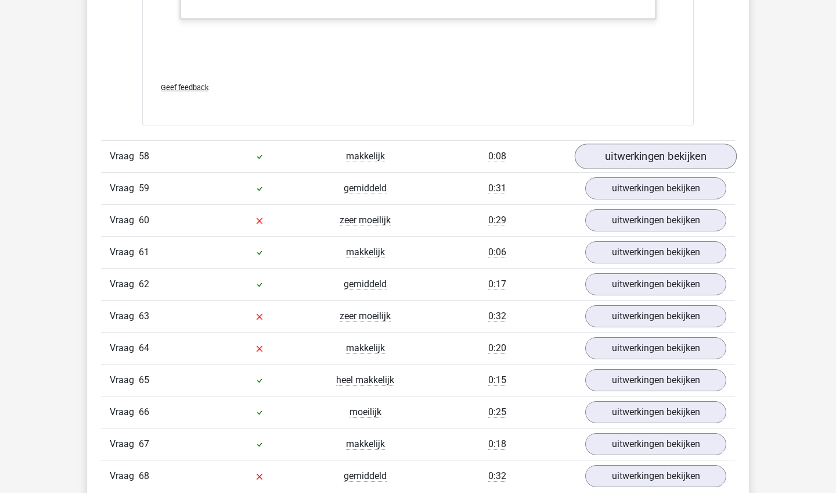
click at [678, 157] on link "uitwerkingen bekijken" at bounding box center [656, 156] width 162 height 26
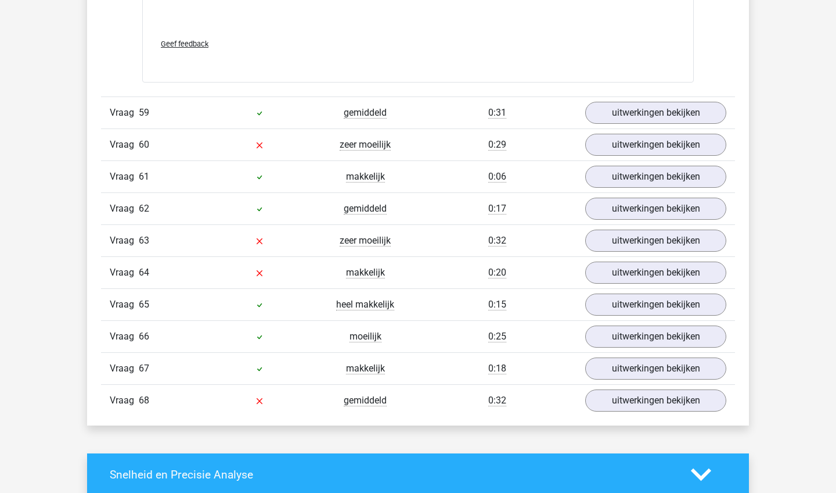
scroll to position [42318, 0]
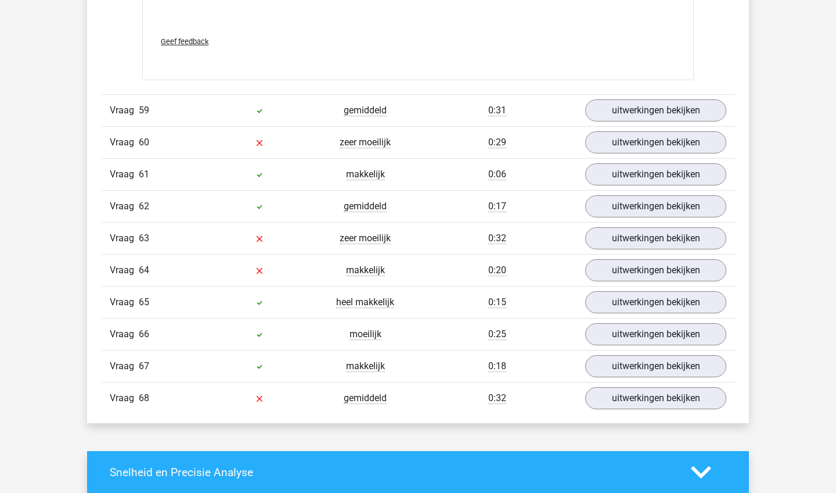
click at [681, 121] on div "Vraag 59 gemiddeld 0:31 uitwerkingen bekijken" at bounding box center [418, 110] width 634 height 32
click at [688, 107] on link "uitwerkingen bekijken" at bounding box center [656, 111] width 162 height 26
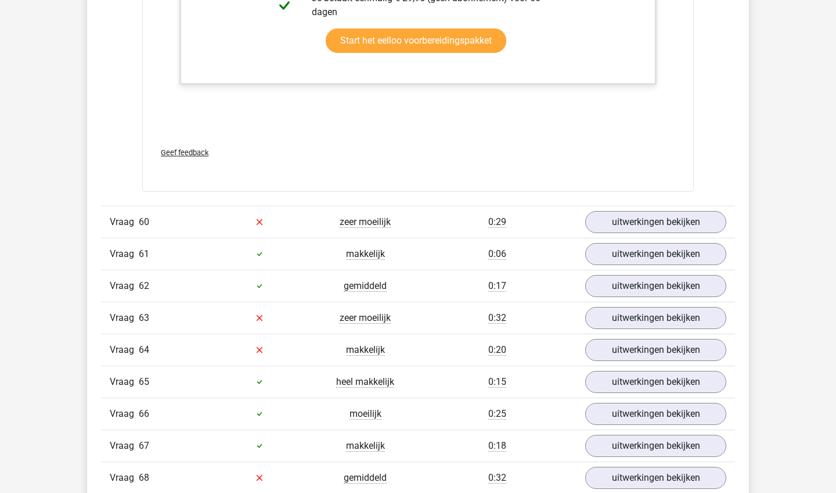
scroll to position [42834, 0]
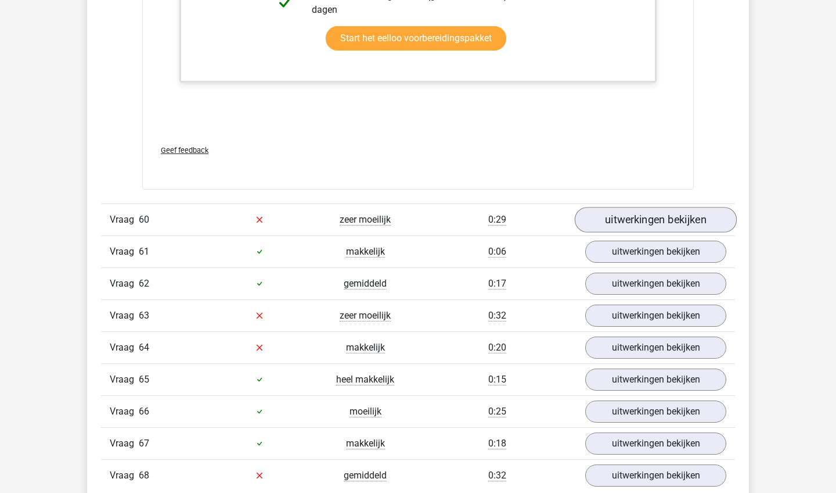
click at [652, 218] on link "uitwerkingen bekijken" at bounding box center [656, 220] width 162 height 26
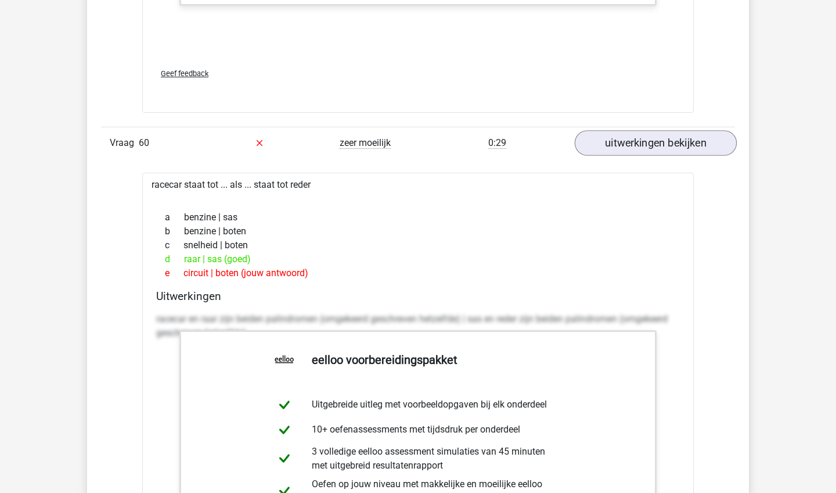
scroll to position [42954, 0]
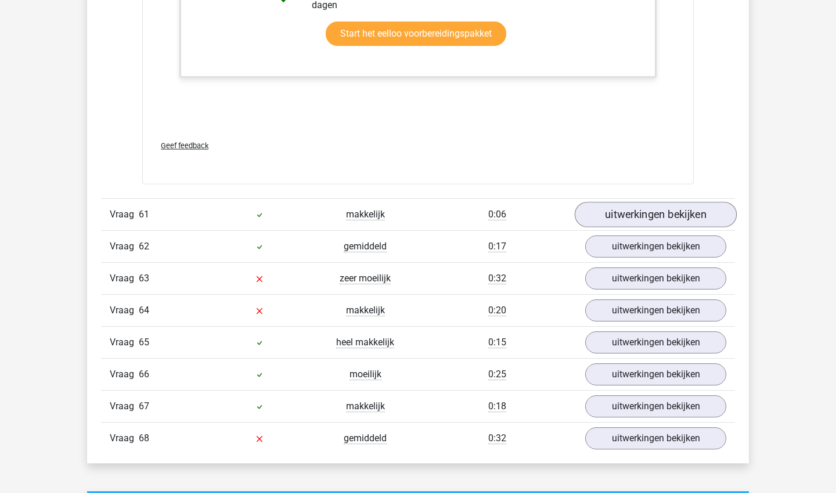
click at [659, 208] on link "uitwerkingen bekijken" at bounding box center [656, 215] width 162 height 26
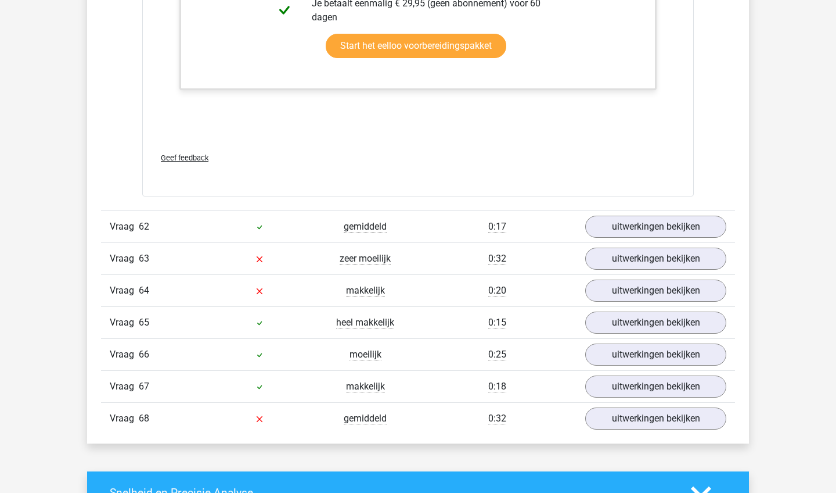
scroll to position [44212, 0]
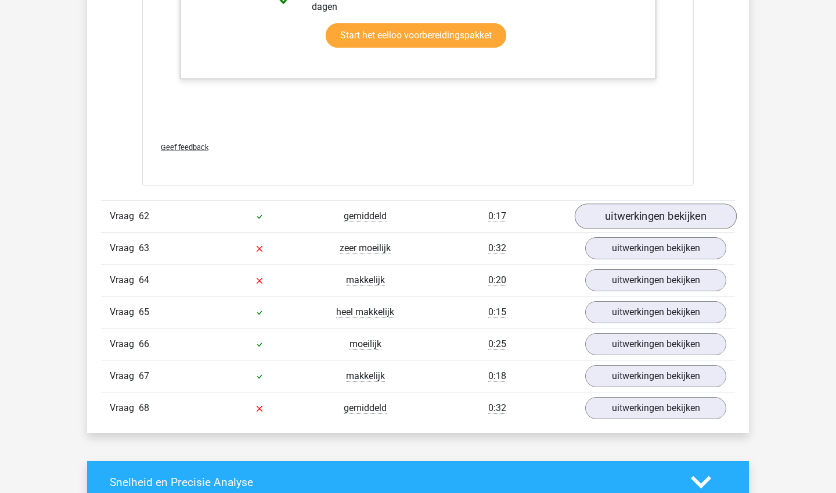
click at [662, 210] on link "uitwerkingen bekijken" at bounding box center [656, 216] width 162 height 26
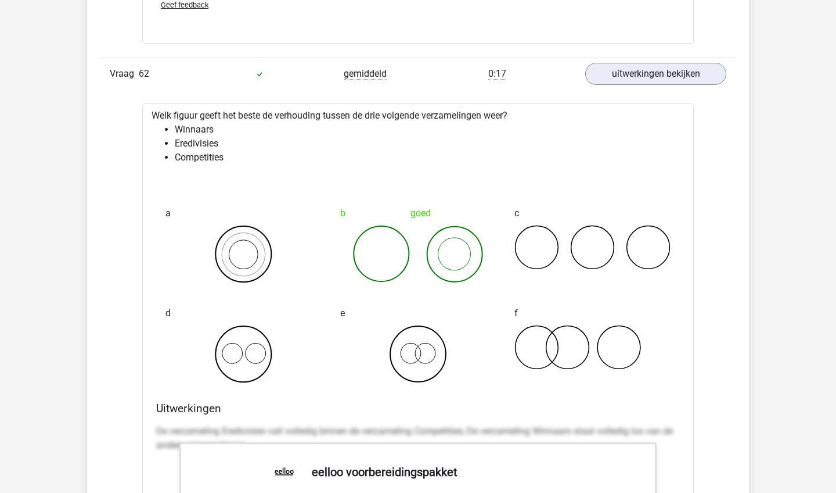
scroll to position [44361, 0]
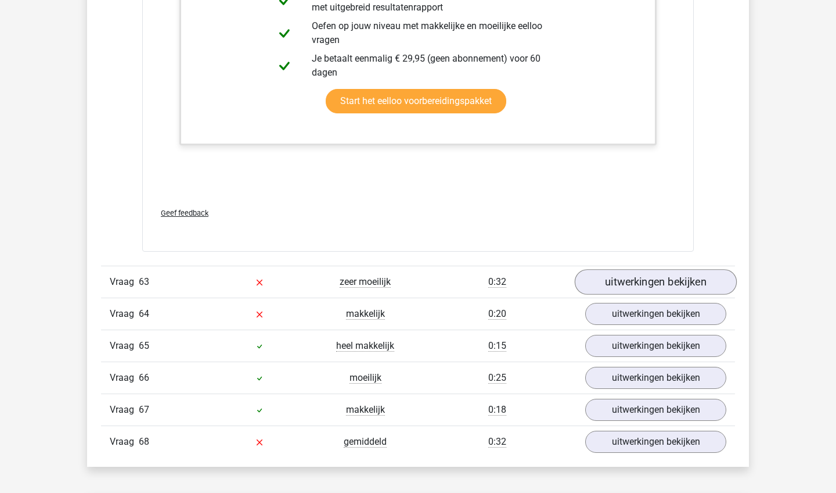
click at [658, 276] on link "uitwerkingen bekijken" at bounding box center [656, 282] width 162 height 26
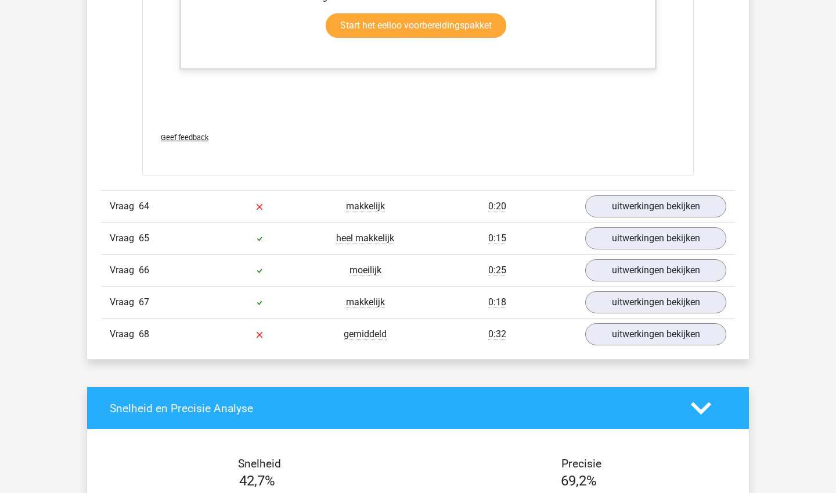
scroll to position [45804, 0]
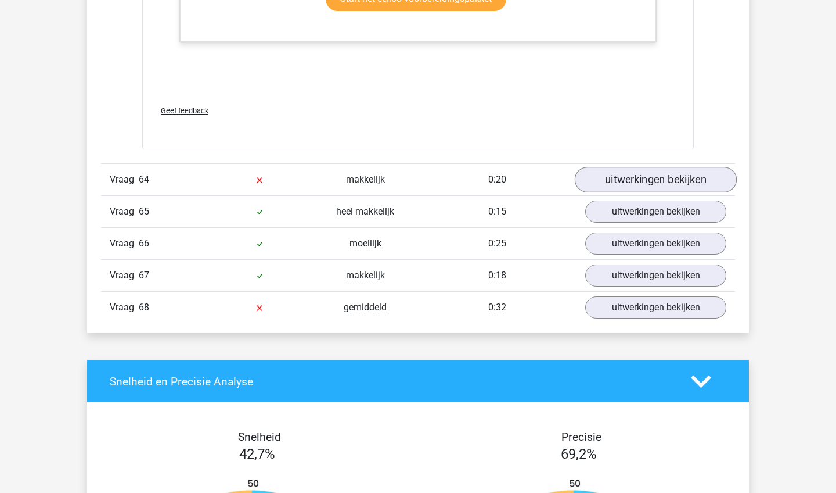
click at [656, 179] on link "uitwerkingen bekijken" at bounding box center [656, 180] width 162 height 26
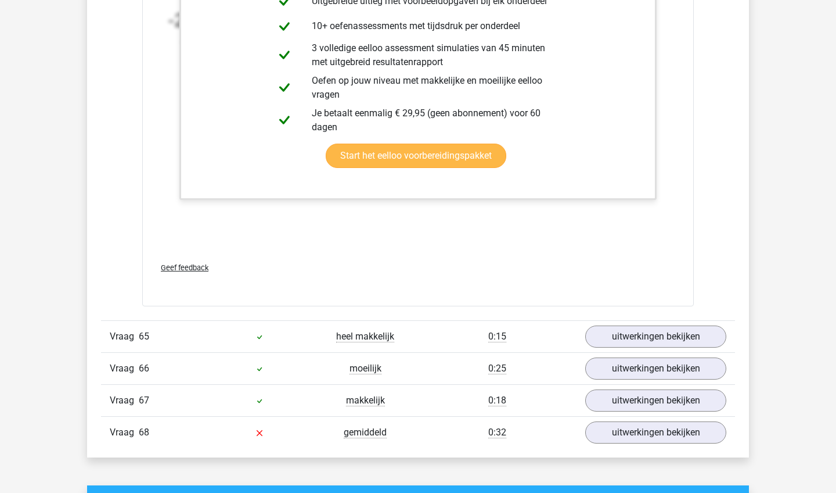
scroll to position [46399, 0]
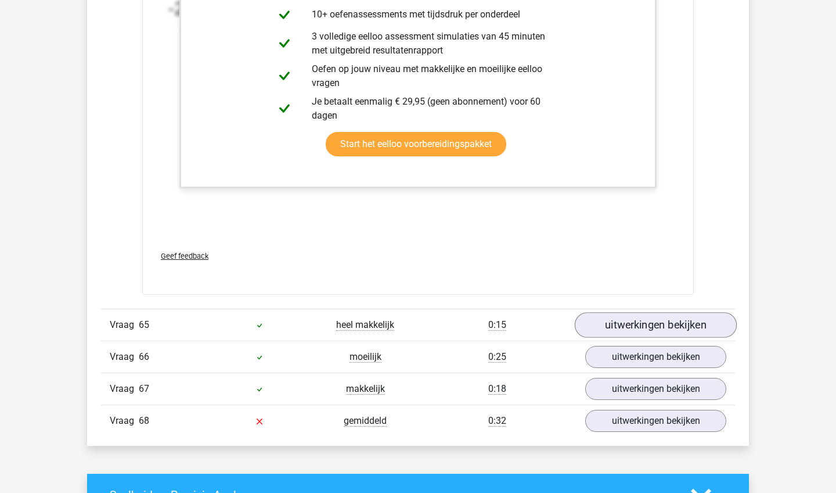
click at [611, 314] on link "uitwerkingen bekijken" at bounding box center [656, 325] width 162 height 26
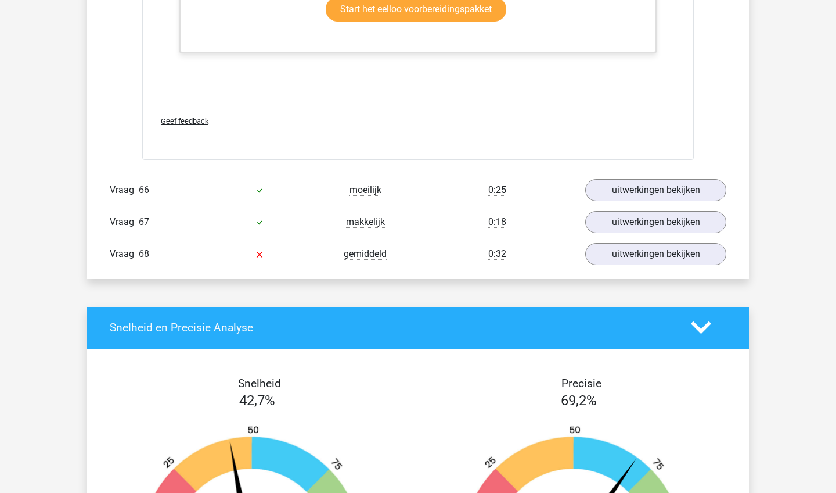
scroll to position [47273, 0]
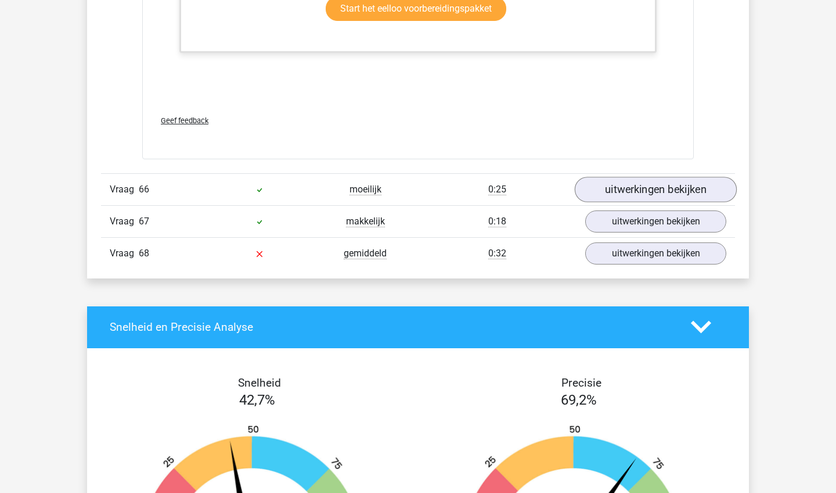
click at [666, 191] on link "uitwerkingen bekijken" at bounding box center [656, 190] width 162 height 26
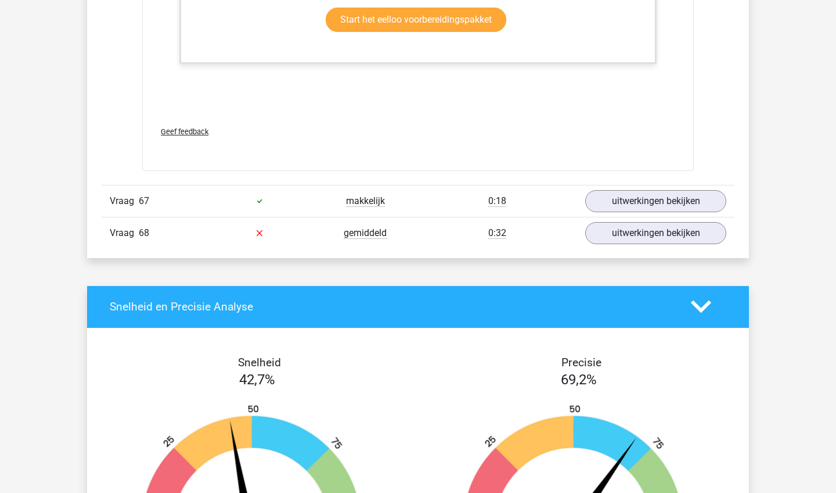
scroll to position [48004, 0]
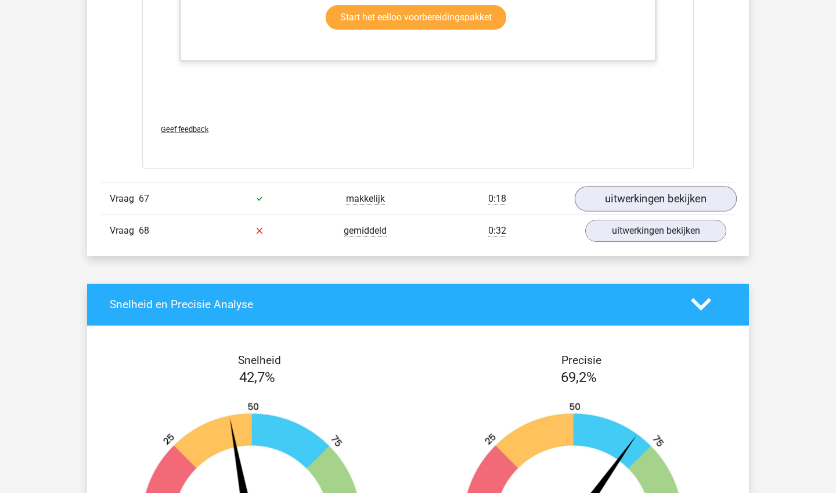
click at [666, 191] on link "uitwerkingen bekijken" at bounding box center [656, 199] width 162 height 26
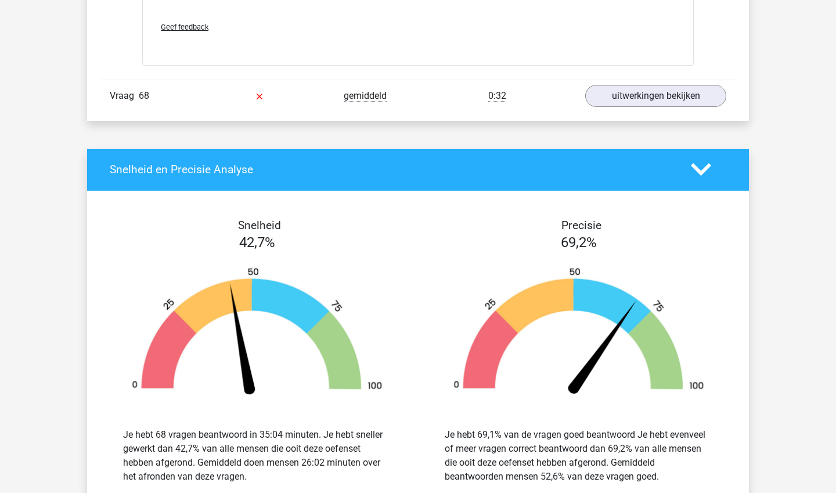
scroll to position [48720, 0]
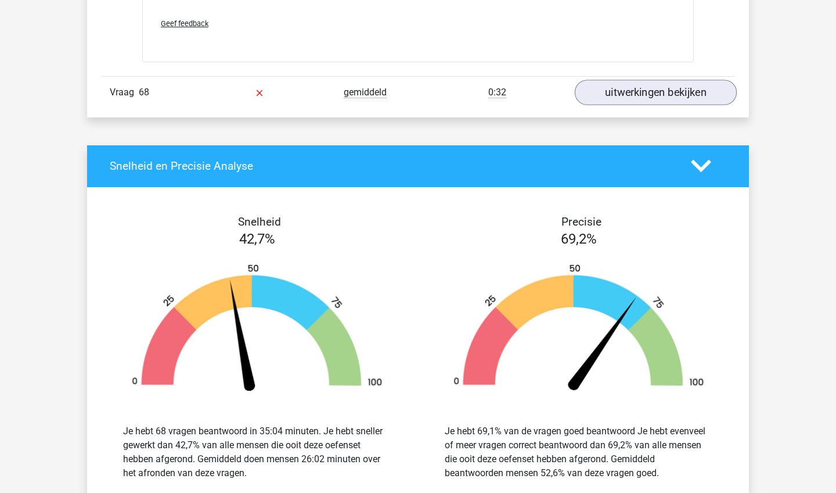
click at [663, 99] on link "uitwerkingen bekijken" at bounding box center [656, 93] width 162 height 26
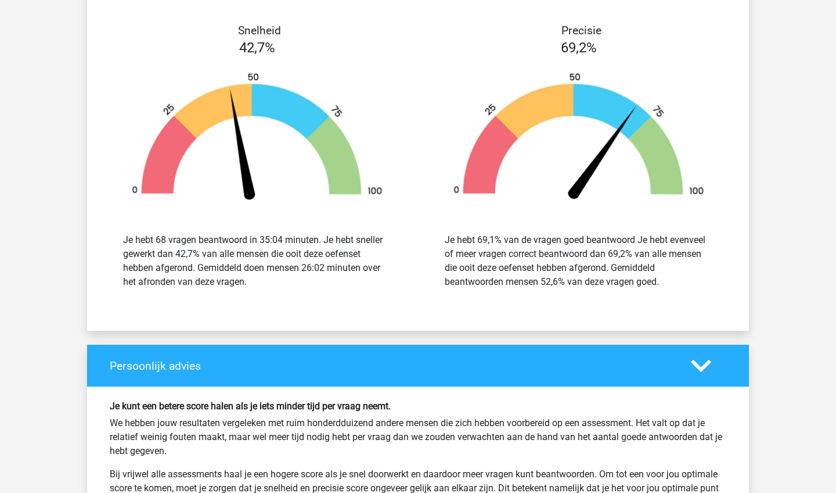
scroll to position [49496, 0]
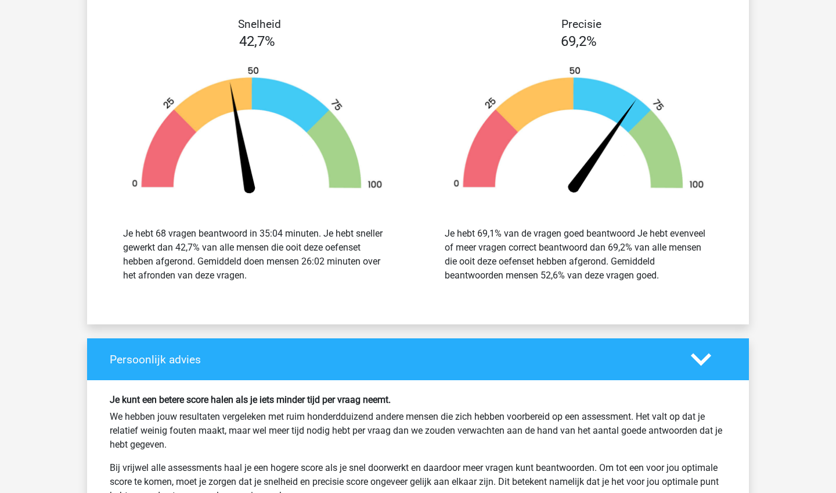
drag, startPoint x: 661, startPoint y: 286, endPoint x: 469, endPoint y: 234, distance: 198.8
click at [469, 234] on div "Je hebt 69,1% van de vragen goed beantwoord Je hebt evenveel of meer vragen cor…" at bounding box center [579, 255] width 304 height 84
click at [469, 234] on div "Je hebt 69,1% van de vragen goed beantwoord Je hebt evenveel of meer vragen cor…" at bounding box center [579, 255] width 268 height 56
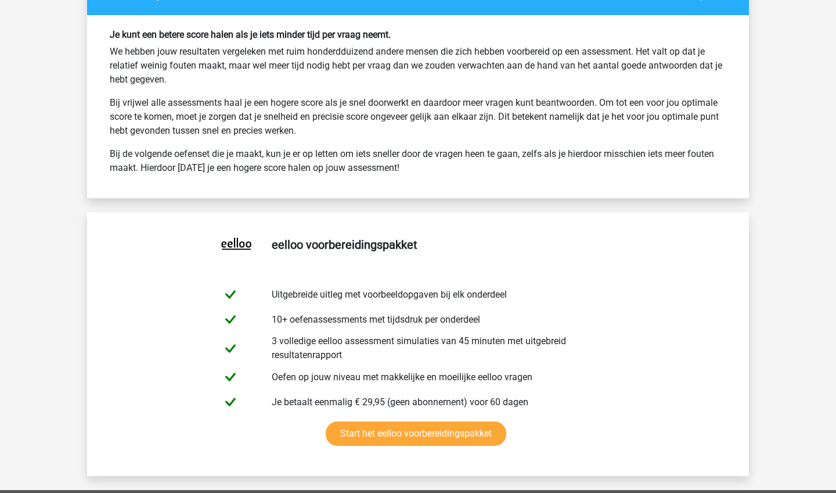
scroll to position [49947, 0]
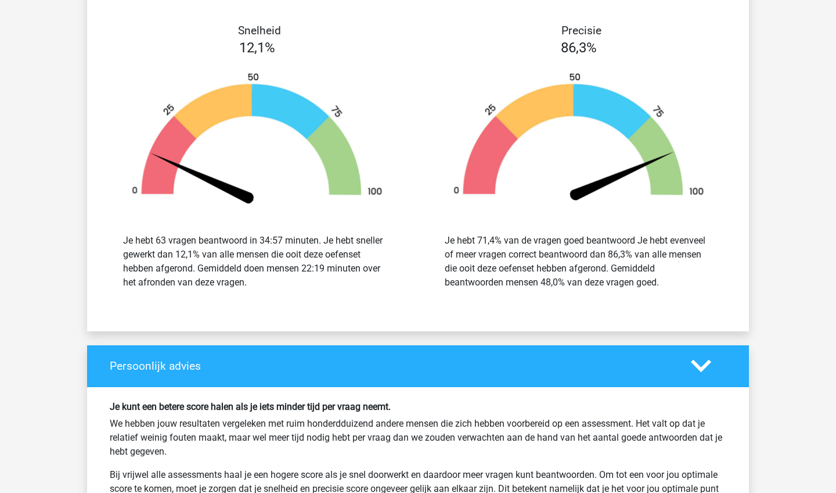
scroll to position [45893, 0]
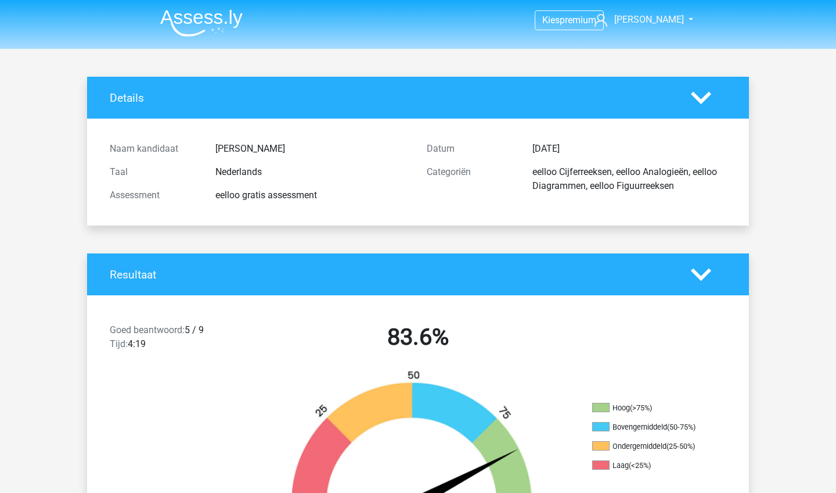
scroll to position [66, 0]
